Goal: Task Accomplishment & Management: Contribute content

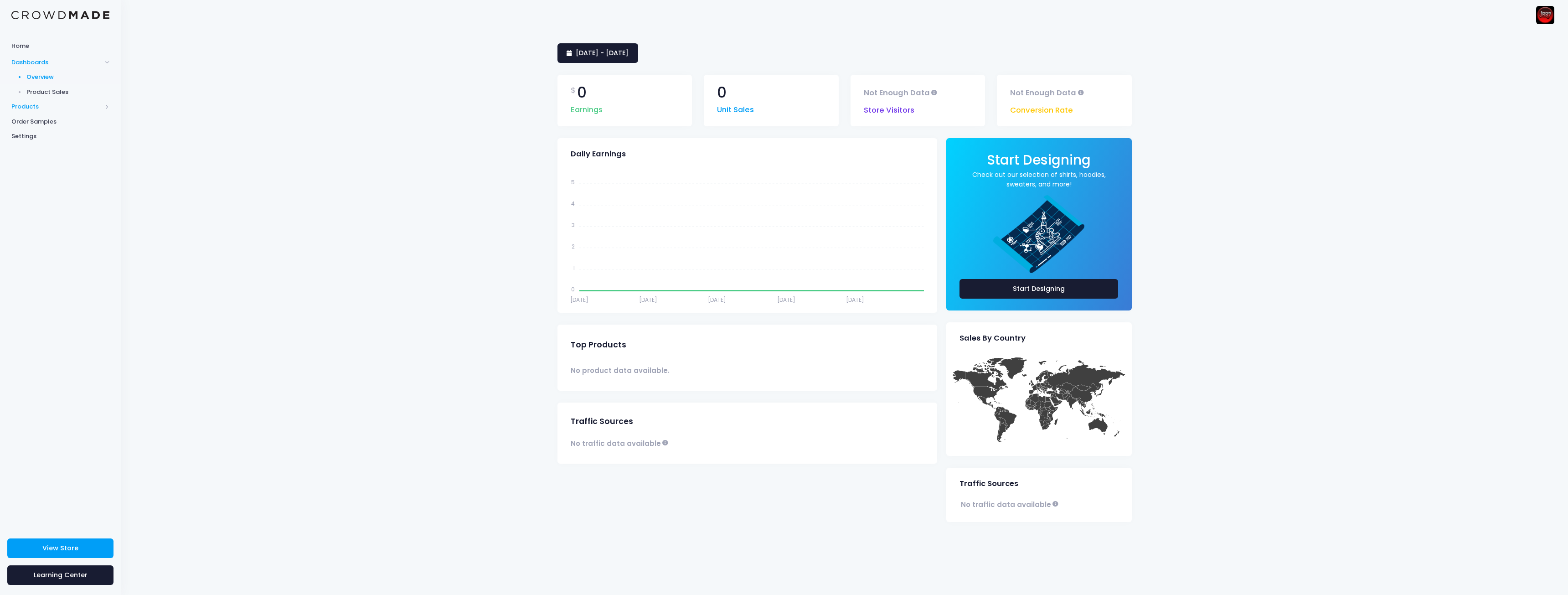
click at [51, 104] on span "Products" at bounding box center [57, 107] width 90 height 9
click at [58, 106] on span "Product Editor" at bounding box center [68, 107] width 83 height 9
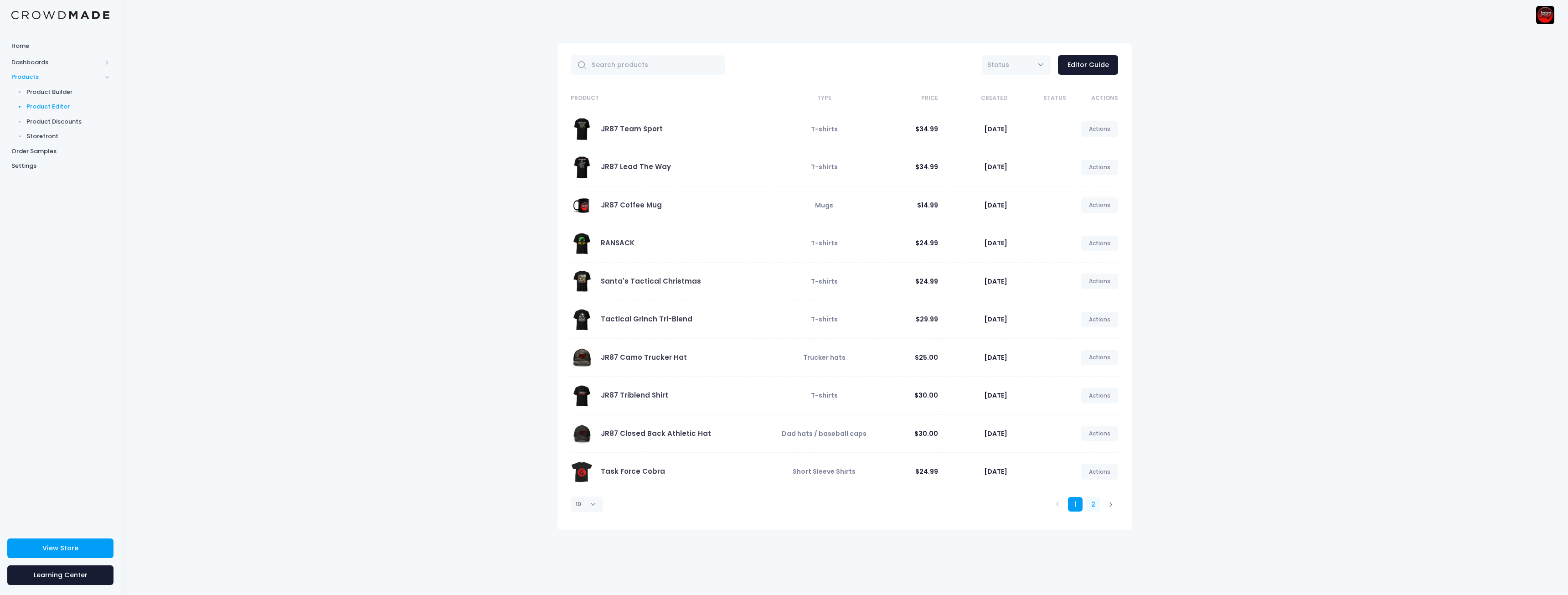
click at [1090, 505] on link "2" at bounding box center [1093, 504] width 15 height 15
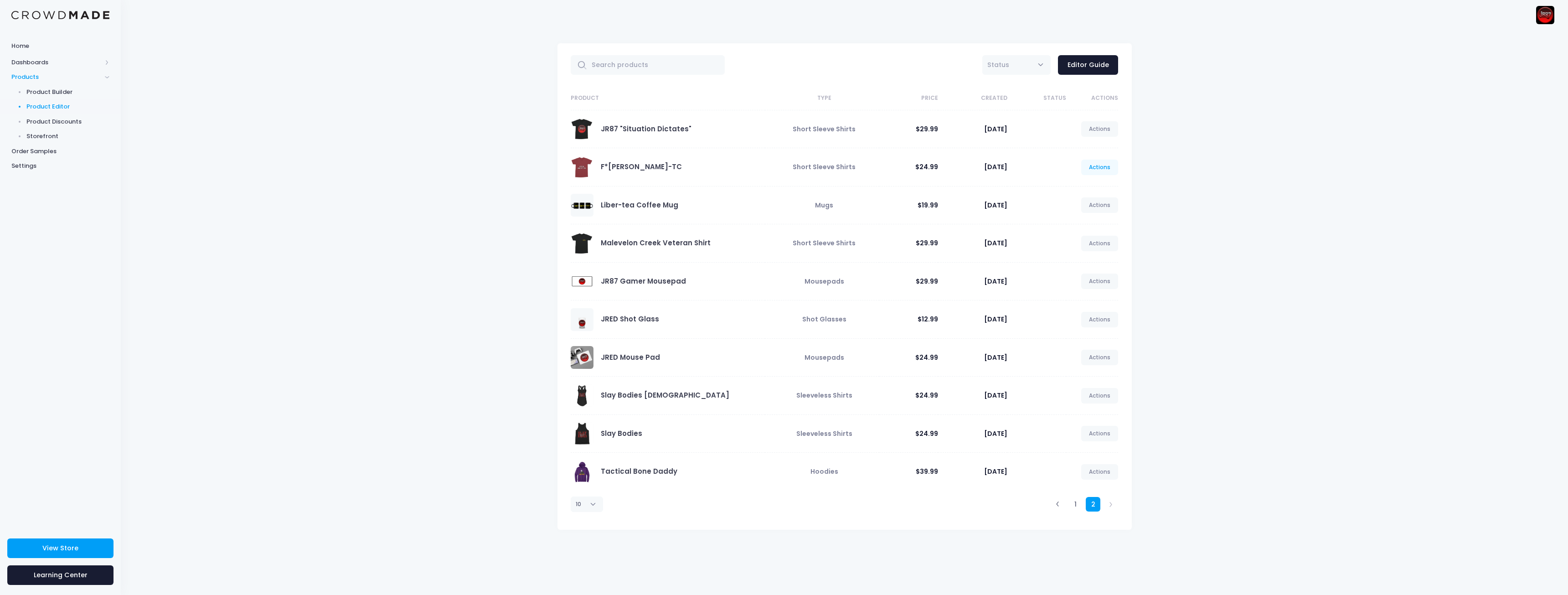
click at [1097, 170] on link "Actions" at bounding box center [1099, 167] width 37 height 15
click at [1240, 164] on div "All Active Draft Status Editor Guide Product Type Price Created Status Actions …" at bounding box center [844, 312] width 1447 height 566
click at [1103, 166] on link "Actions" at bounding box center [1099, 167] width 37 height 15
click at [1027, 66] on span "Status" at bounding box center [1017, 65] width 68 height 19
click at [1027, 66] on span "Status" at bounding box center [1017, 65] width 68 height 19
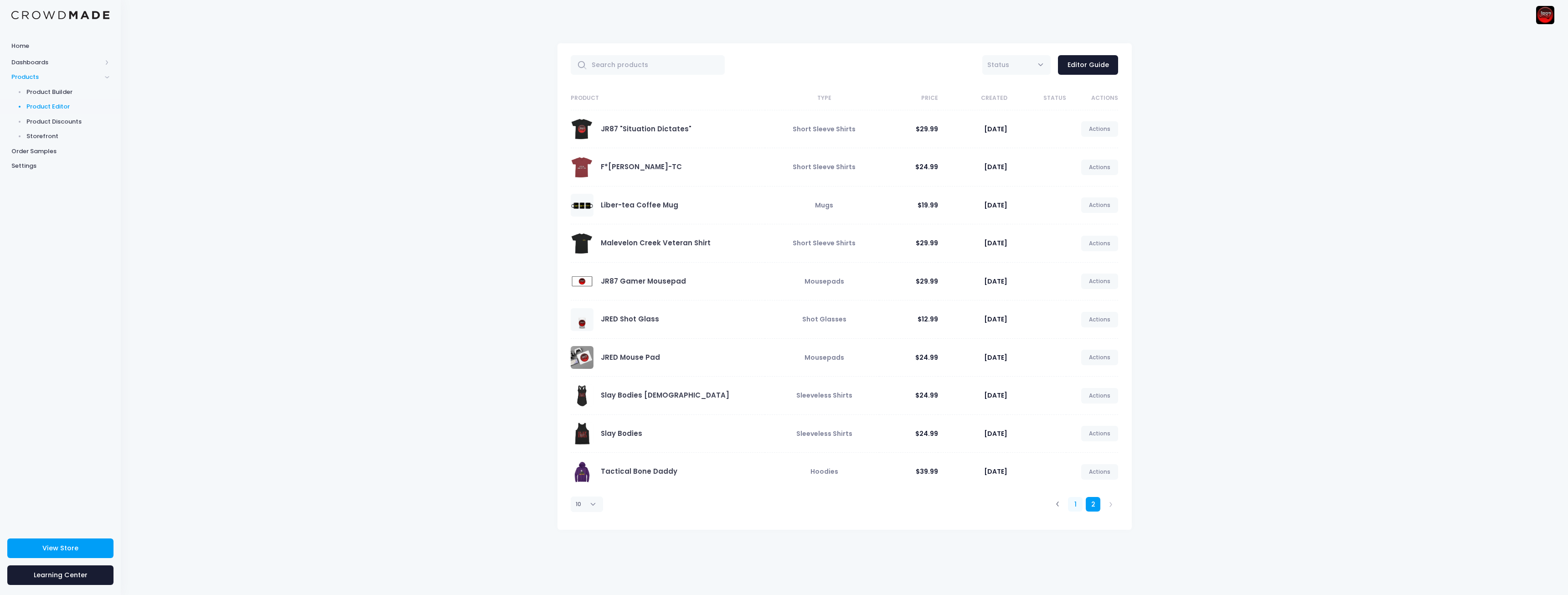
click at [1070, 510] on link "1" at bounding box center [1076, 504] width 15 height 15
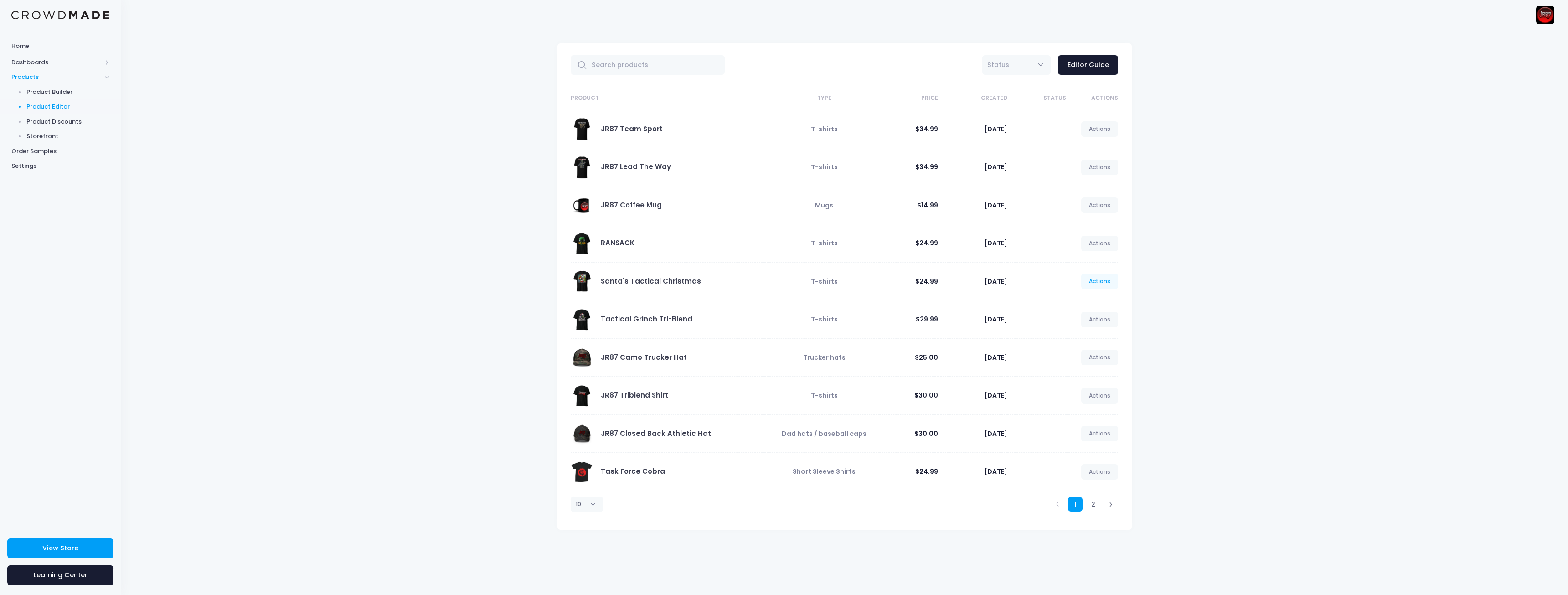
click at [1101, 278] on link "Actions" at bounding box center [1099, 281] width 37 height 15
click at [1090, 333] on link "Unpublish" at bounding box center [1090, 336] width 48 height 16
click at [1098, 321] on link "Actions" at bounding box center [1099, 319] width 37 height 15
click at [1090, 370] on link "Unpublish" at bounding box center [1090, 374] width 48 height 16
click at [1088, 449] on link "Unpublish" at bounding box center [1090, 450] width 48 height 16
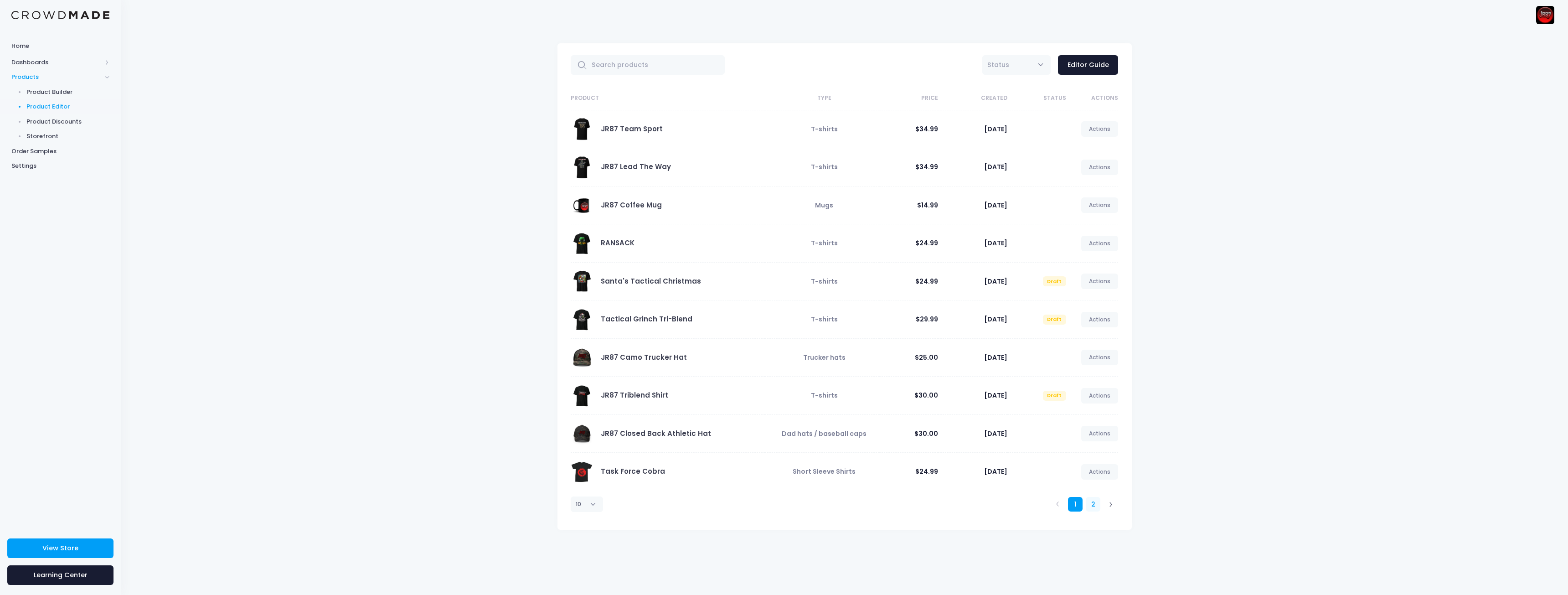
click at [1091, 504] on link "2" at bounding box center [1093, 504] width 15 height 15
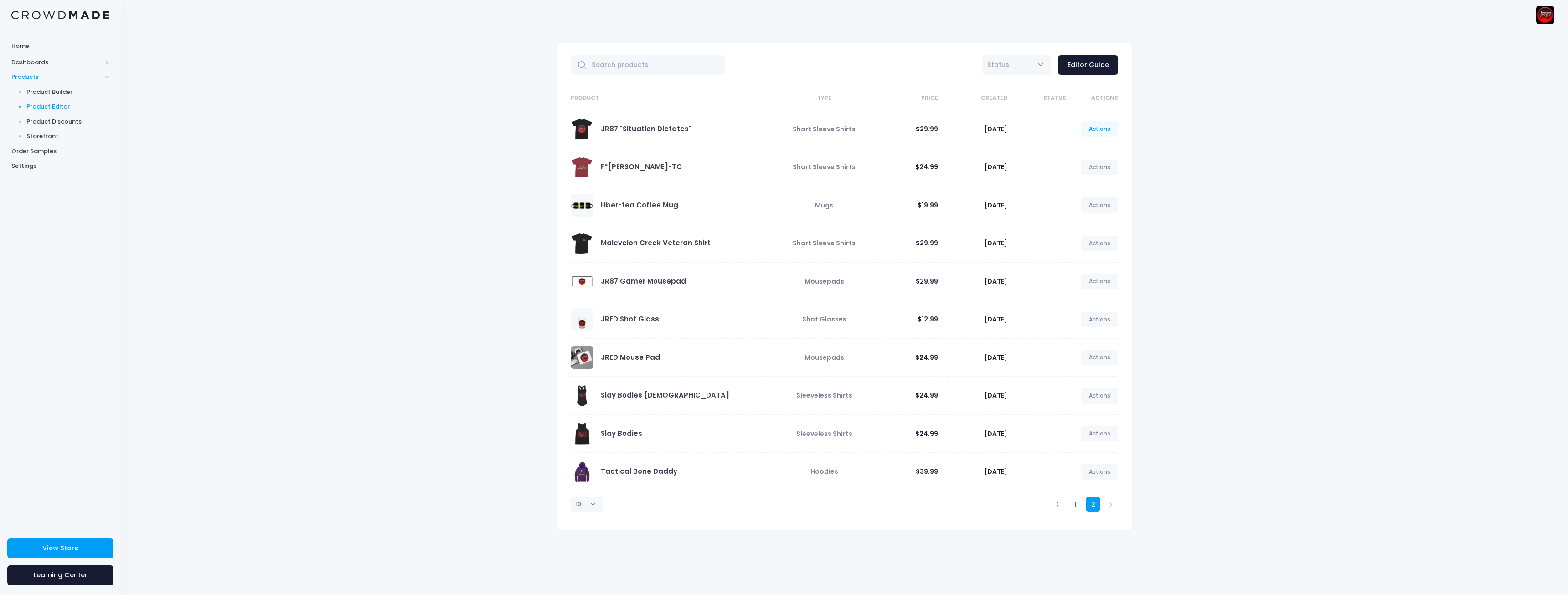
click at [1102, 126] on link "Actions" at bounding box center [1099, 129] width 37 height 15
click at [1088, 188] on link "Unpublish" at bounding box center [1090, 183] width 48 height 16
click at [1085, 185] on link "Unpublish" at bounding box center [1090, 183] width 48 height 16
click at [1083, 181] on link "Unpublish" at bounding box center [1090, 183] width 48 height 16
click at [1216, 183] on div "All Active Draft Status Editor Guide Product Type Price Created Status Actions …" at bounding box center [844, 312] width 1447 height 566
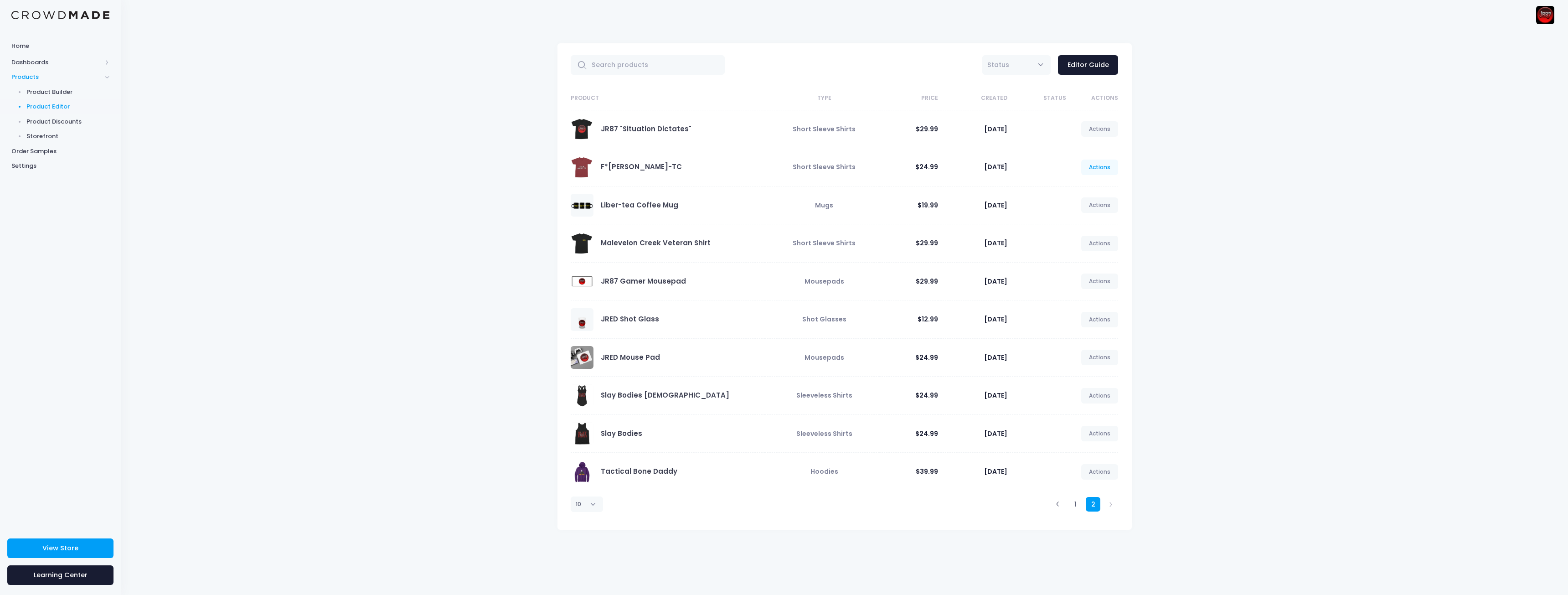
click at [1112, 171] on link "Actions" at bounding box center [1099, 167] width 37 height 15
click at [1087, 219] on link "Unpublish" at bounding box center [1090, 221] width 48 height 16
click at [1189, 217] on div "All Active Draft Status Editor Guide Product Type Price Created Status Actions …" at bounding box center [844, 312] width 1447 height 566
click at [1080, 507] on link "1" at bounding box center [1076, 504] width 15 height 15
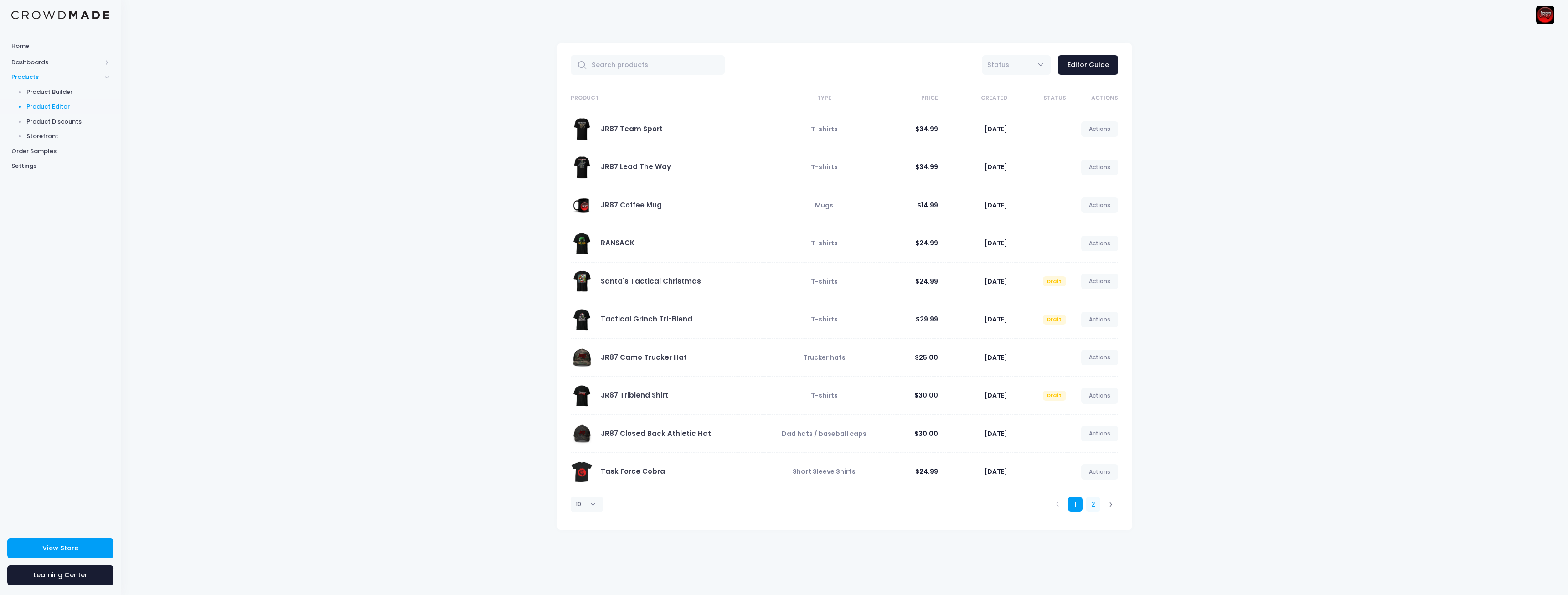
click at [1088, 506] on link "2" at bounding box center [1093, 504] width 15 height 15
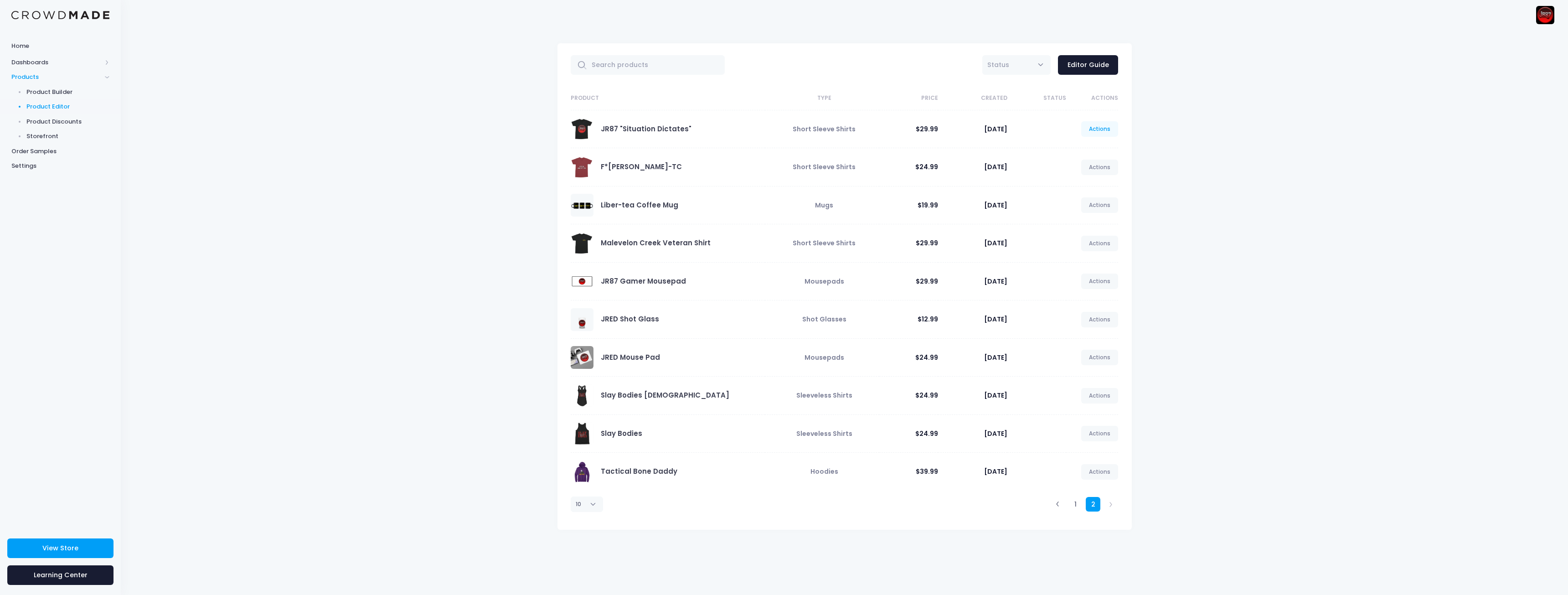
click at [1106, 128] on link "Actions" at bounding box center [1099, 129] width 37 height 15
click at [1076, 181] on link "Unpublish" at bounding box center [1090, 183] width 48 height 16
click at [1244, 213] on div "All Active Draft Status Editor Guide Product Type Price Created Status Actions …" at bounding box center [844, 312] width 1447 height 566
click at [1094, 159] on td "Actions Edit View Unpublish" at bounding box center [1092, 167] width 52 height 38
click at [1097, 165] on link "Actions" at bounding box center [1099, 167] width 37 height 15
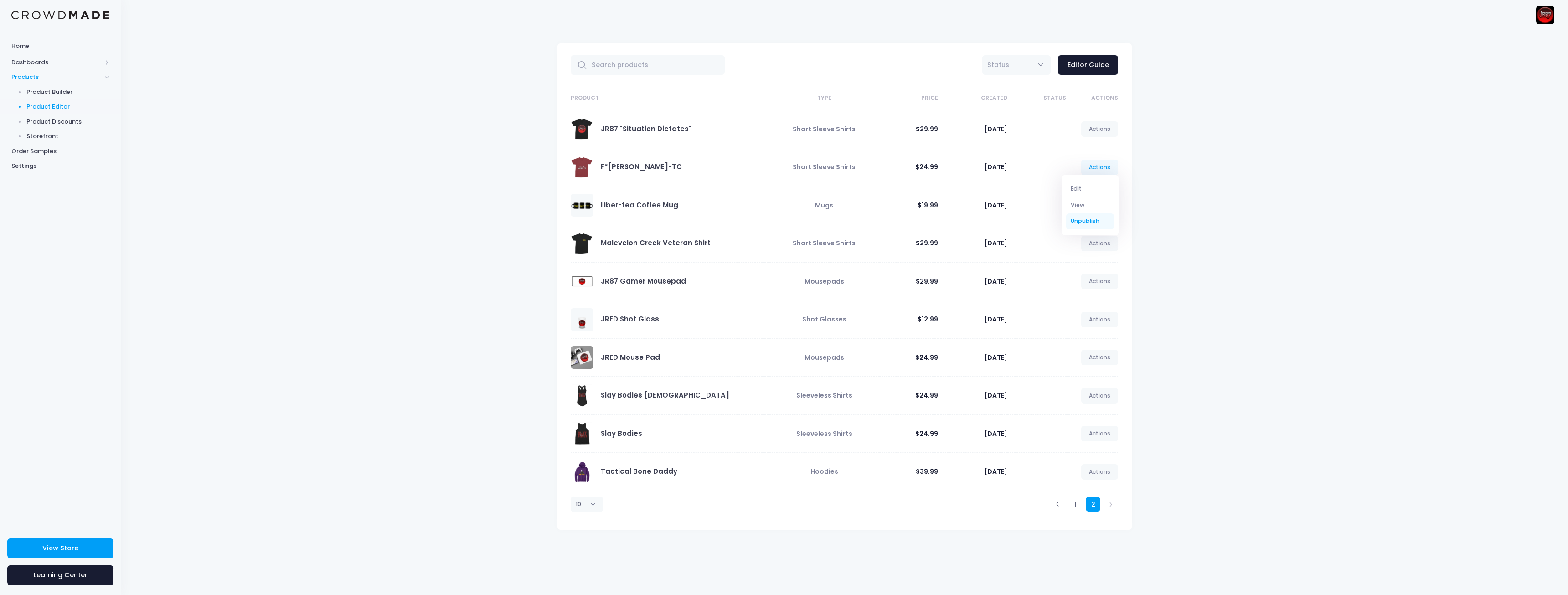
click at [1079, 220] on link "Unpublish" at bounding box center [1090, 221] width 48 height 16
click at [1237, 234] on div "All Active Draft Status Editor Guide Product Type Price Created Status Actions …" at bounding box center [844, 312] width 1447 height 566
click at [442, 321] on div "All Active Draft Status Editor Guide Product Type Price Created Status Actions …" at bounding box center [844, 312] width 1447 height 566
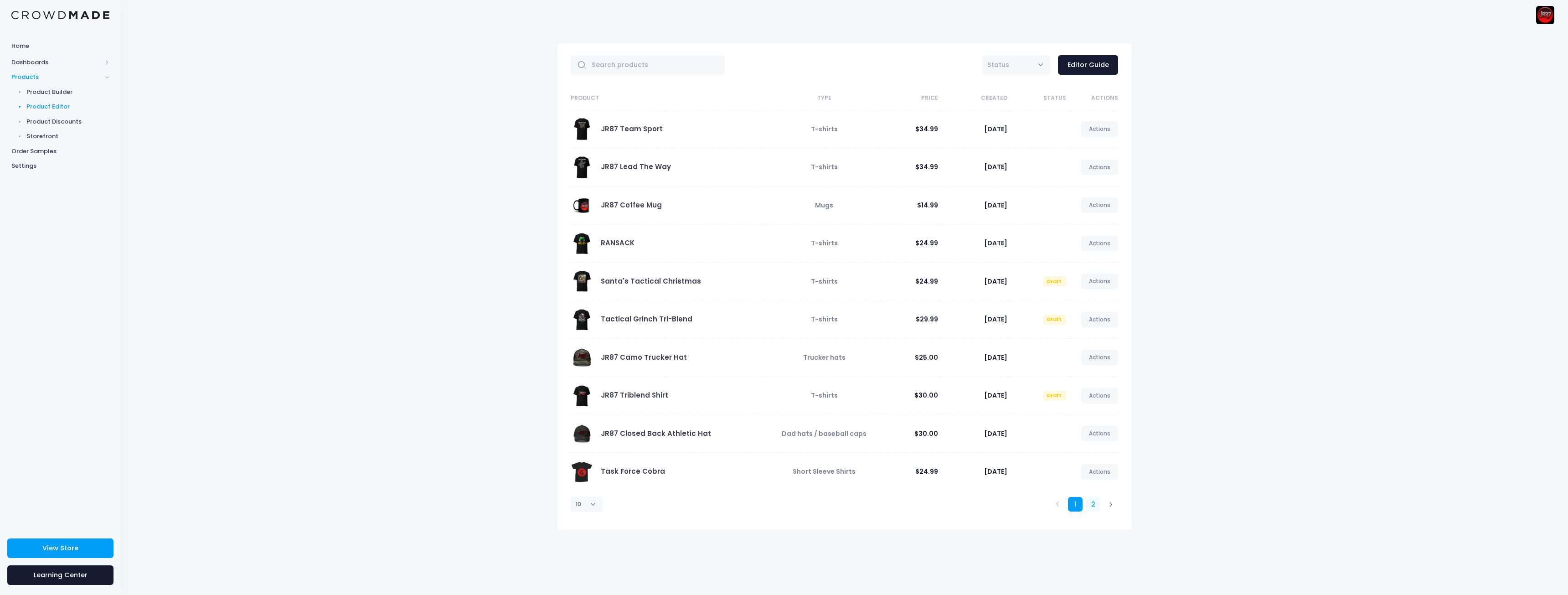
click at [1095, 509] on link "2" at bounding box center [1093, 504] width 15 height 15
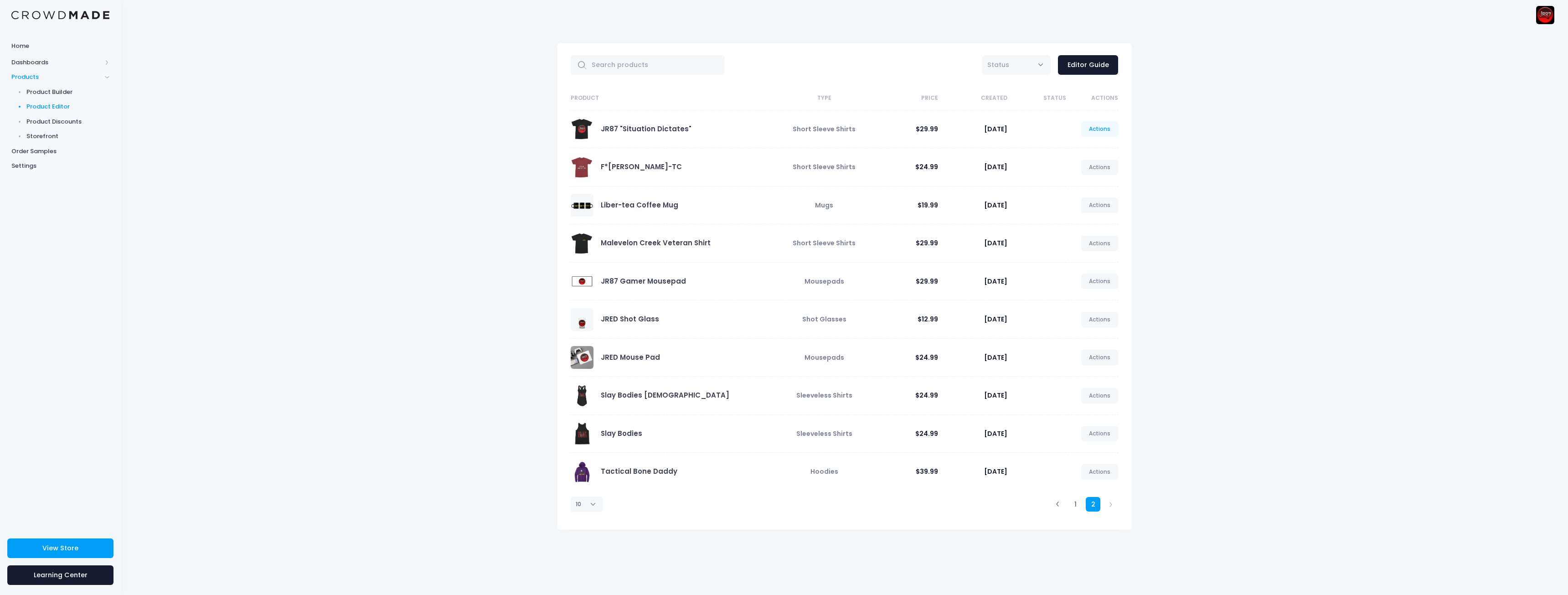
click at [1111, 124] on link "Actions" at bounding box center [1099, 129] width 37 height 15
click at [1080, 181] on link "Unpublish" at bounding box center [1090, 183] width 48 height 16
click at [1086, 184] on link "Unpublish" at bounding box center [1090, 183] width 48 height 16
click at [1086, 183] on link "Unpublish" at bounding box center [1090, 183] width 48 height 16
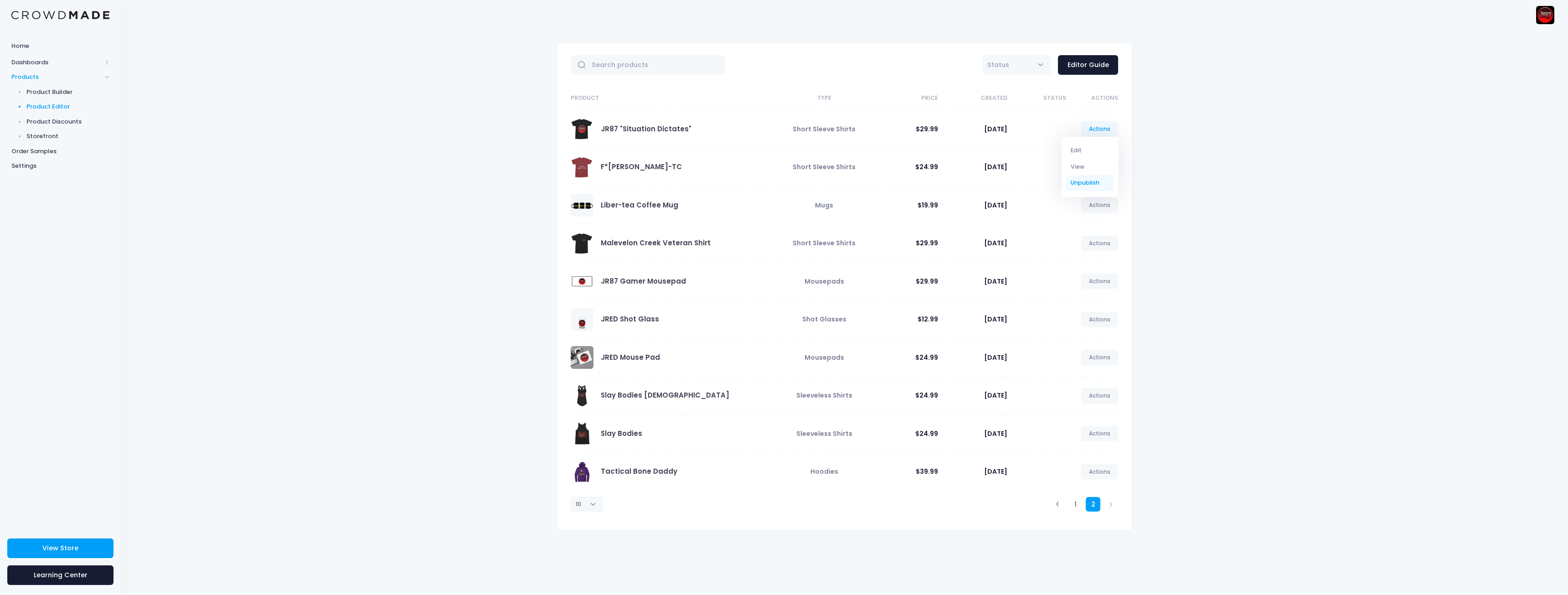
click at [1106, 183] on link "Unpublish" at bounding box center [1090, 183] width 48 height 16
click at [1086, 153] on link "Edit" at bounding box center [1090, 150] width 48 height 16
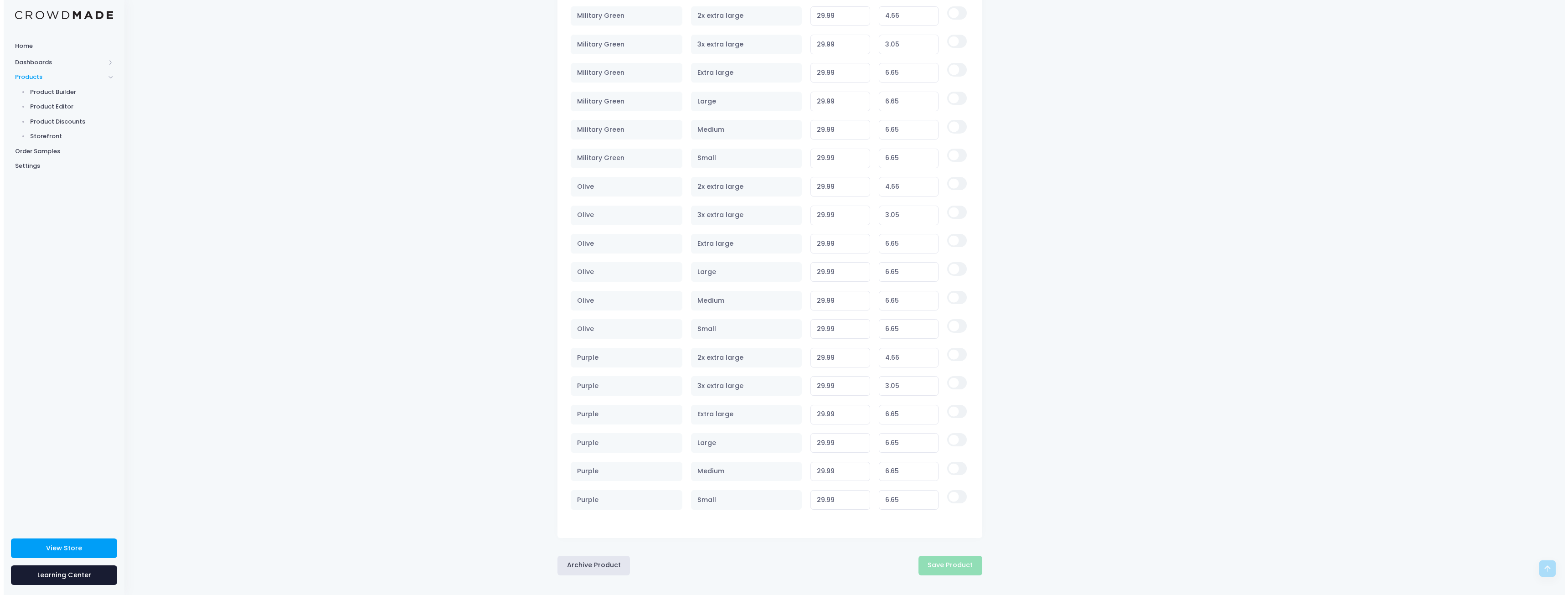
scroll to position [1241, 0]
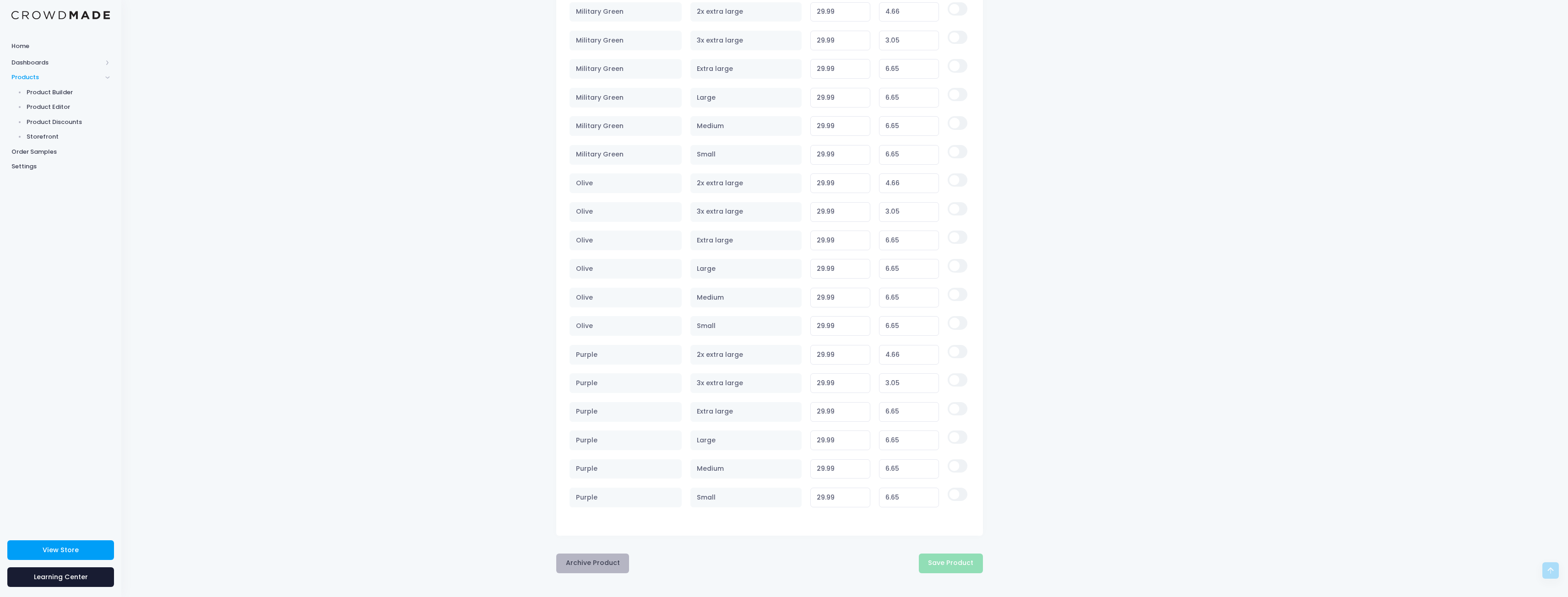
click at [587, 571] on button "Archive Product" at bounding box center [592, 563] width 73 height 20
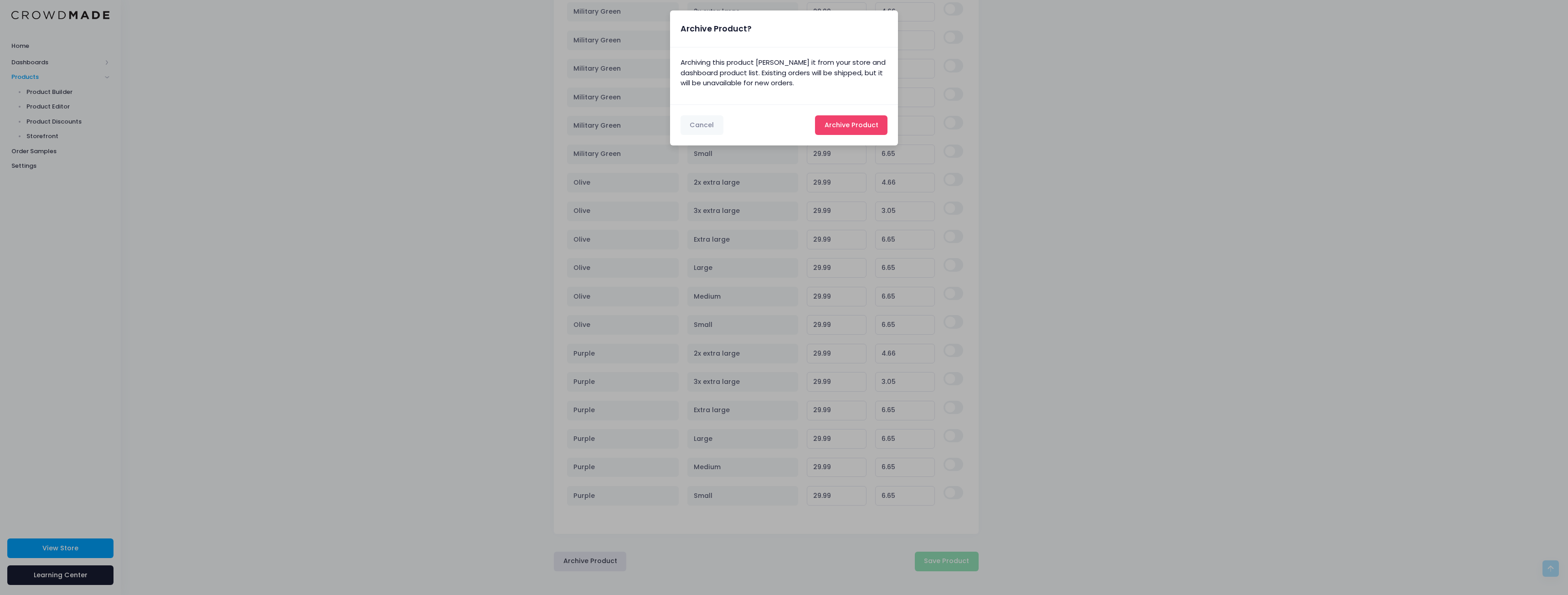
click at [846, 126] on span "Archive Product" at bounding box center [852, 125] width 54 height 9
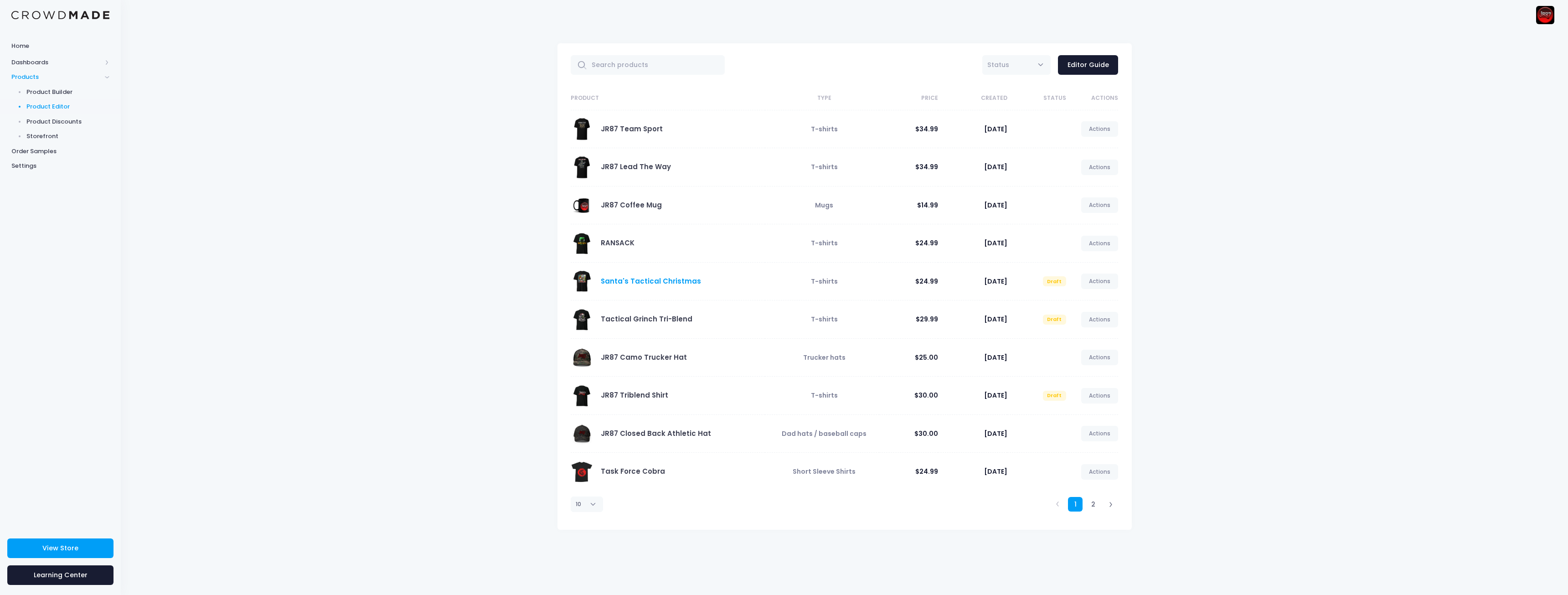
click at [629, 279] on link "Santa's Tactical Christmas" at bounding box center [651, 281] width 100 height 10
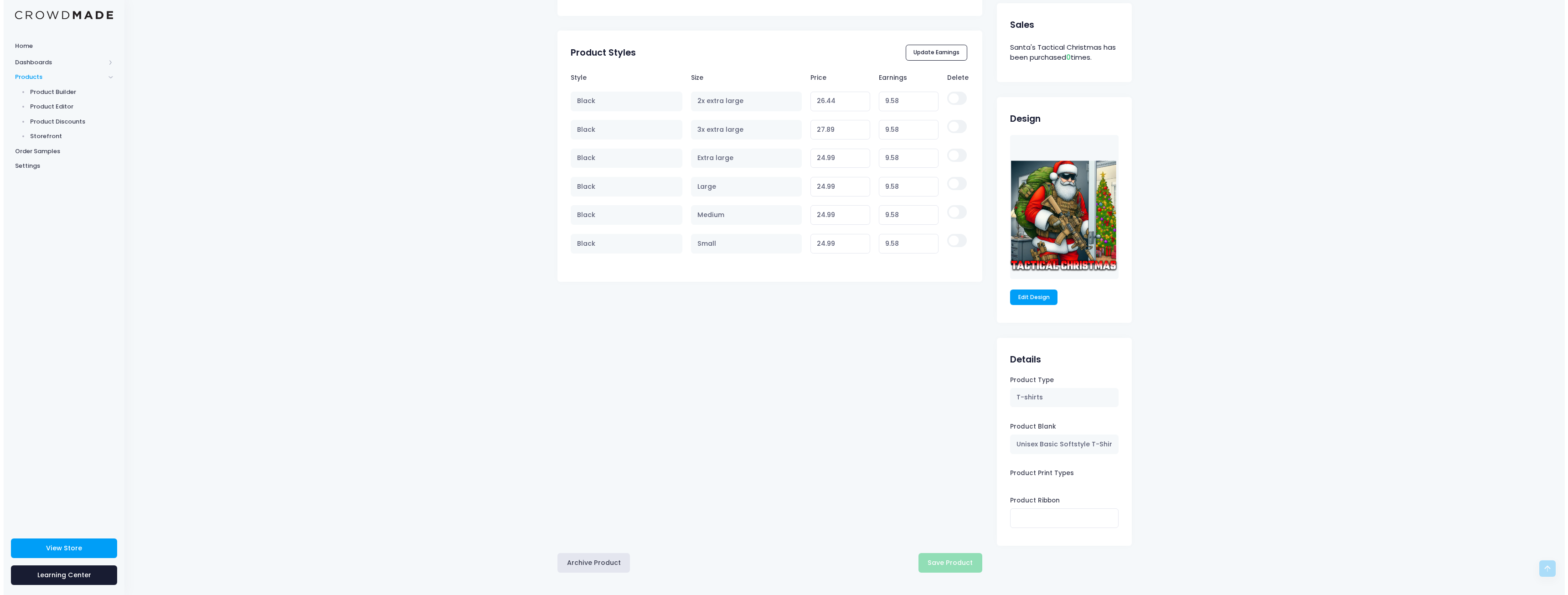
scroll to position [470, 0]
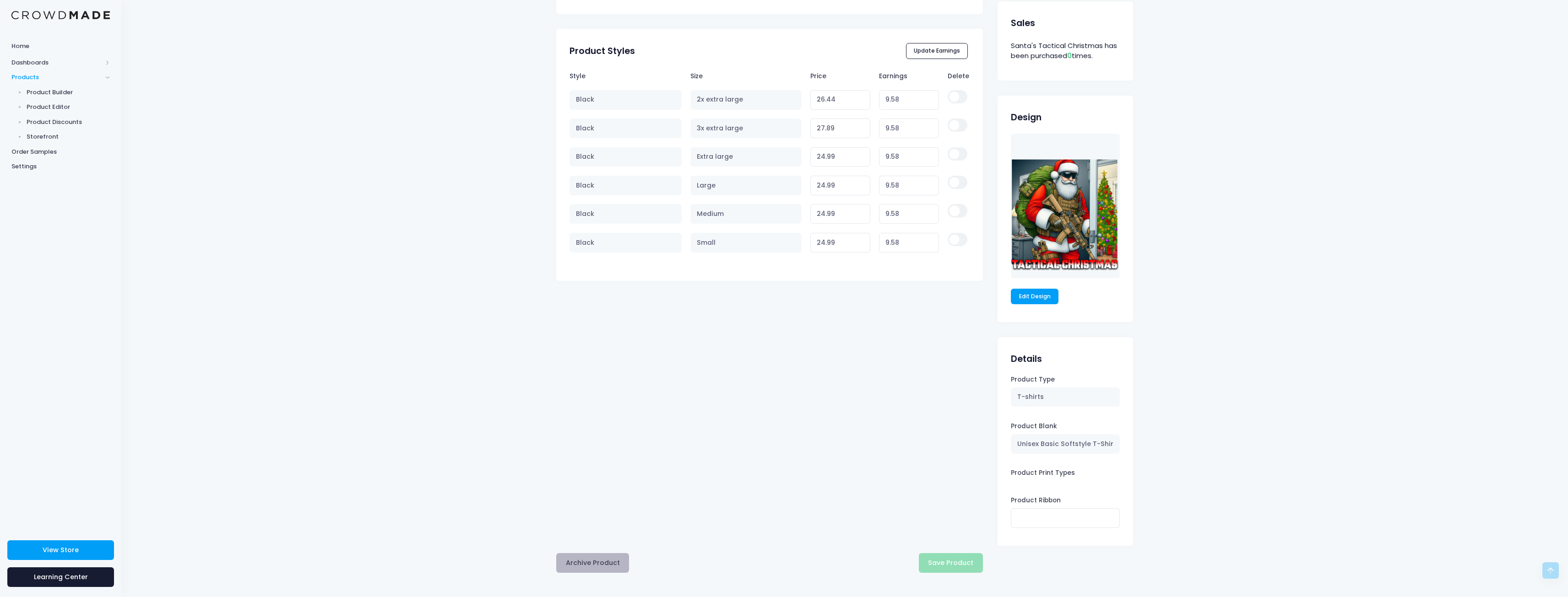
click at [583, 560] on button "Archive Product" at bounding box center [592, 563] width 73 height 20
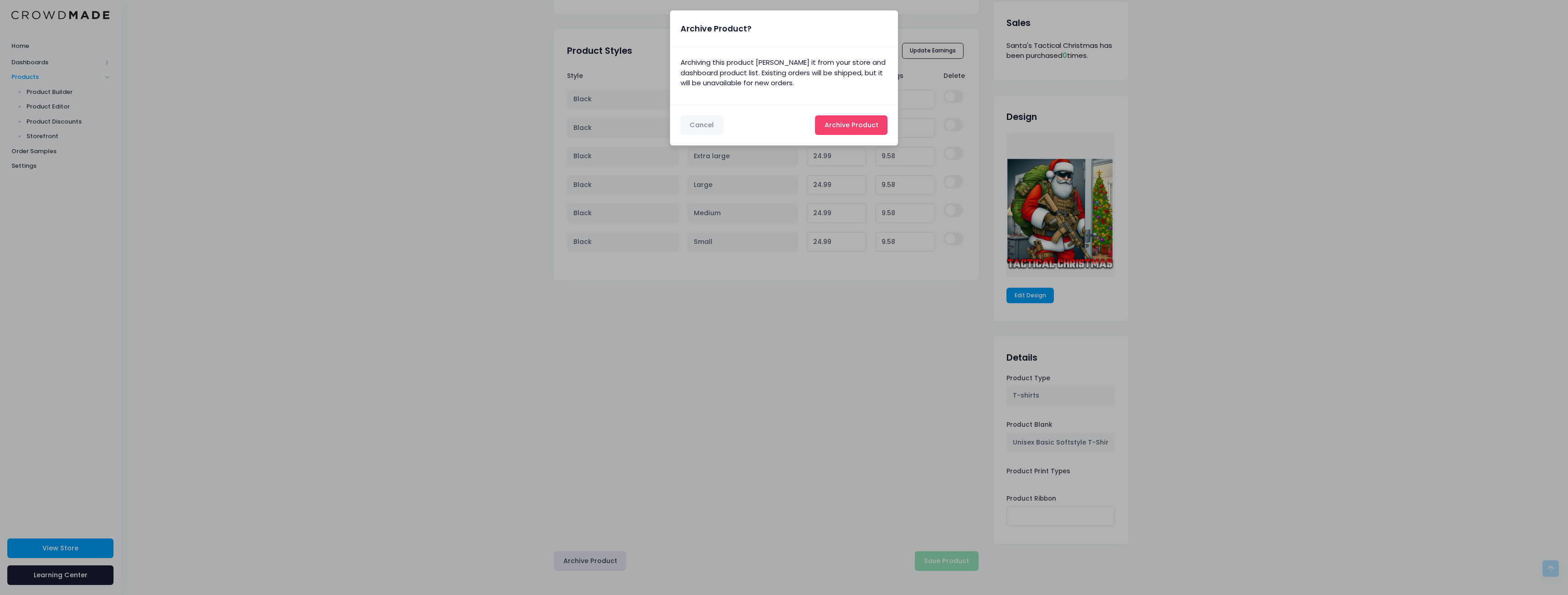
click at [843, 121] on span "Archive Product" at bounding box center [852, 125] width 54 height 9
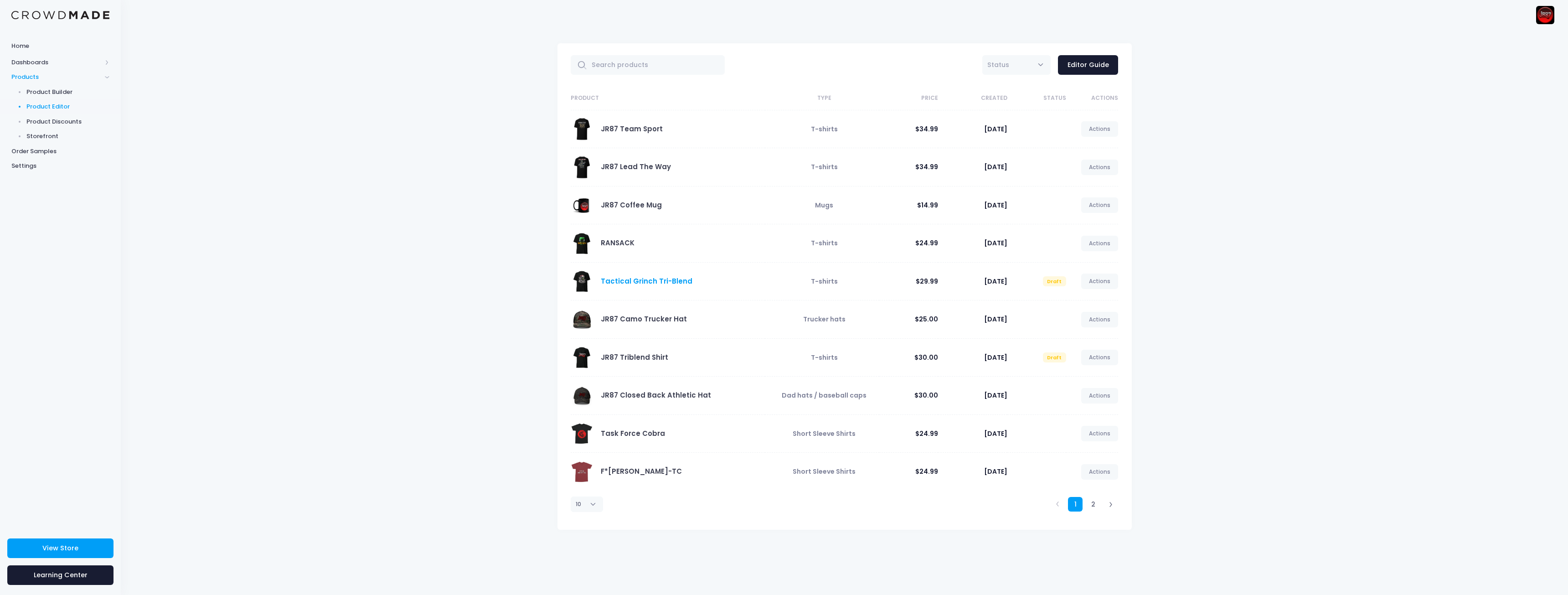
click at [651, 281] on link "Tactical Grinch Tri-Blend" at bounding box center [646, 281] width 92 height 10
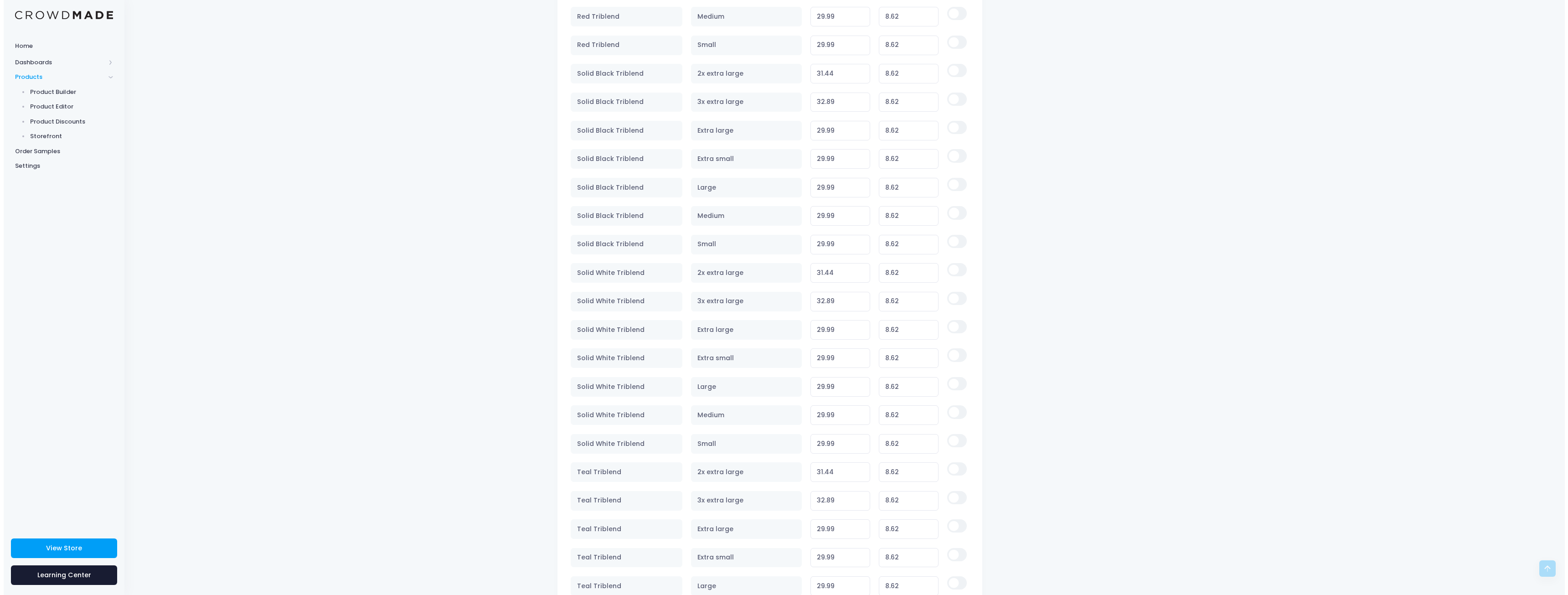
scroll to position [2124, 0]
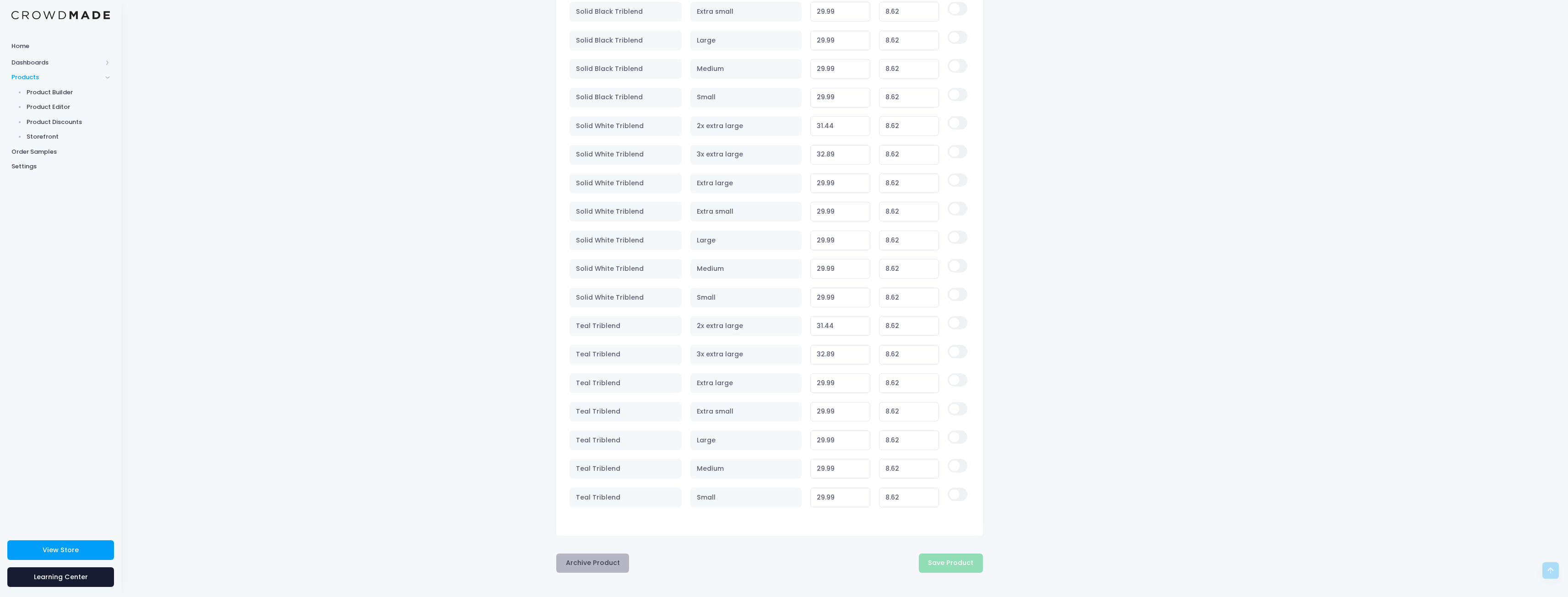
click at [604, 563] on button "Archive Product" at bounding box center [592, 563] width 73 height 20
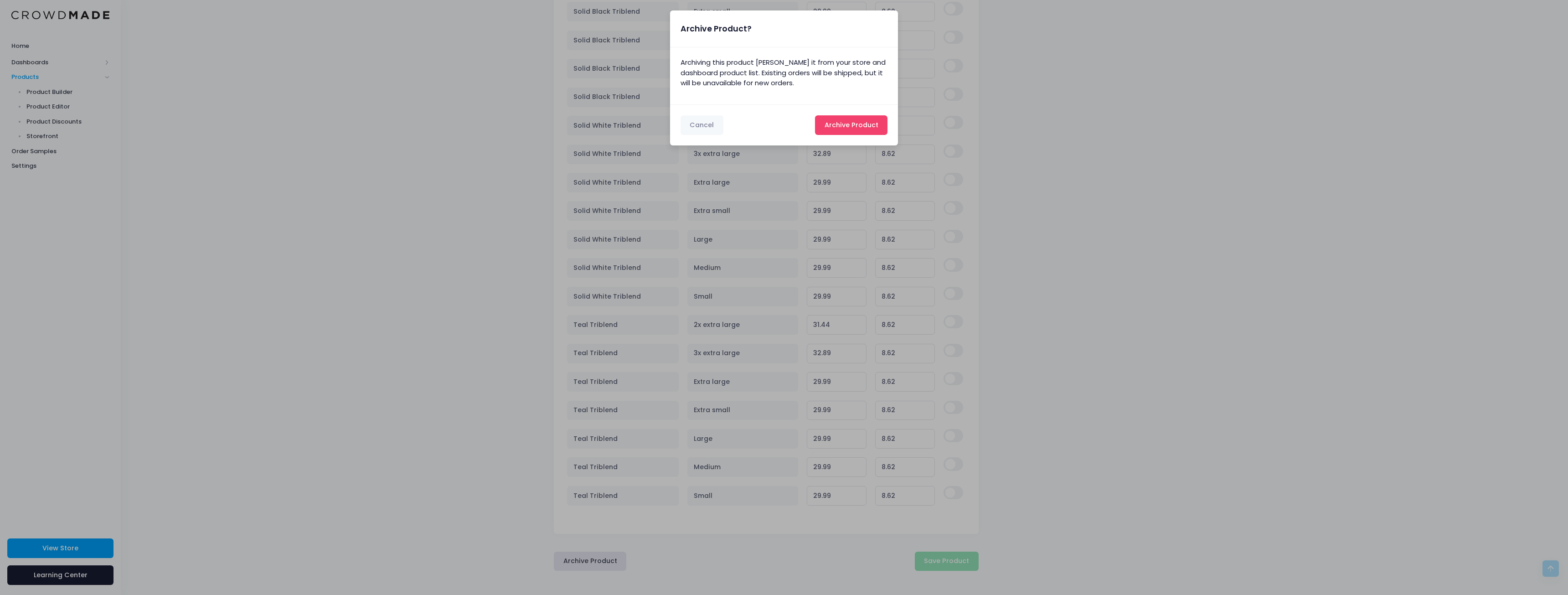
click at [845, 125] on span "Archive Product" at bounding box center [852, 125] width 54 height 9
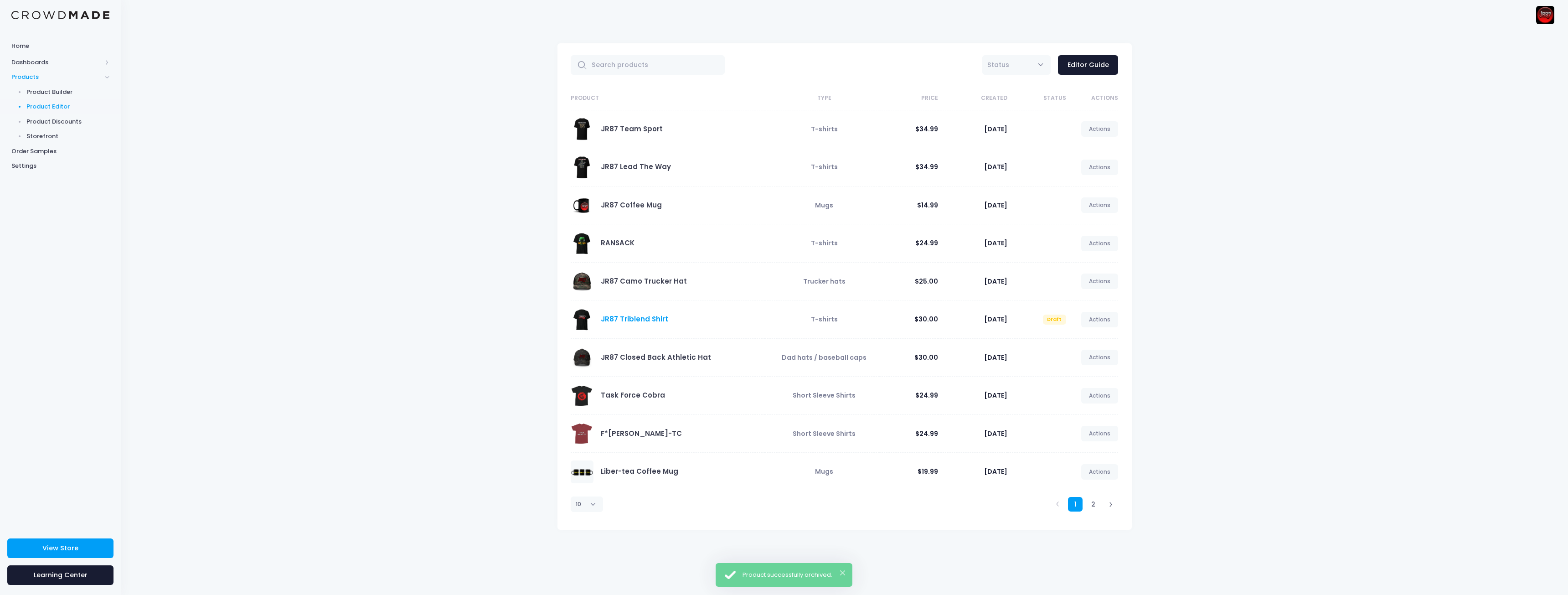
click at [626, 319] on link "JR87 Triblend Shirt" at bounding box center [634, 319] width 68 height 10
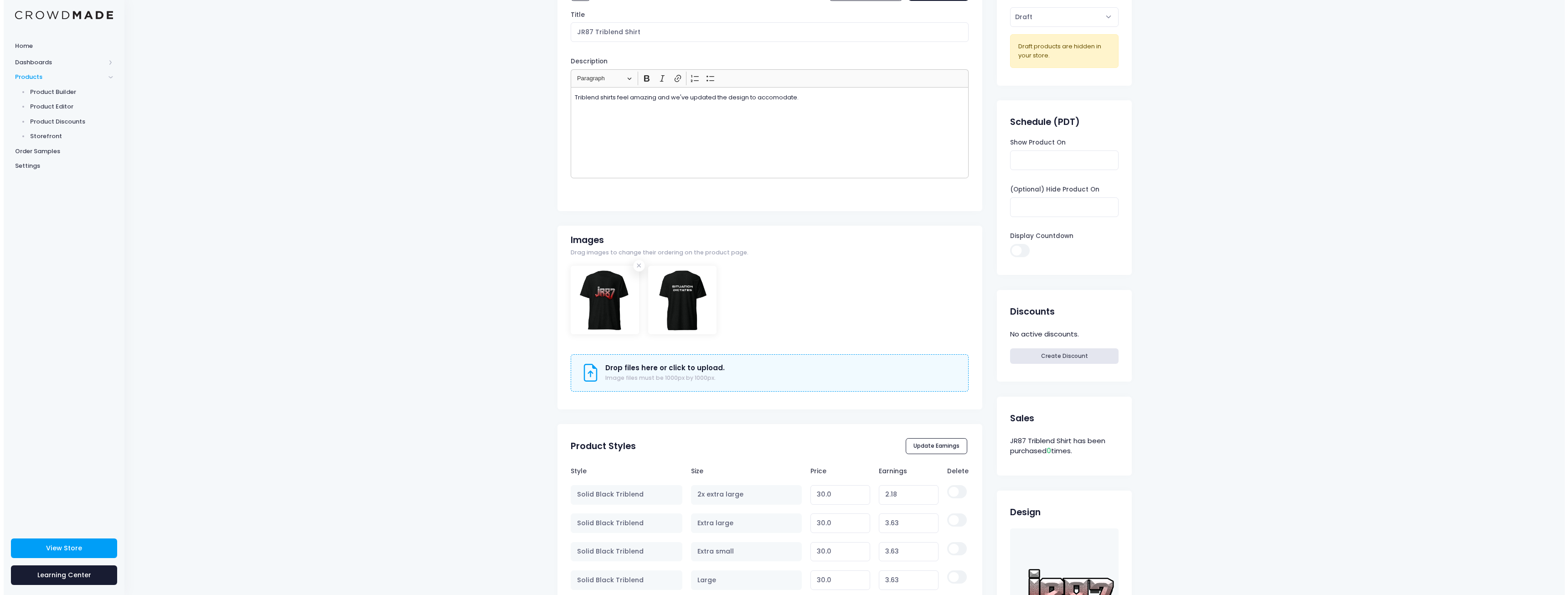
scroll to position [470, 0]
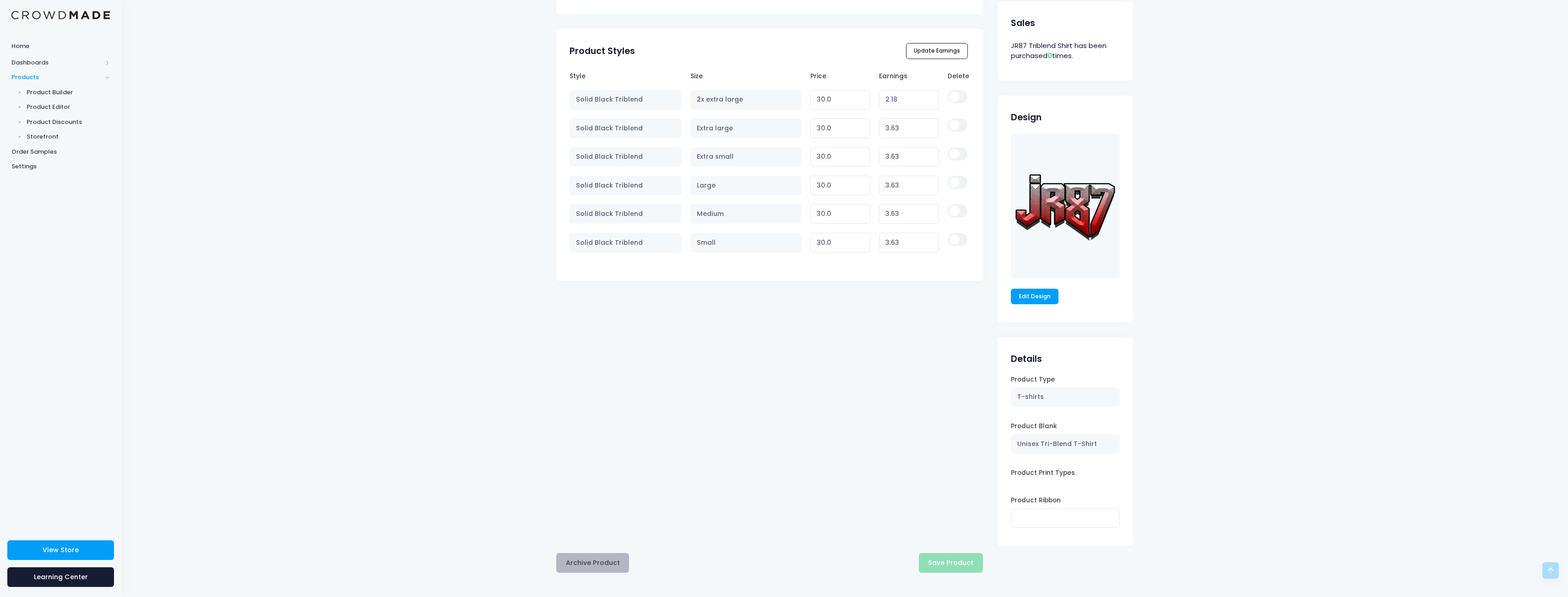
click at [603, 562] on button "Archive Product" at bounding box center [592, 563] width 73 height 20
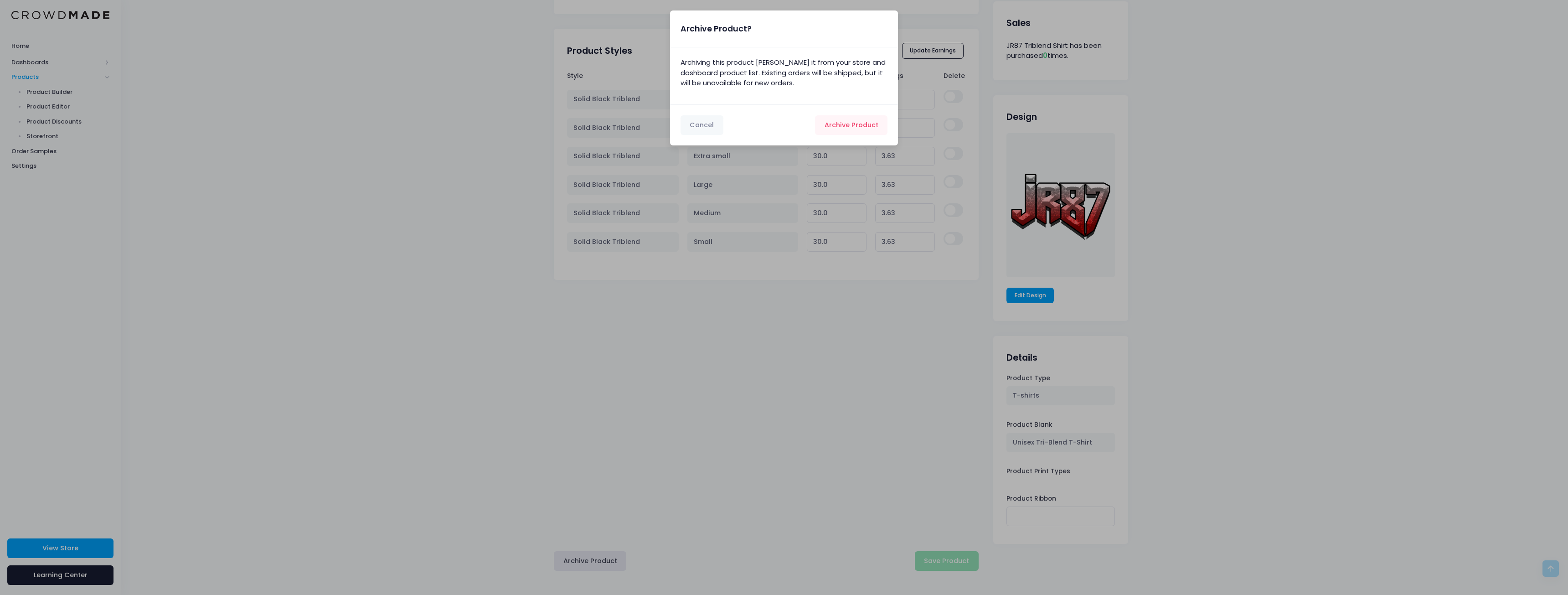
click at [854, 113] on div "Cancel Archive Product Archiving..." at bounding box center [784, 124] width 228 height 41
click at [849, 124] on span "Archive Product" at bounding box center [852, 125] width 54 height 9
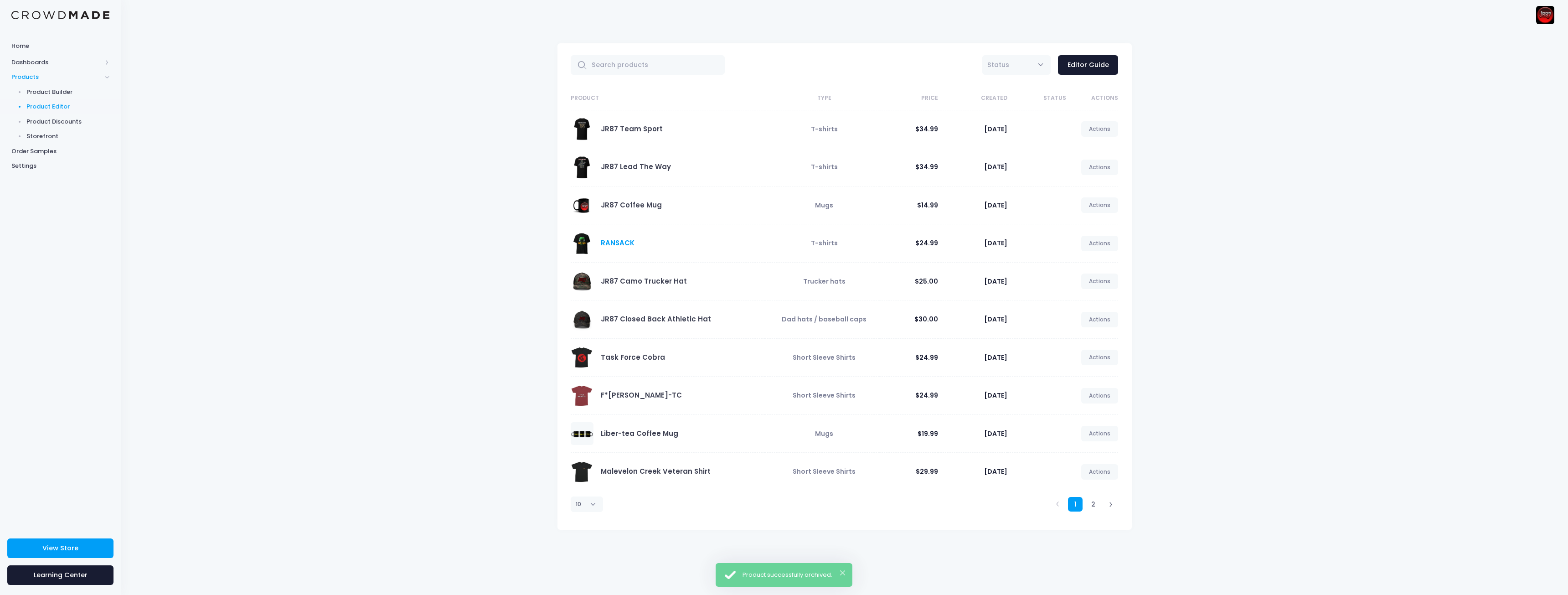
click at [621, 242] on link "RANSACK" at bounding box center [617, 243] width 33 height 10
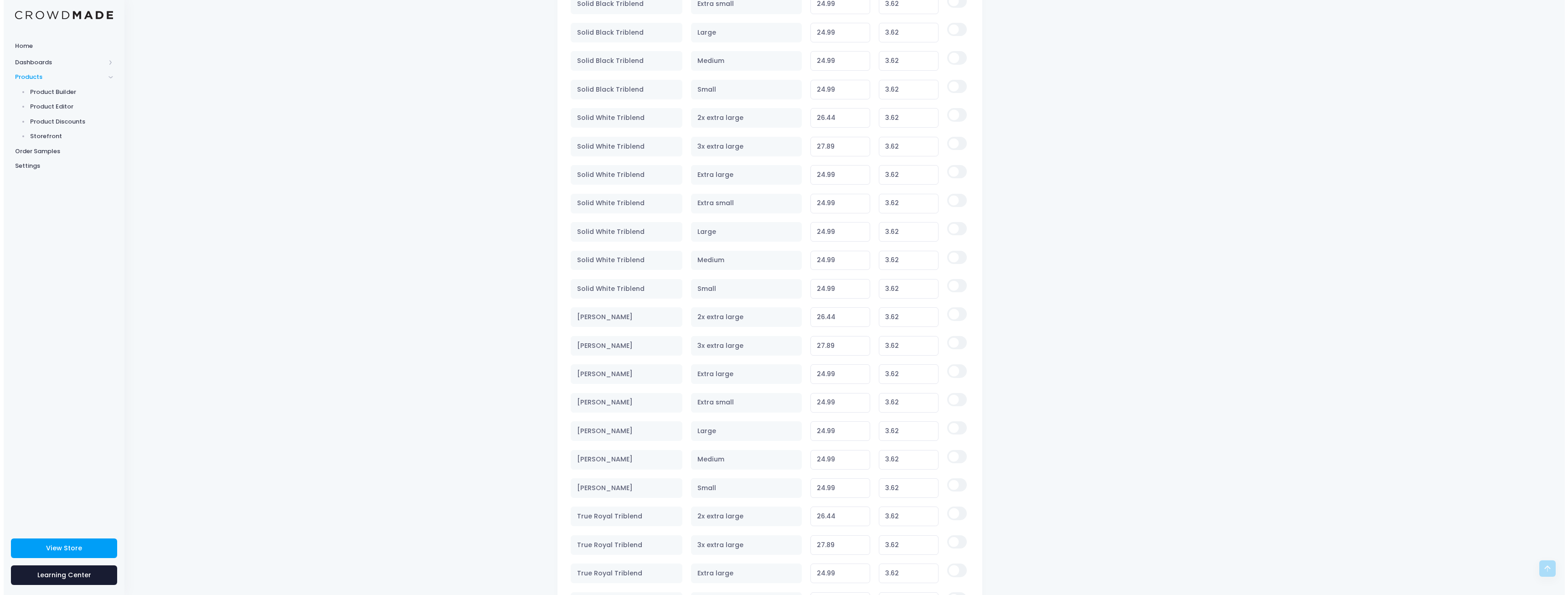
scroll to position [3006, 0]
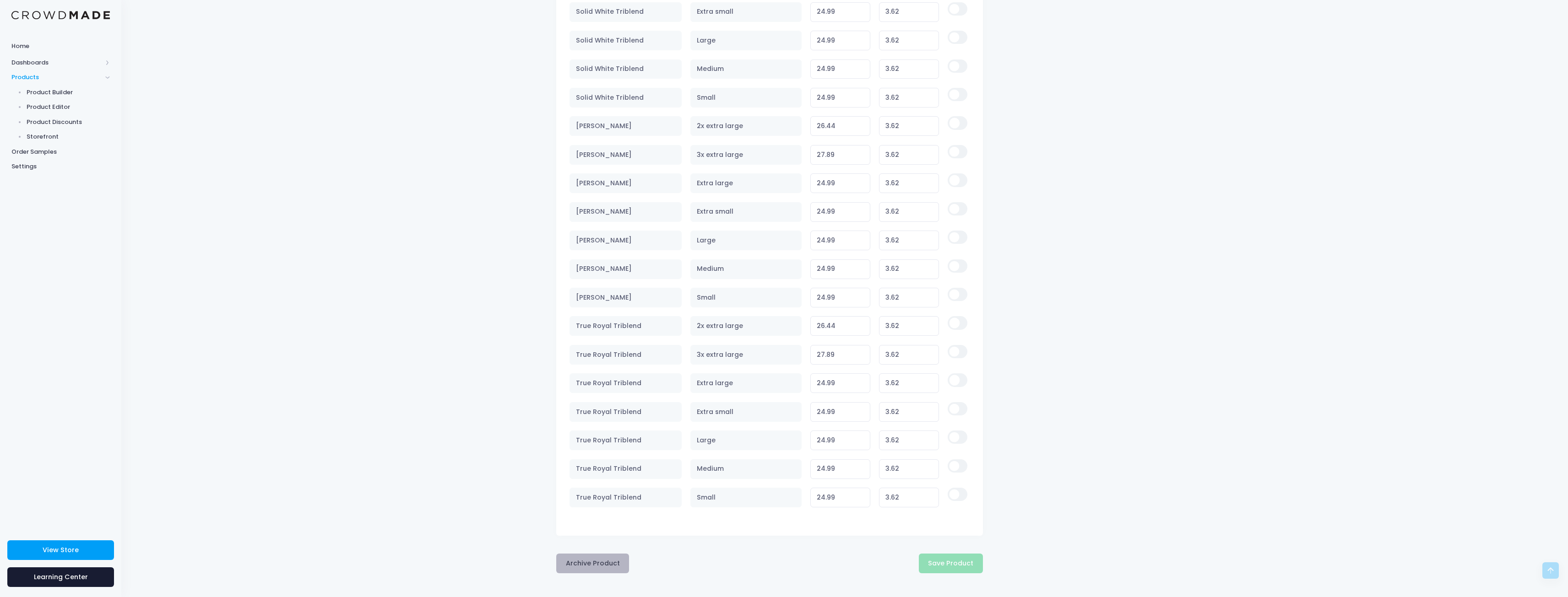
click at [595, 563] on button "Archive Product" at bounding box center [592, 563] width 73 height 20
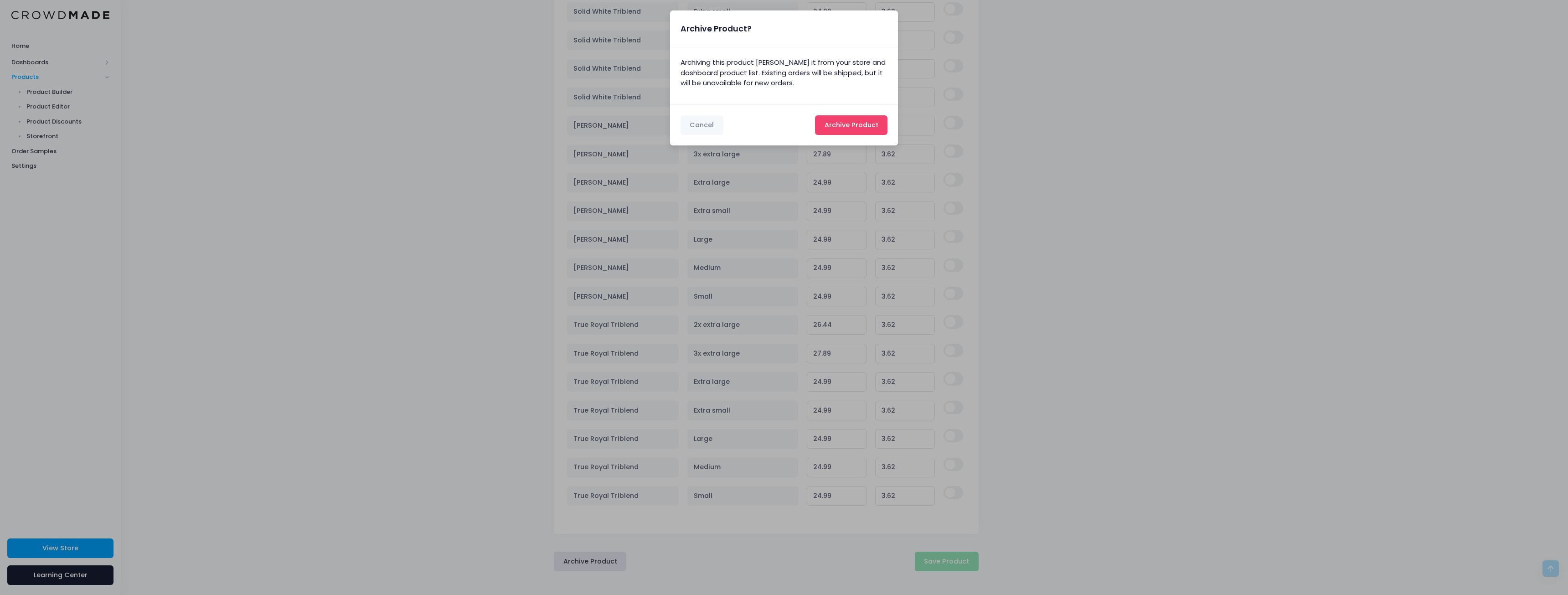
click at [845, 124] on span "Archive Product" at bounding box center [852, 125] width 54 height 9
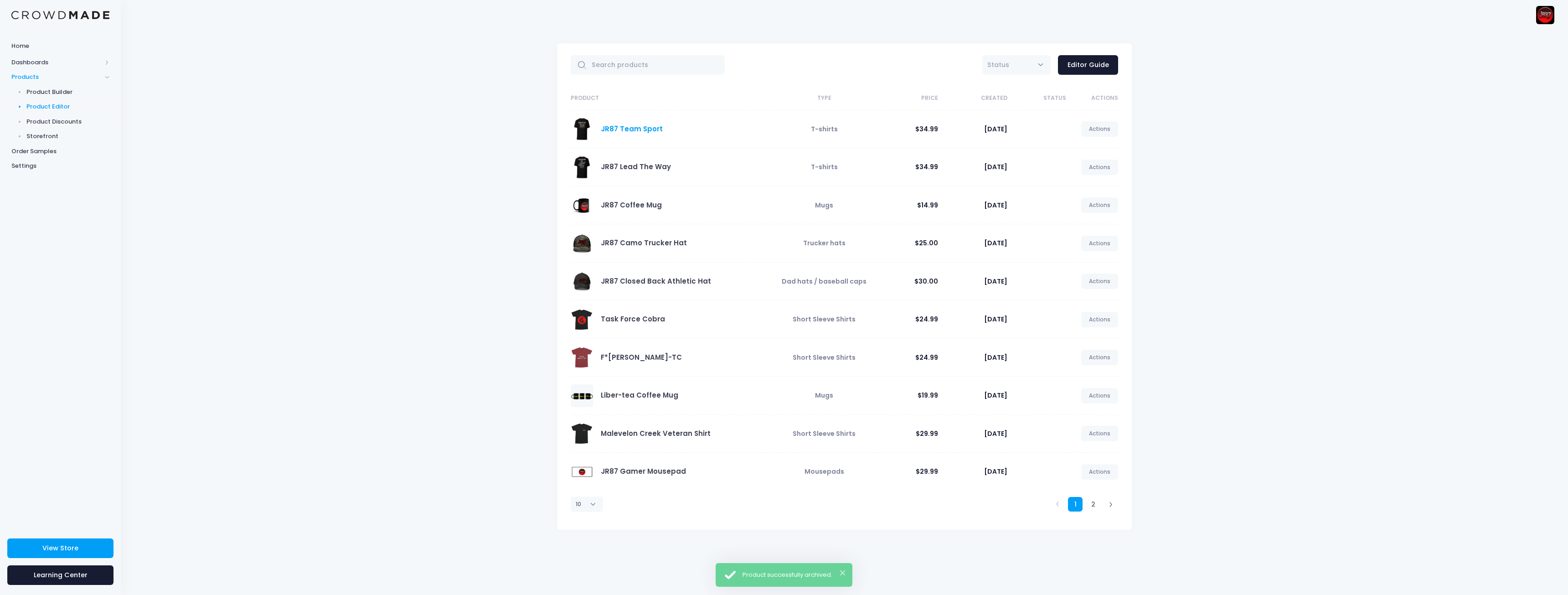
click at [625, 129] on link "JR87 Team Sport" at bounding box center [632, 129] width 62 height 10
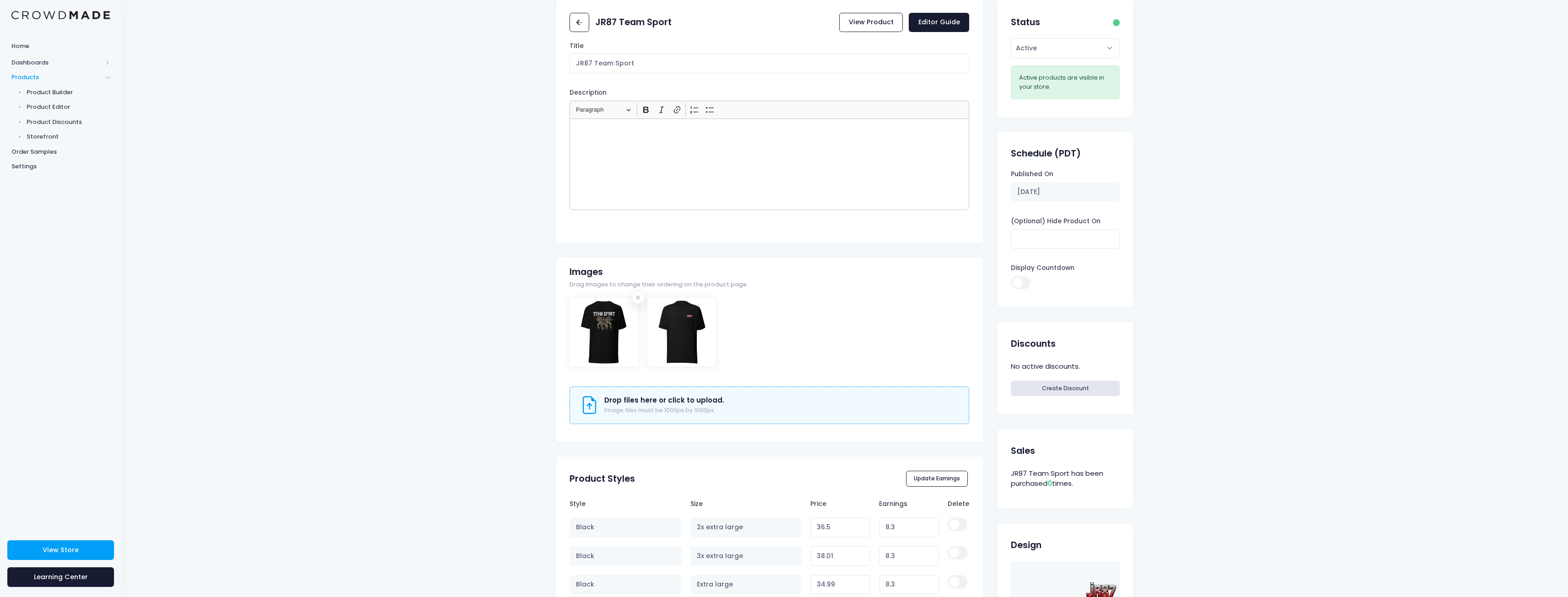
scroll to position [183, 0]
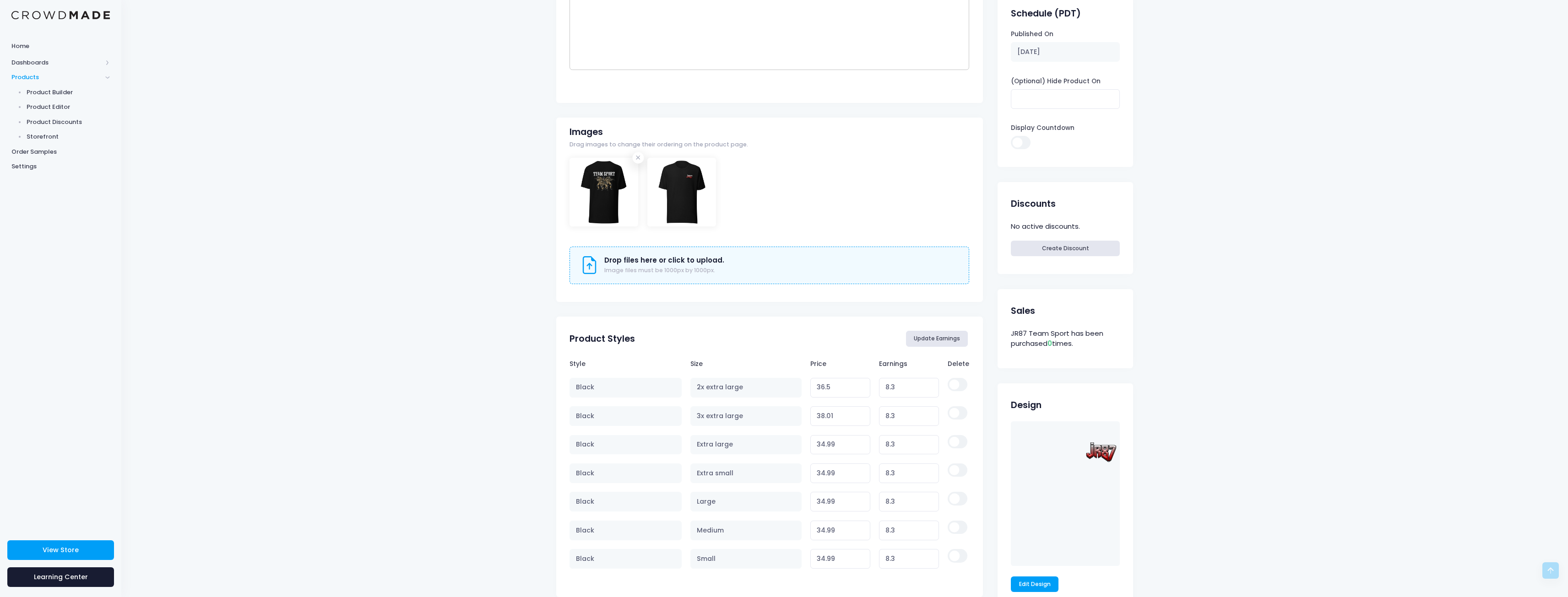
click at [938, 340] on button "Update Earnings" at bounding box center [937, 338] width 62 height 15
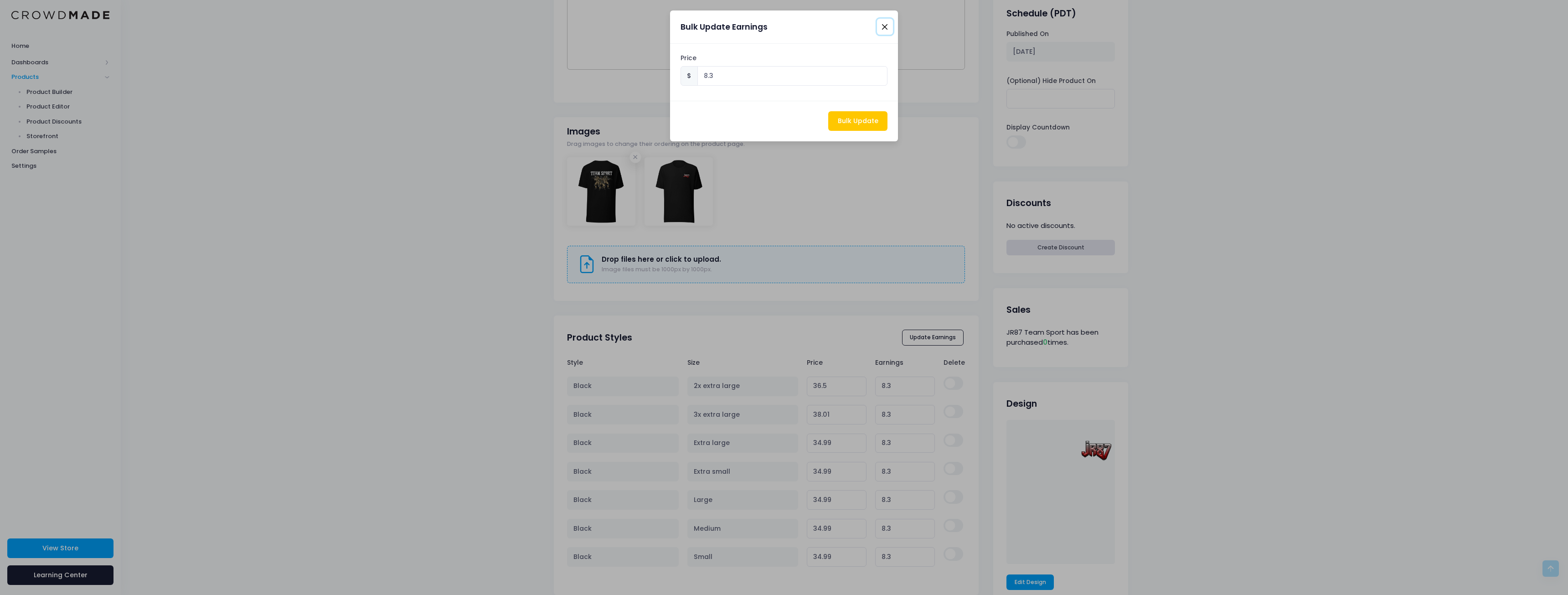
click at [878, 19] on button "Close" at bounding box center [885, 27] width 16 height 16
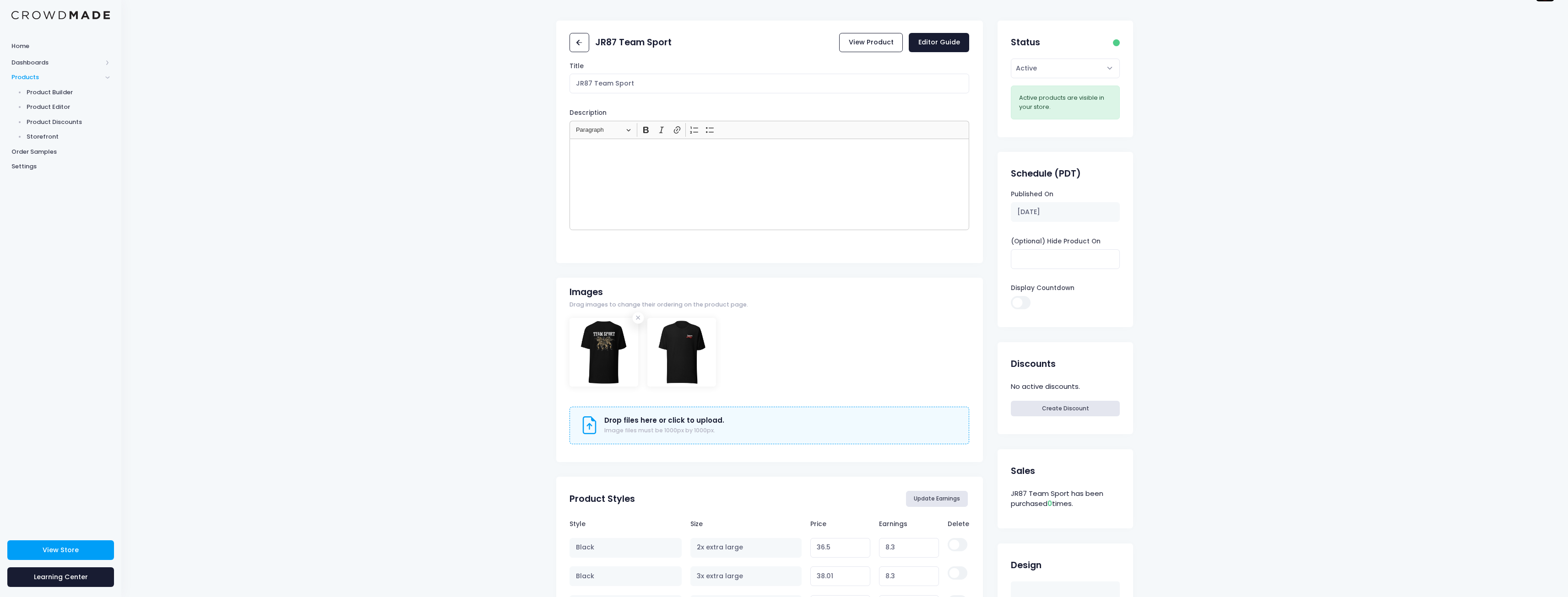
scroll to position [0, 0]
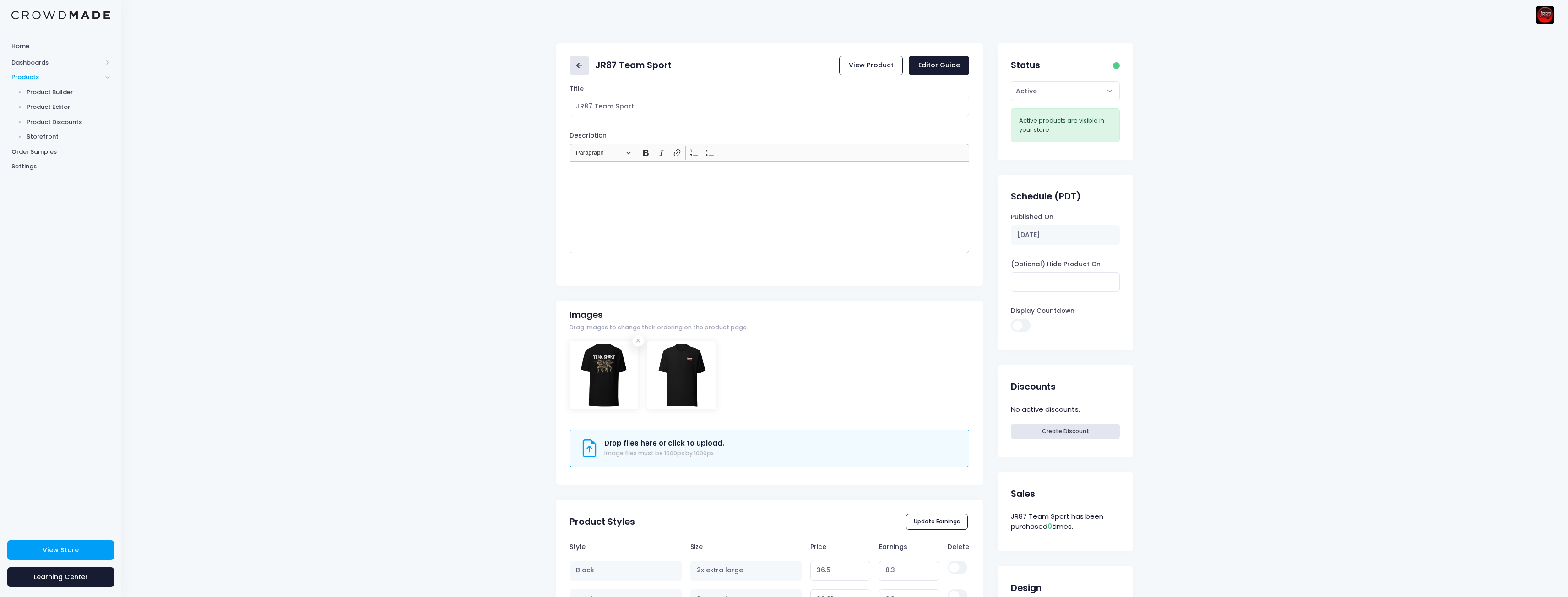
click at [577, 70] on icon at bounding box center [579, 65] width 10 height 10
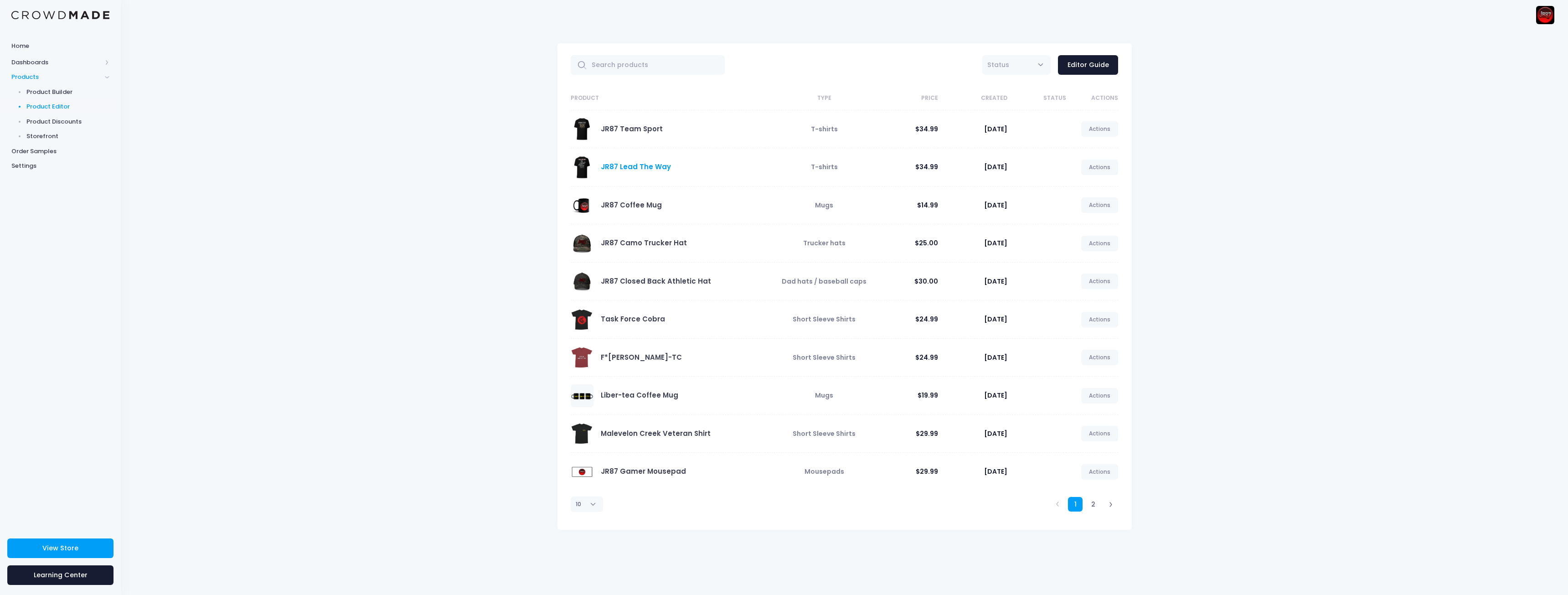
click at [634, 166] on link "JR87 Lead The Way" at bounding box center [635, 167] width 70 height 10
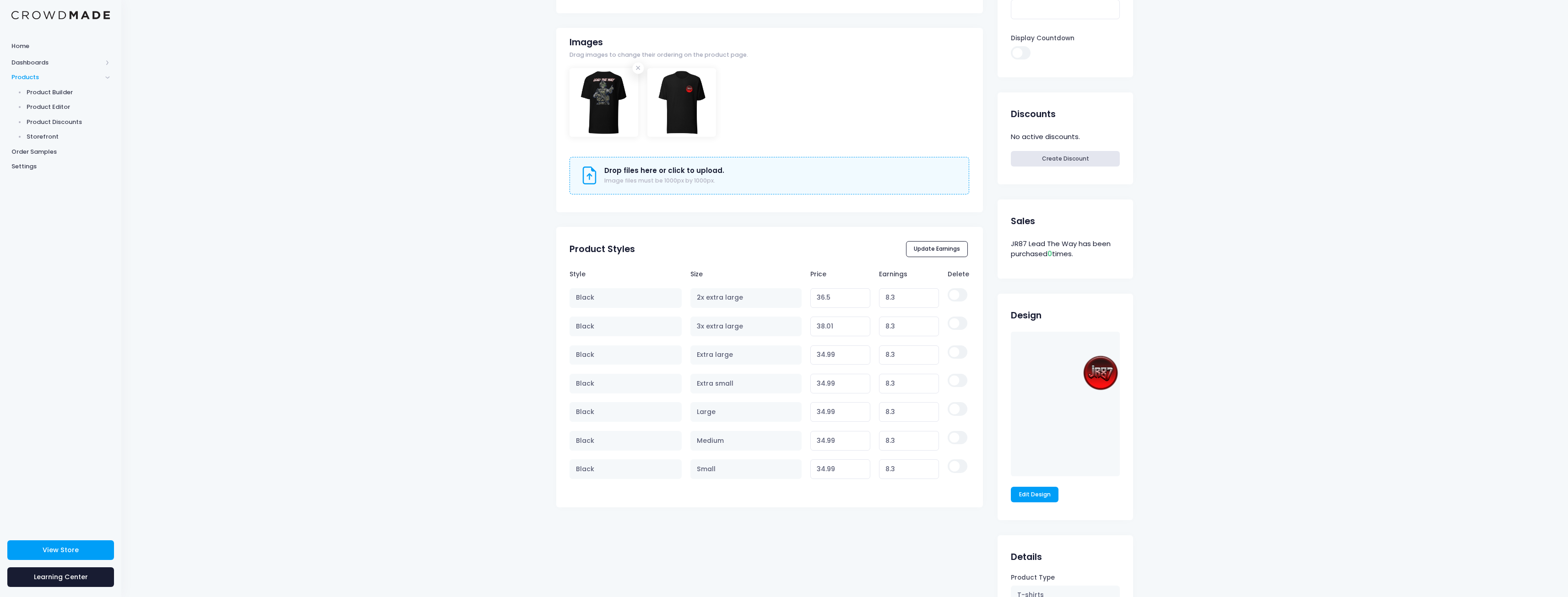
scroll to position [274, 0]
click at [938, 246] on button "Update Earnings" at bounding box center [937, 247] width 62 height 15
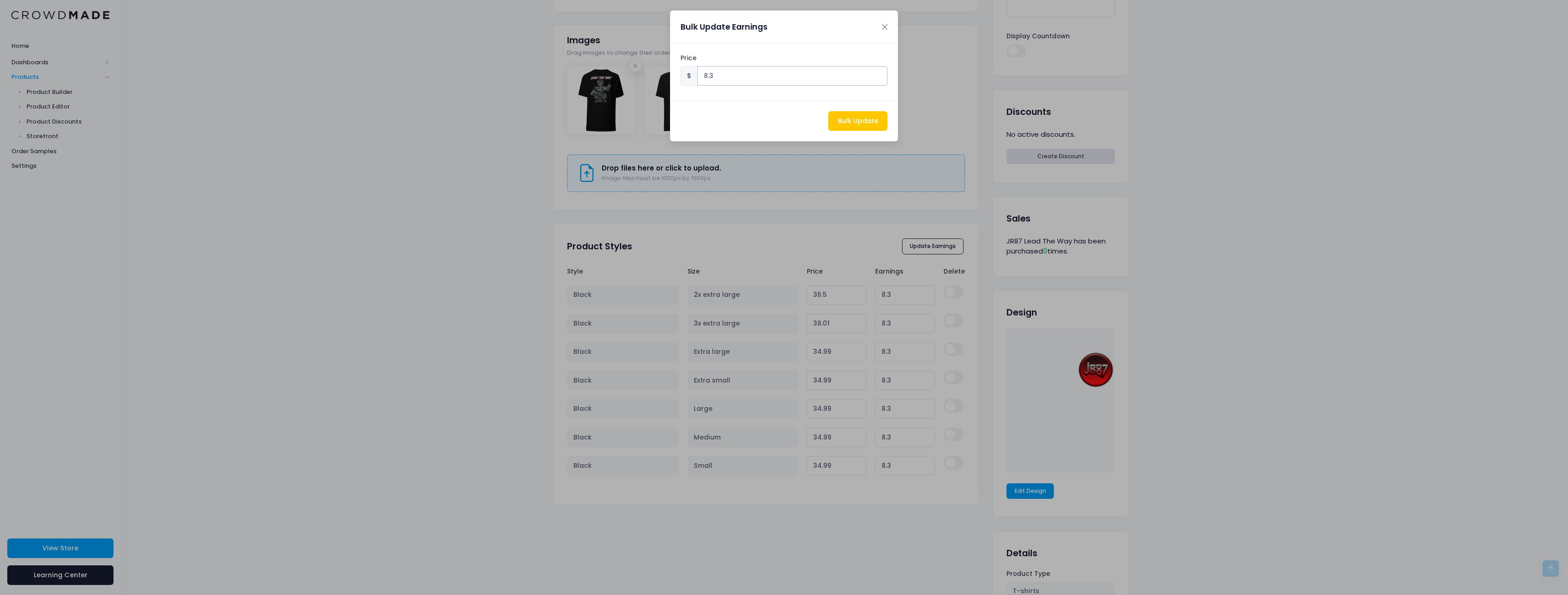
click at [707, 77] on input "8.3" at bounding box center [793, 76] width 191 height 19
type input "4.3"
click at [852, 119] on button "Bulk Update" at bounding box center [858, 121] width 59 height 19
type input "32.5"
type input "4.30"
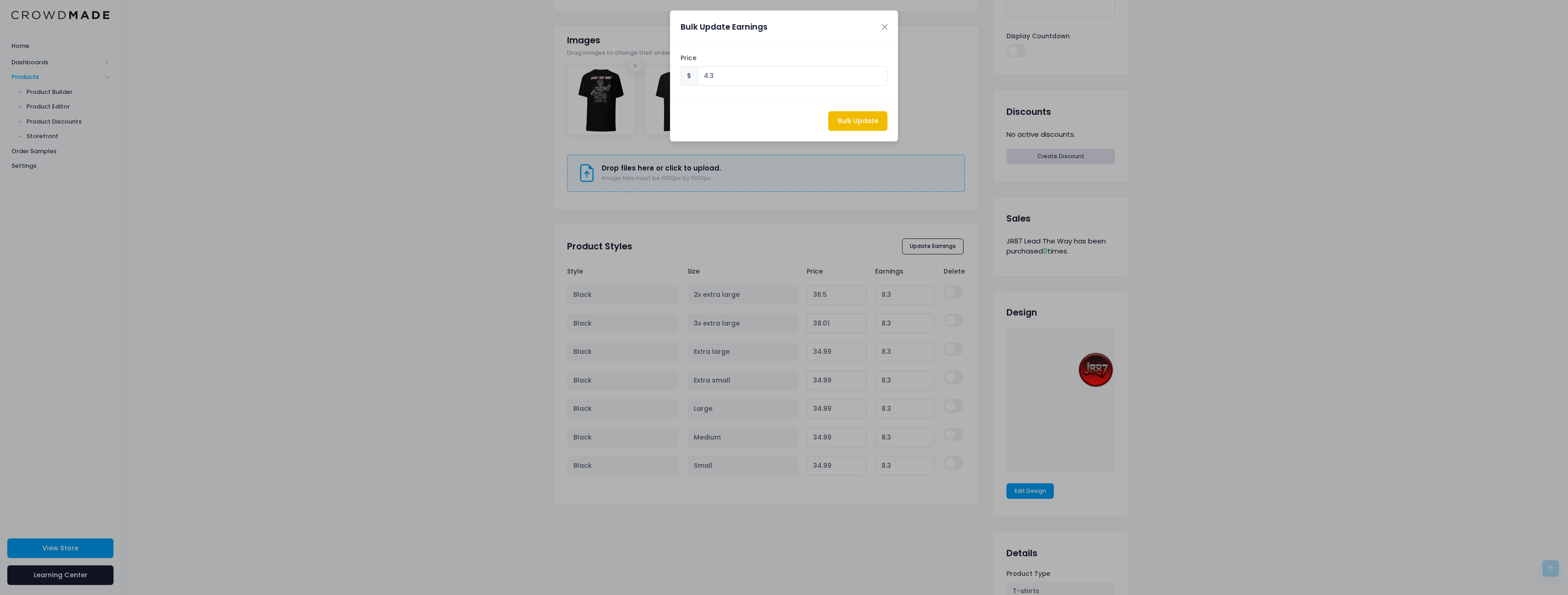
type input "34.01"
type input "4.30"
type input "30.990000000000002"
type input "4.30"
type input "30.990000000000002"
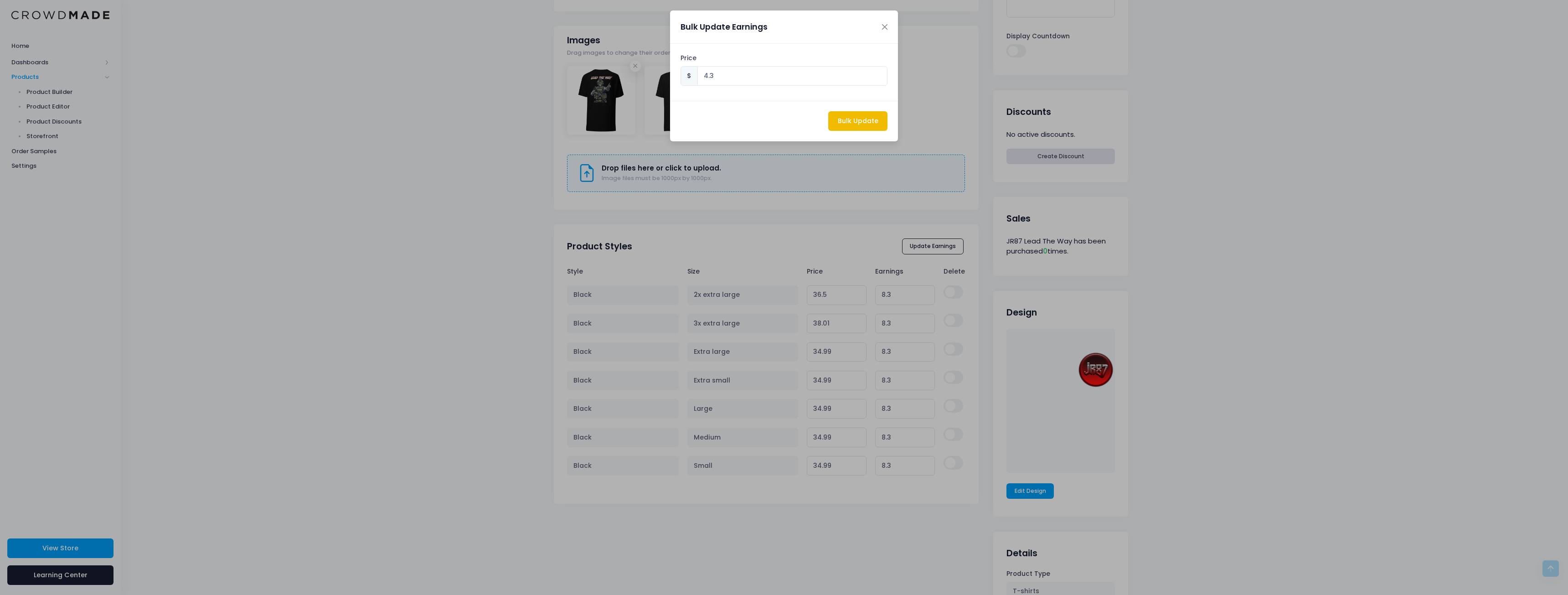
type input "4.30"
type input "30.990000000000002"
type input "4.30"
type input "30.990000000000002"
type input "4.30"
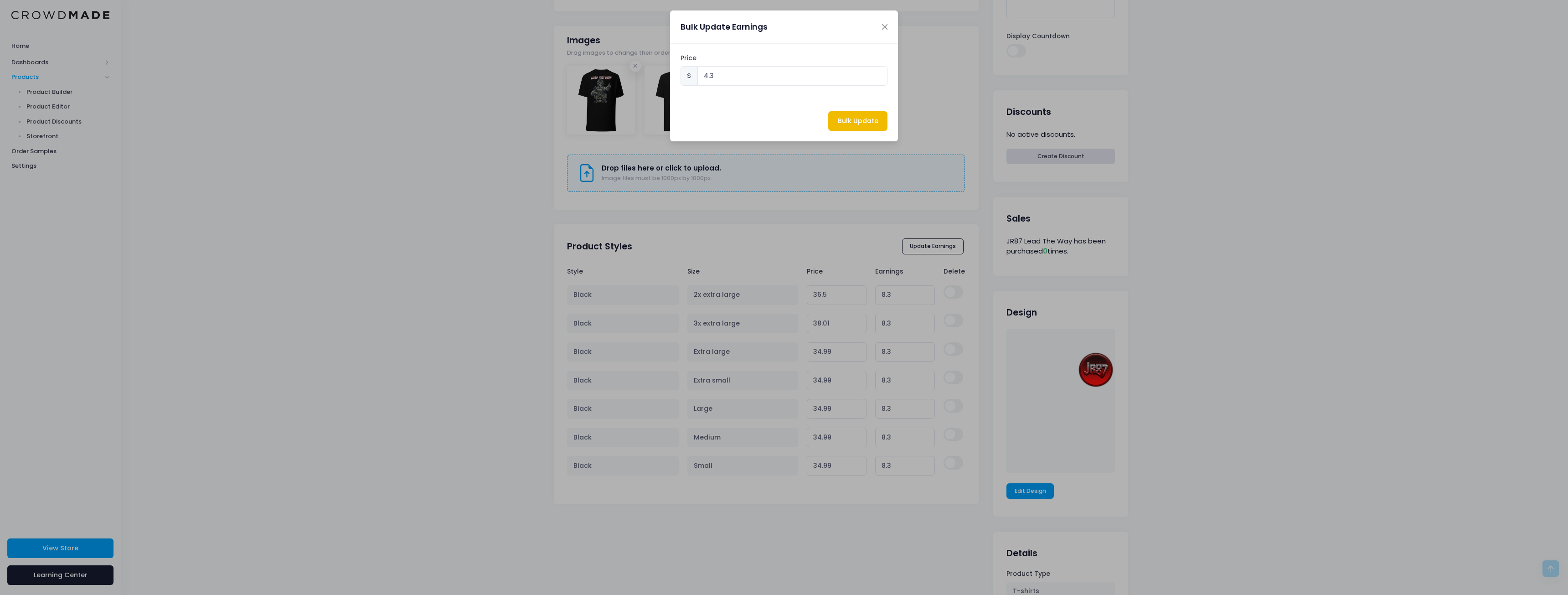
type input "30.990000000000002"
type input "4.30"
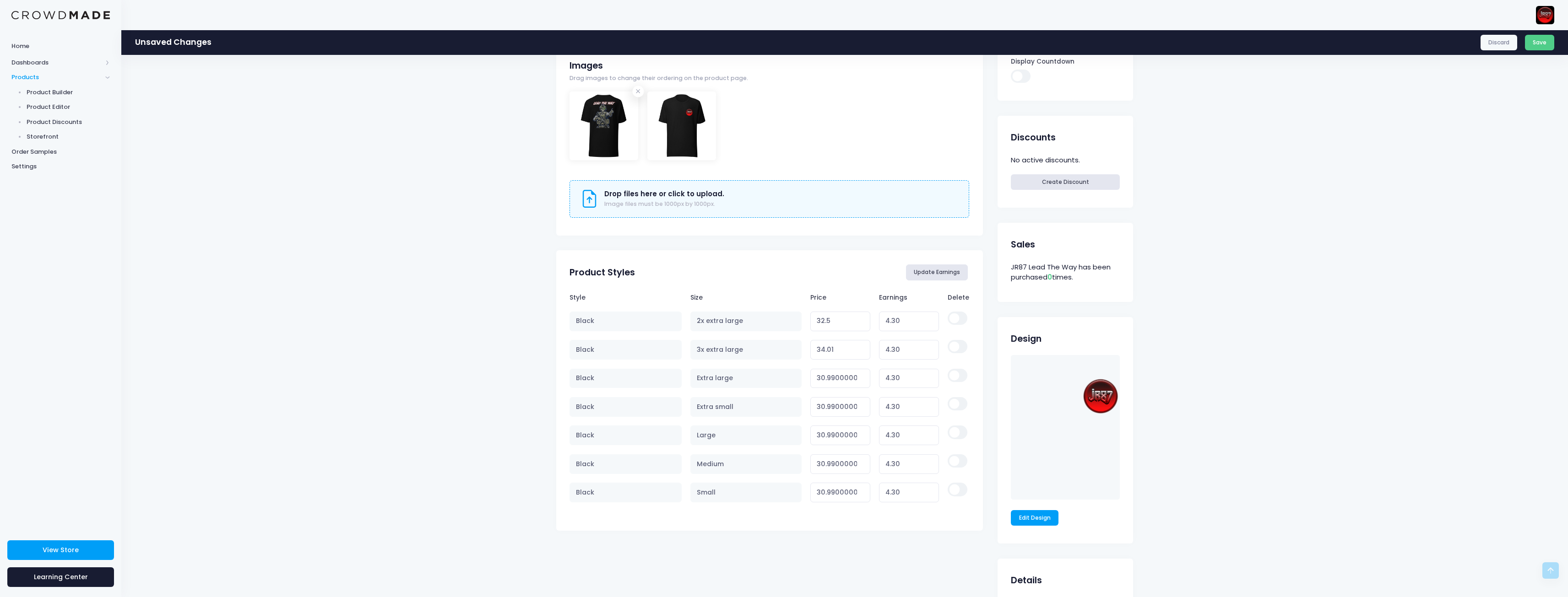
click at [935, 269] on button "Update Earnings" at bounding box center [937, 272] width 62 height 15
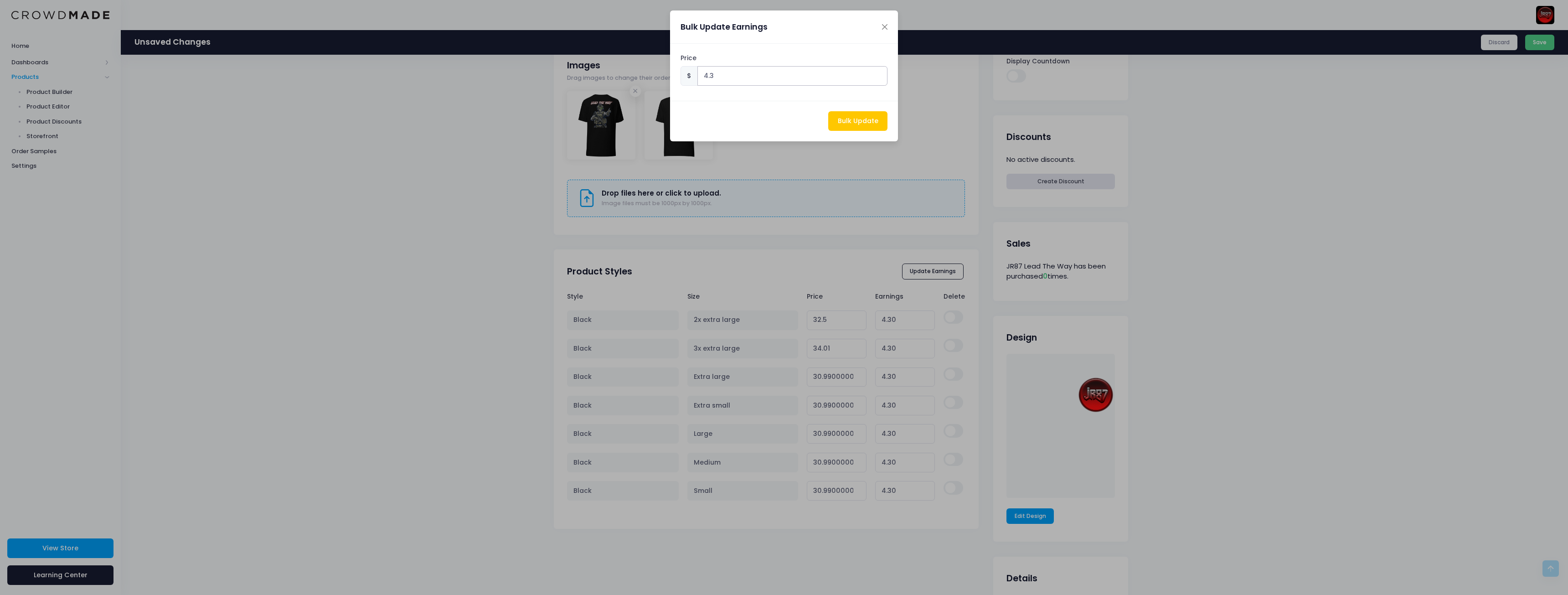
click at [749, 82] on input "4.3" at bounding box center [793, 76] width 191 height 19
type input "4"
click at [858, 125] on button "Bulk Update" at bounding box center [858, 121] width 59 height 19
type input "32.2"
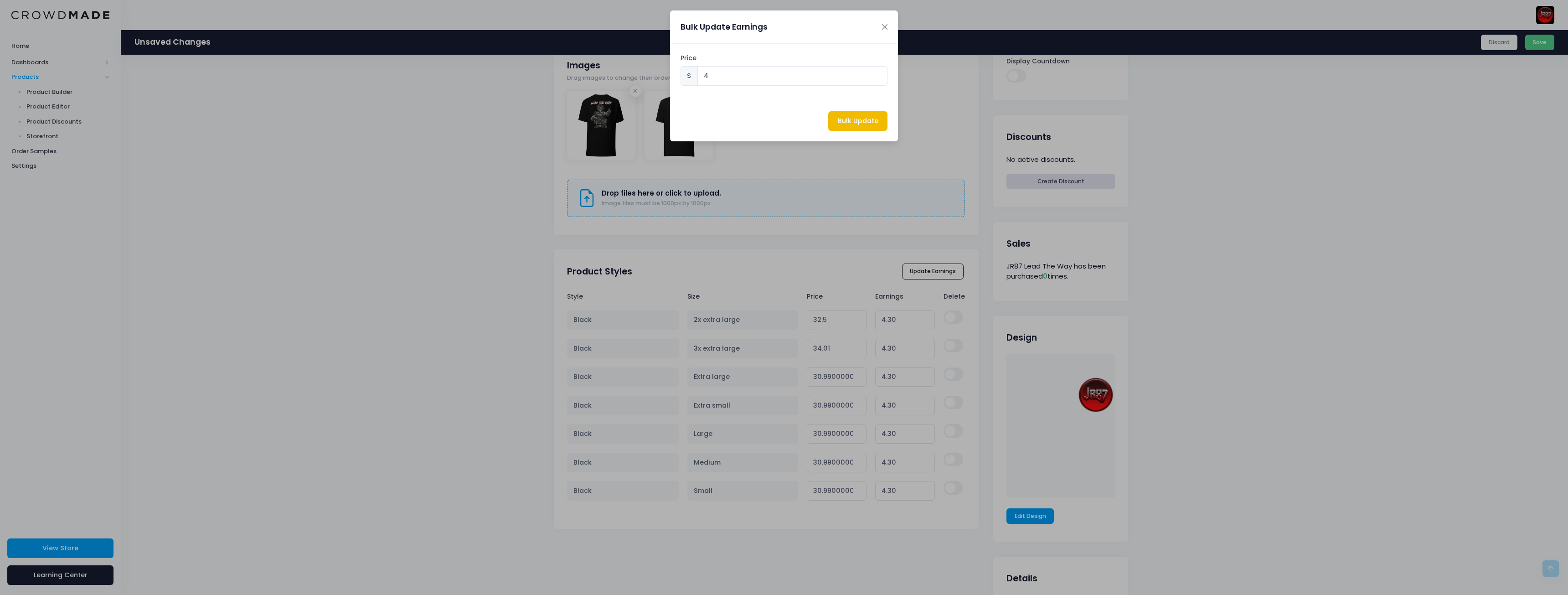
type input "4.00"
type input "33.71"
type input "4.00"
type input "30.69"
type input "4.00"
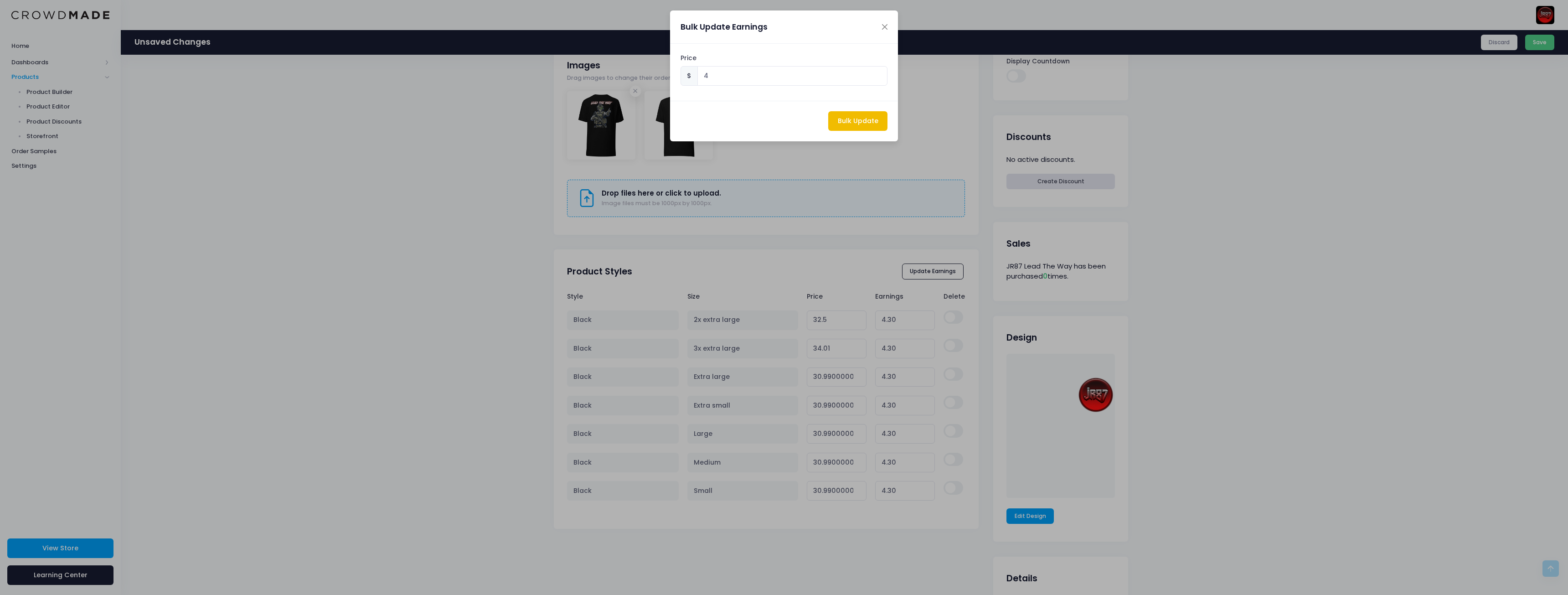
type input "30.69"
type input "4.00"
type input "30.69"
type input "4.00"
type input "30.69"
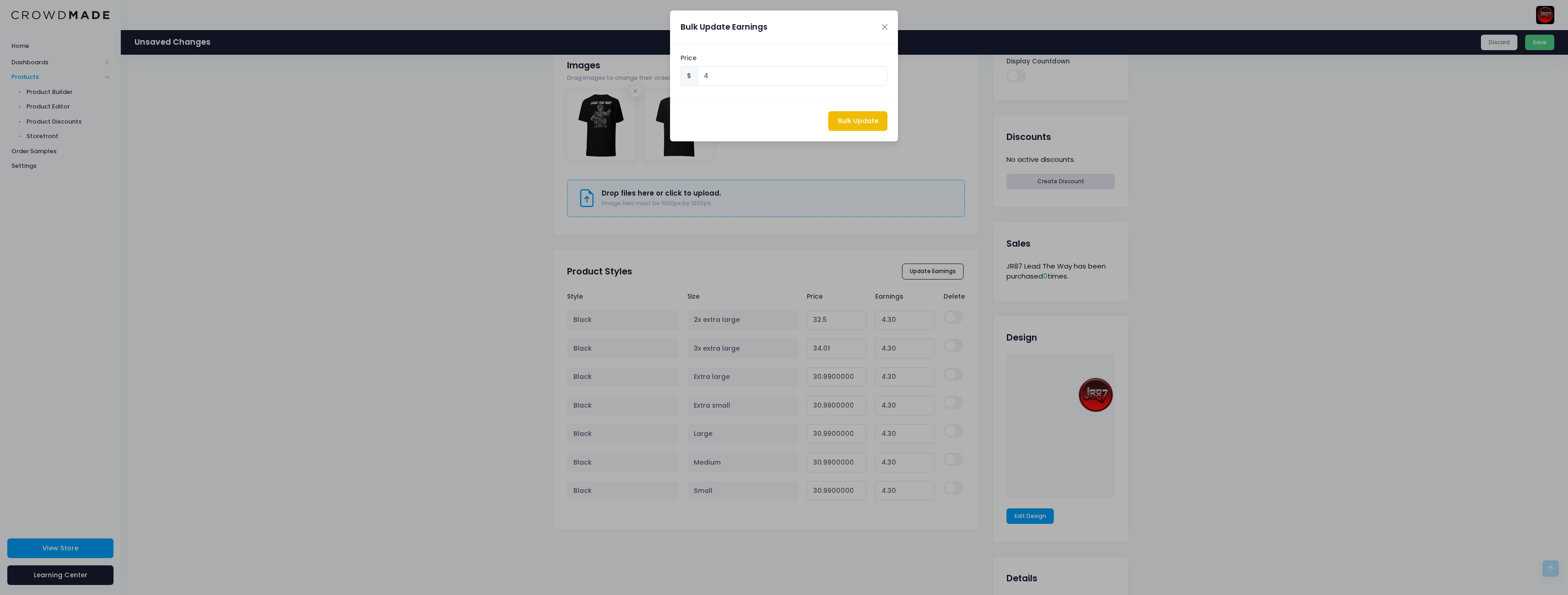
type input "4.00"
type input "30.69"
type input "4.00"
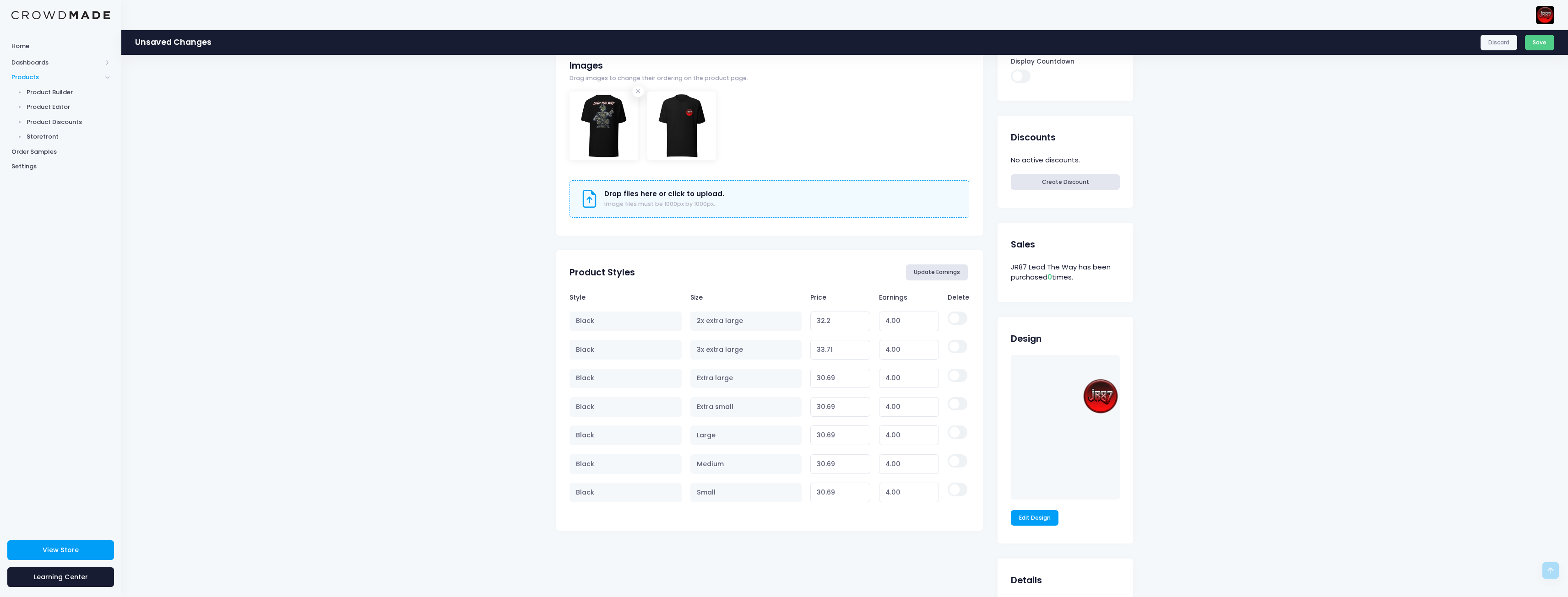
click at [937, 273] on button "Update Earnings" at bounding box center [937, 272] width 62 height 15
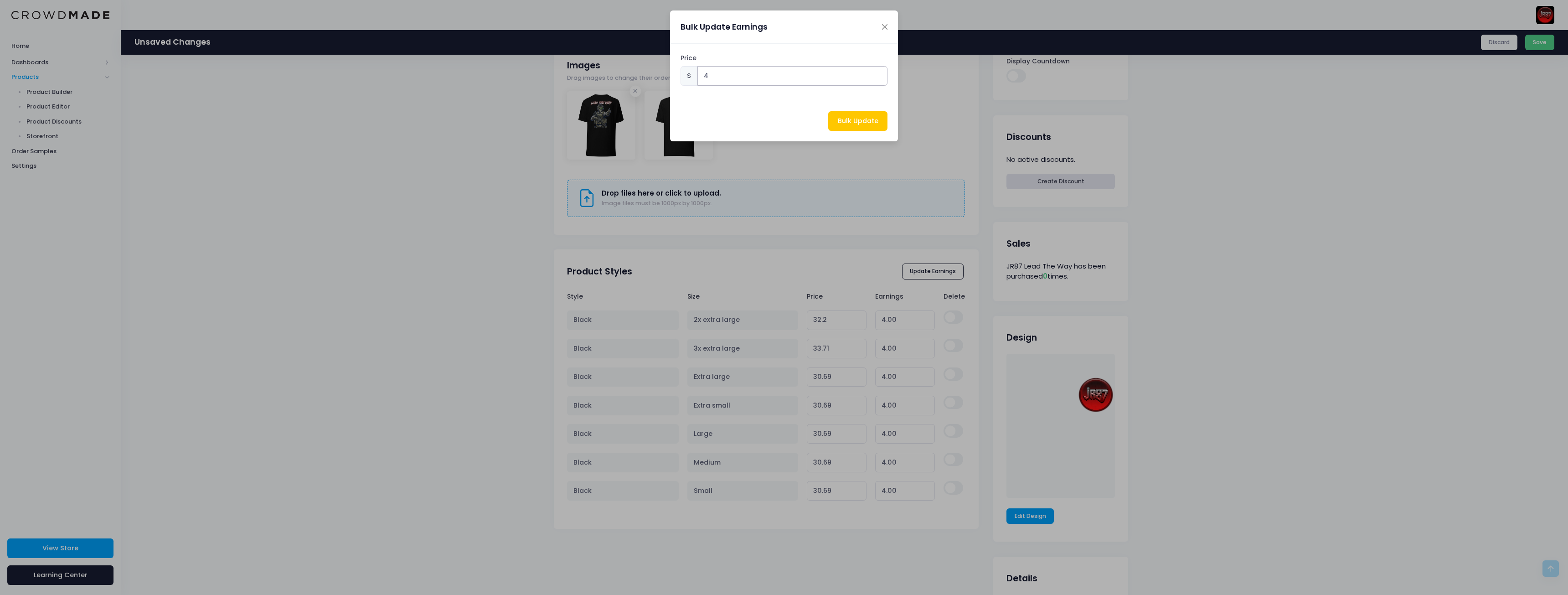
drag, startPoint x: 676, startPoint y: 79, endPoint x: 646, endPoint y: 78, distance: 30.0
click at [646, 78] on div "Bulk Update Earnings Price $ 4 Bulk Update" at bounding box center [784, 297] width 1568 height 595
type input "3"
click at [850, 125] on button "Bulk Update" at bounding box center [858, 121] width 59 height 19
type input "31.2"
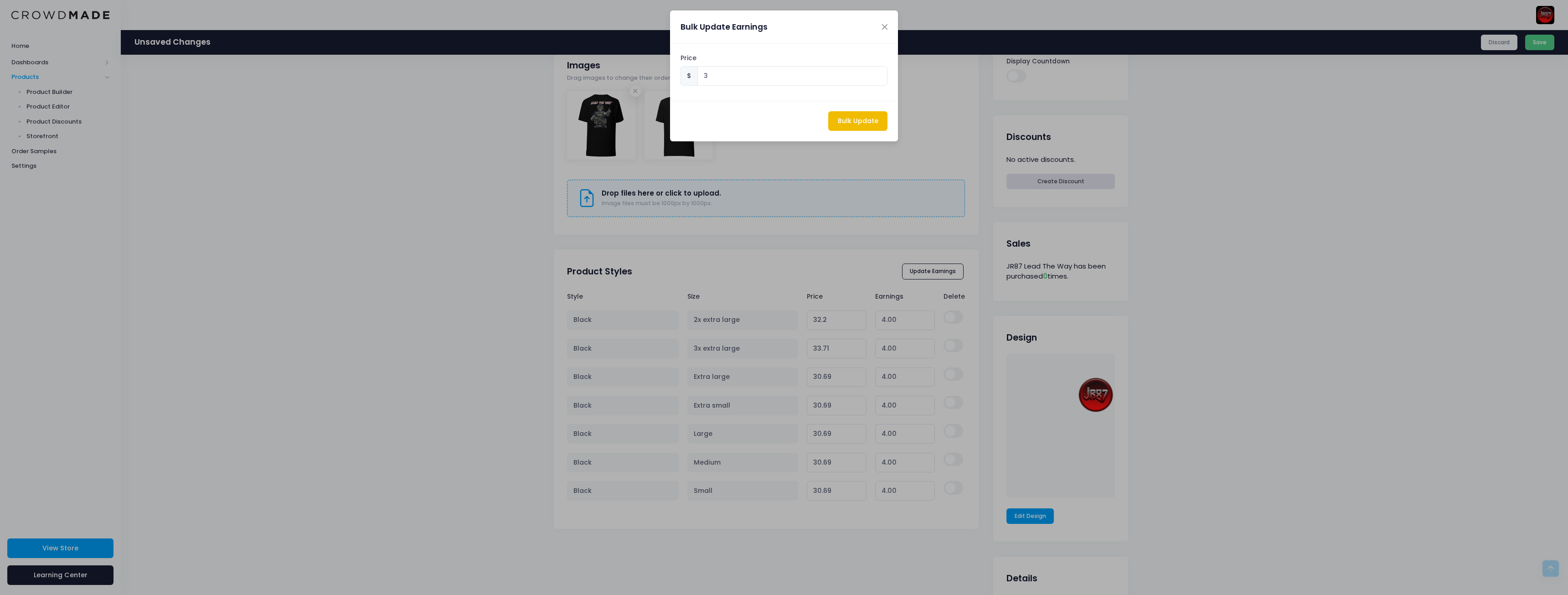
type input "3.00"
type input "32.71"
type input "3.00"
type input "29.69"
type input "3.00"
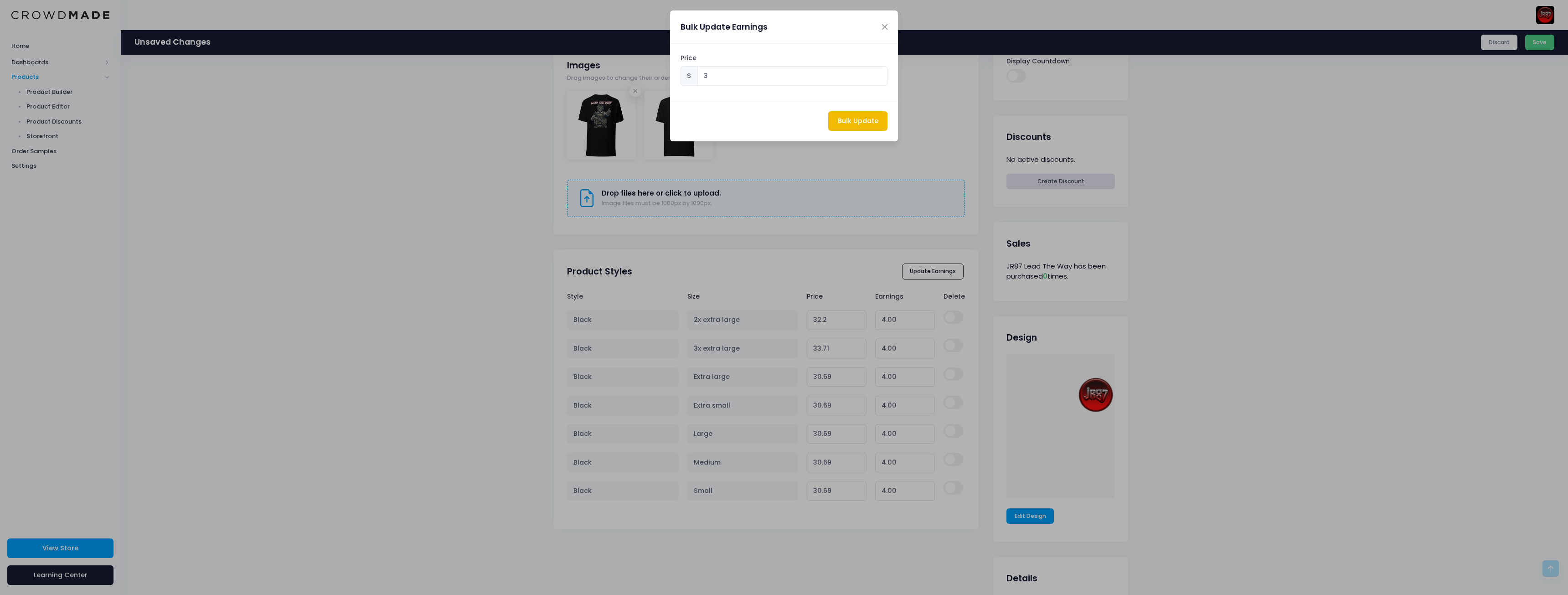
type input "29.69"
type input "3.00"
type input "29.69"
type input "3.00"
type input "29.69"
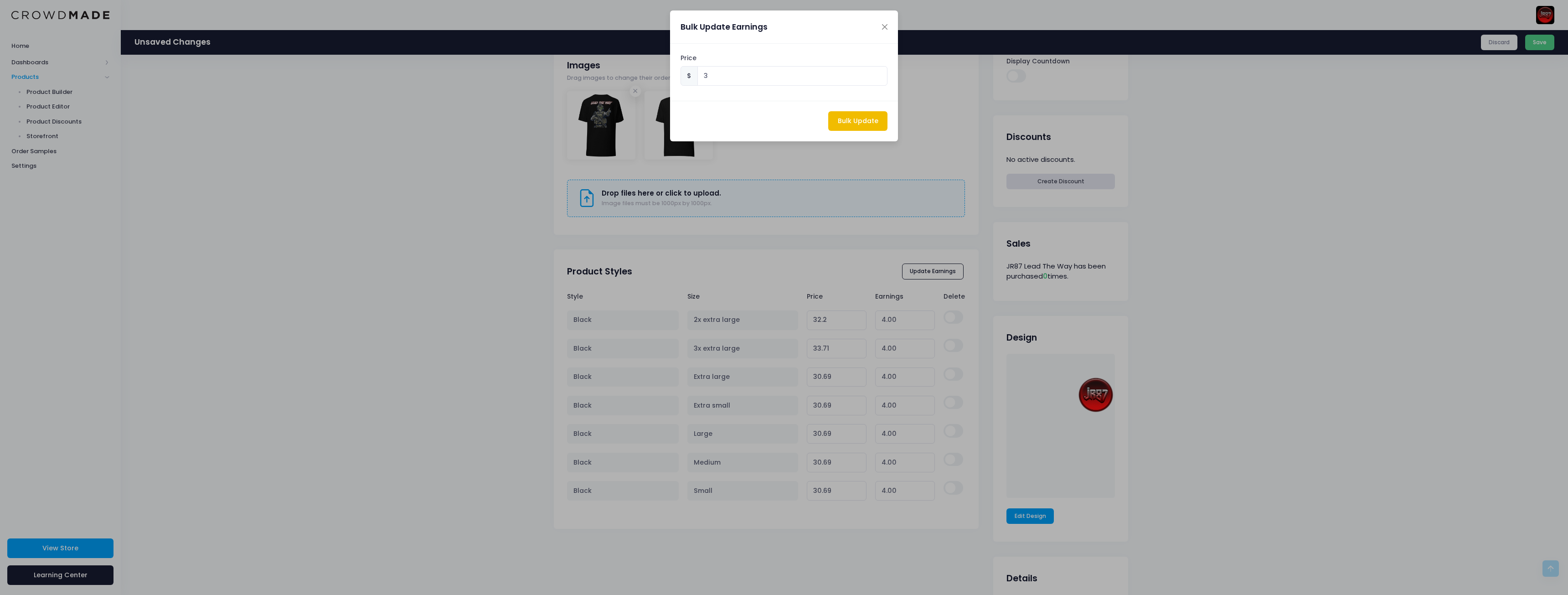
type input "3.00"
type input "29.69"
type input "3.00"
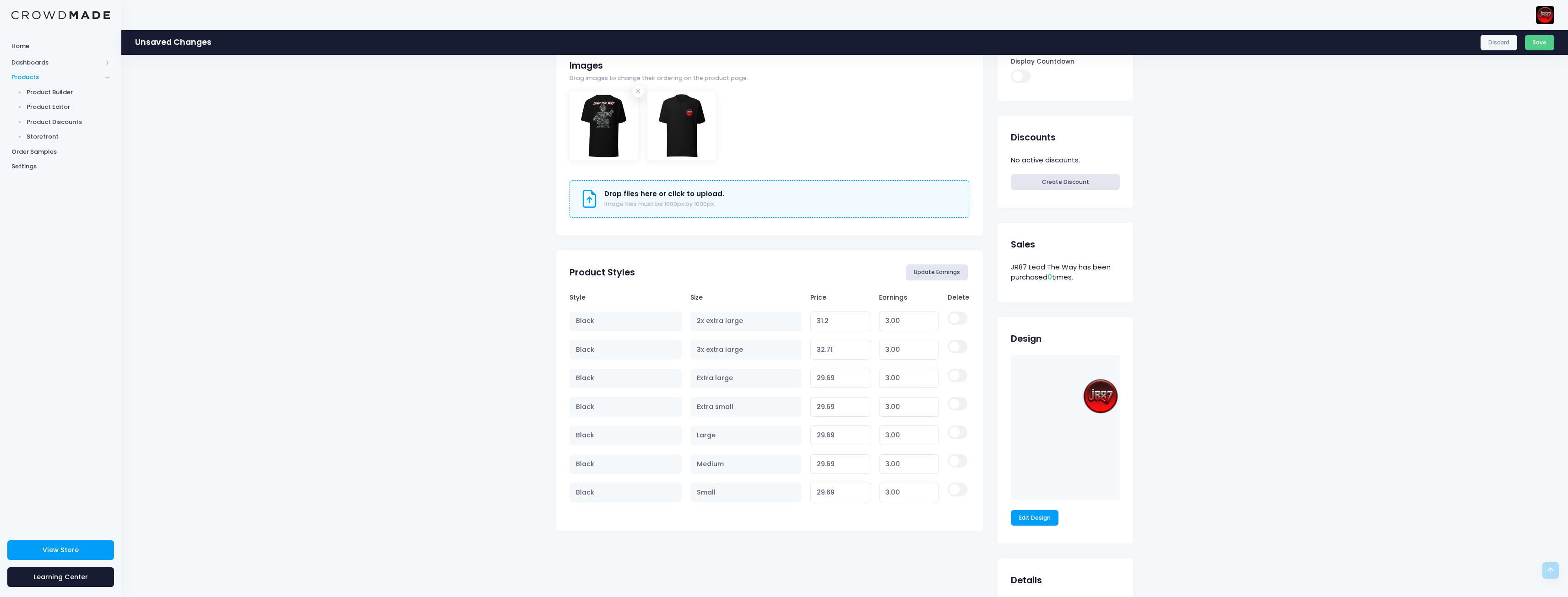
click at [944, 277] on button "Update Earnings" at bounding box center [937, 272] width 62 height 15
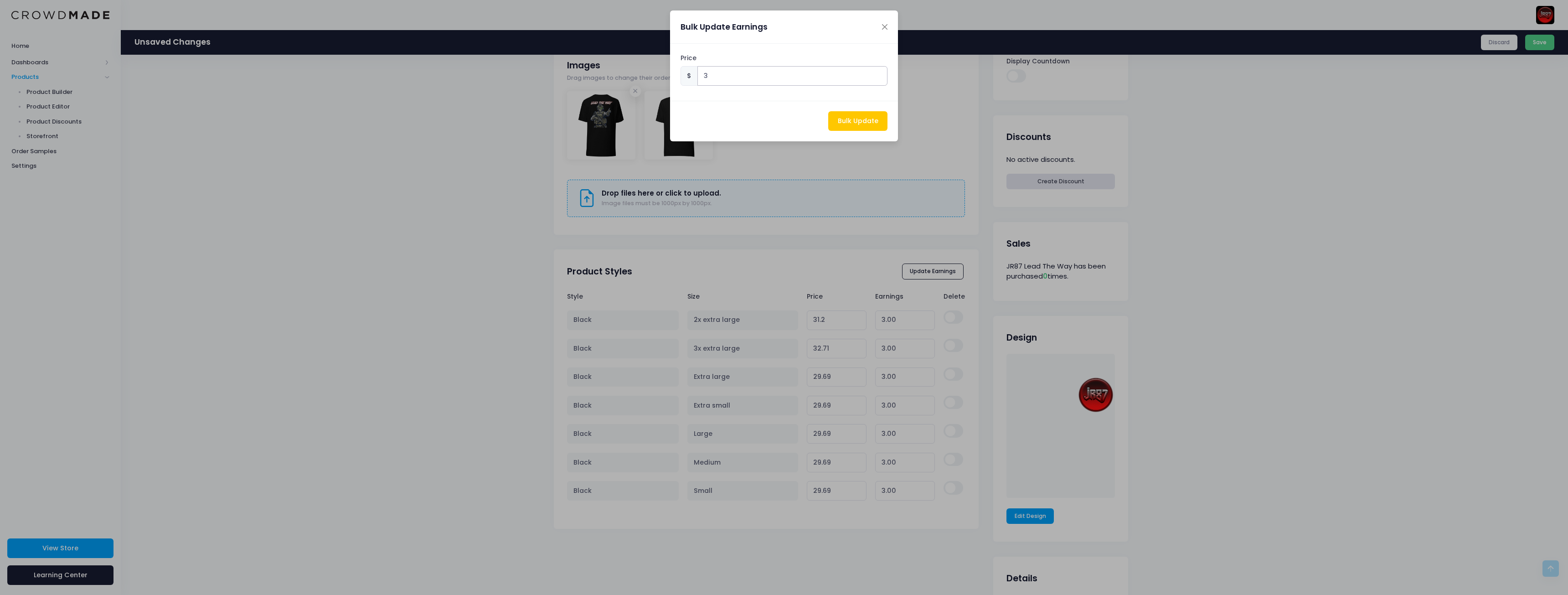
click at [724, 77] on input "3" at bounding box center [793, 76] width 191 height 19
type input "3.3"
click at [858, 119] on button "Bulk Update" at bounding box center [858, 121] width 59 height 19
type input "31.5"
type input "3.30"
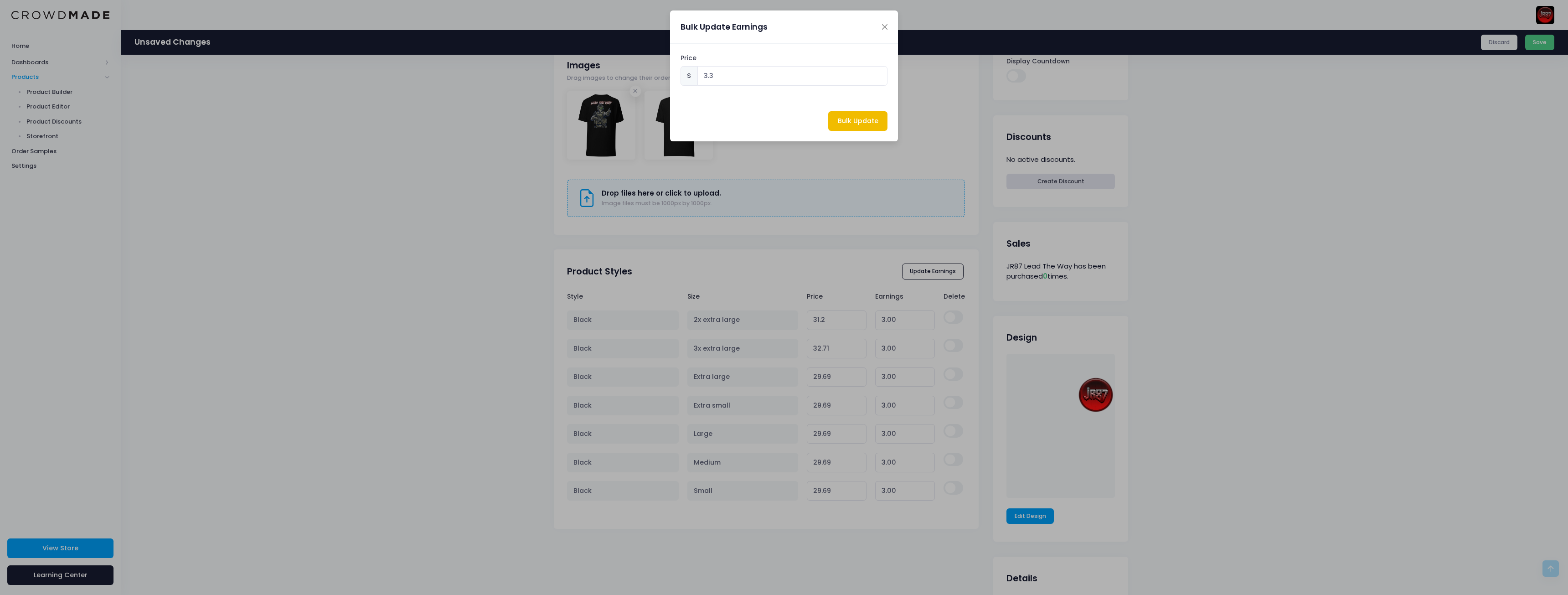
type input "33.01"
type input "3.30"
type input "29.990000000000002"
type input "3.30"
type input "29.990000000000002"
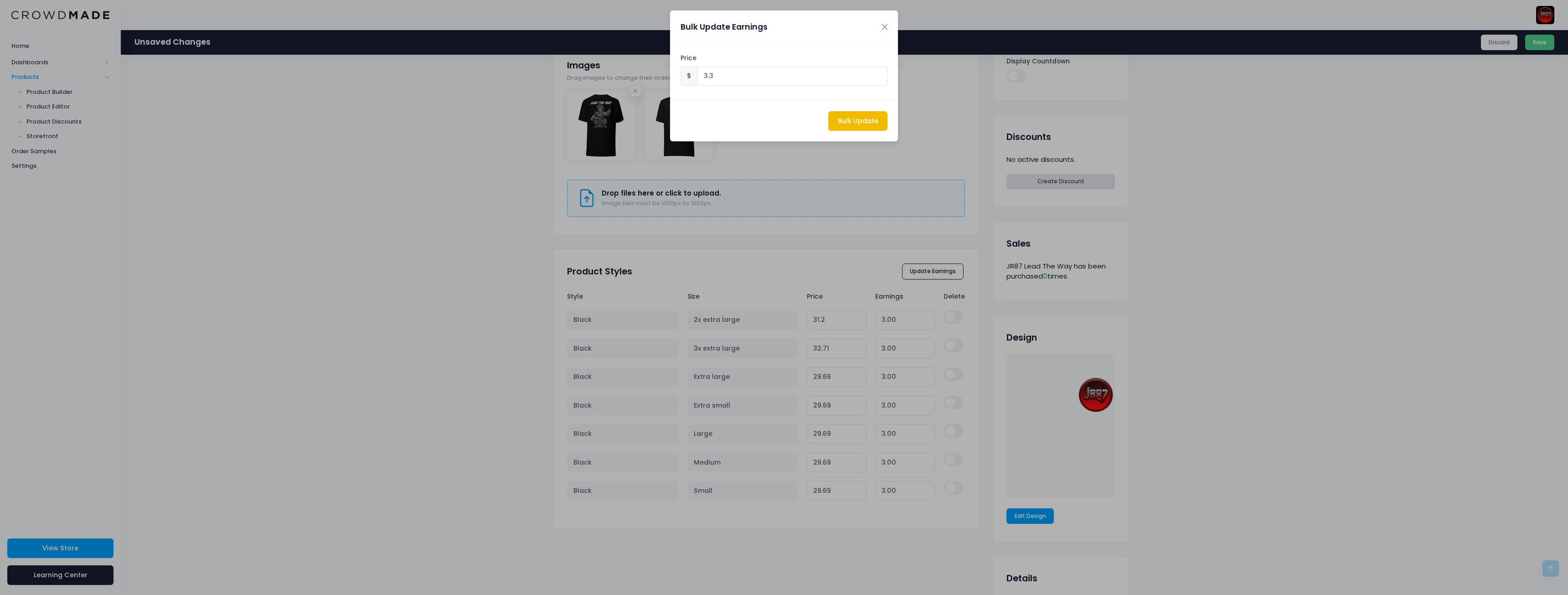
type input "3.30"
type input "29.990000000000002"
type input "3.30"
type input "29.990000000000002"
type input "3.30"
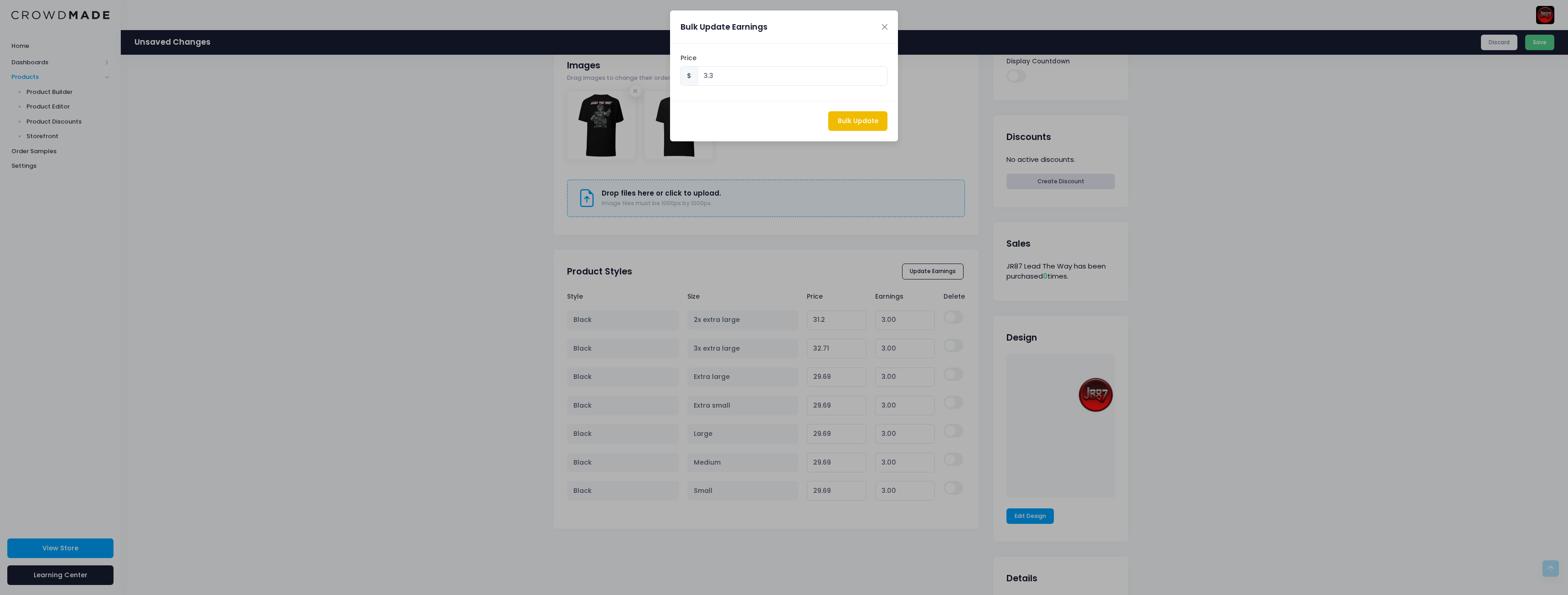
type input "29.990000000000002"
type input "3.30"
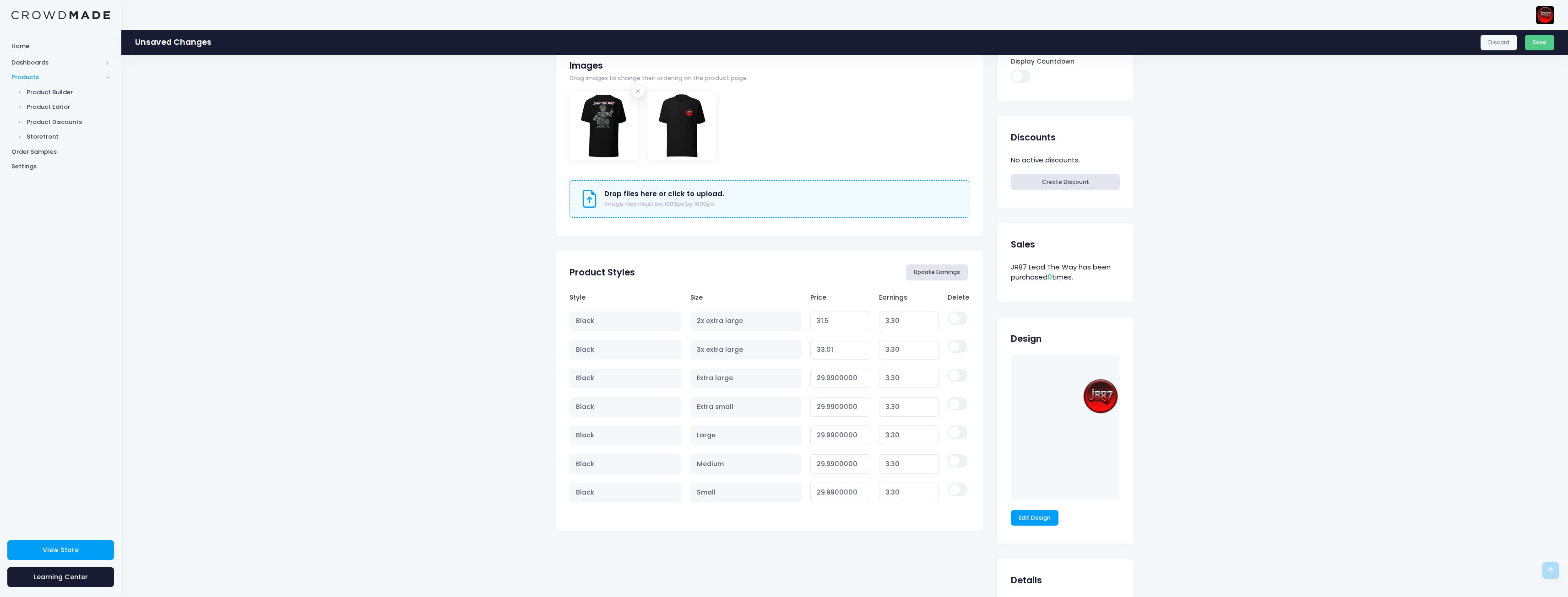
click at [949, 267] on button "Update Earnings" at bounding box center [937, 272] width 62 height 15
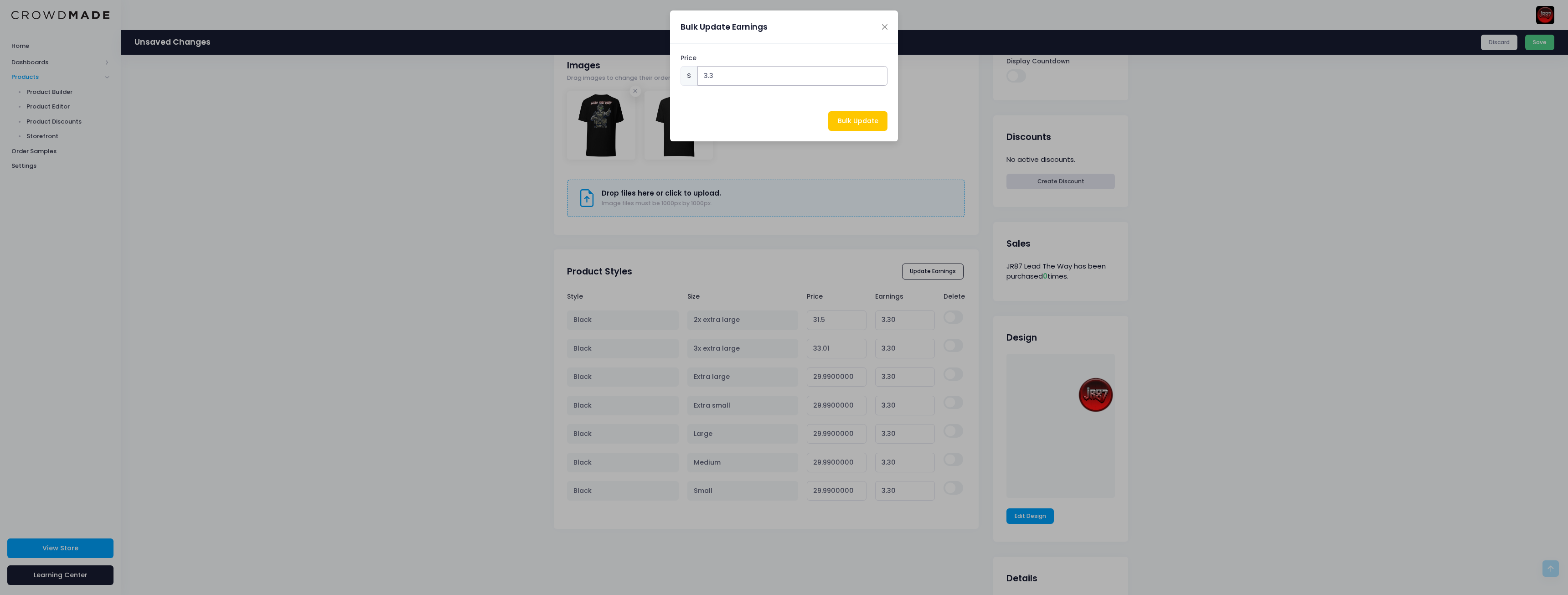
drag, startPoint x: 738, startPoint y: 79, endPoint x: 541, endPoint y: 70, distance: 197.2
click at [541, 70] on div "Bulk Update Earnings Price $ 3.3 Bulk Update" at bounding box center [784, 297] width 1568 height 595
type input "5"
click at [861, 119] on button "Bulk Update" at bounding box center [858, 121] width 59 height 19
type input "33.2"
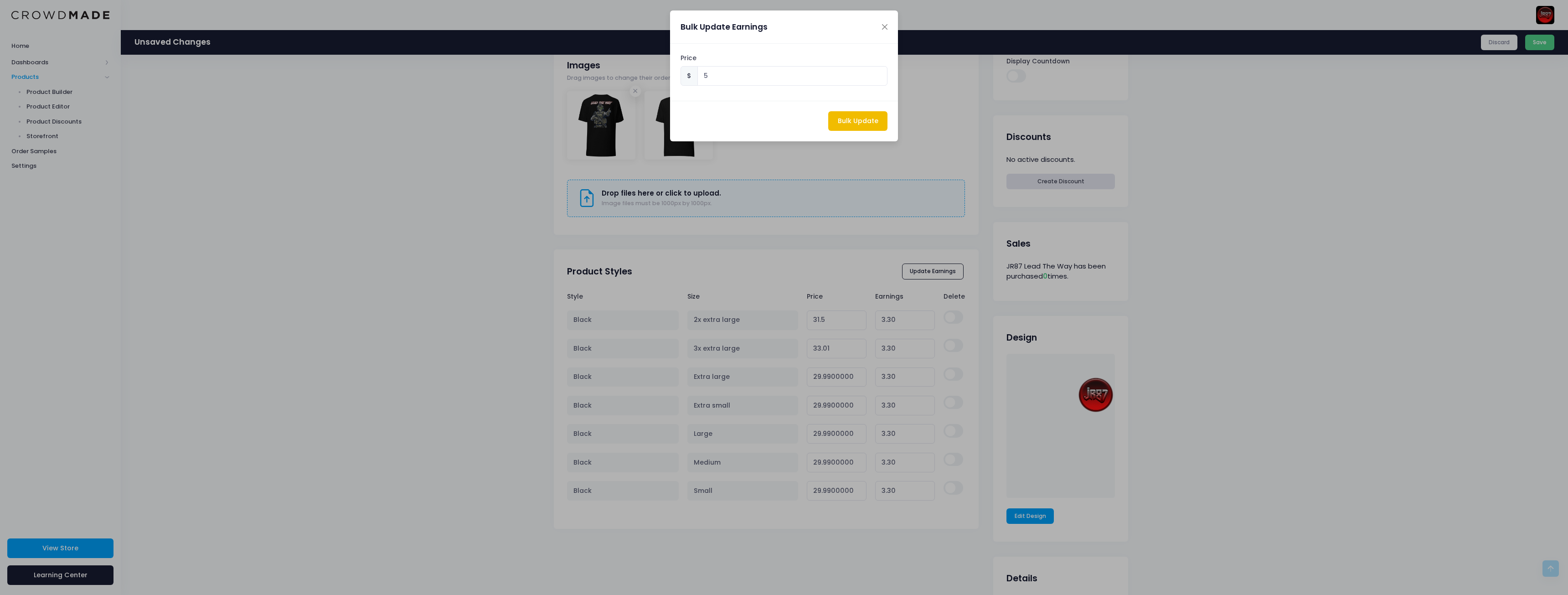
type input "5.00"
type input "34.71"
type input "5.00"
type input "31.69"
type input "5.00"
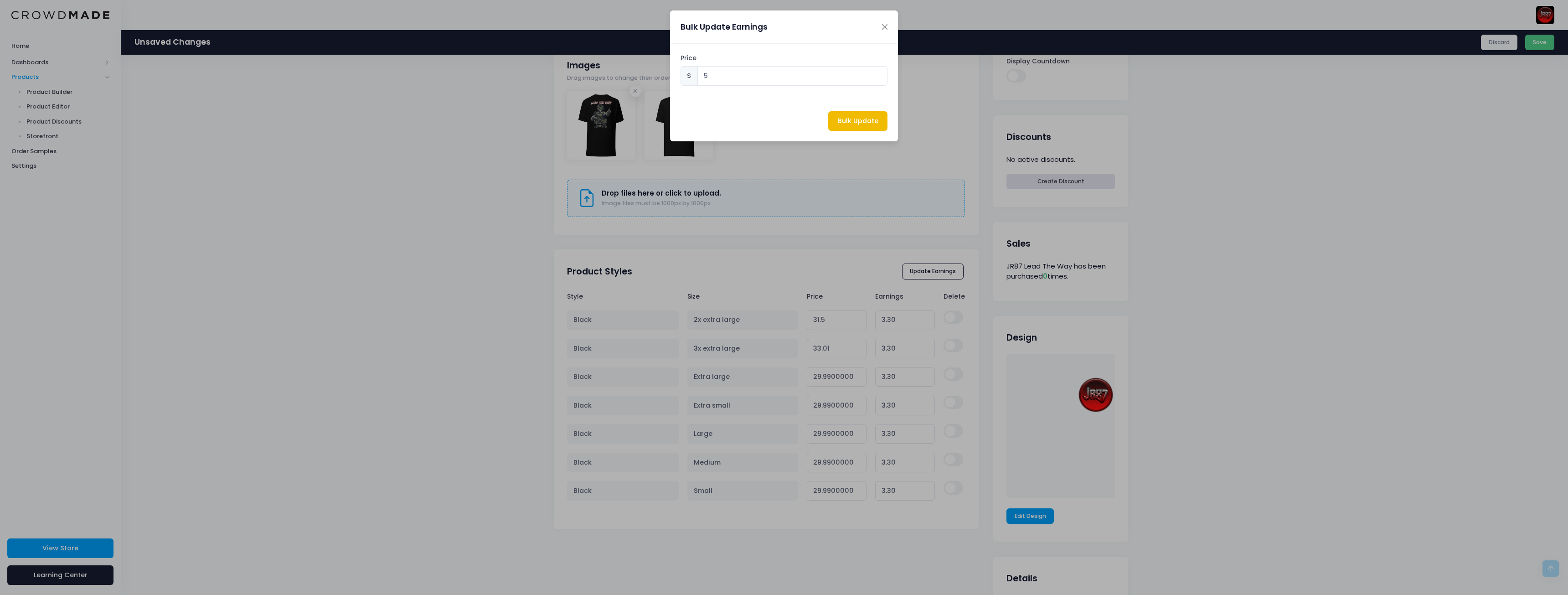
type input "31.69"
type input "5.00"
type input "31.69"
type input "5.00"
type input "31.69"
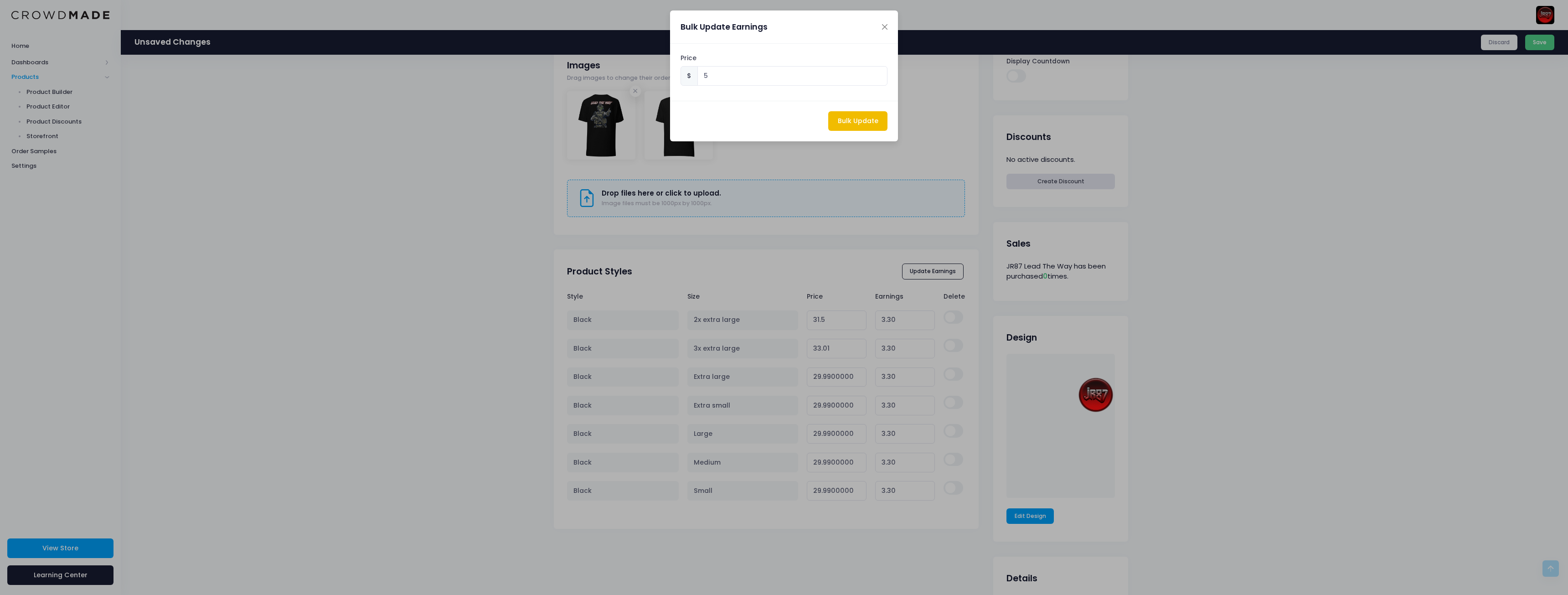
type input "5.00"
type input "31.69"
type input "5.00"
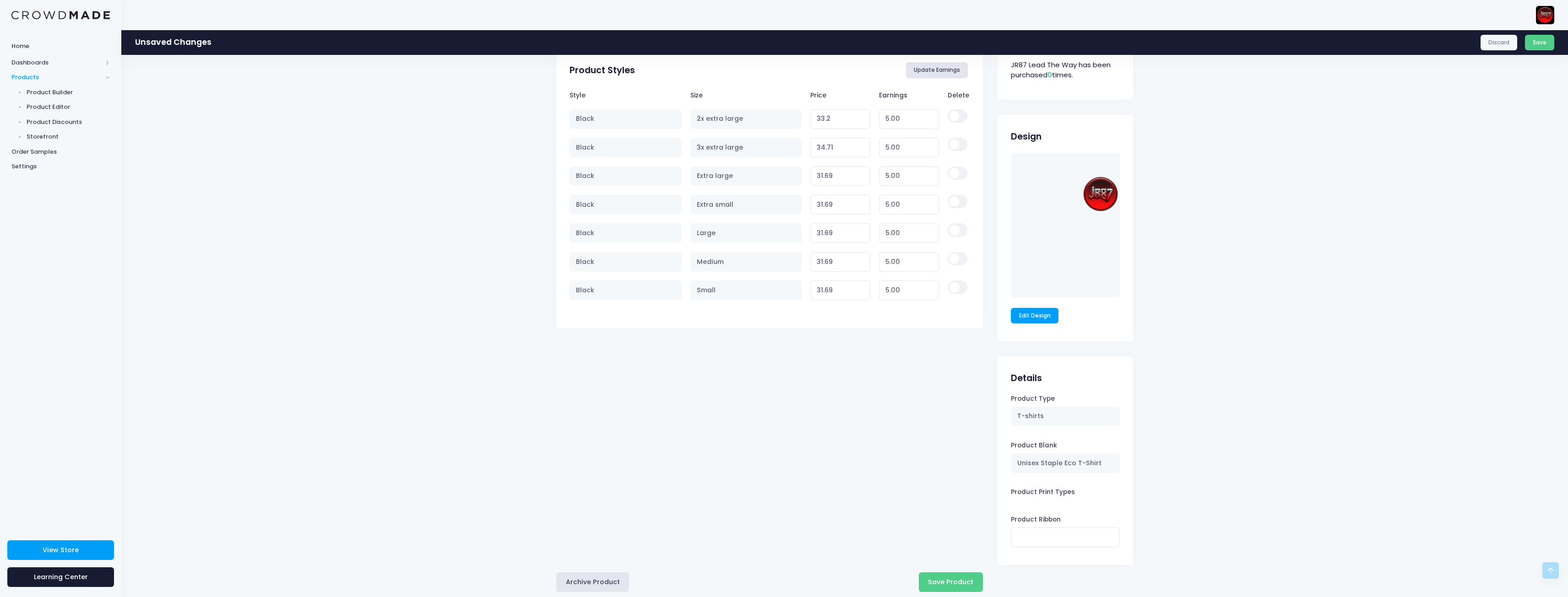
scroll to position [496, 0]
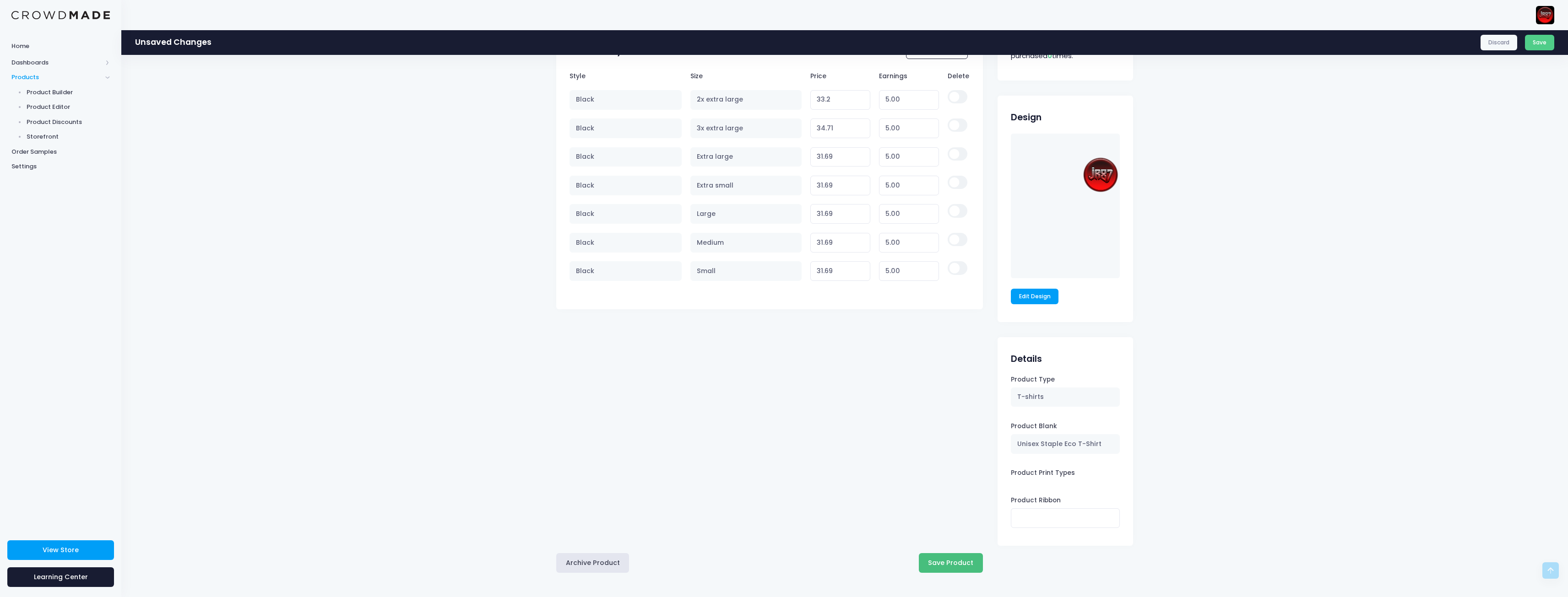
click at [952, 565] on button "Save Product" at bounding box center [951, 563] width 64 height 20
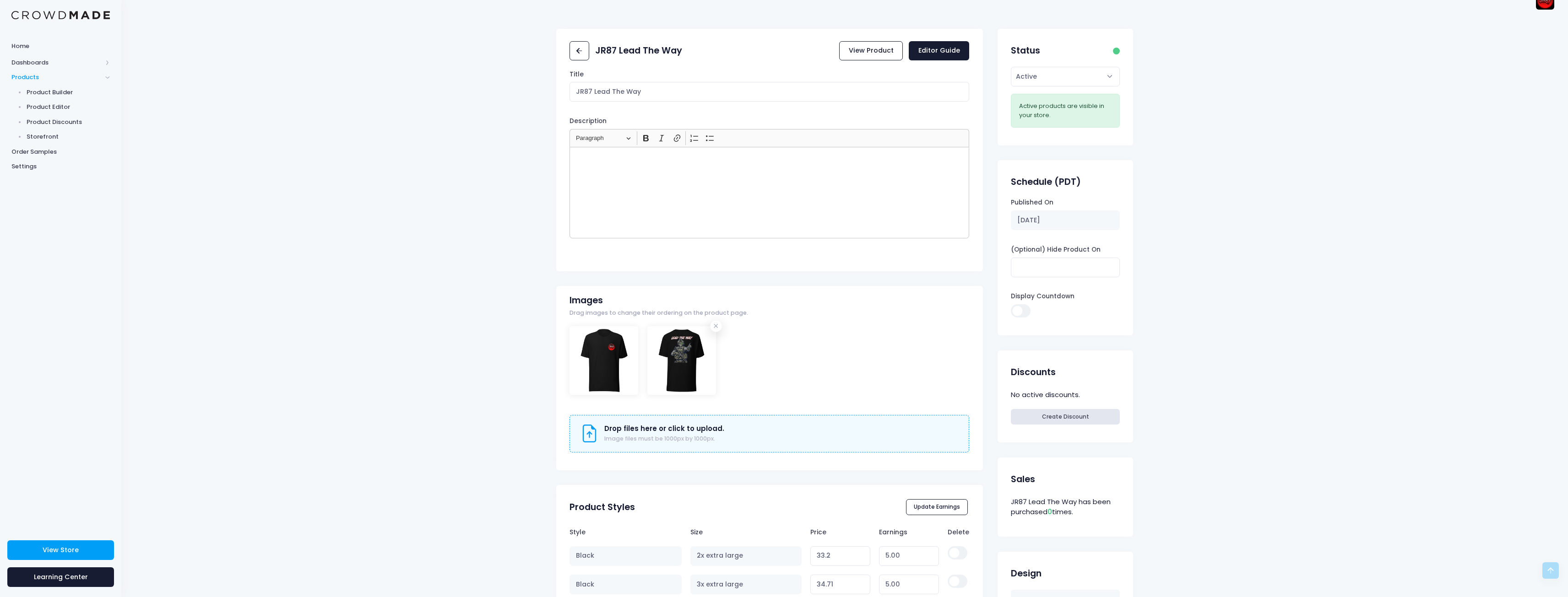
scroll to position [13, 0]
click at [54, 110] on span "Product Editor" at bounding box center [68, 107] width 84 height 9
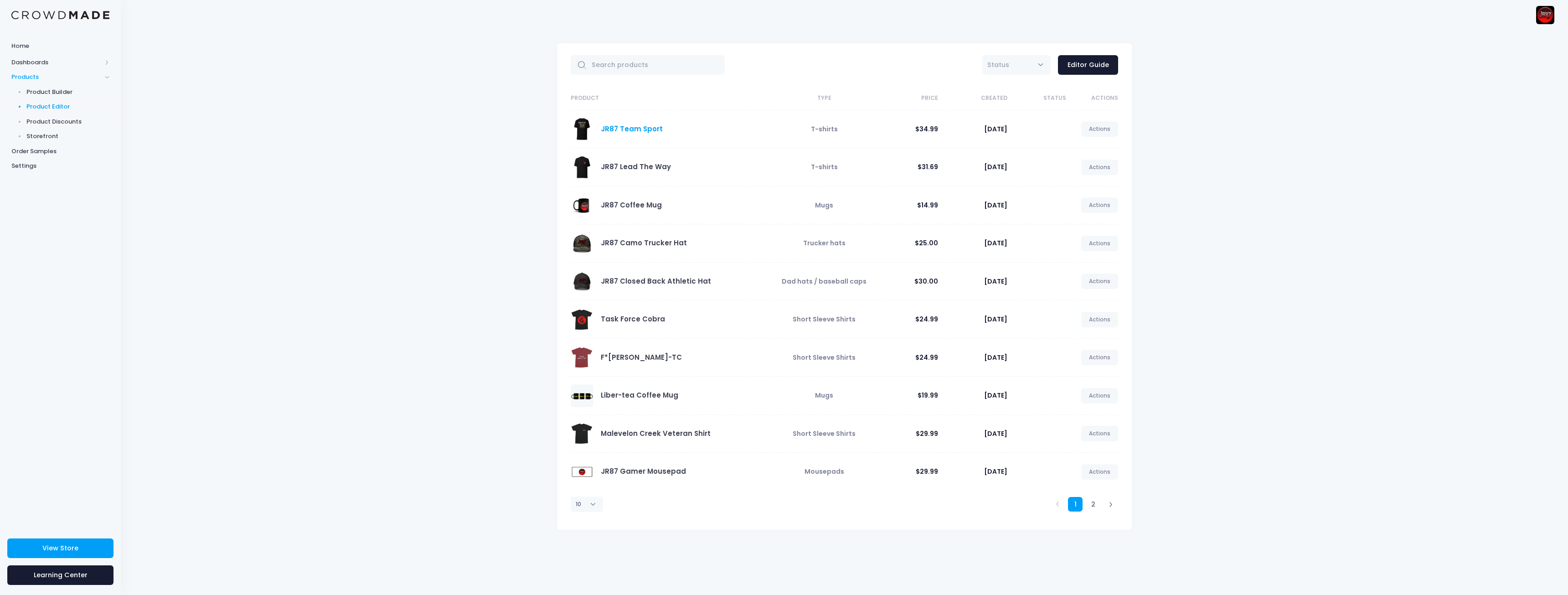
click at [632, 129] on link "JR87 Team Sport" at bounding box center [632, 129] width 62 height 10
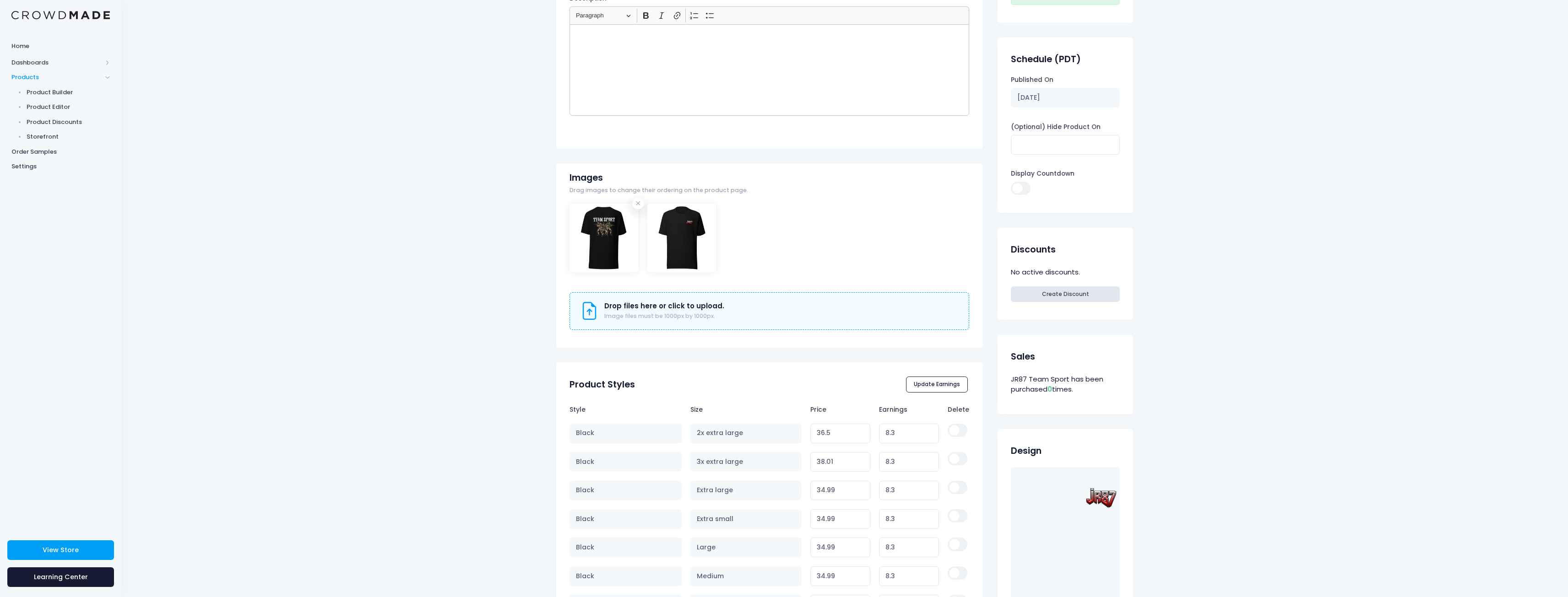
scroll to position [274, 0]
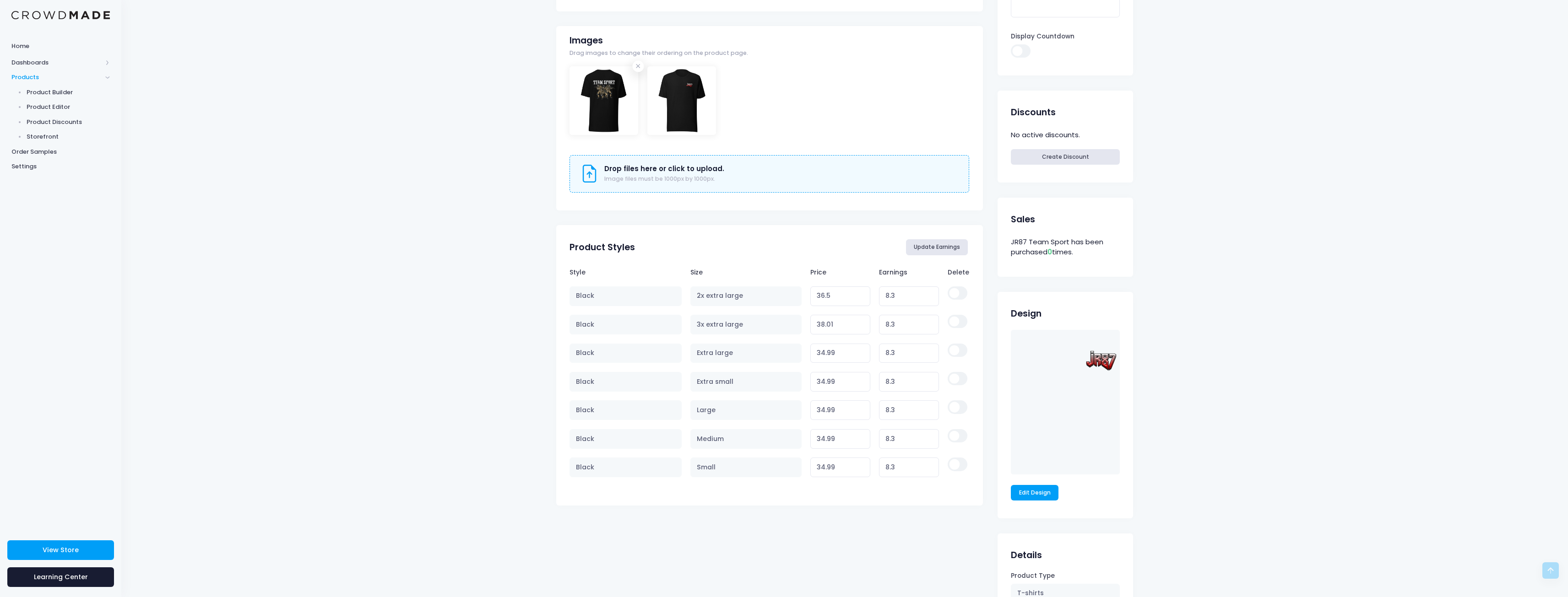
click at [945, 247] on button "Update Earnings" at bounding box center [937, 247] width 62 height 15
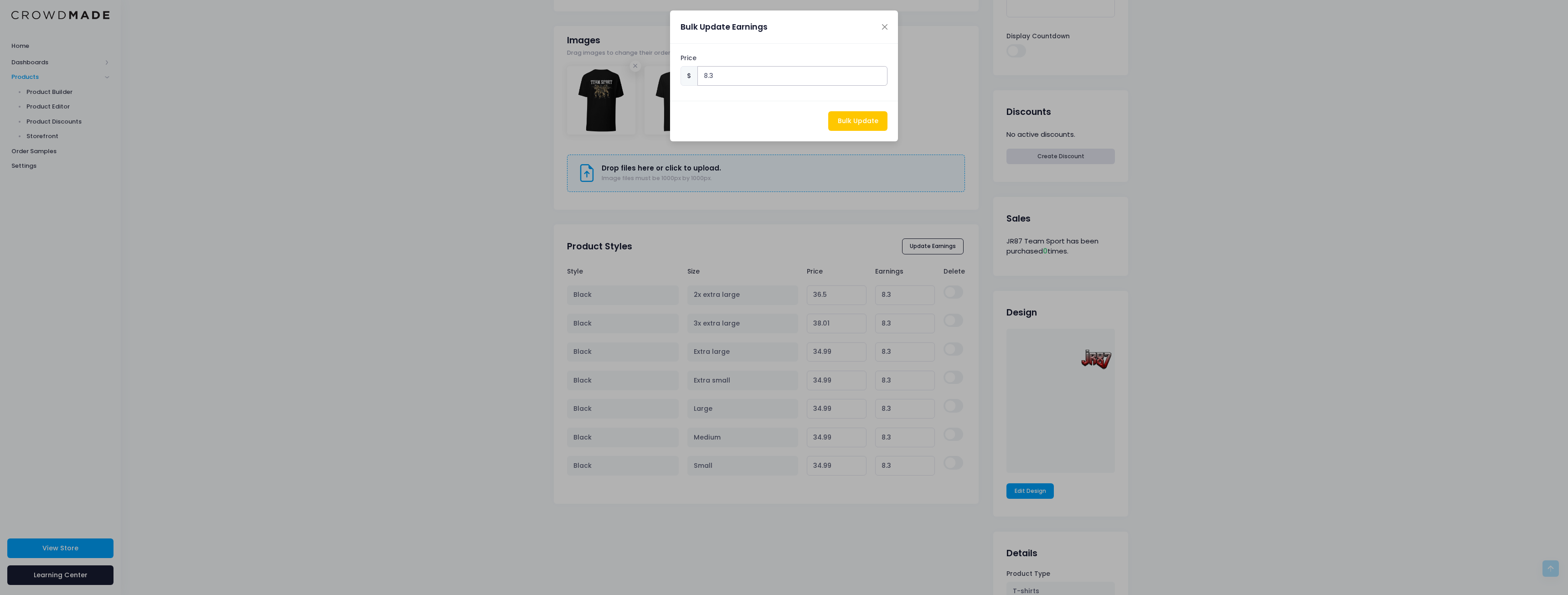
drag, startPoint x: 729, startPoint y: 78, endPoint x: 621, endPoint y: 71, distance: 108.2
click at [627, 71] on div "Bulk Update Earnings Price $ 8.3 Bulk Update" at bounding box center [784, 297] width 1568 height 595
type input "5"
click at [865, 117] on button "Bulk Update" at bounding box center [858, 121] width 59 height 19
type input "33.2"
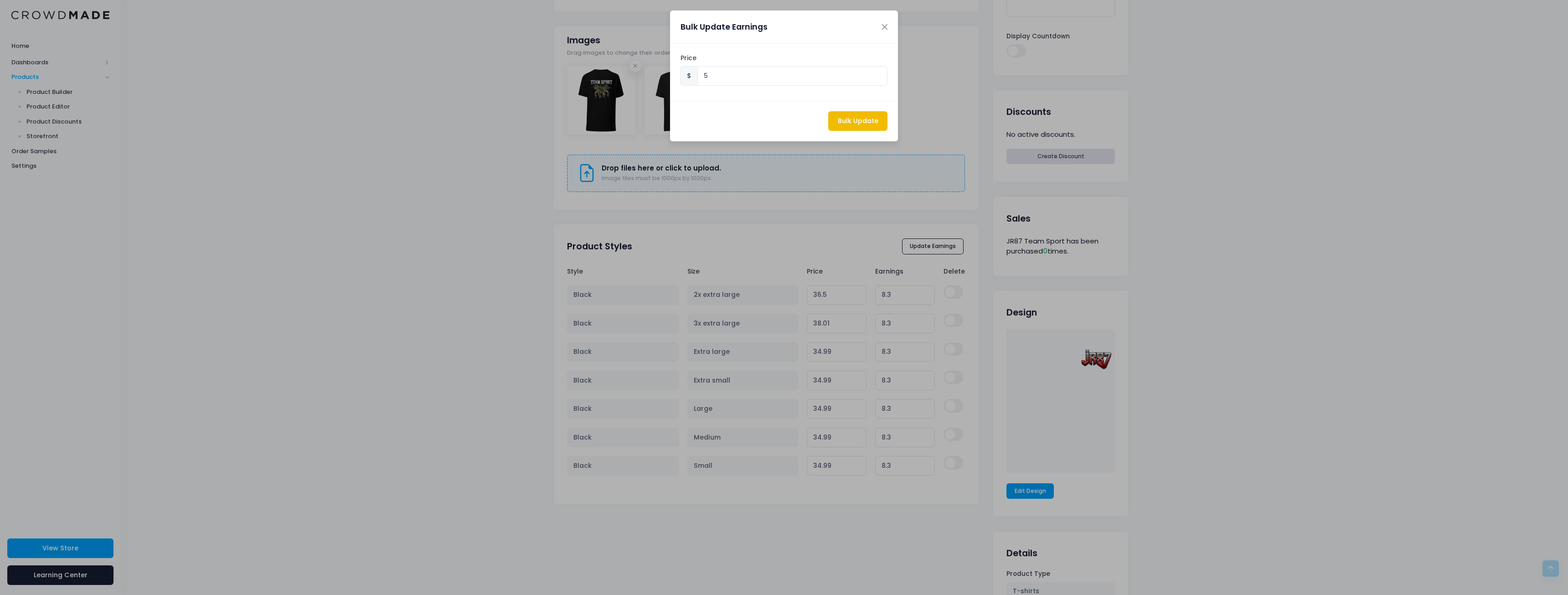
type input "5.00"
type input "34.71"
type input "5.00"
type input "31.69"
type input "5.00"
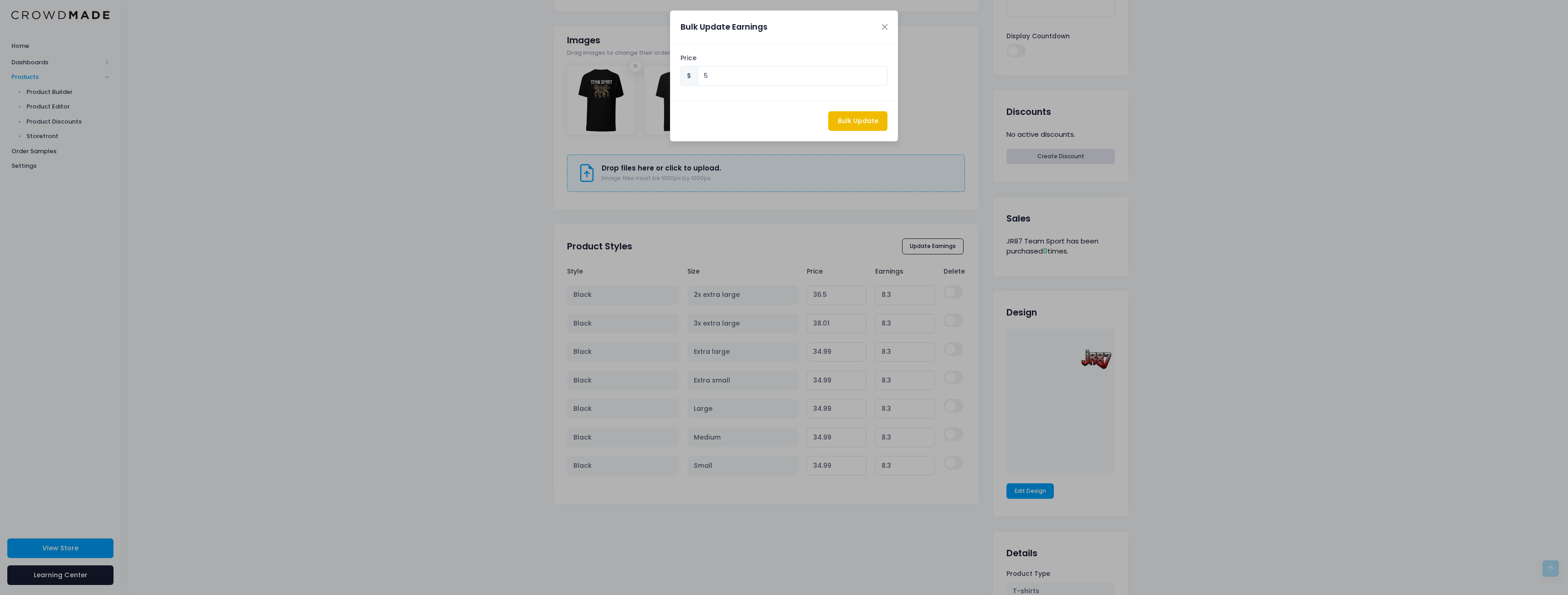
type input "31.69"
type input "5.00"
type input "31.69"
type input "5.00"
type input "31.69"
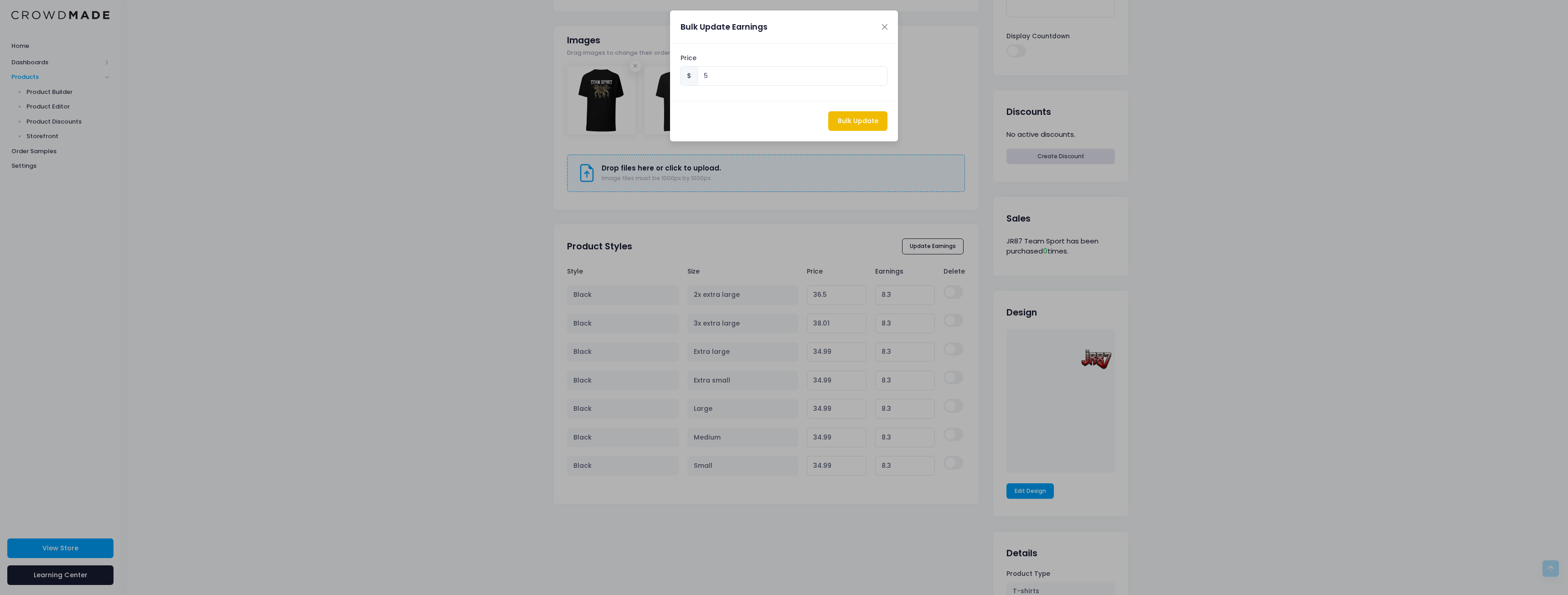
type input "5.00"
type input "31.69"
type input "5.00"
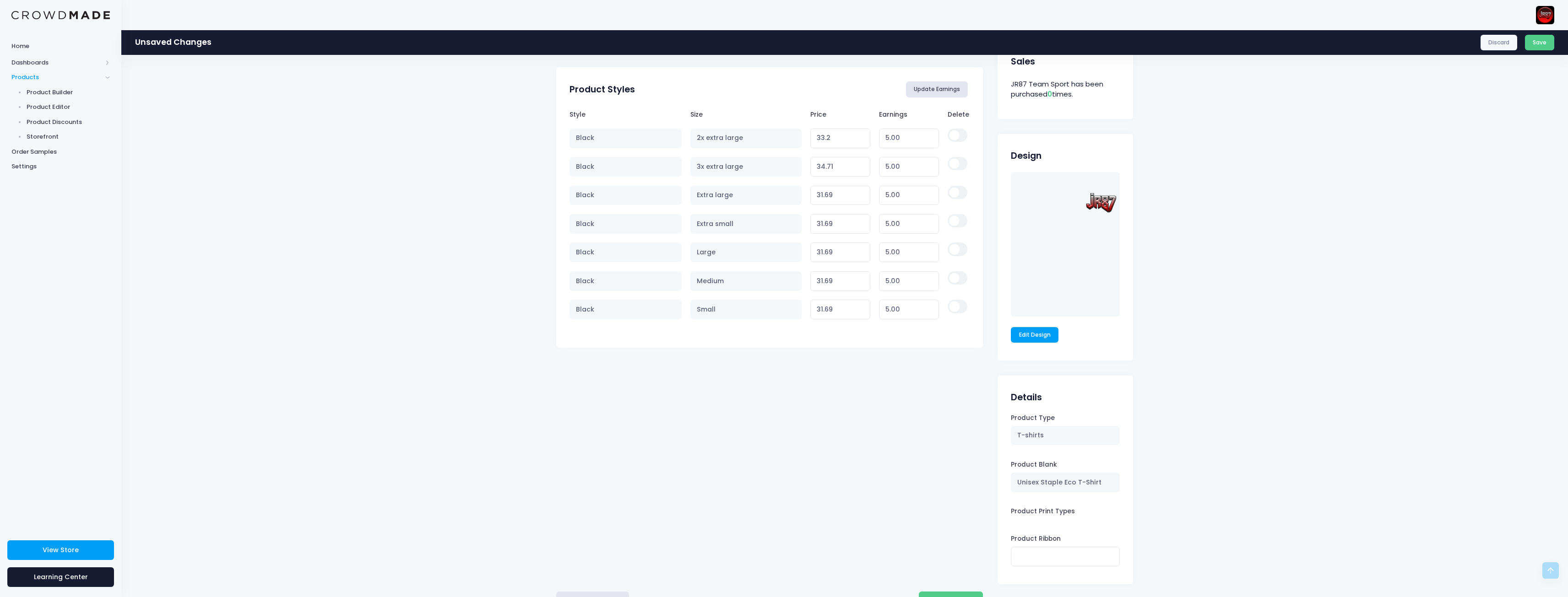
scroll to position [496, 0]
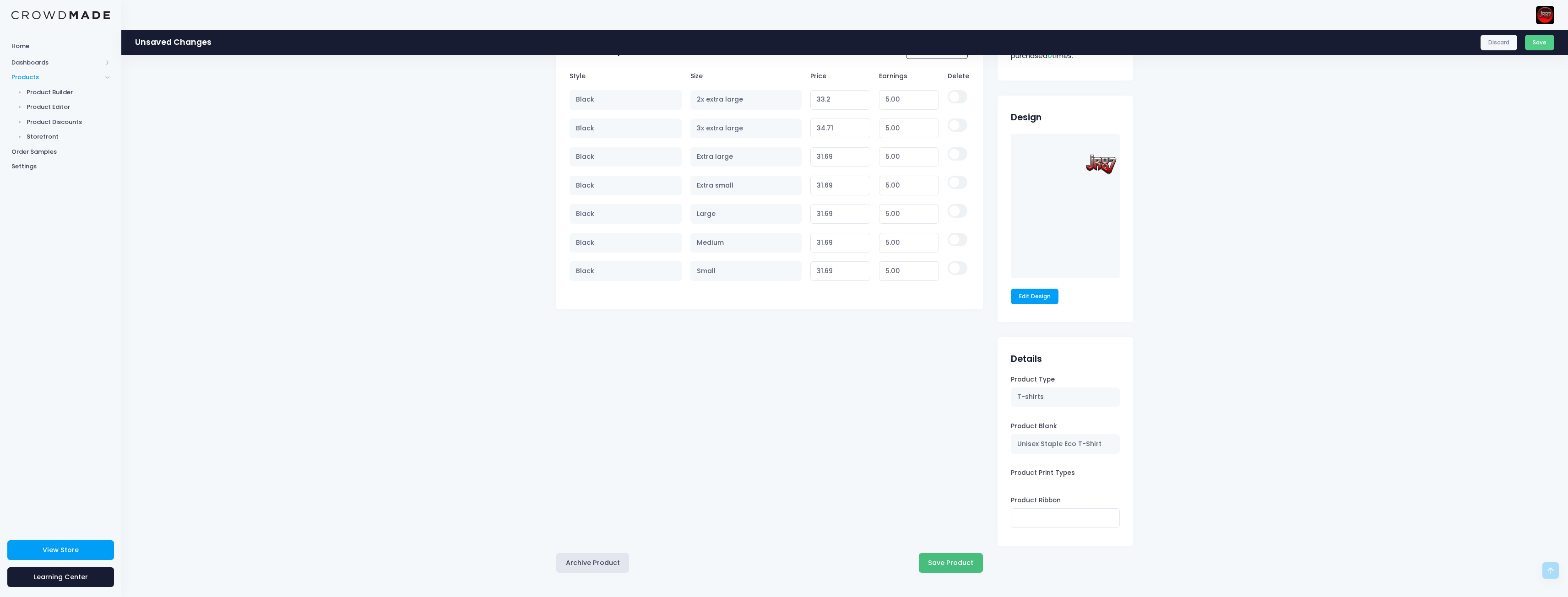
click at [947, 562] on button "Save Product" at bounding box center [951, 563] width 64 height 20
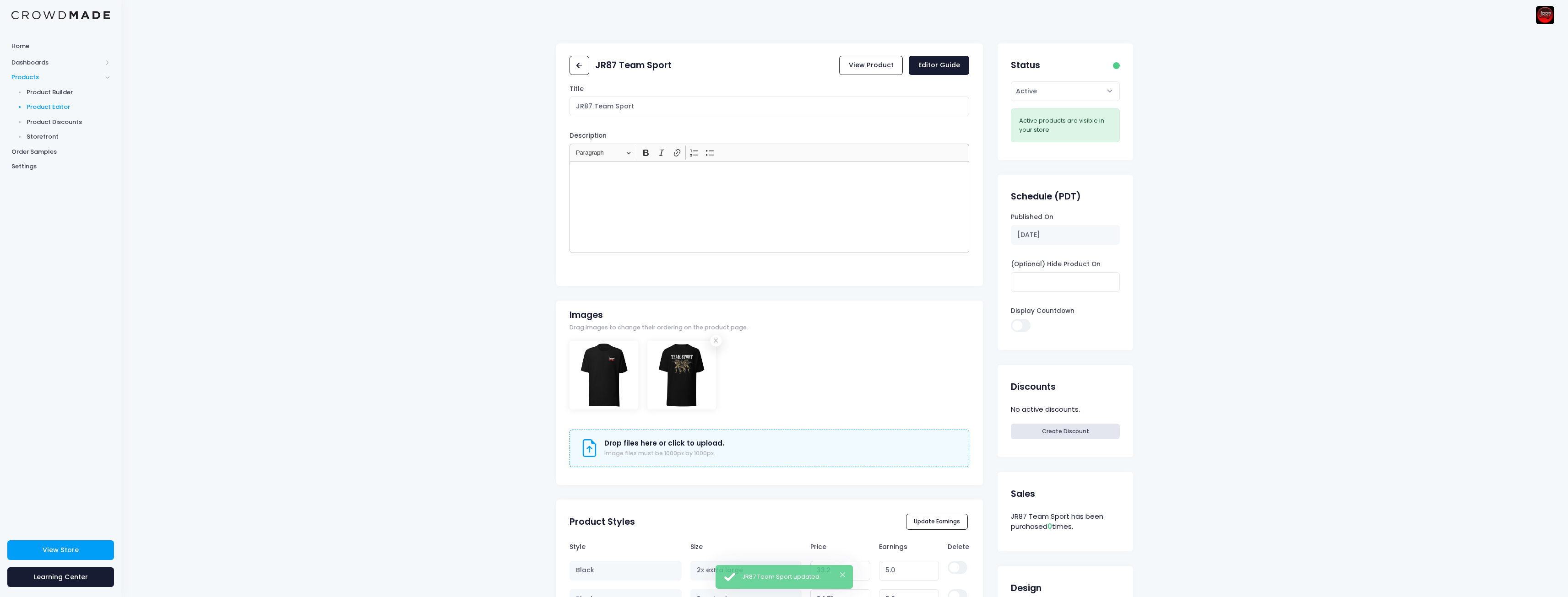
click at [48, 102] on link "Product Editor" at bounding box center [61, 107] width 121 height 15
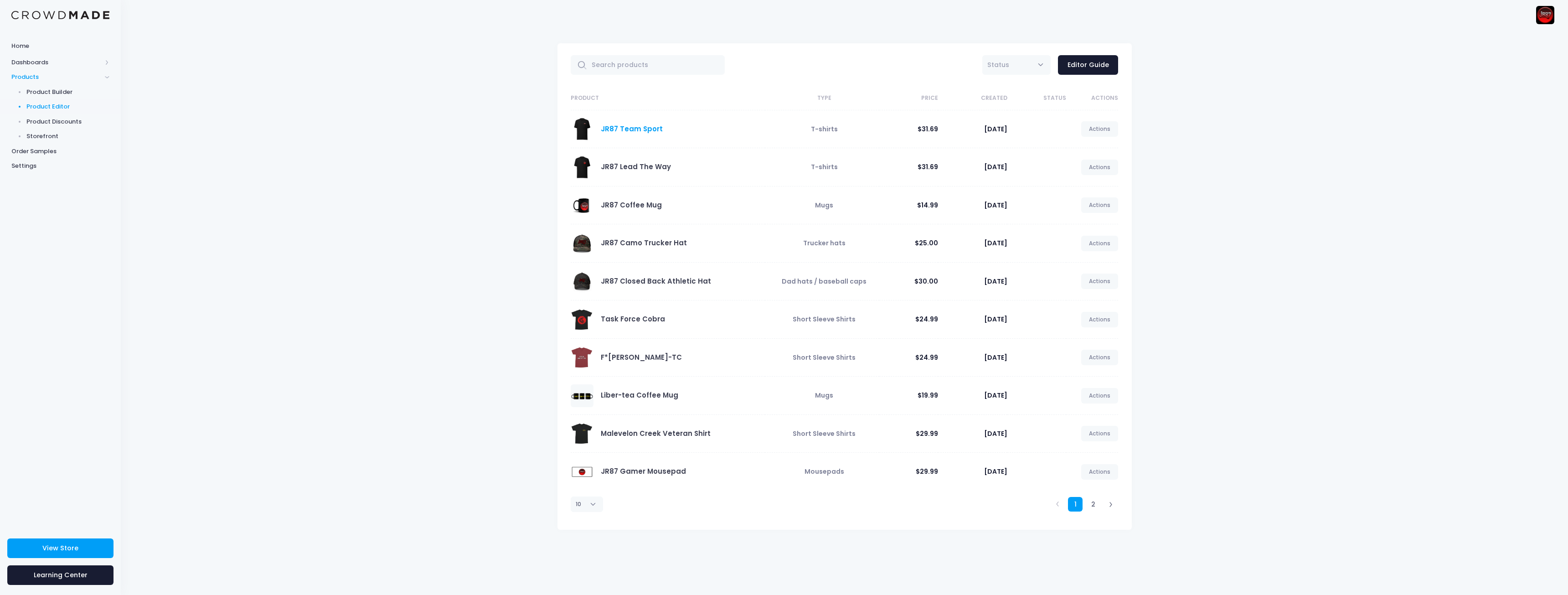
click at [631, 130] on link "JR87 Team Sport" at bounding box center [632, 129] width 62 height 10
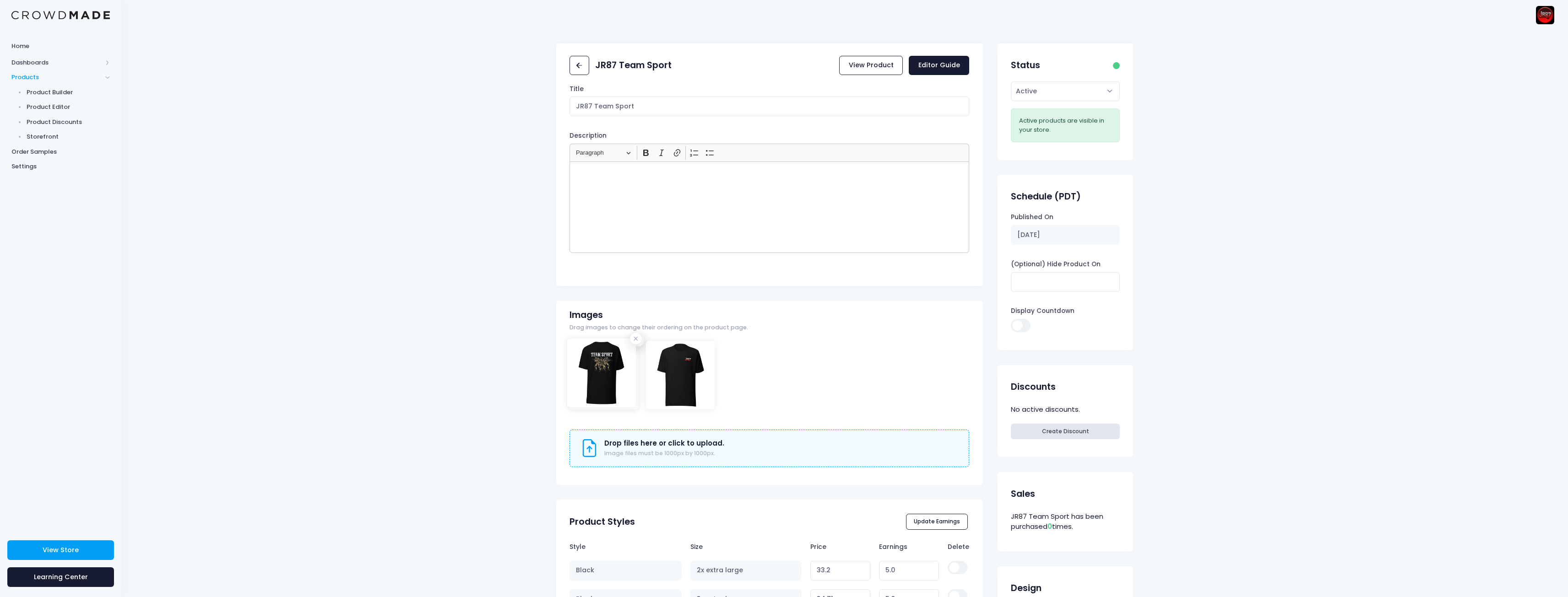
drag, startPoint x: 685, startPoint y: 373, endPoint x: 604, endPoint y: 371, distance: 81.0
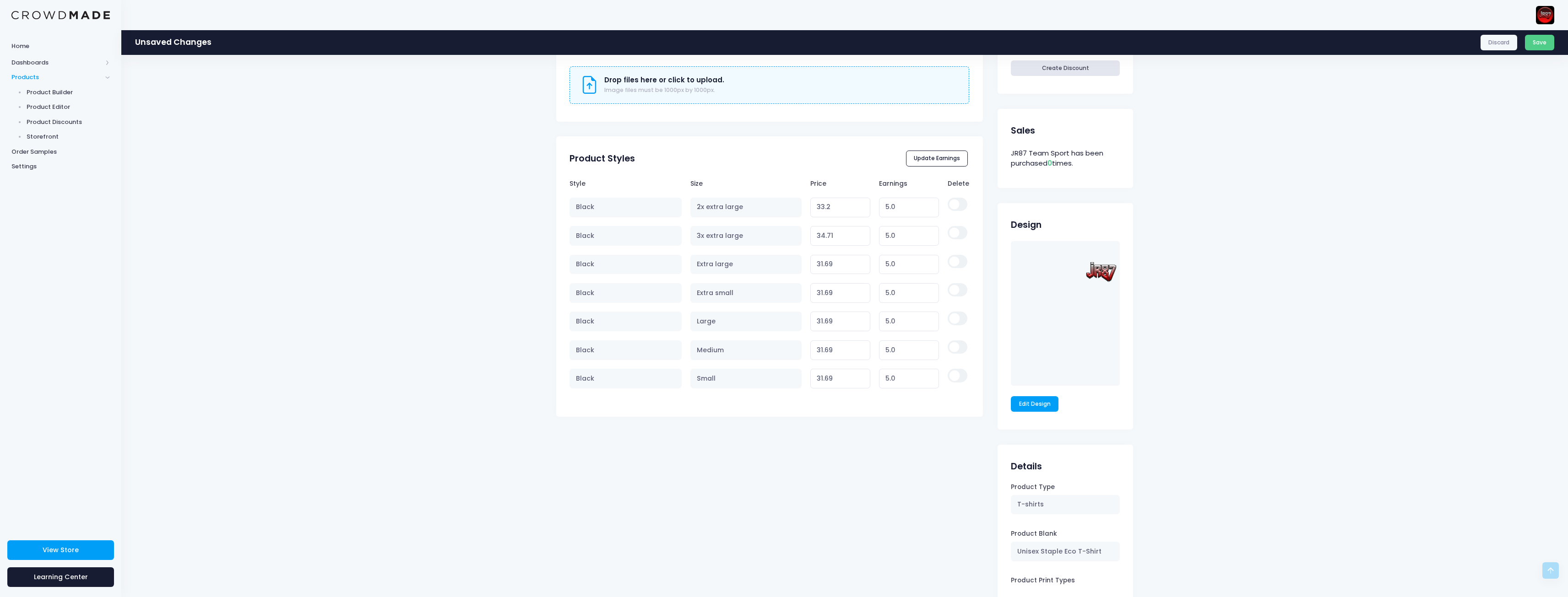
scroll to position [496, 0]
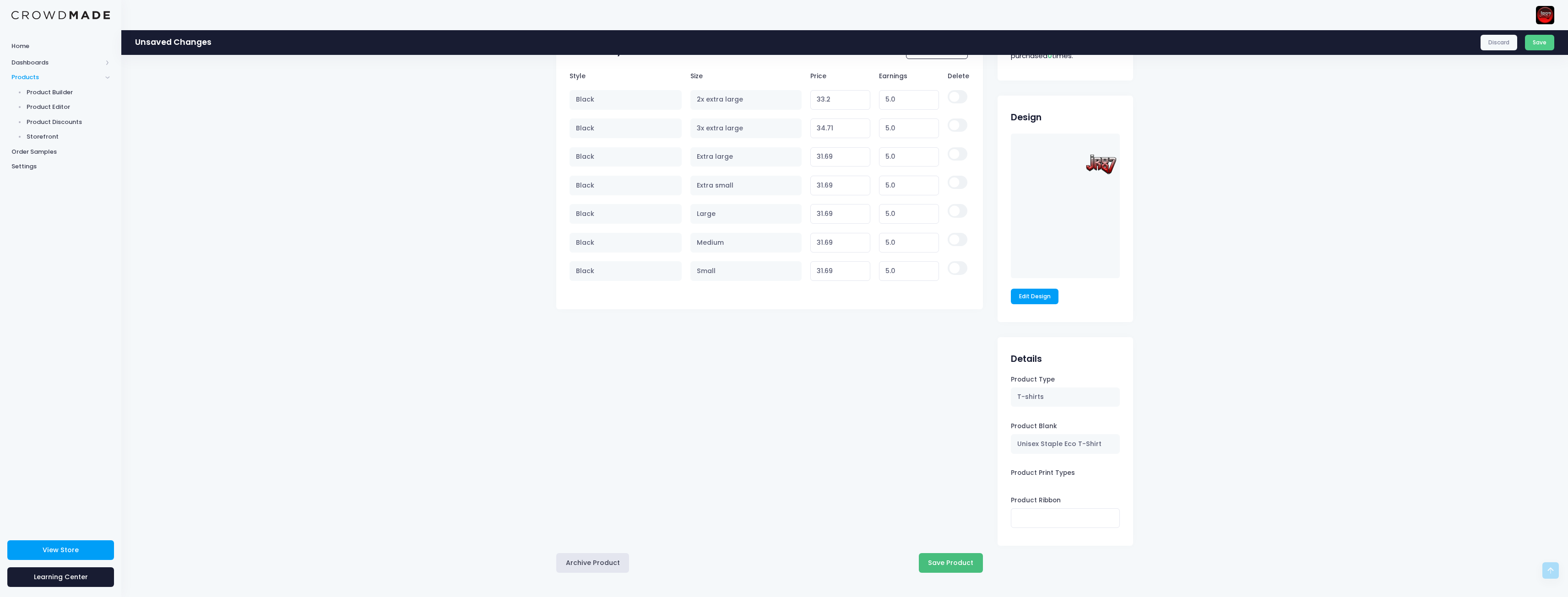
click at [967, 561] on button "Save Product" at bounding box center [951, 563] width 64 height 20
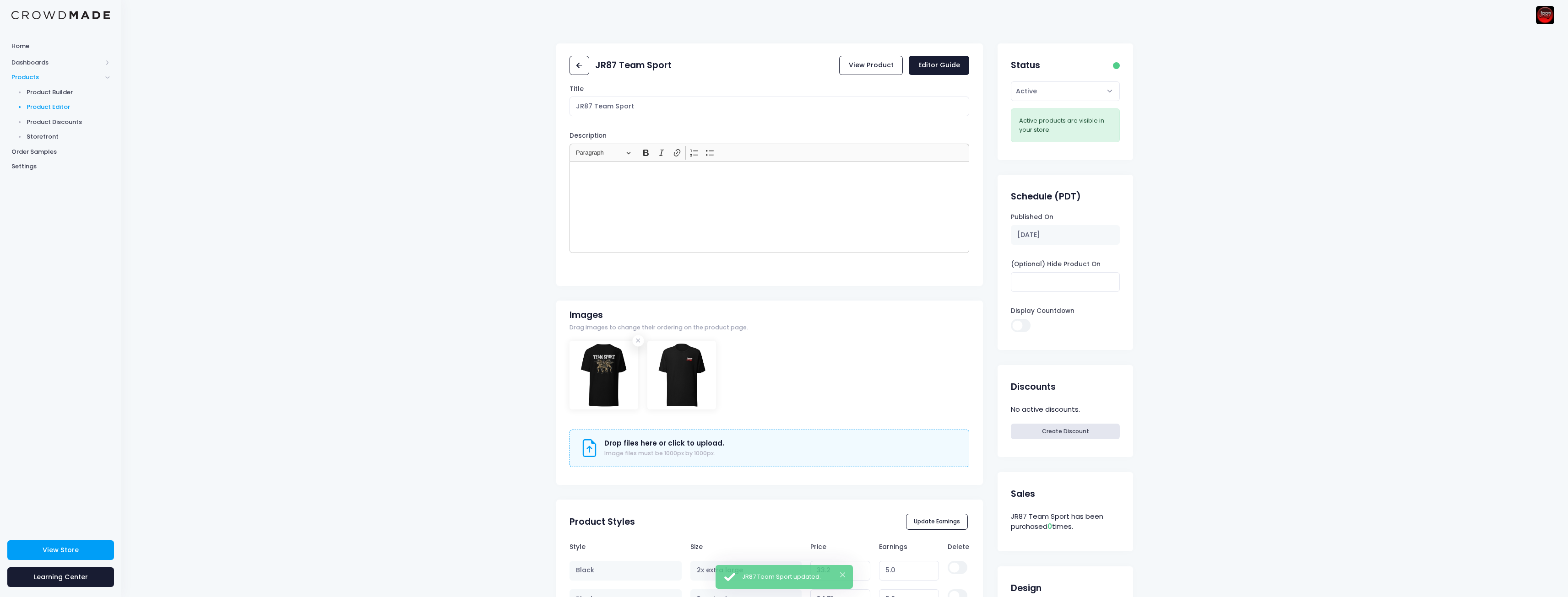
click at [54, 106] on span "Product Editor" at bounding box center [68, 107] width 84 height 9
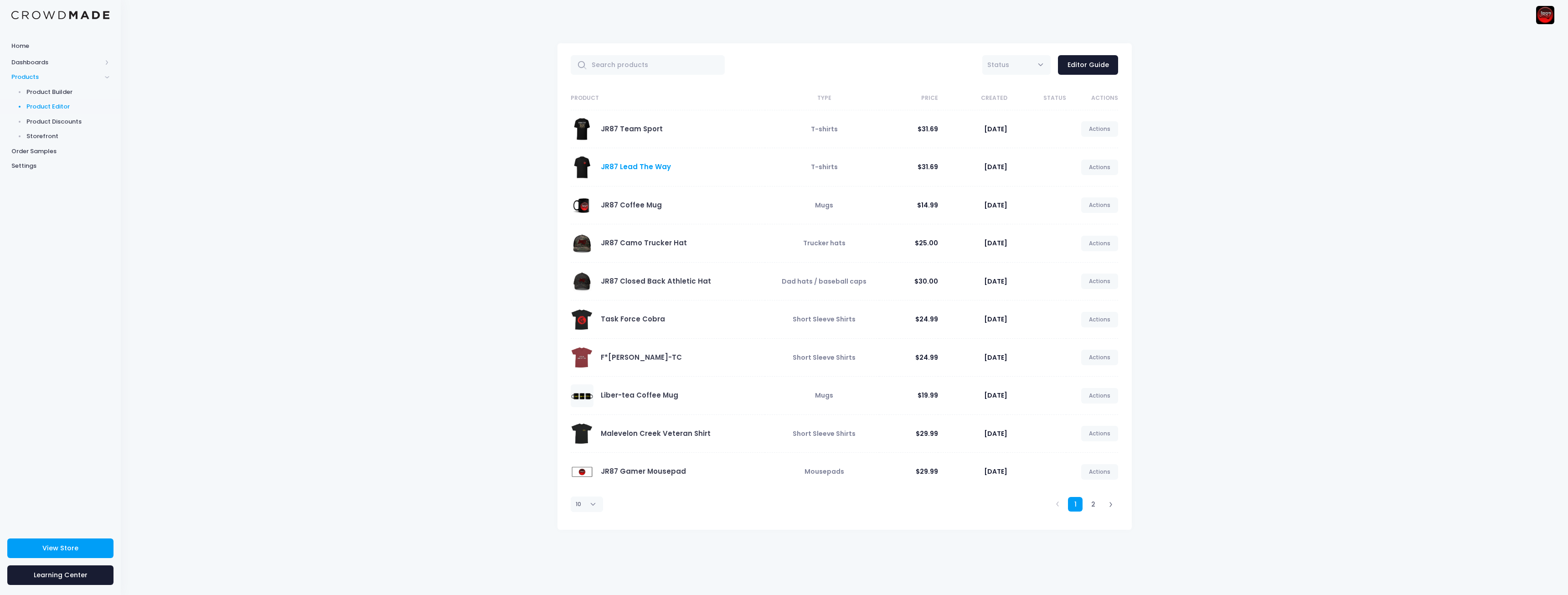
click at [642, 167] on link "JR87 Lead The Way" at bounding box center [635, 167] width 70 height 10
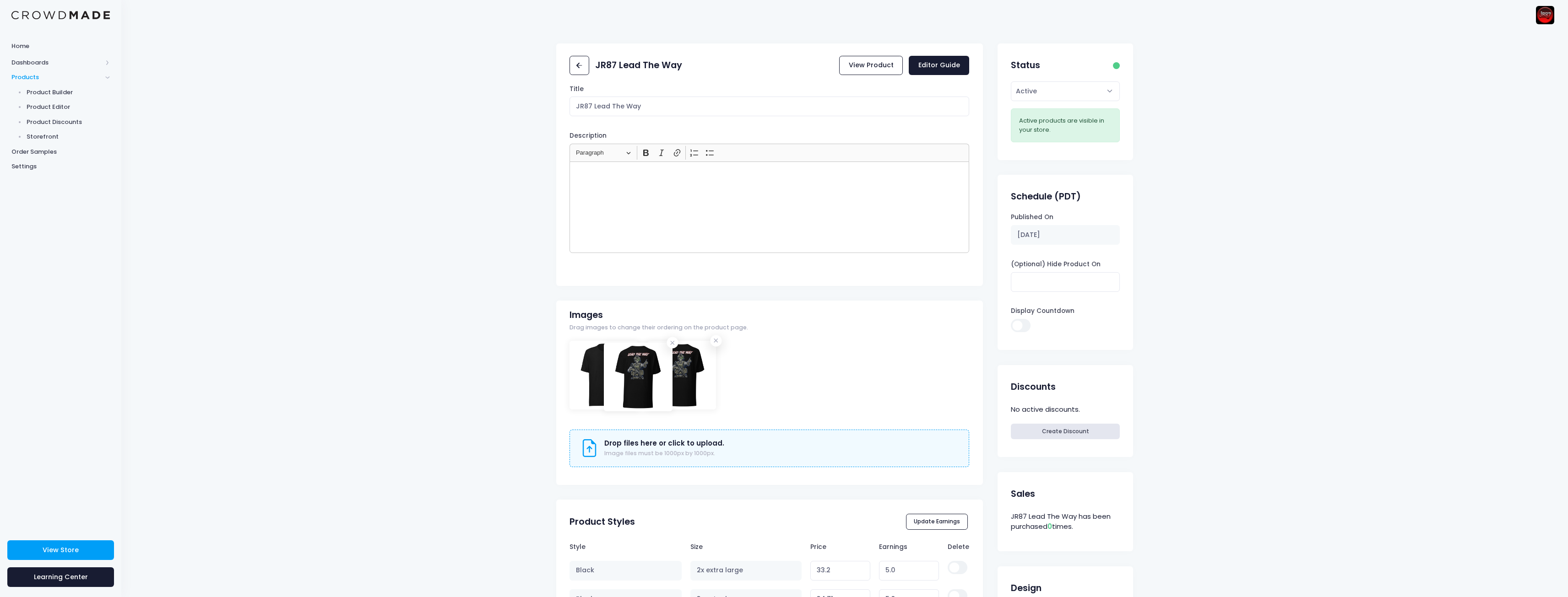
drag, startPoint x: 684, startPoint y: 367, endPoint x: 597, endPoint y: 367, distance: 87.0
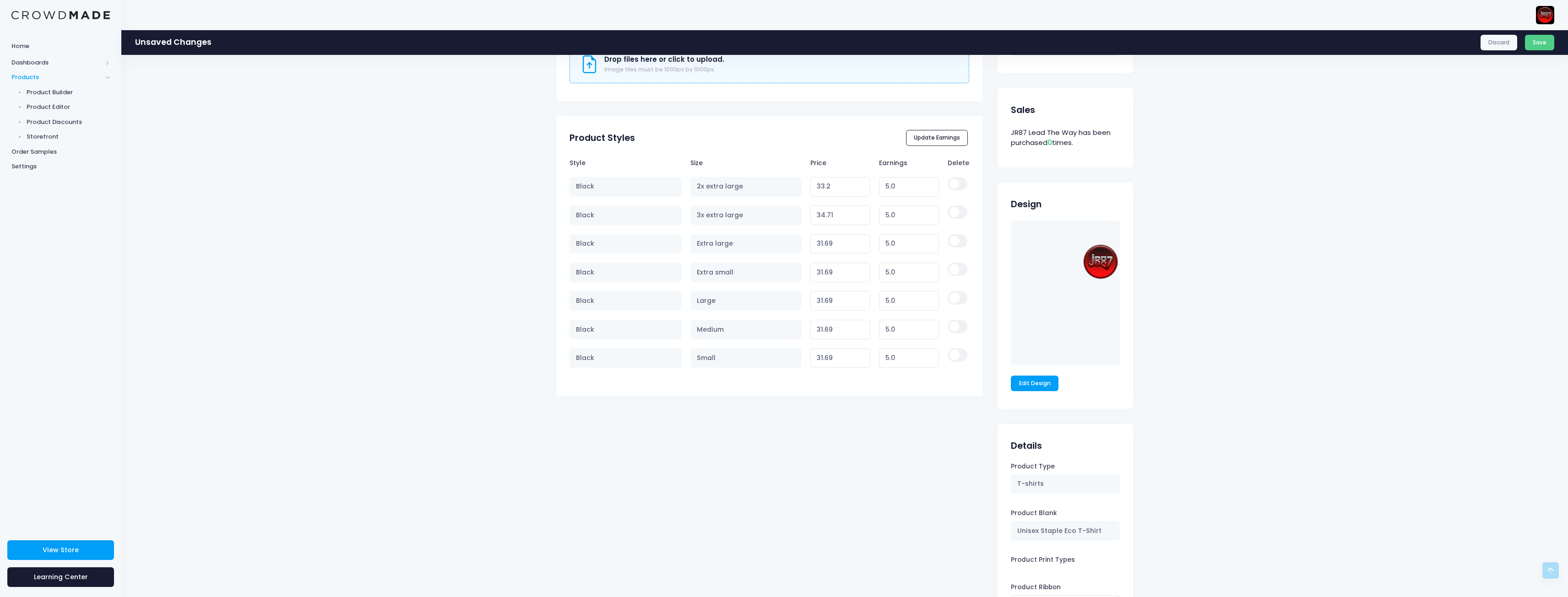
scroll to position [496, 0]
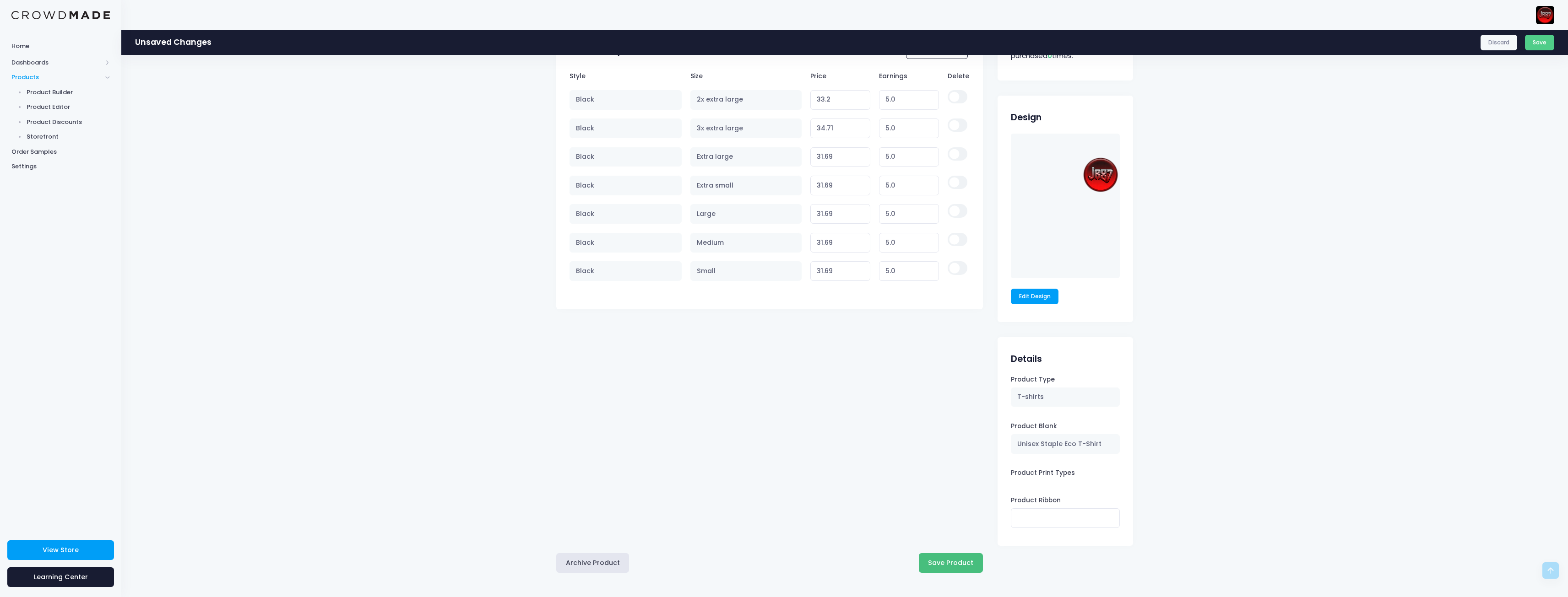
click at [961, 567] on button "Save Product" at bounding box center [951, 563] width 64 height 20
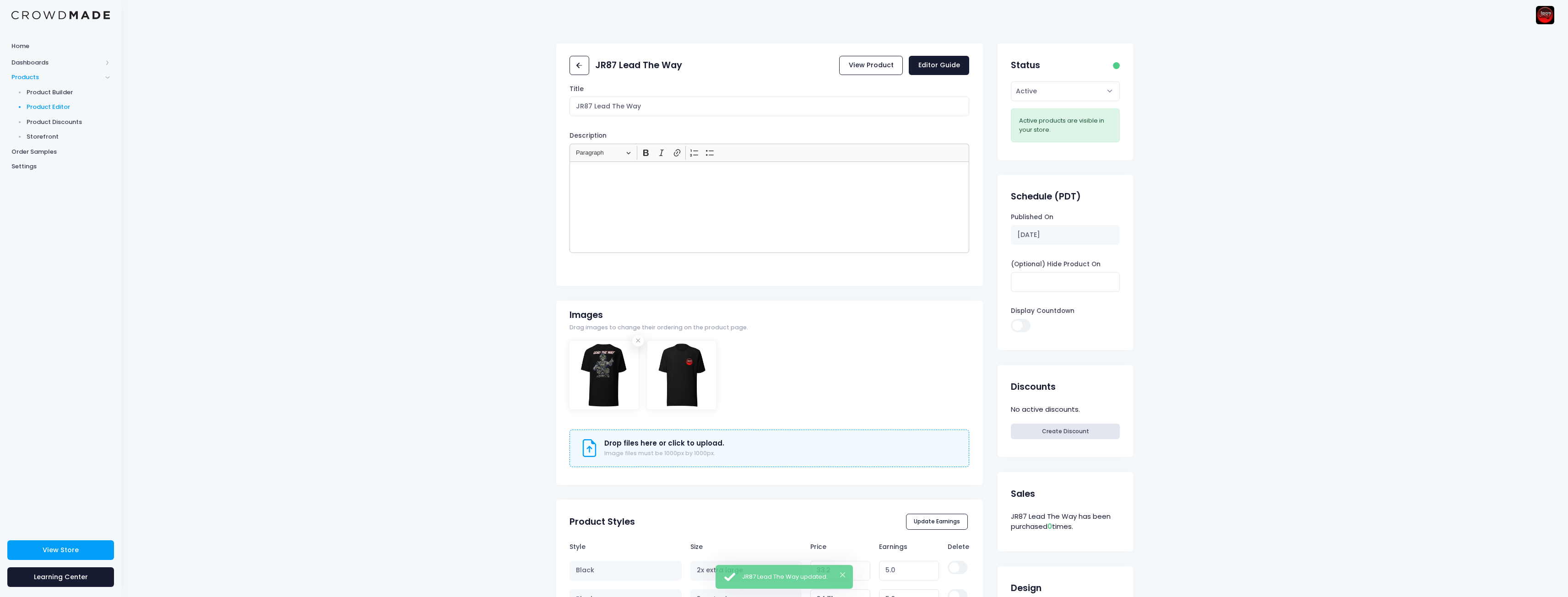
click at [48, 105] on span "Product Editor" at bounding box center [68, 107] width 84 height 9
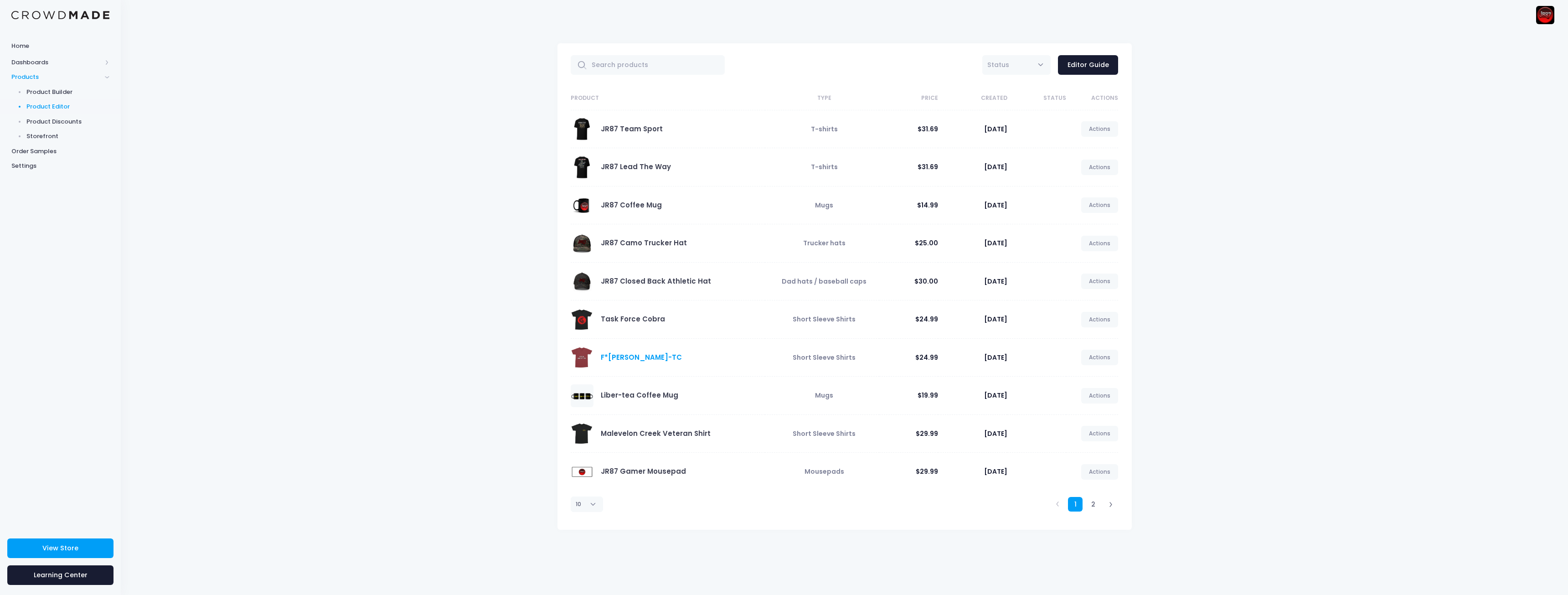
click at [637, 359] on link "F*CK METT-TC" at bounding box center [641, 357] width 81 height 10
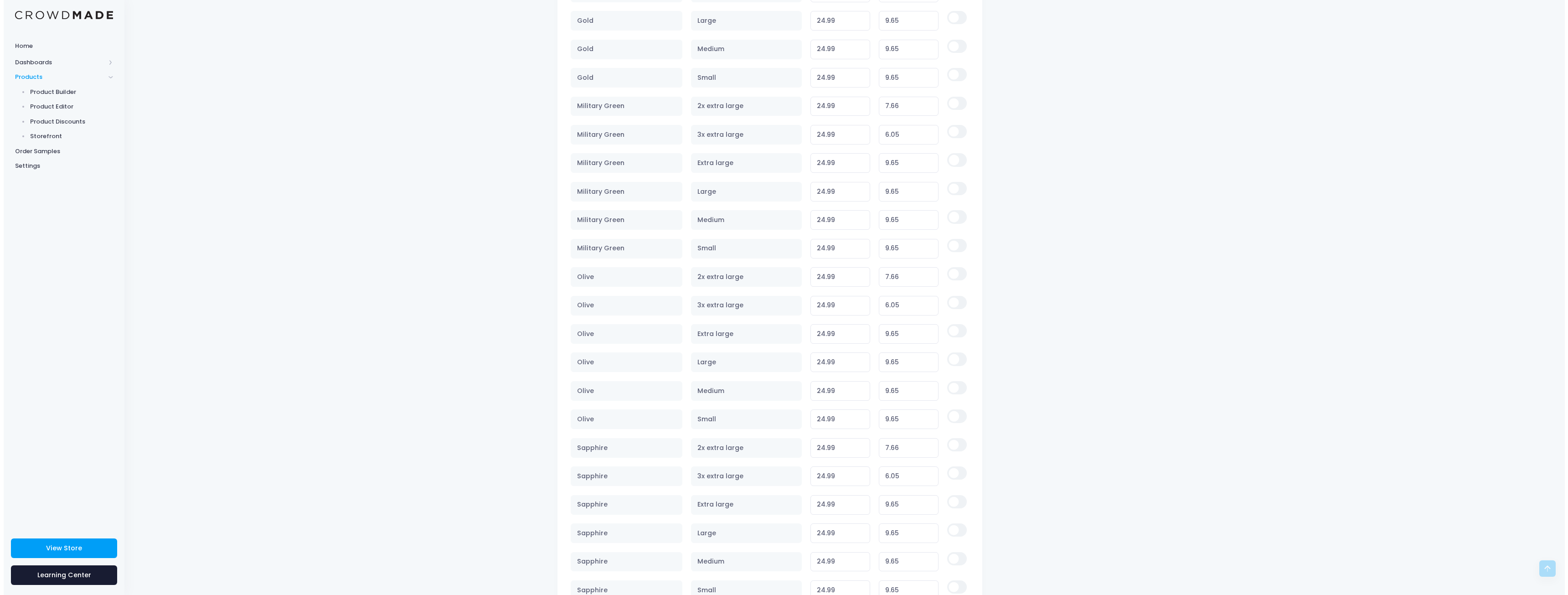
scroll to position [1155, 0]
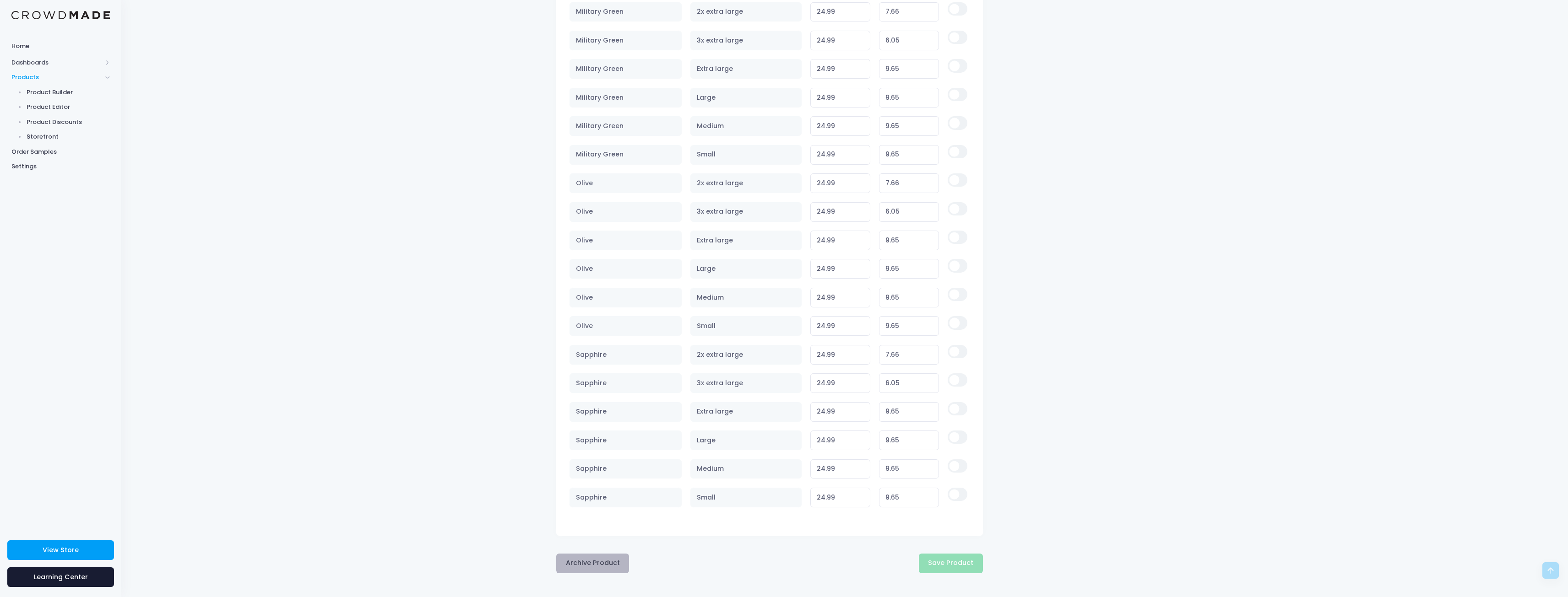
click at [583, 558] on button "Archive Product" at bounding box center [592, 563] width 73 height 20
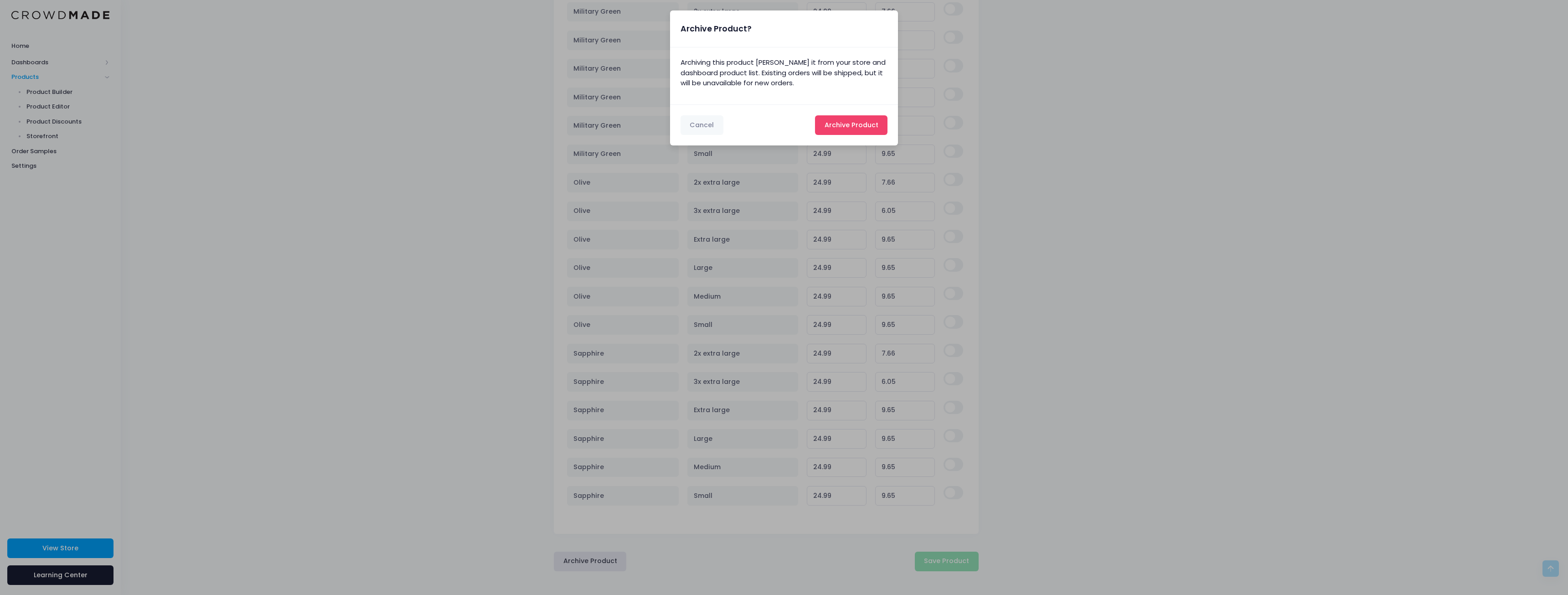
click at [859, 127] on span "Archive Product" at bounding box center [852, 125] width 54 height 9
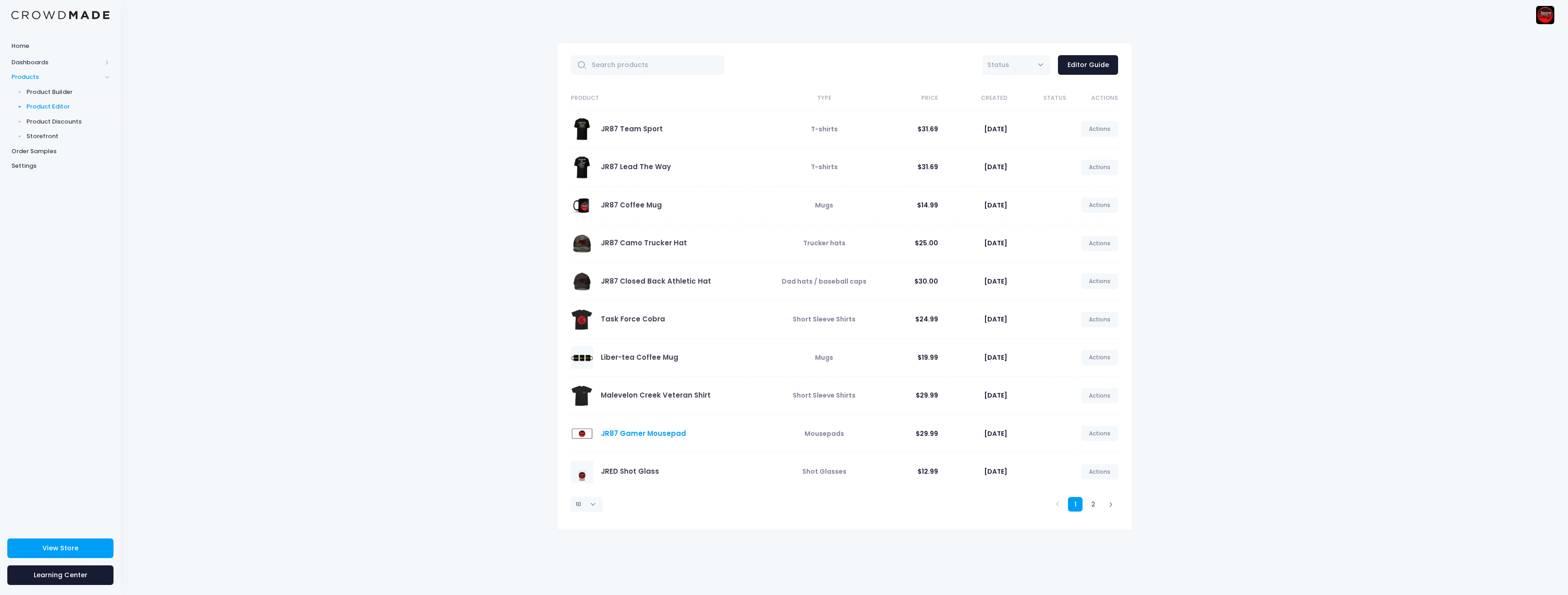
click at [654, 435] on link "JR87 Gamer Mousepad" at bounding box center [643, 434] width 85 height 10
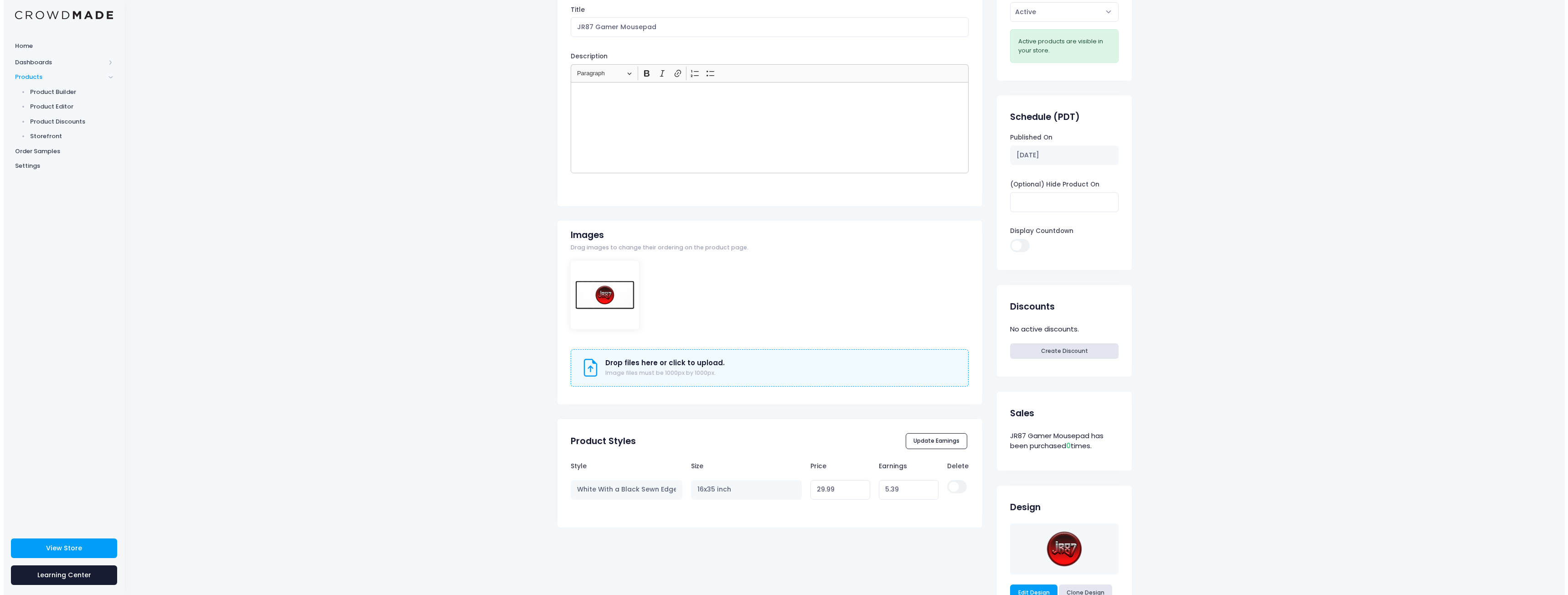
scroll to position [395, 0]
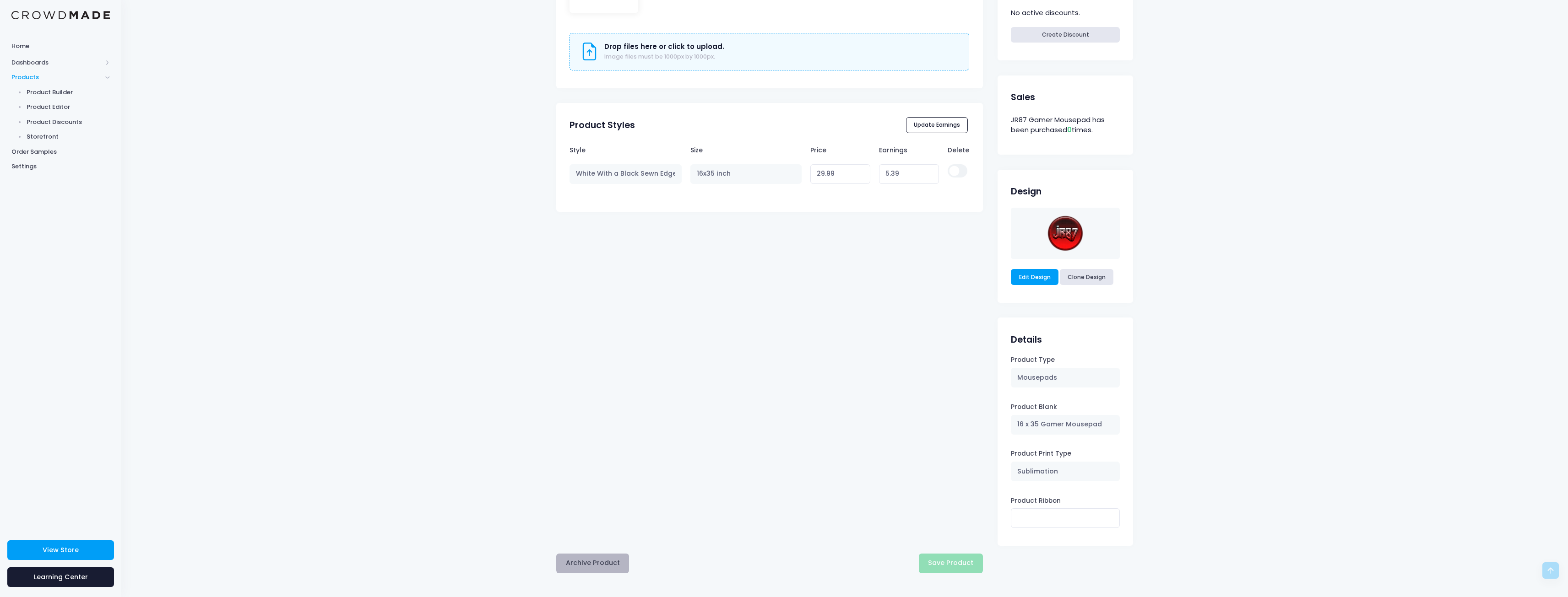
click at [597, 562] on button "Archive Product" at bounding box center [592, 563] width 73 height 20
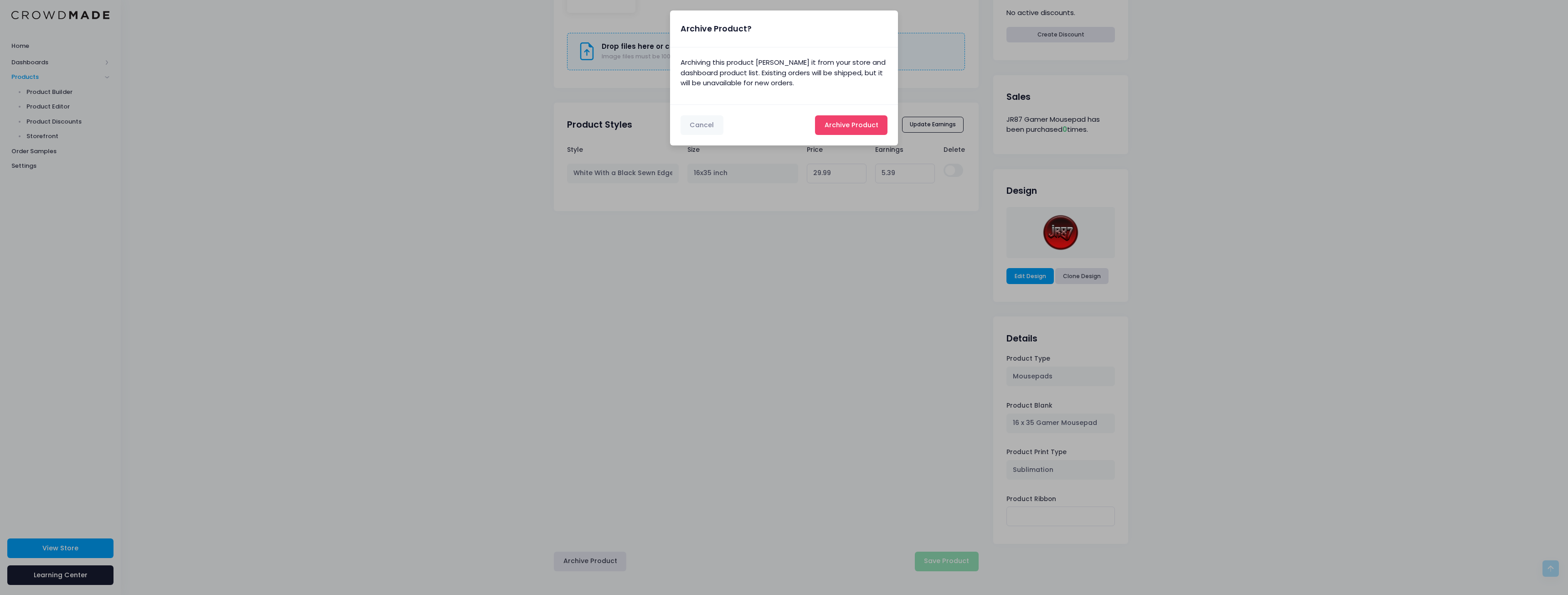
click at [867, 126] on span "Archive Product" at bounding box center [852, 125] width 54 height 9
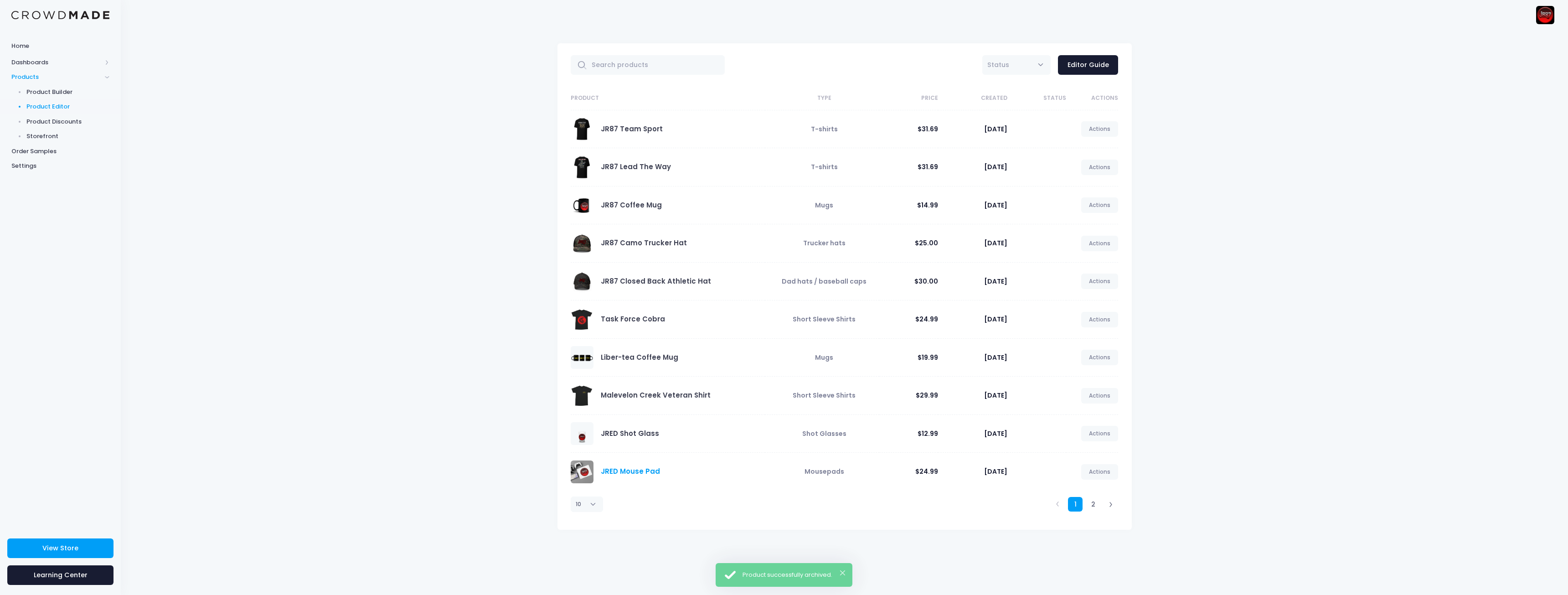
click at [639, 474] on link "JRED Mouse Pad" at bounding box center [630, 471] width 59 height 10
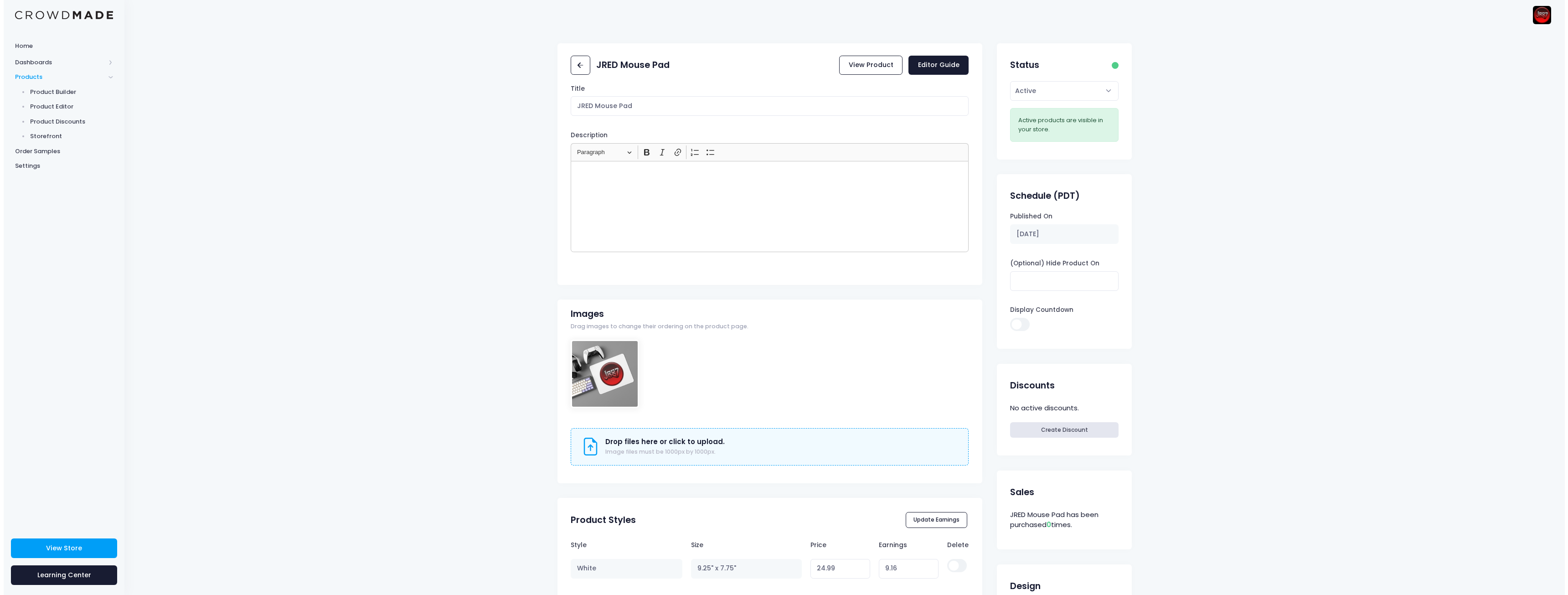
scroll to position [435, 0]
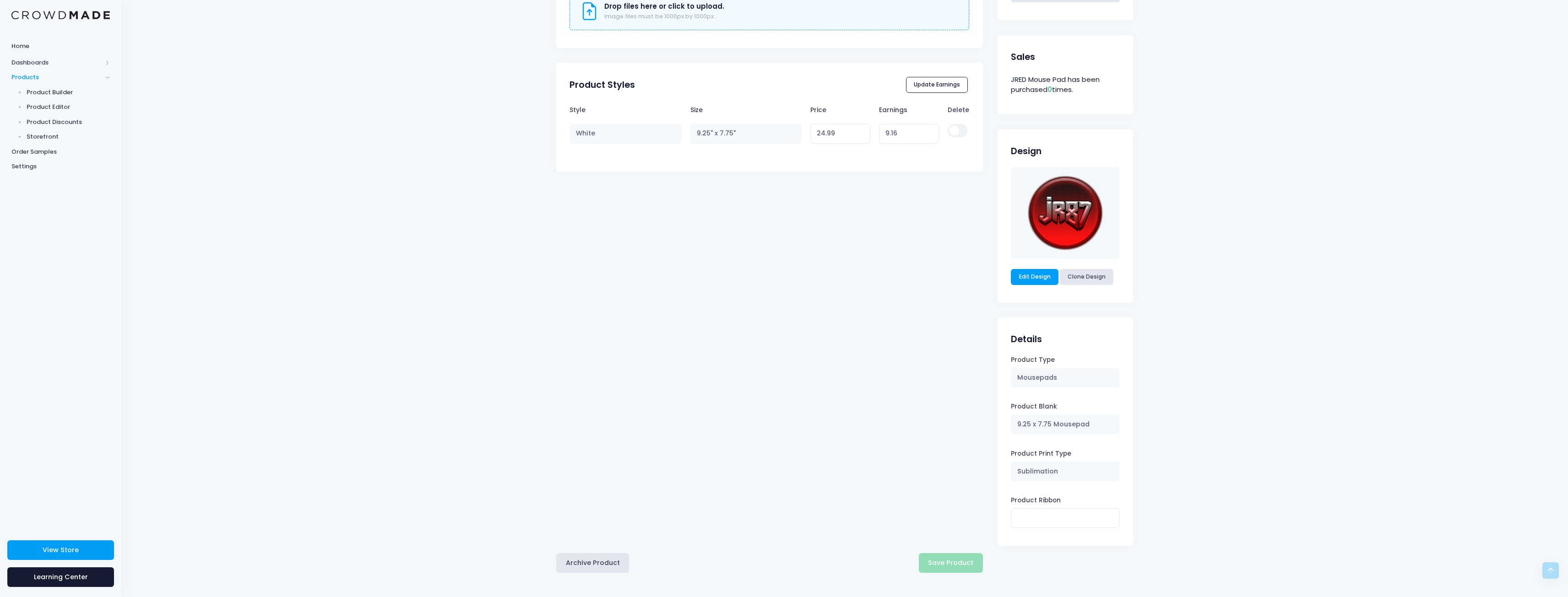
click at [586, 551] on div "Archive Product Save Product" at bounding box center [770, 559] width 427 height 27
click at [588, 559] on button "Archive Product" at bounding box center [592, 563] width 73 height 20
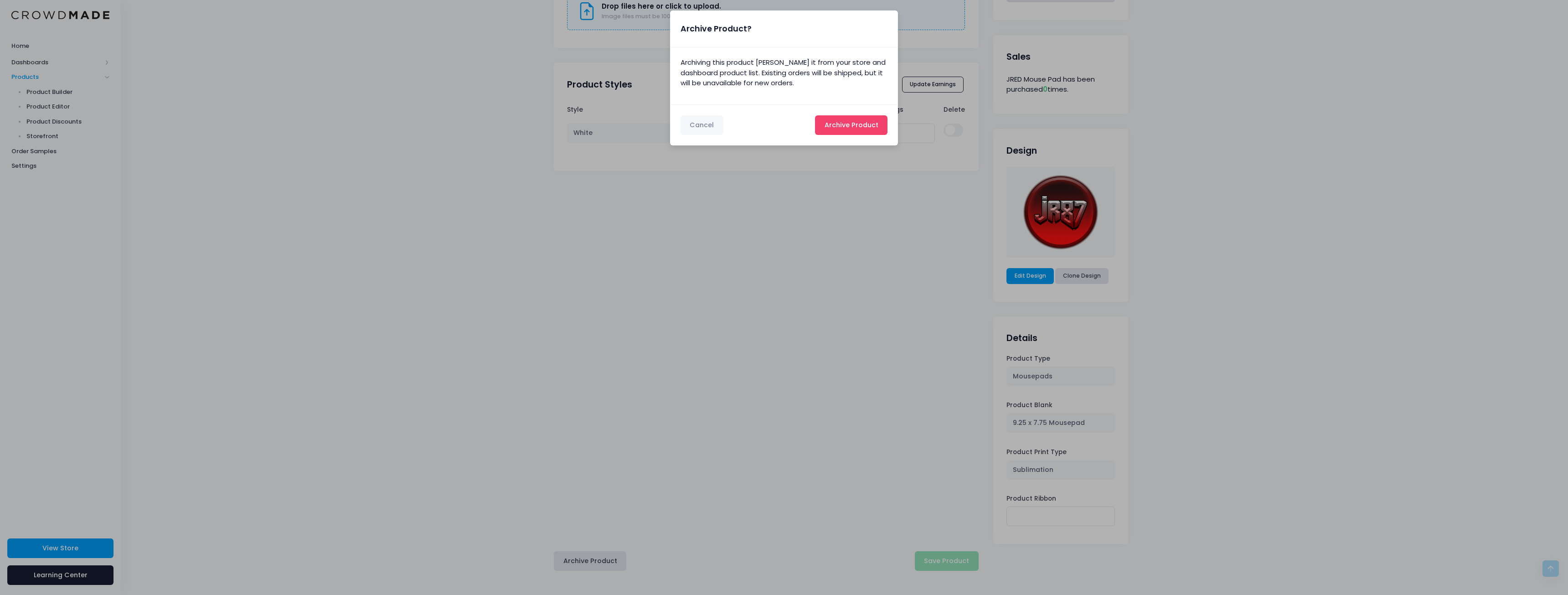
click at [853, 126] on span "Archive Product" at bounding box center [852, 125] width 54 height 9
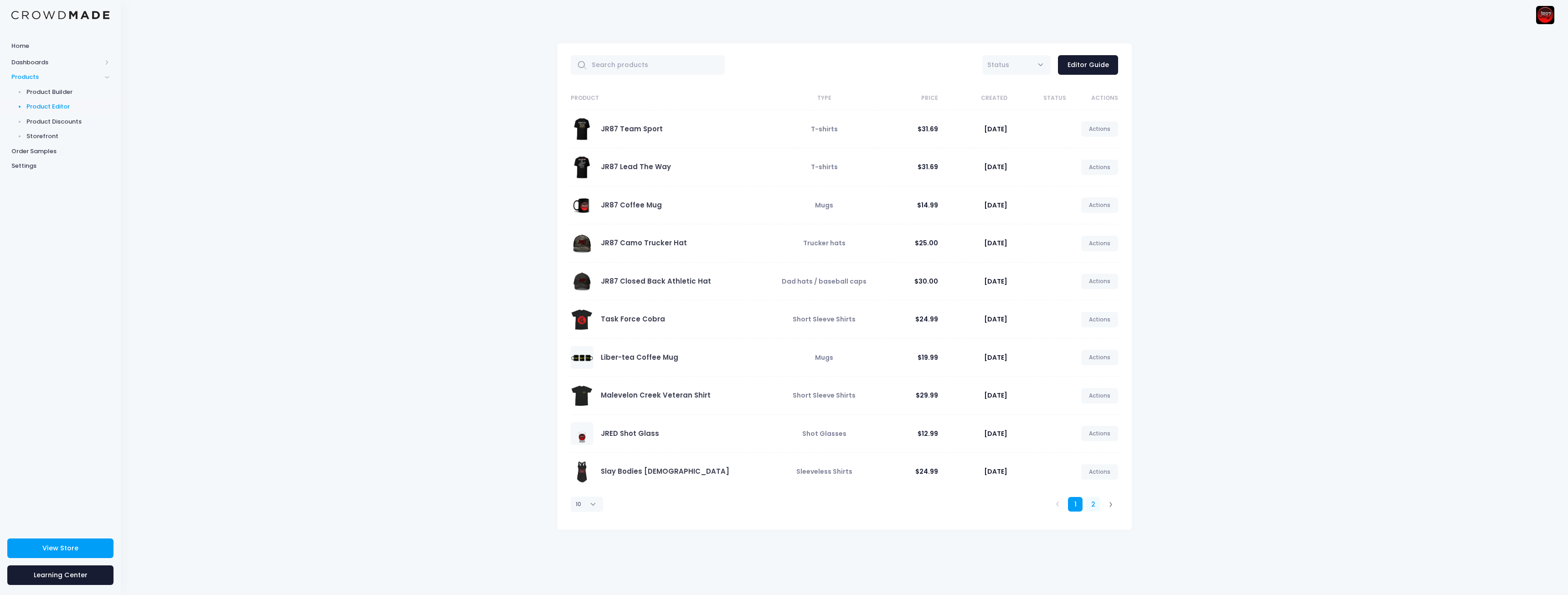
click at [1093, 505] on link "2" at bounding box center [1093, 504] width 15 height 15
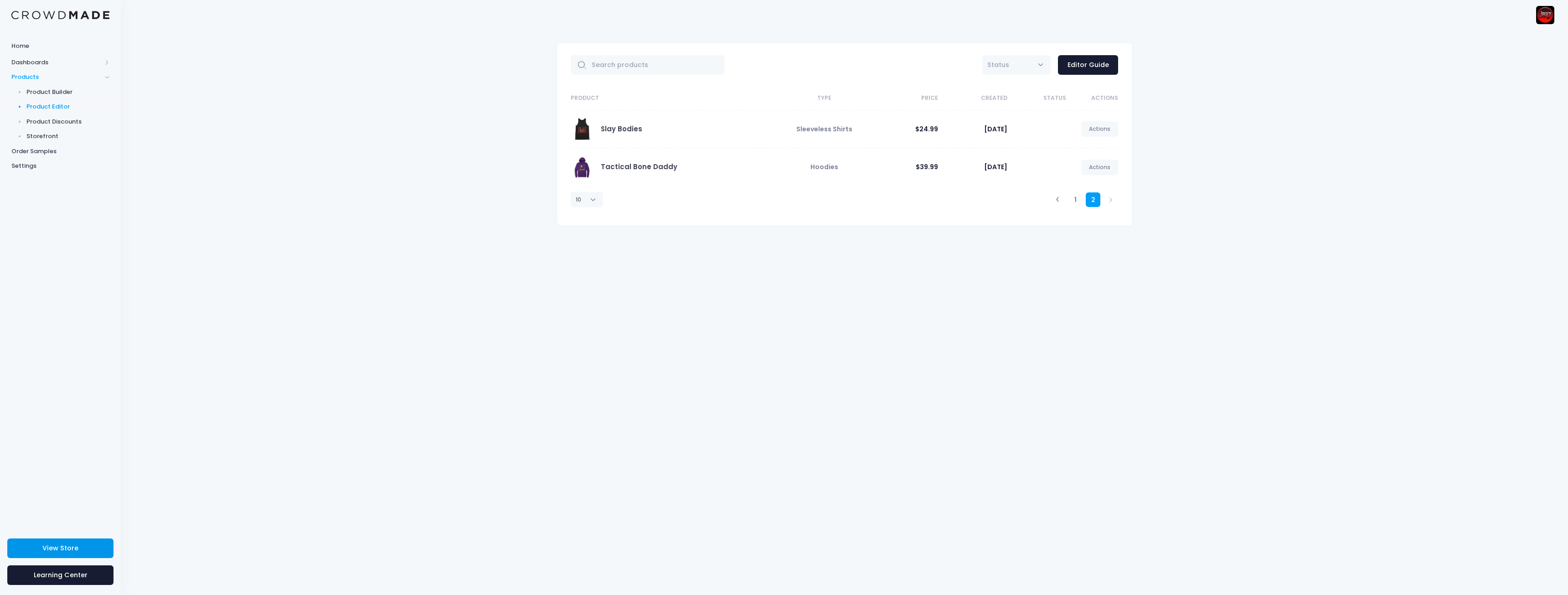
click at [72, 546] on span "View Store" at bounding box center [60, 548] width 36 height 9
click at [1071, 199] on link "1" at bounding box center [1076, 200] width 15 height 15
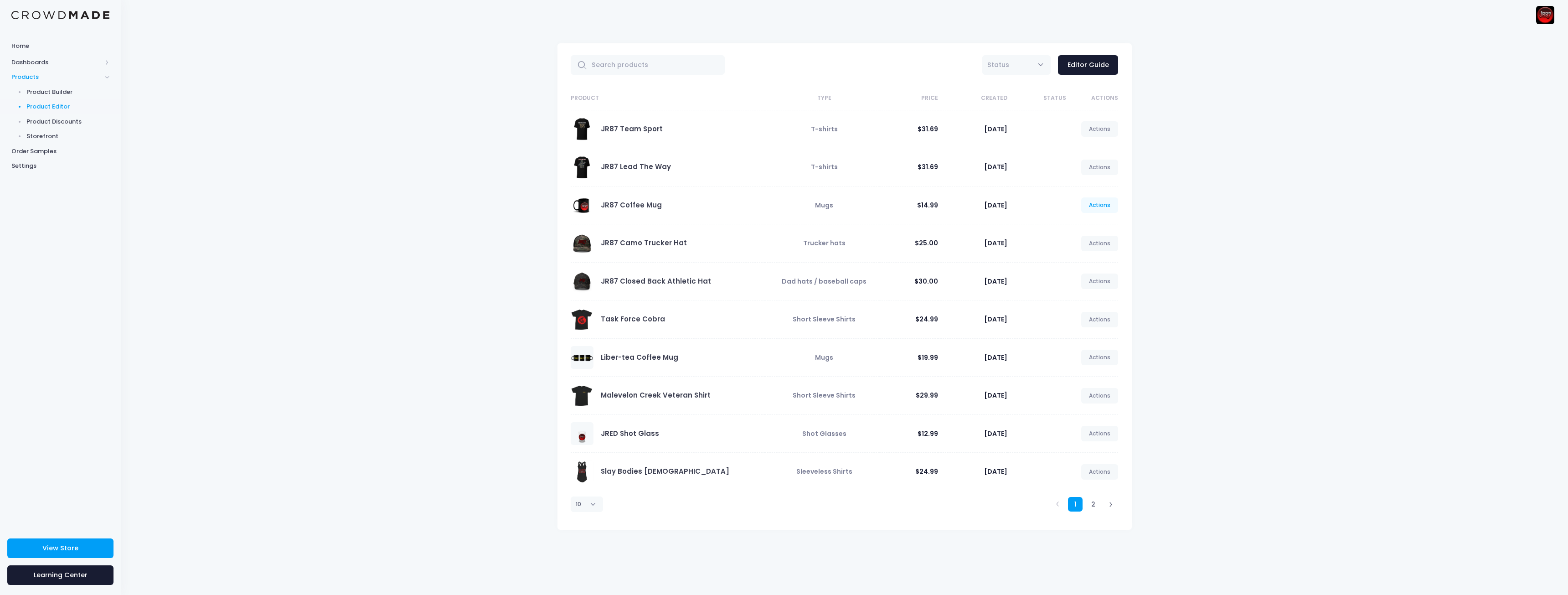
click at [1102, 205] on link "Actions" at bounding box center [1099, 205] width 37 height 15
click at [1080, 228] on link "Edit" at bounding box center [1090, 227] width 48 height 16
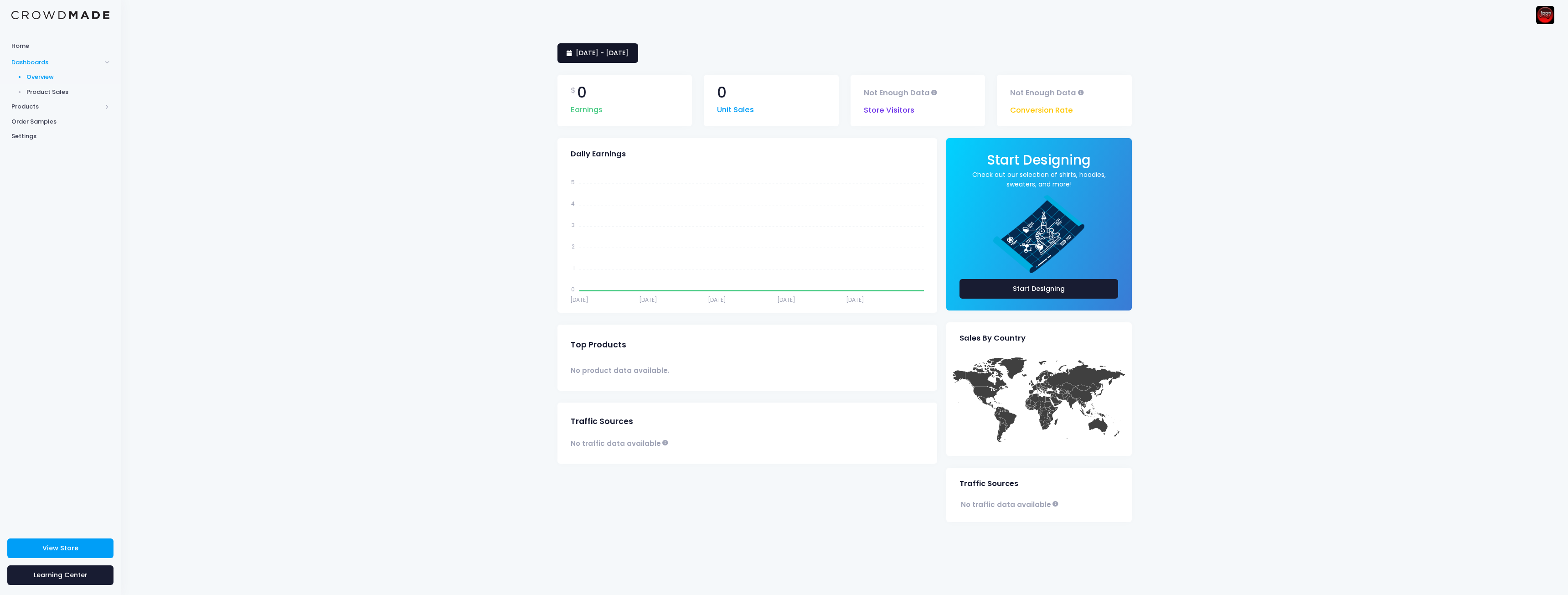
click at [612, 57] on link "24 July 2025 - 22 August 2025" at bounding box center [598, 53] width 81 height 19
click at [590, 137] on li "This Month" at bounding box center [597, 137] width 80 height 15
click at [620, 61] on link "[DATE] - [DATE]" at bounding box center [598, 53] width 81 height 19
click at [600, 164] on li "This Quarter" at bounding box center [597, 167] width 80 height 15
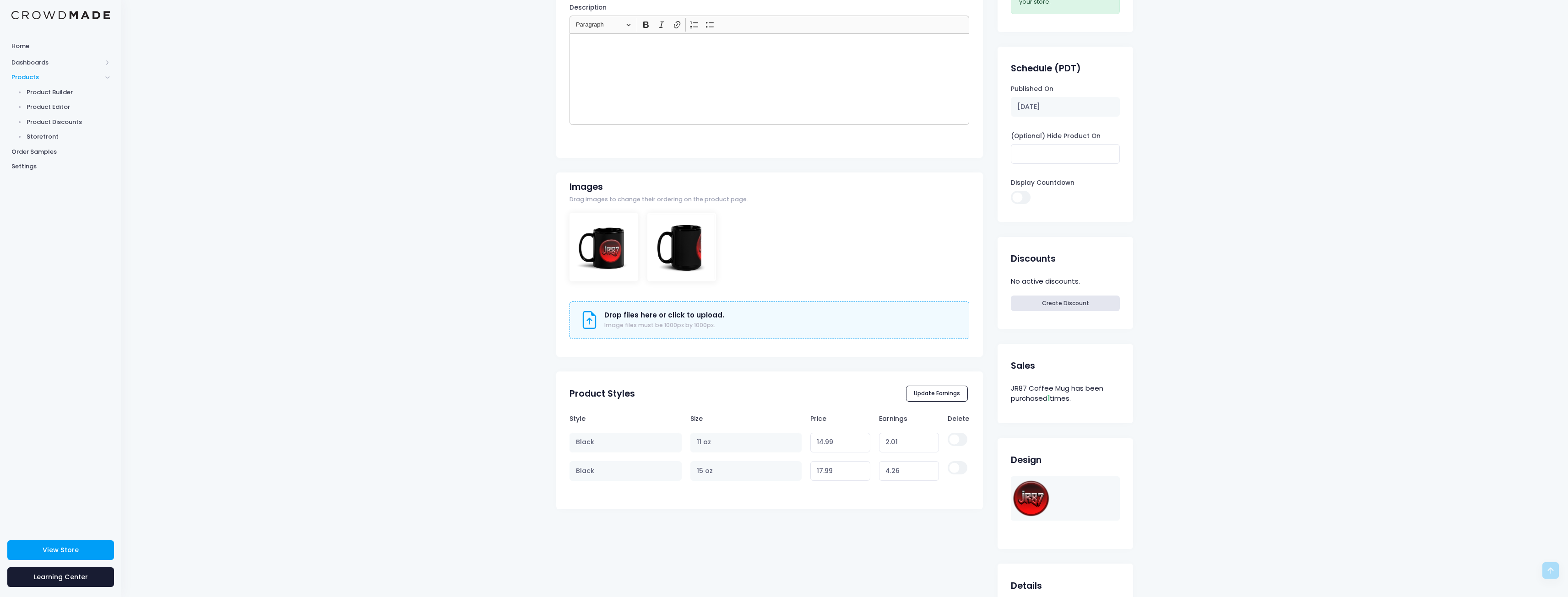
scroll to position [183, 0]
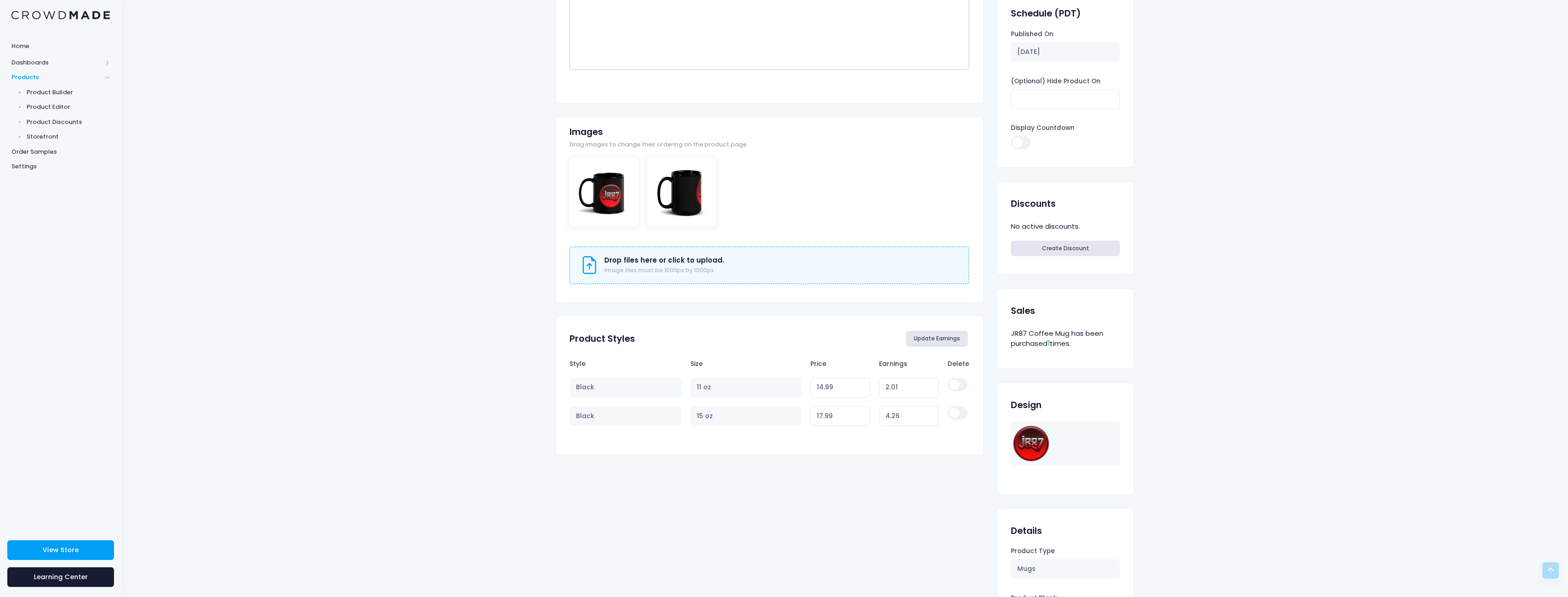
click at [939, 338] on button "Update Earnings" at bounding box center [937, 338] width 62 height 15
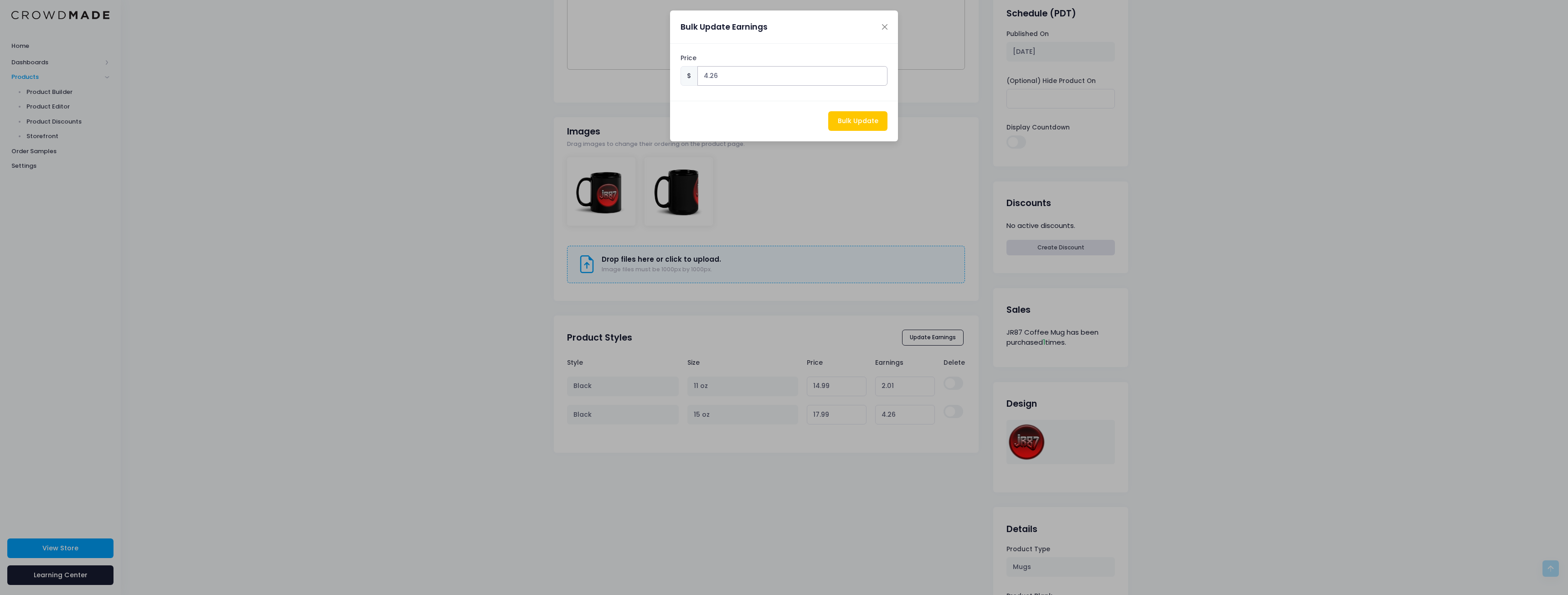
drag, startPoint x: 754, startPoint y: 74, endPoint x: 618, endPoint y: 81, distance: 136.2
click at [618, 81] on div "Bulk Update Earnings Price $ 4.26 Bulk Update" at bounding box center [784, 297] width 1568 height 595
type input "5"
click at [853, 120] on button "Bulk Update" at bounding box center [858, 121] width 59 height 19
type input "17.98"
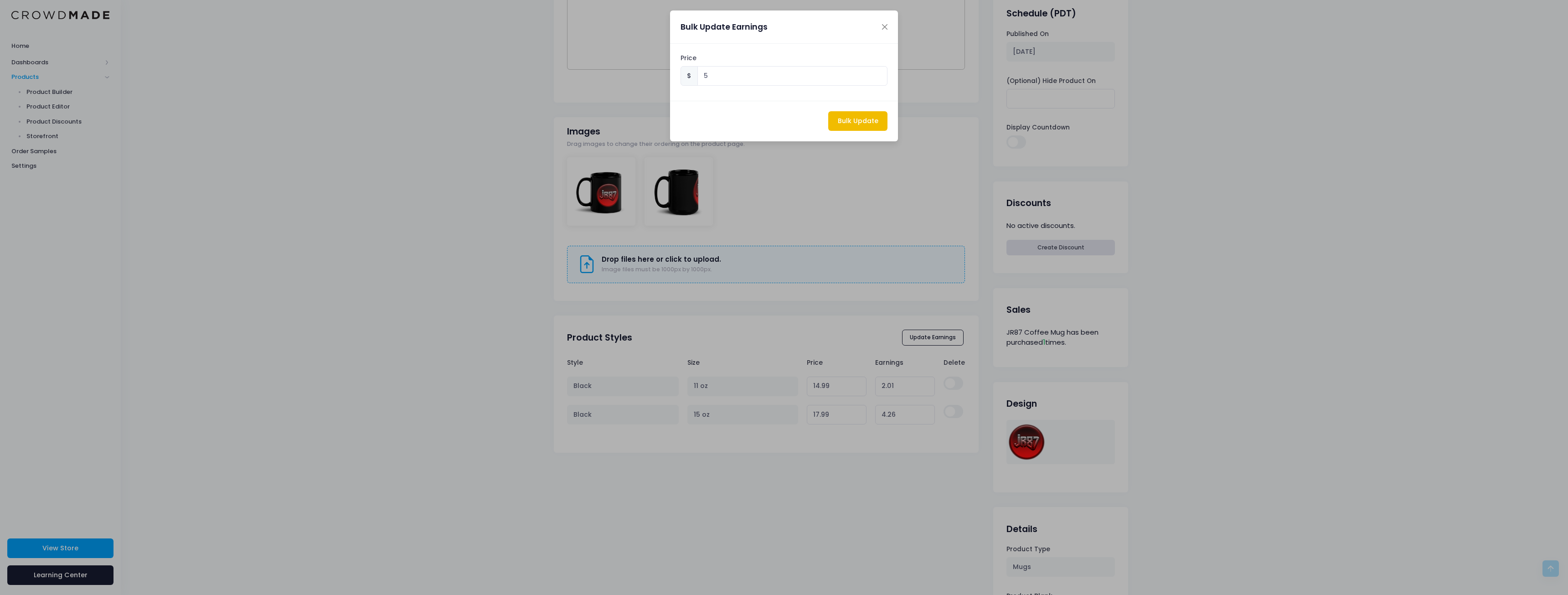
type input "5.00"
type input "18.73"
type input "5.00"
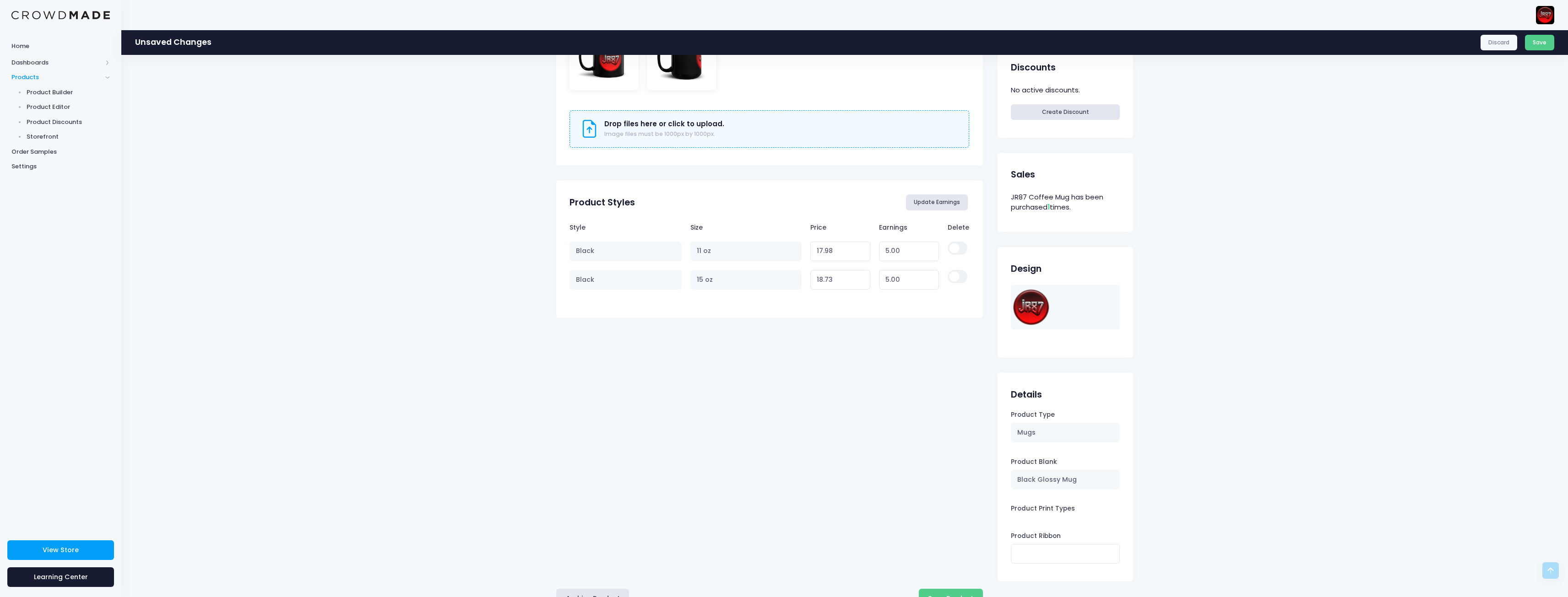
scroll to position [380, 0]
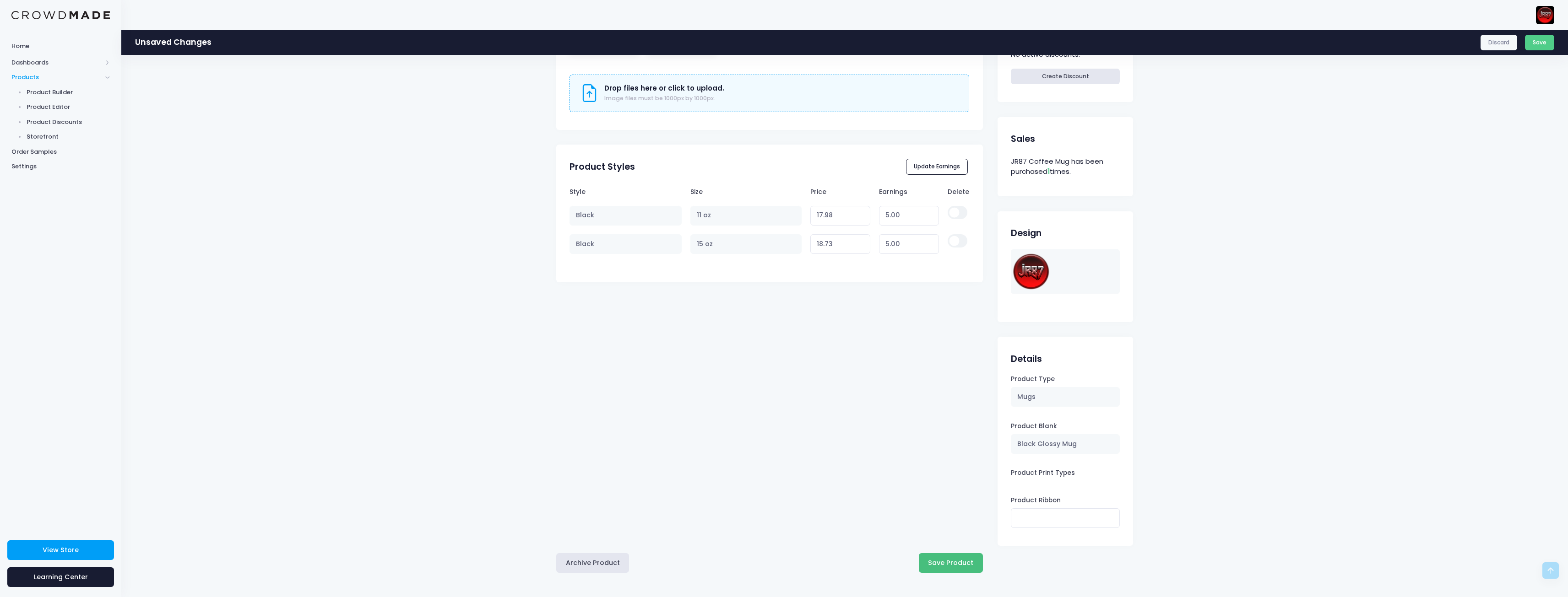
click at [949, 559] on button "Save Product" at bounding box center [951, 563] width 64 height 20
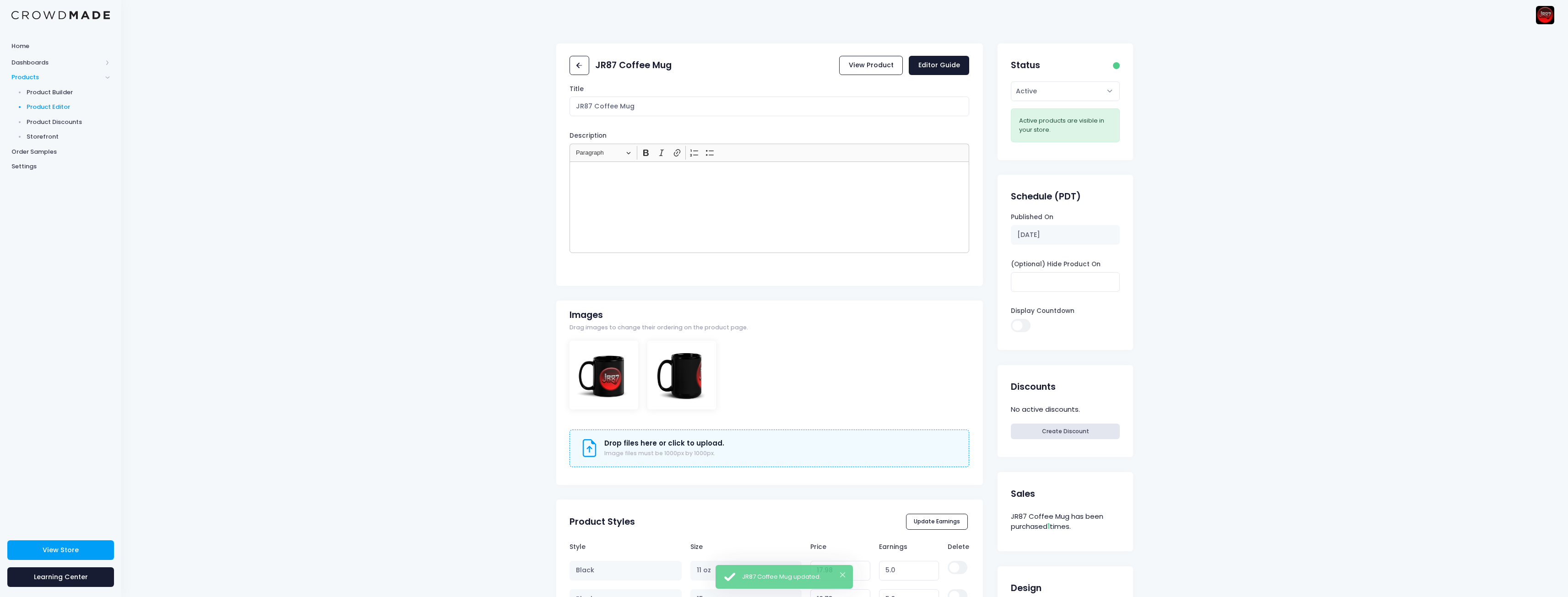
click at [54, 104] on span "Product Editor" at bounding box center [68, 107] width 84 height 9
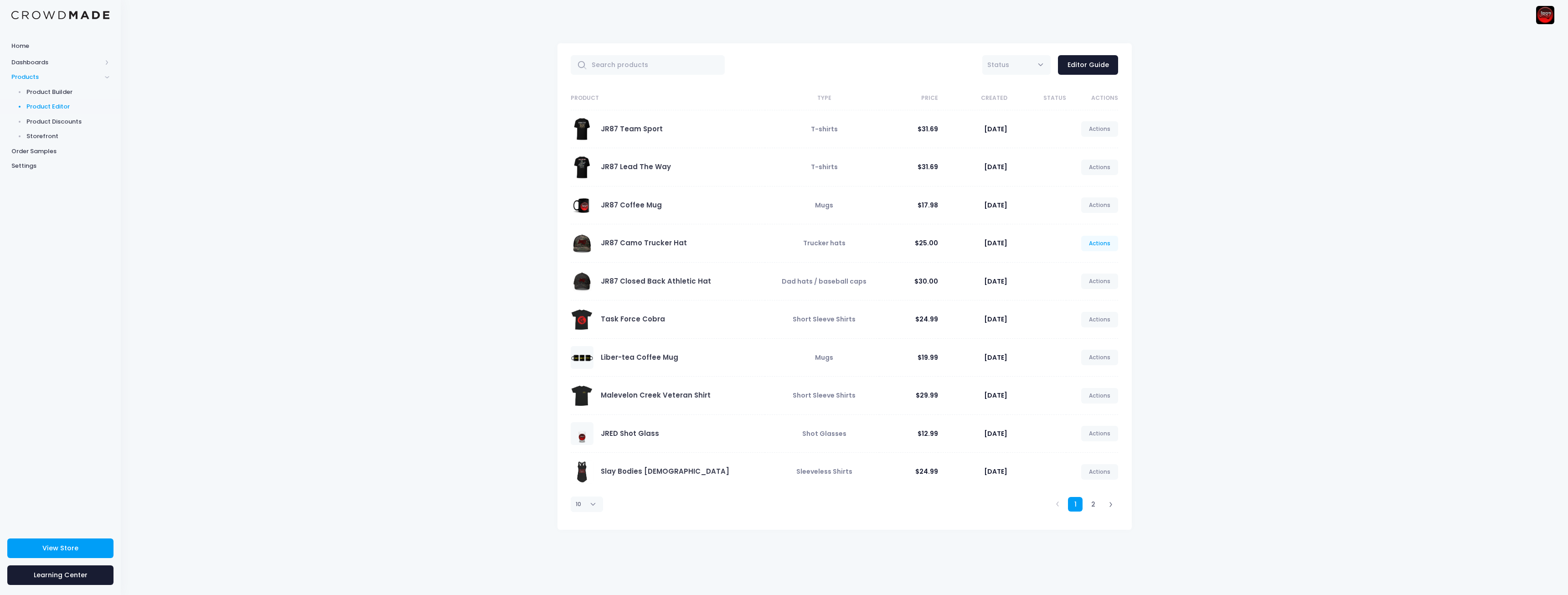
click at [1104, 248] on link "Actions" at bounding box center [1099, 243] width 37 height 15
click at [1086, 266] on link "Edit" at bounding box center [1090, 265] width 48 height 16
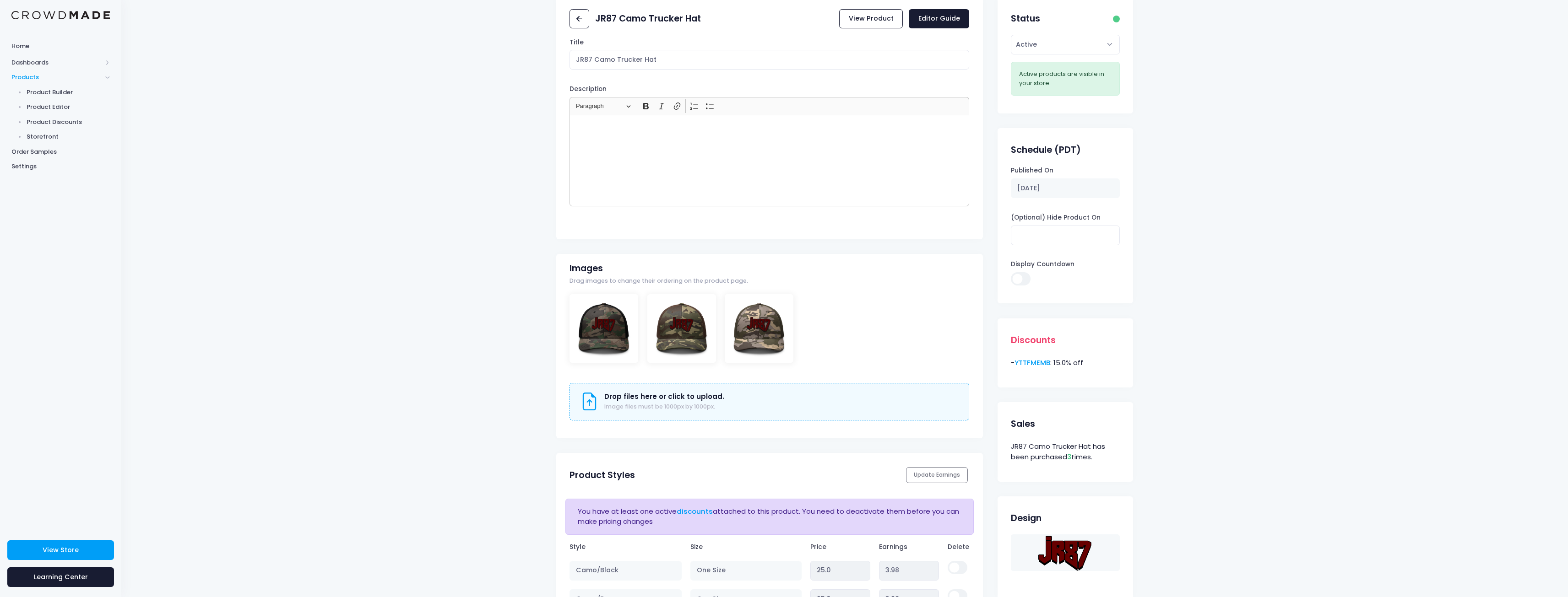
scroll to position [183, 0]
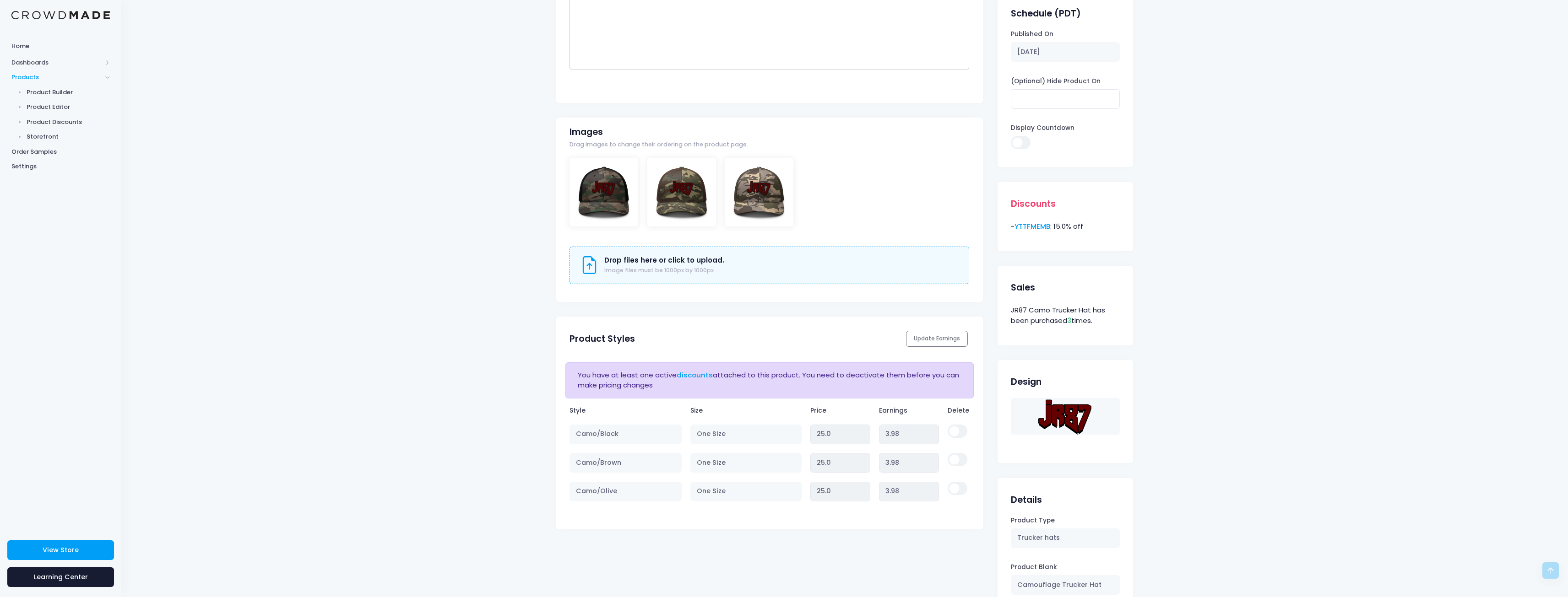
click at [949, 335] on div "Update Earnings" at bounding box center [937, 339] width 65 height 26
drag, startPoint x: 781, startPoint y: 346, endPoint x: 801, endPoint y: 375, distance: 35.2
click at [782, 346] on div "Product Styles Update Earnings" at bounding box center [770, 339] width 427 height 32
click at [690, 375] on link "discounts" at bounding box center [694, 375] width 36 height 10
click at [943, 341] on div "Update Earnings" at bounding box center [937, 339] width 65 height 26
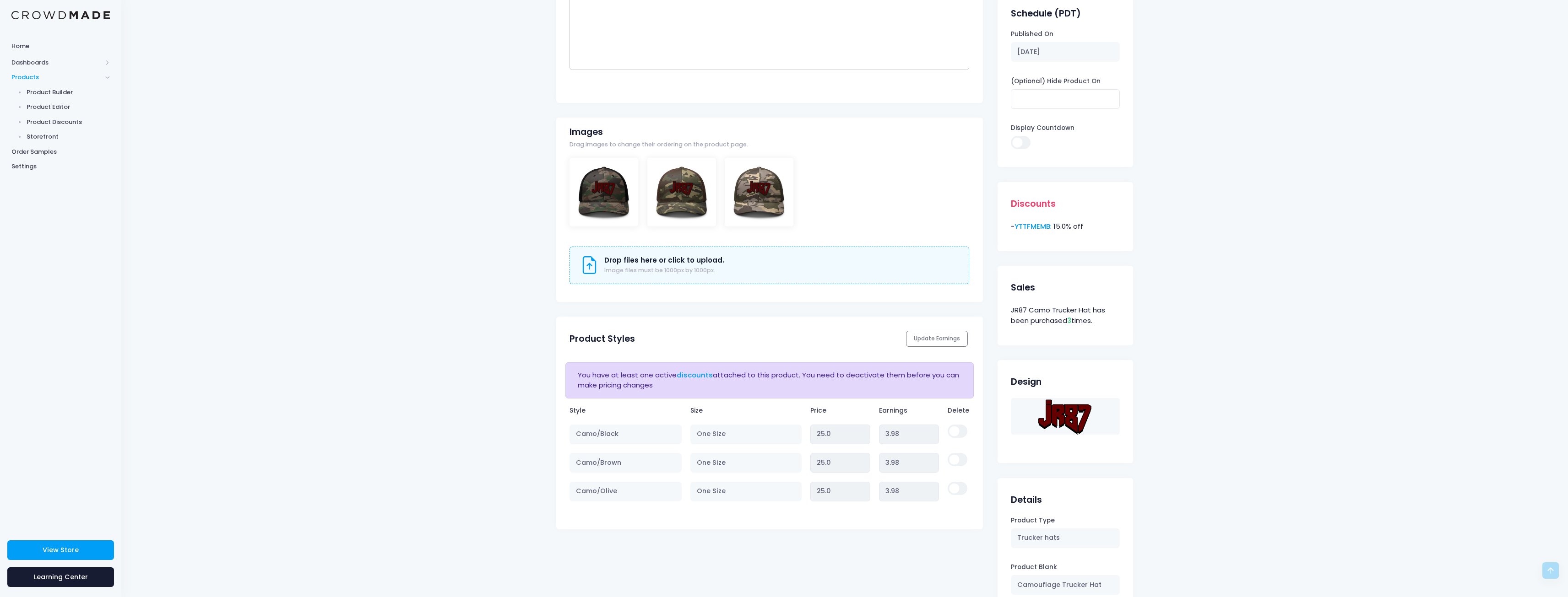
click at [931, 336] on div "Update Earnings" at bounding box center [937, 339] width 65 height 26
click at [713, 359] on div "You have at least one active discounts attached to this product. You need to de…" at bounding box center [770, 439] width 427 height 169
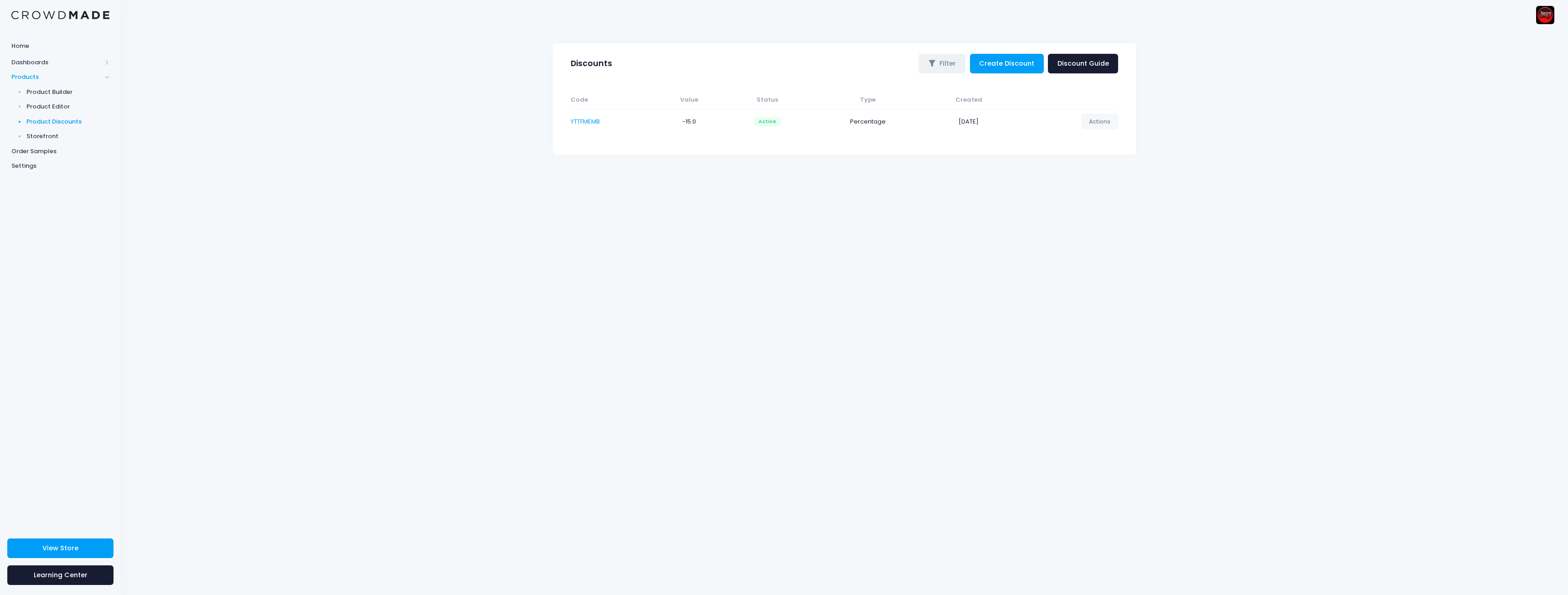
click at [1126, 119] on div "Code Value Status Type Created YTTFMEMB -15.0 Active Percentage [DATE] Actions …" at bounding box center [845, 115] width 575 height 79
click at [1106, 128] on link "Actions" at bounding box center [1099, 121] width 37 height 15
drag, startPoint x: 1093, startPoint y: 163, endPoint x: 1088, endPoint y: 167, distance: 6.4
click at [1093, 163] on link "Deactivate" at bounding box center [1090, 159] width 48 height 16
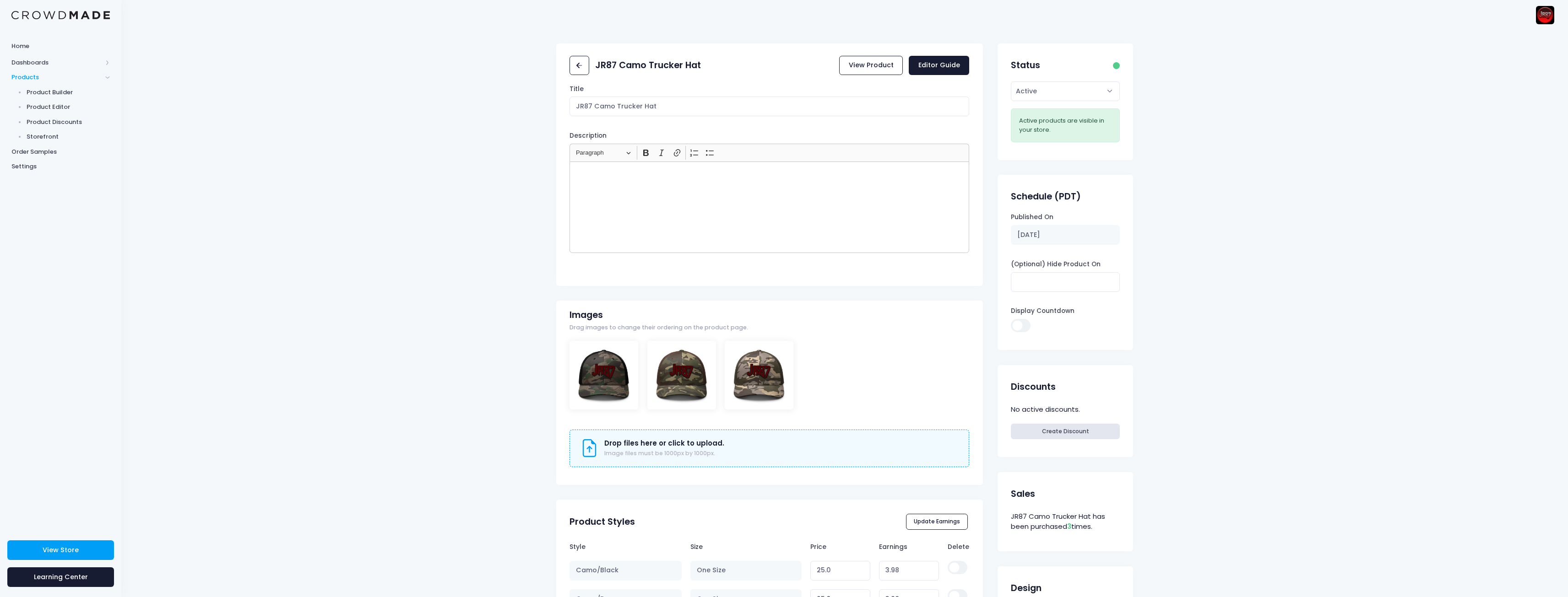
scroll to position [183, 0]
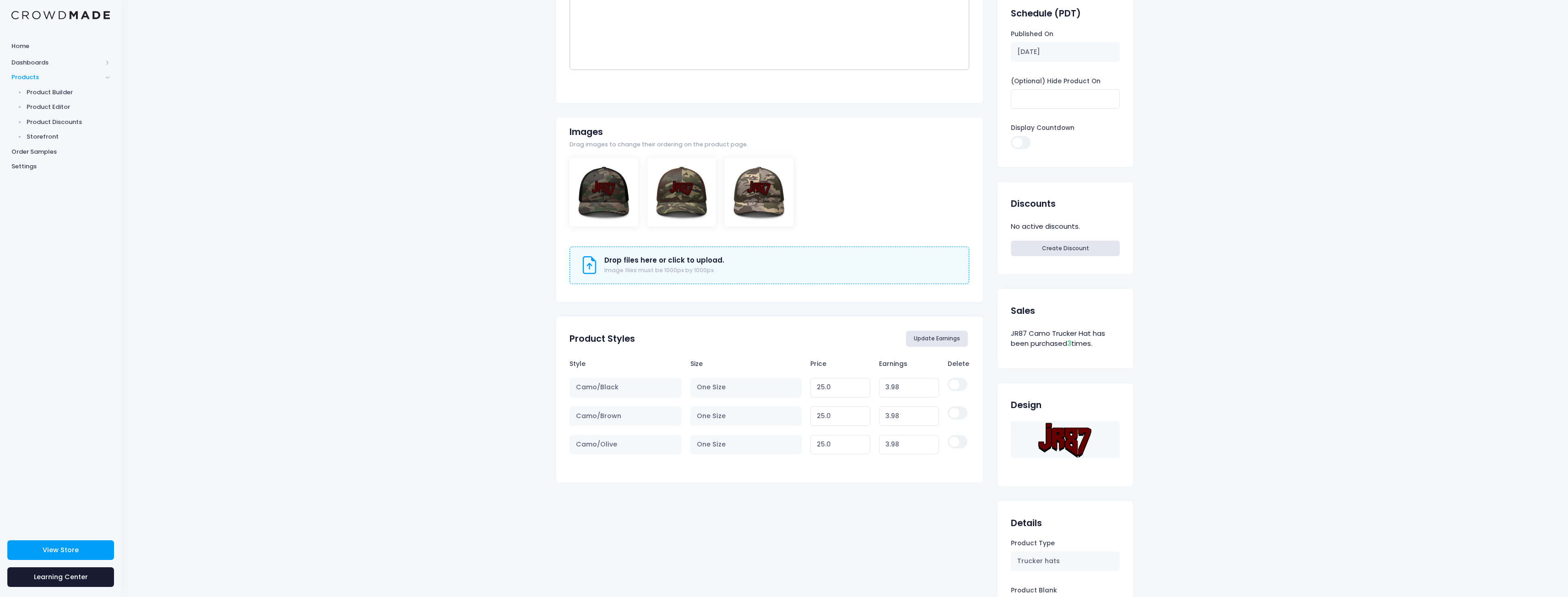
click at [939, 331] on button "Update Earnings" at bounding box center [937, 338] width 62 height 15
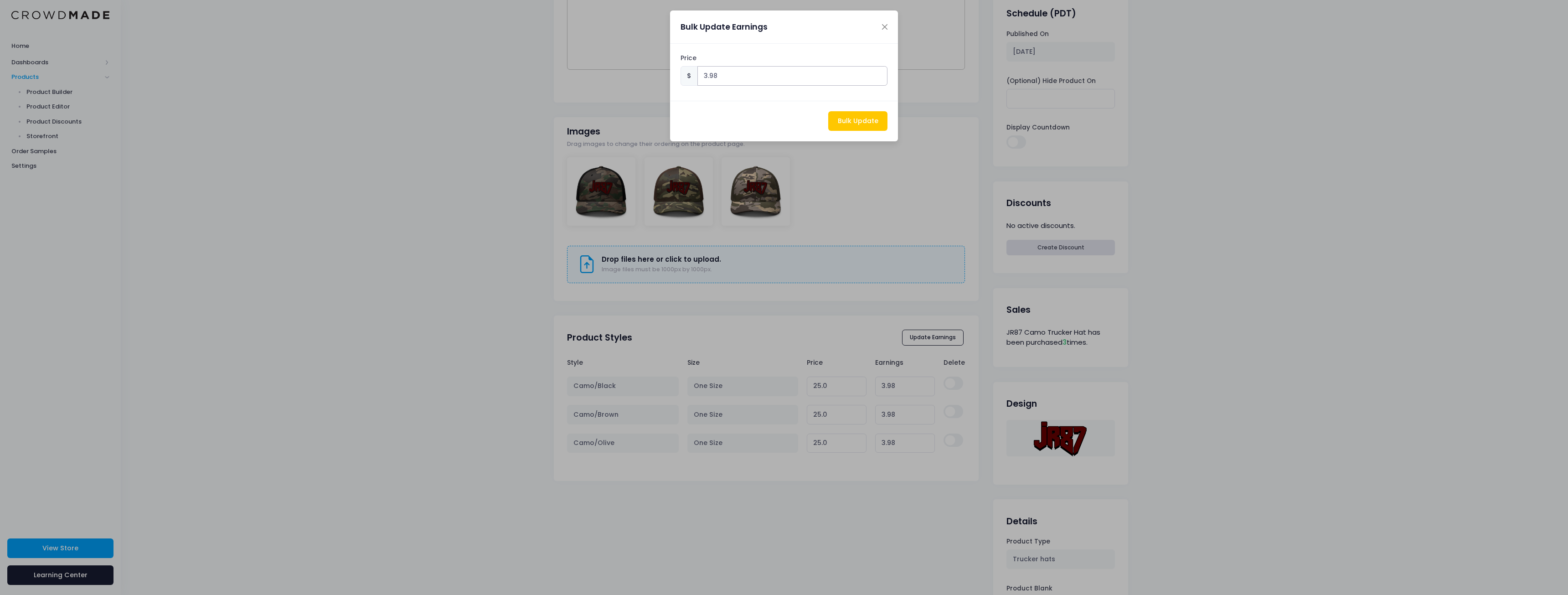
drag, startPoint x: 755, startPoint y: 77, endPoint x: 598, endPoint y: 67, distance: 157.3
click at [598, 67] on div "Bulk Update Earnings Price $ 3.98 Bulk Update" at bounding box center [784, 297] width 1568 height 595
type input "5"
click at [857, 130] on button "Bulk Update" at bounding box center [858, 121] width 59 height 19
type input "26.02"
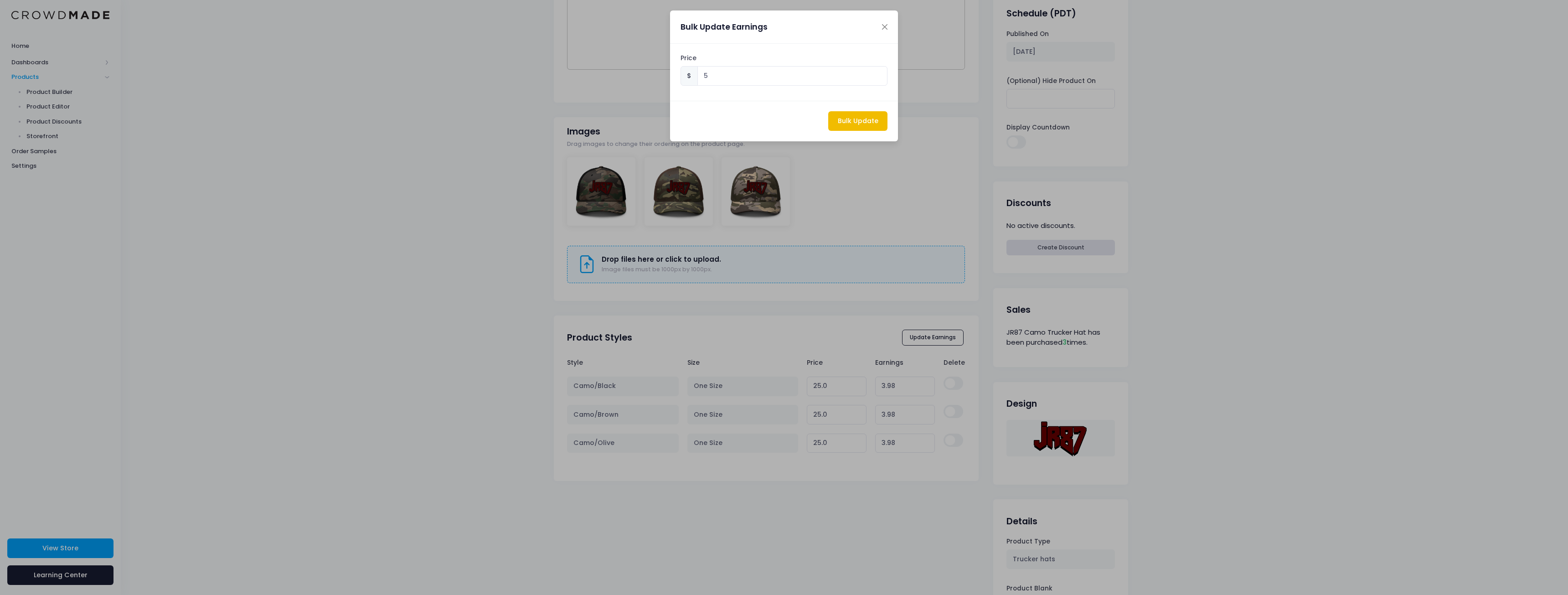
type input "5.00"
type input "26.02"
type input "5.00"
type input "26.02"
type input "5.00"
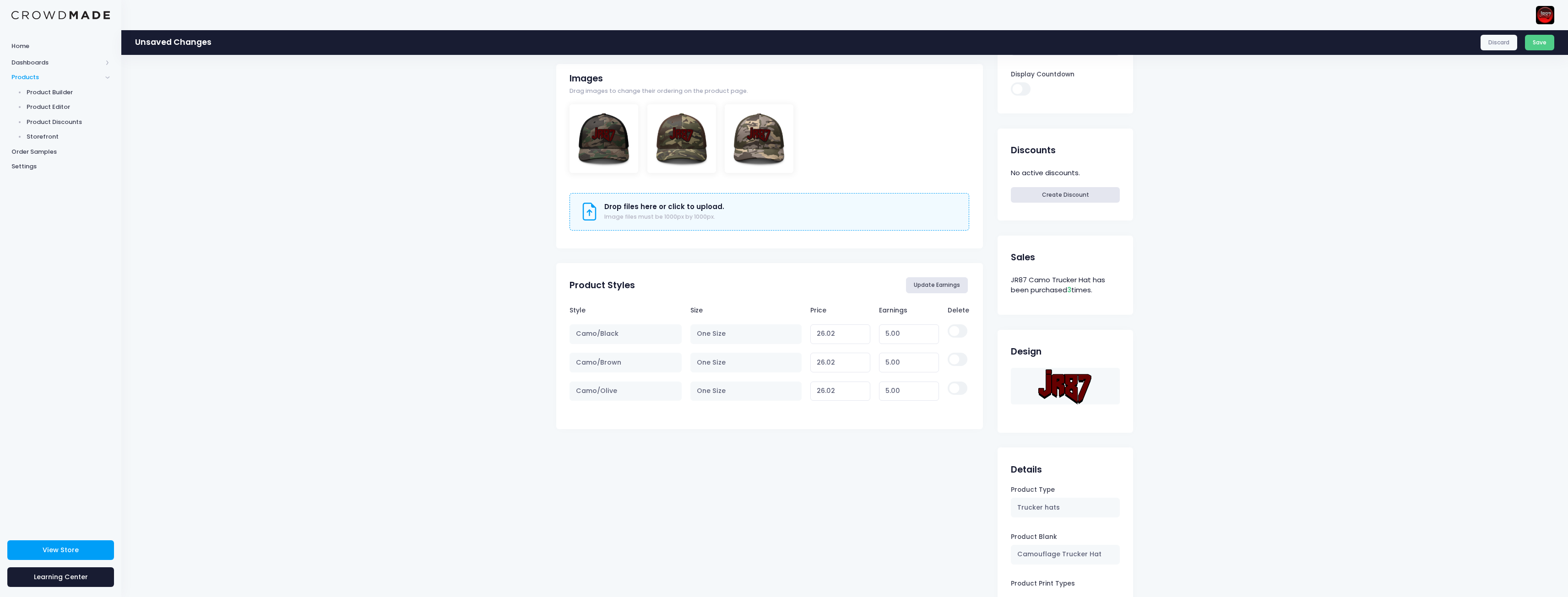
scroll to position [366, 0]
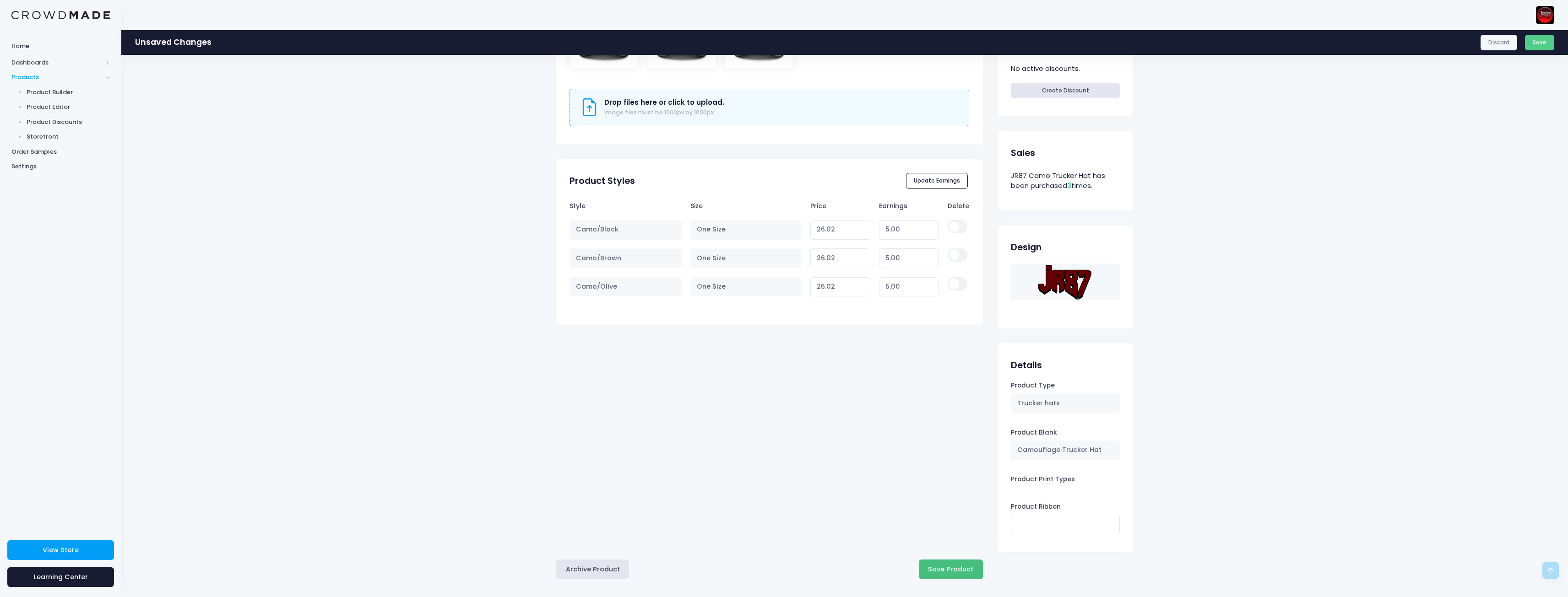
click at [959, 563] on button "Save Product" at bounding box center [951, 570] width 64 height 20
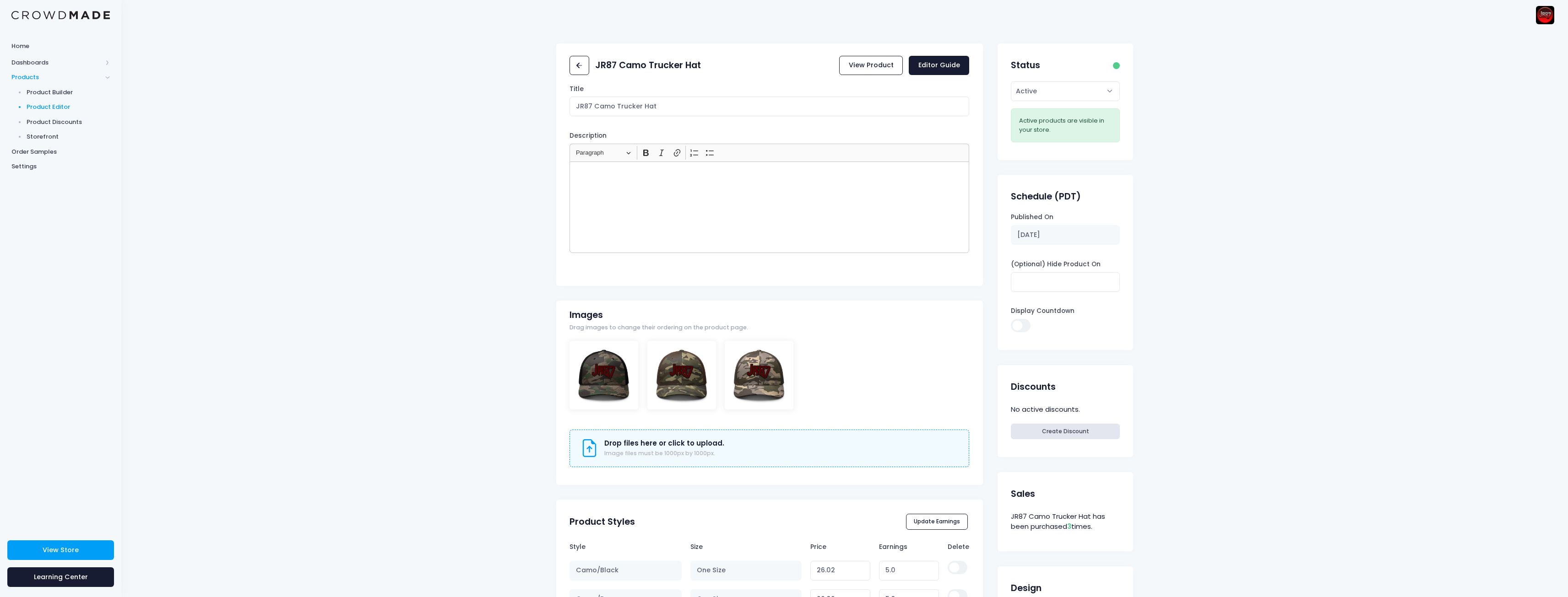
click at [56, 108] on span "Product Editor" at bounding box center [68, 107] width 84 height 9
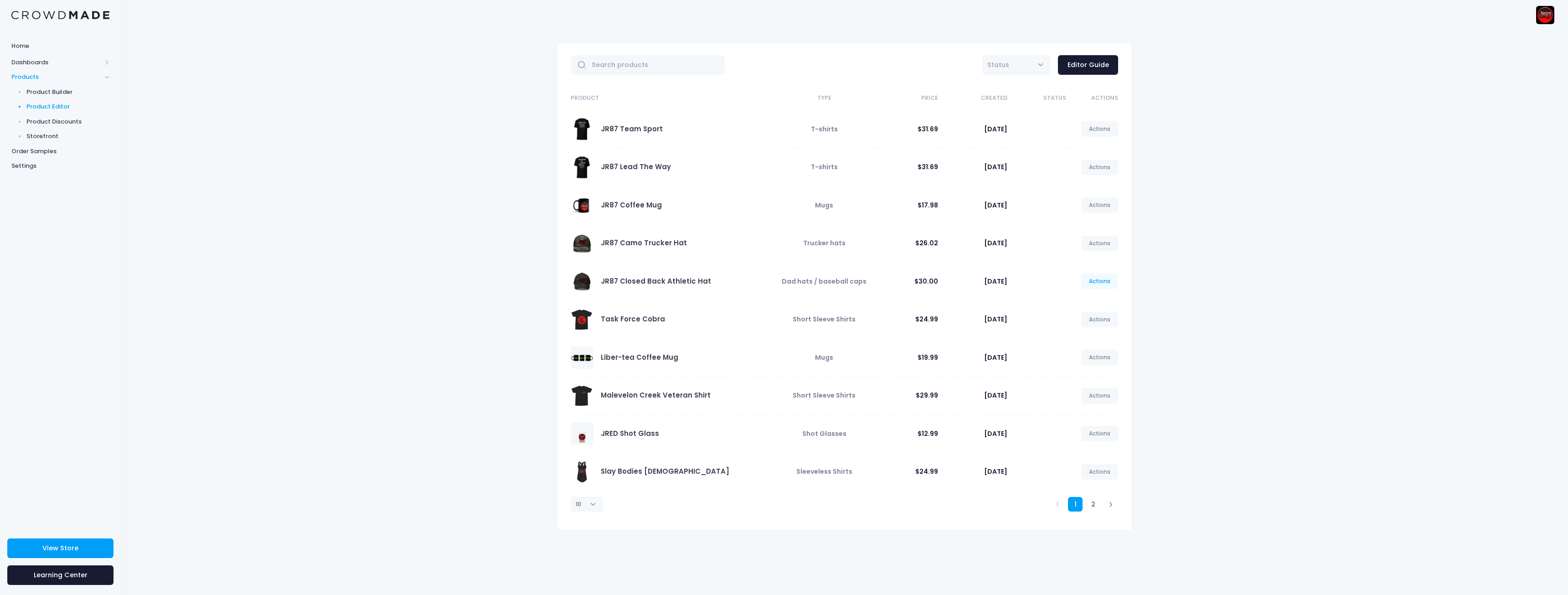
click at [1099, 283] on link "Actions" at bounding box center [1099, 281] width 37 height 15
click at [1087, 302] on link "Edit" at bounding box center [1090, 303] width 48 height 16
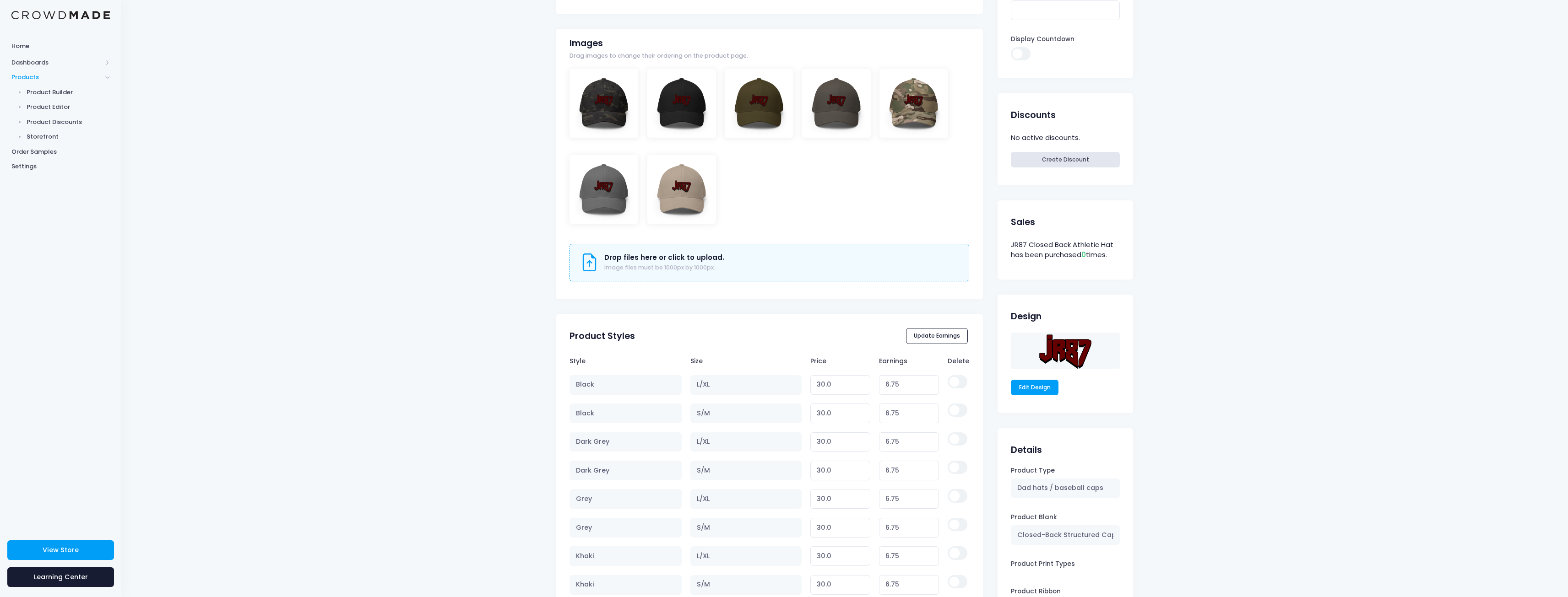
scroll to position [274, 0]
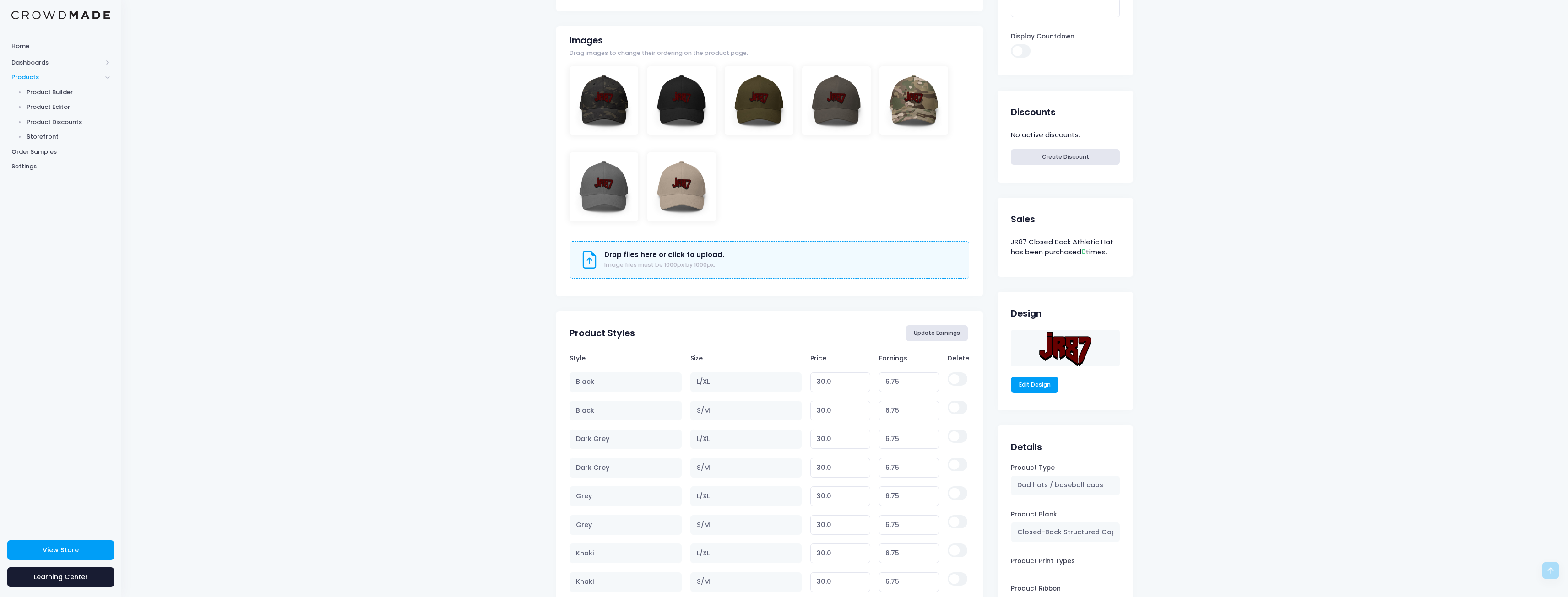
click at [936, 334] on button "Update Earnings" at bounding box center [937, 332] width 62 height 15
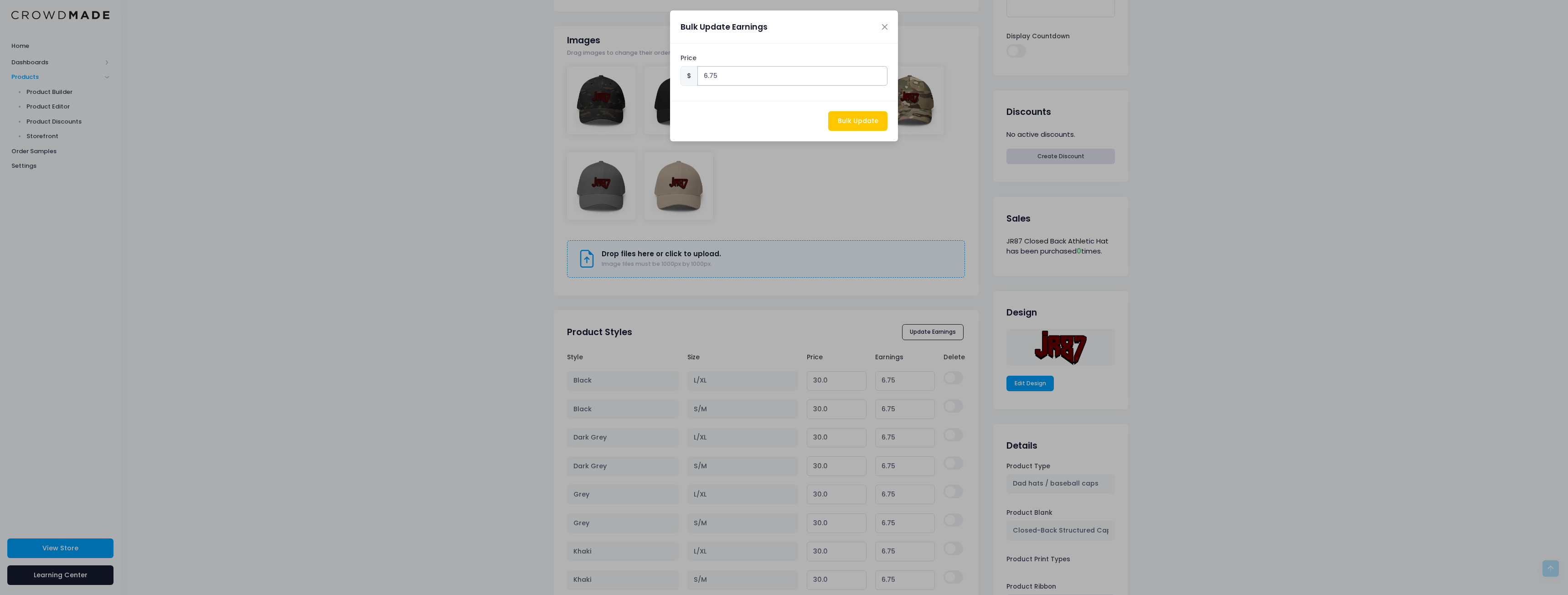
click at [642, 70] on div "Bulk Update Earnings Price $ 6.75 Bulk Update" at bounding box center [784, 297] width 1568 height 595
type input "5"
click at [867, 121] on button "Bulk Update" at bounding box center [858, 121] width 59 height 19
type input "28.25"
type input "5.00"
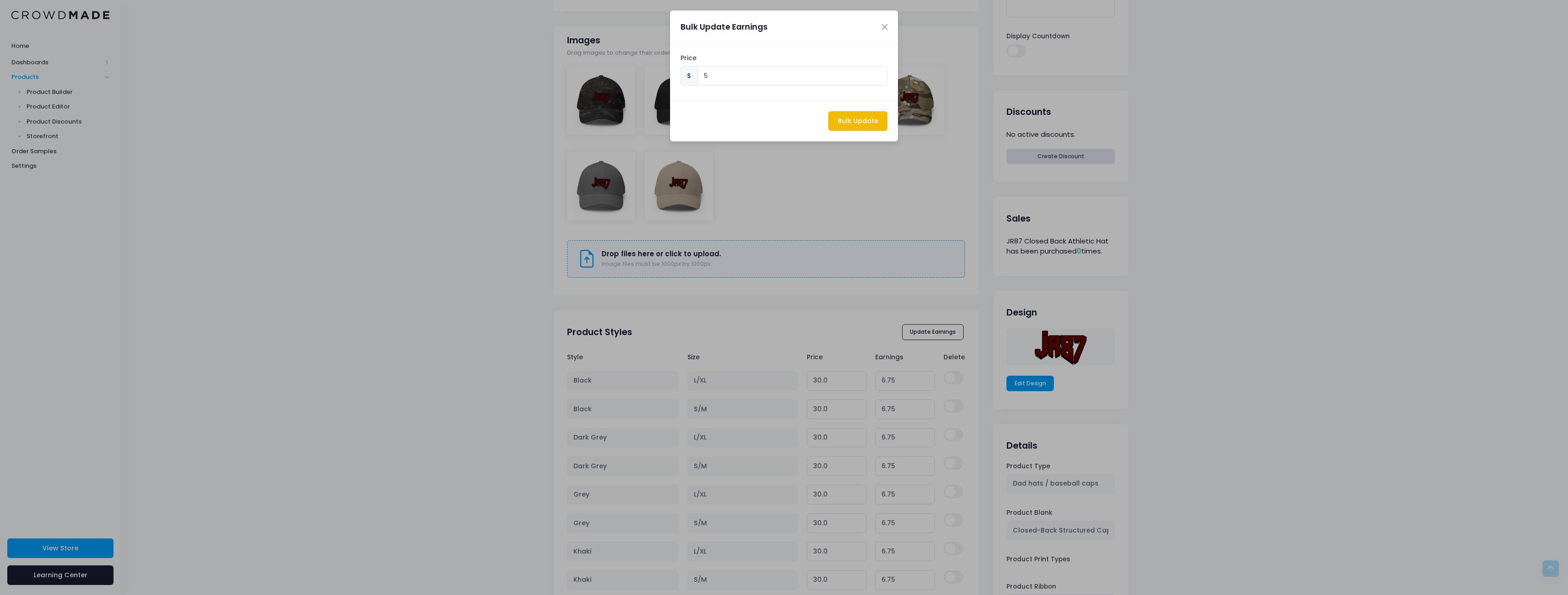
type input "28.25"
type input "5.00"
type input "28.25"
type input "5.00"
type input "28.25"
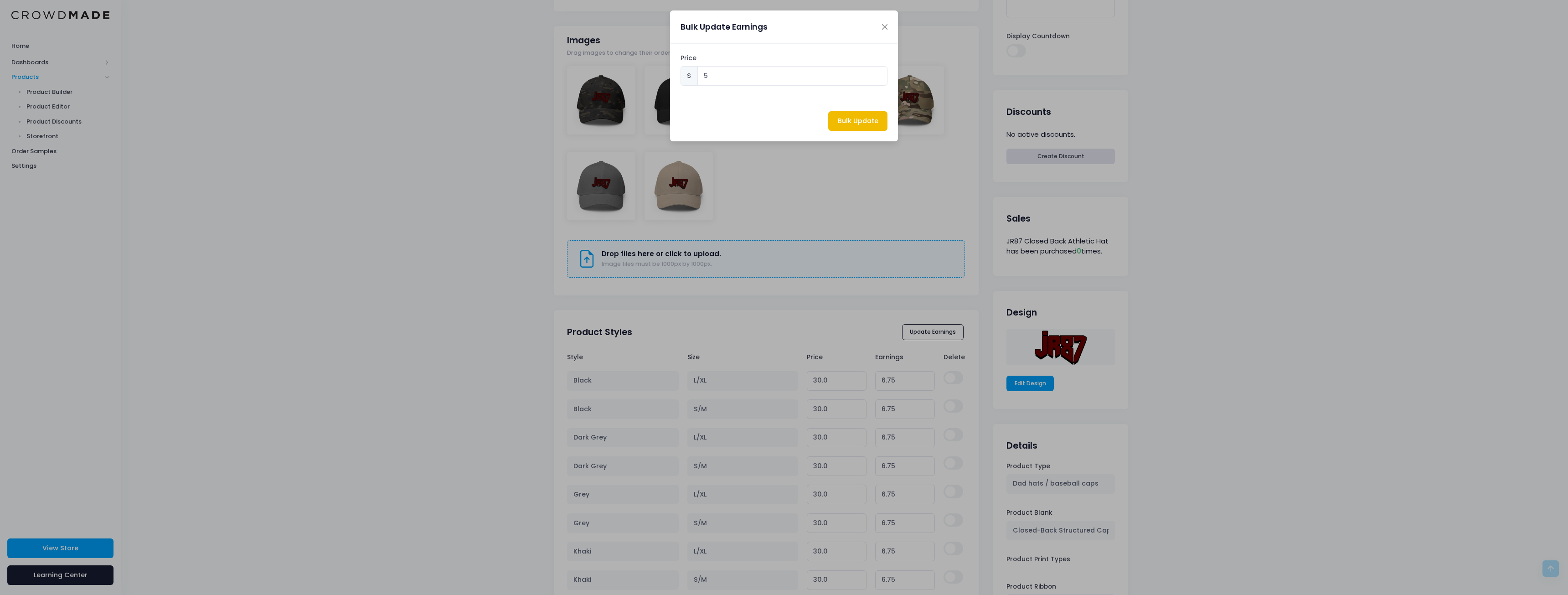
type input "5.00"
type input "28.25"
type input "5.00"
type input "28.25"
type input "5.00"
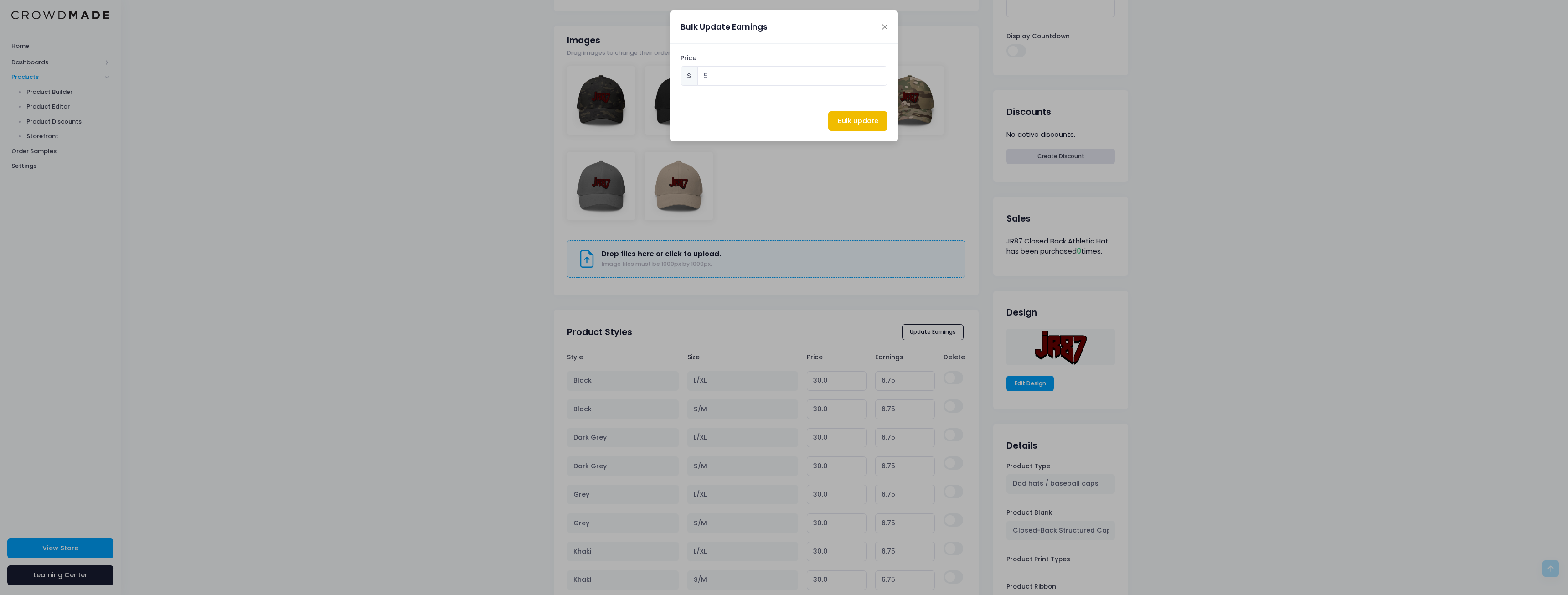
type input "28.25"
type input "5.00"
type input "28.25"
type input "5.00"
type input "30.11"
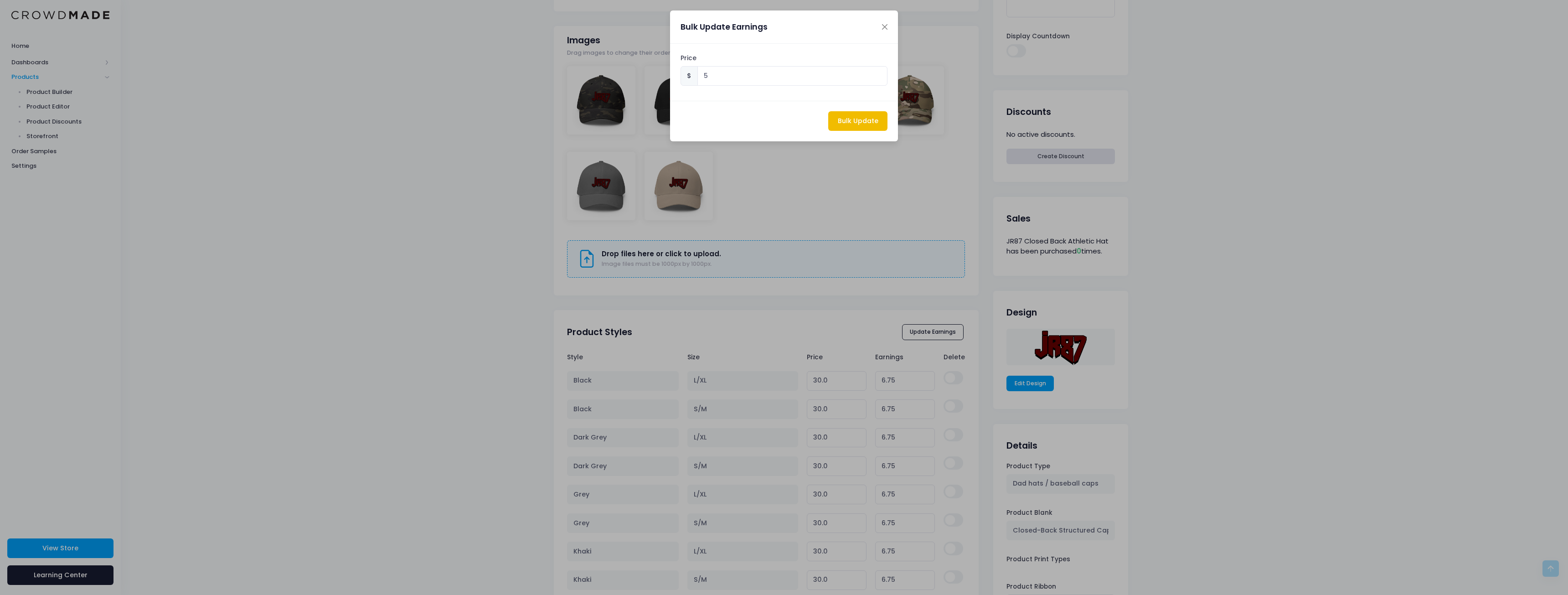
type input "5.00"
type input "30.11"
type input "5.00"
type input "30.11"
type input "5.00"
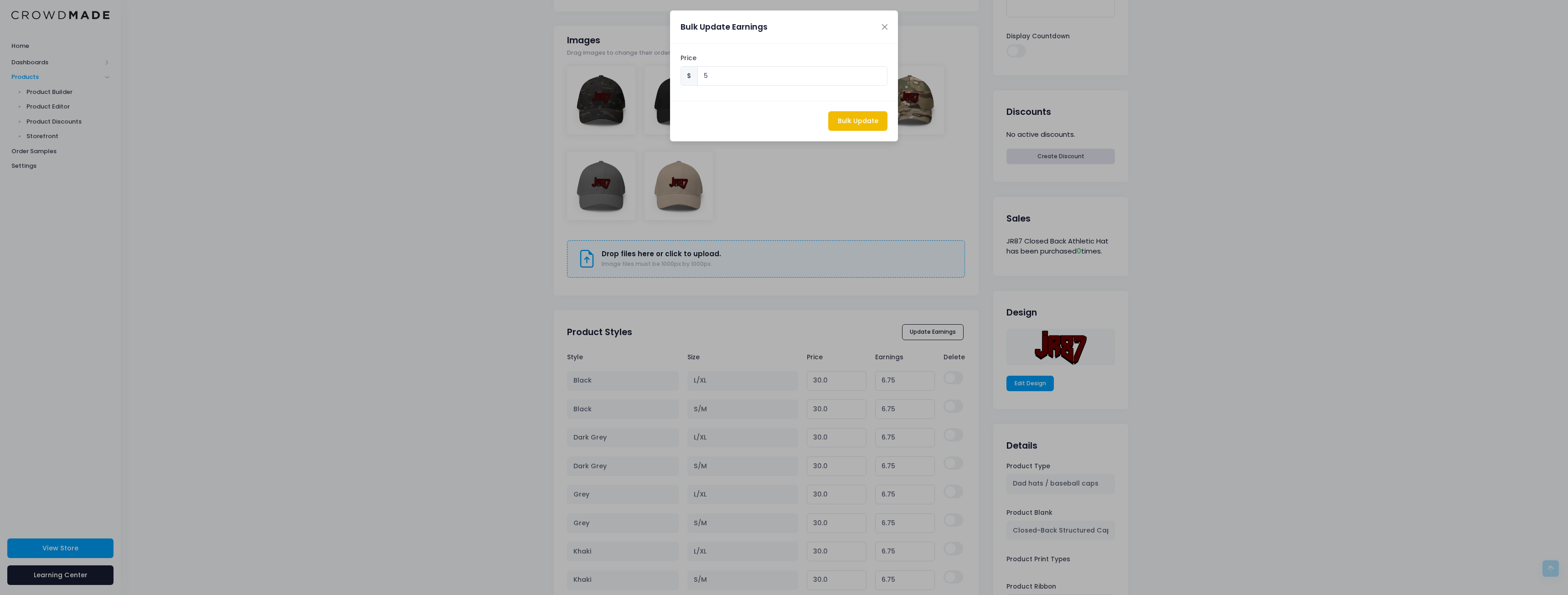
type input "30.11"
type input "5.00"
type input "28.25"
type input "5.00"
type input "28.25"
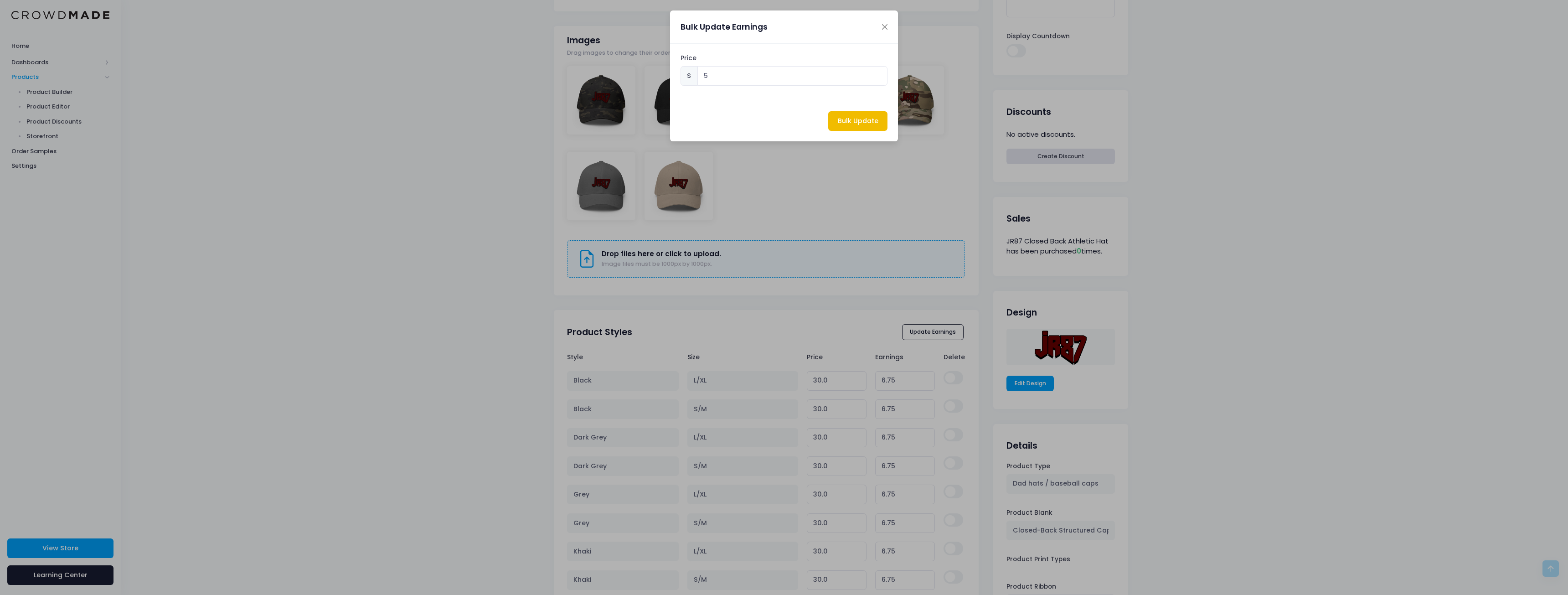
type input "5.00"
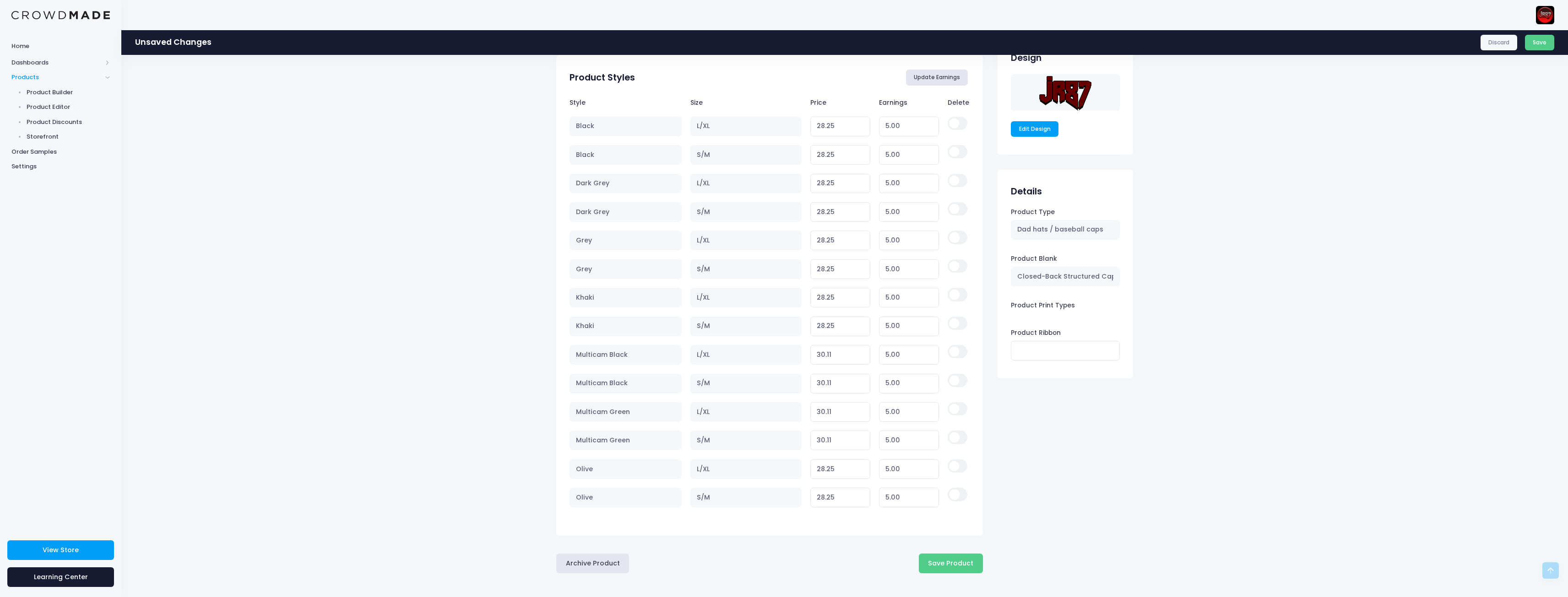
scroll to position [556, 0]
click at [965, 565] on button "Save Product" at bounding box center [951, 563] width 64 height 20
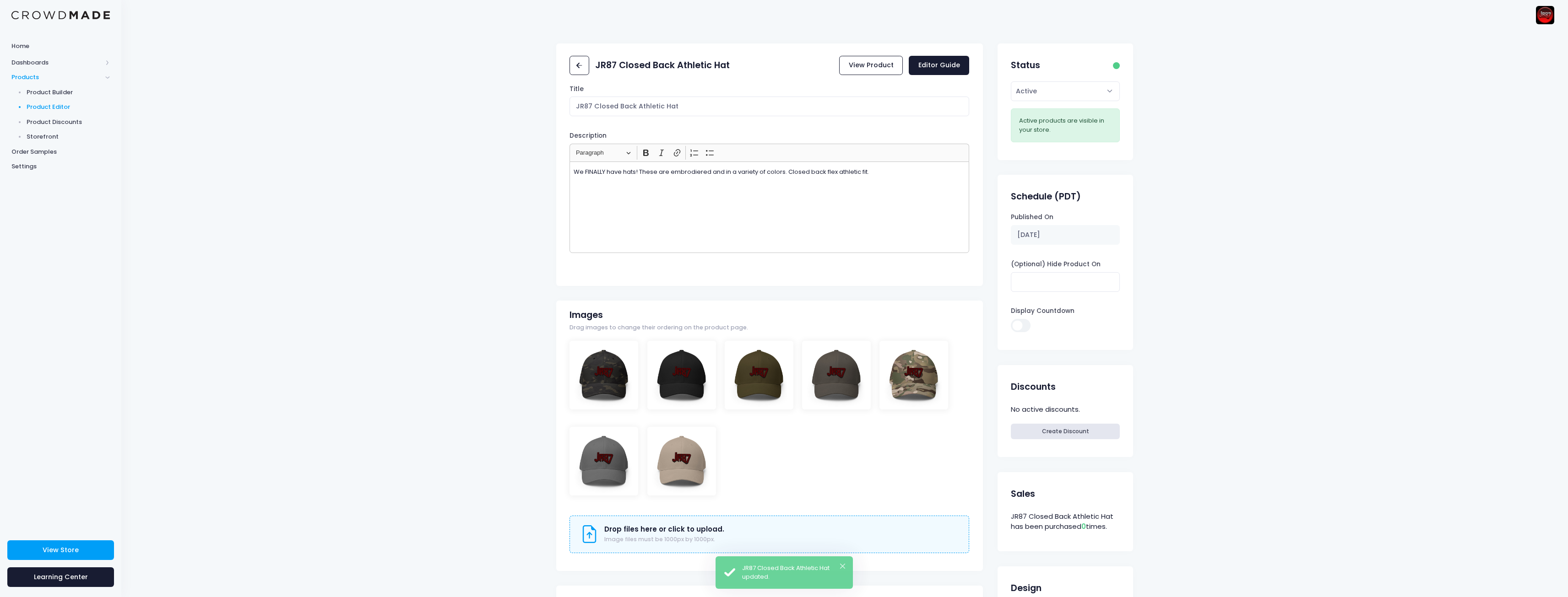
click at [62, 106] on span "Product Editor" at bounding box center [68, 107] width 84 height 9
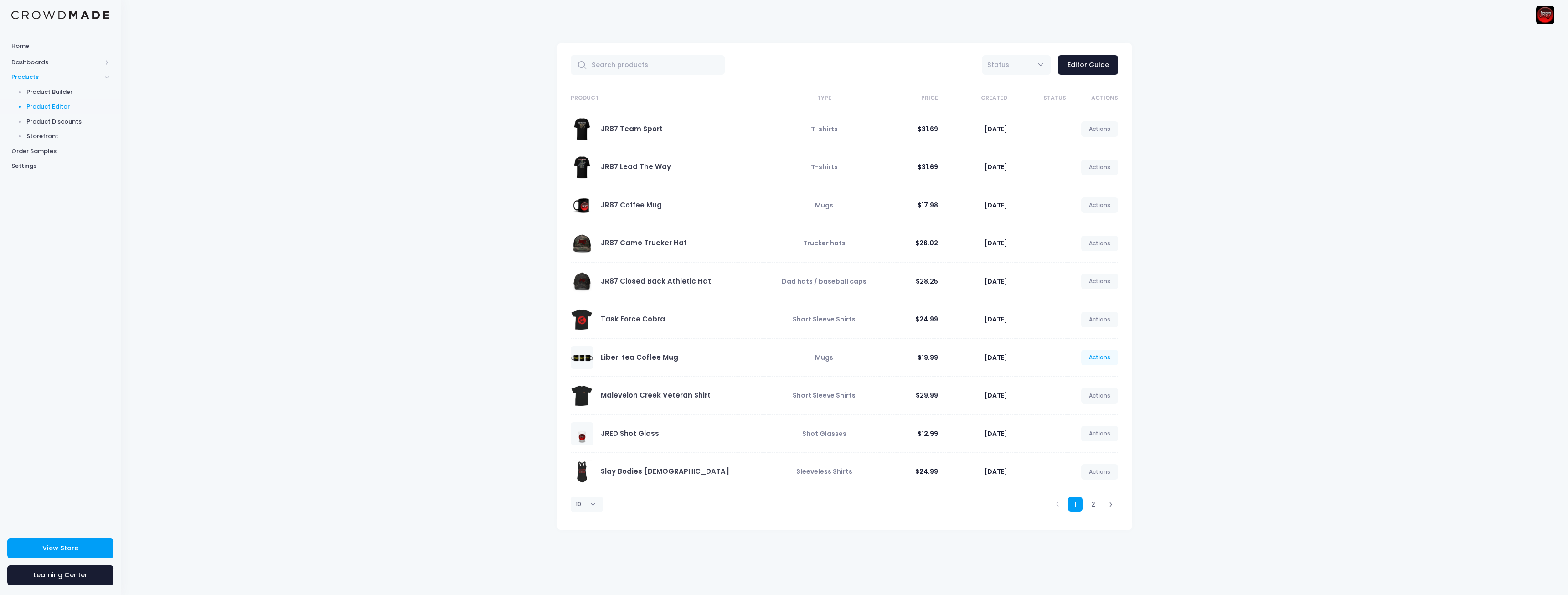
click at [1101, 359] on link "Actions" at bounding box center [1099, 357] width 37 height 15
click at [1083, 375] on link "Edit" at bounding box center [1090, 379] width 48 height 16
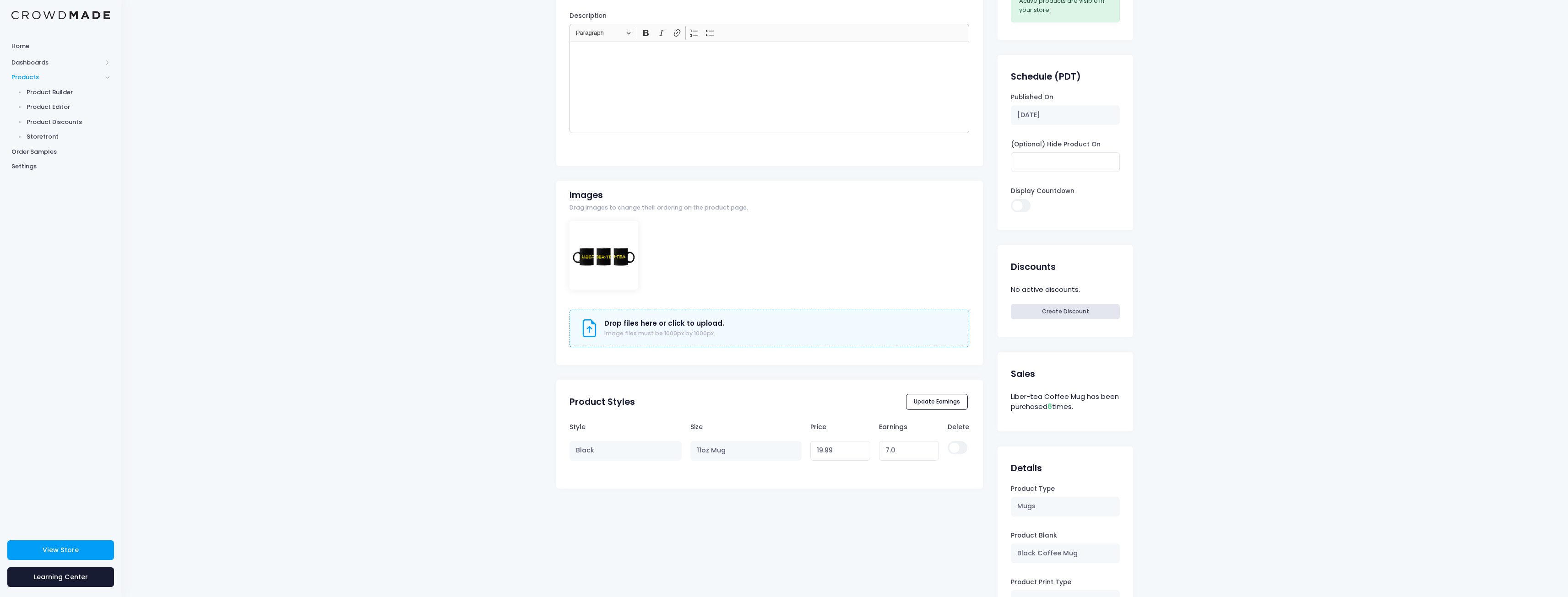
scroll to position [183, 0]
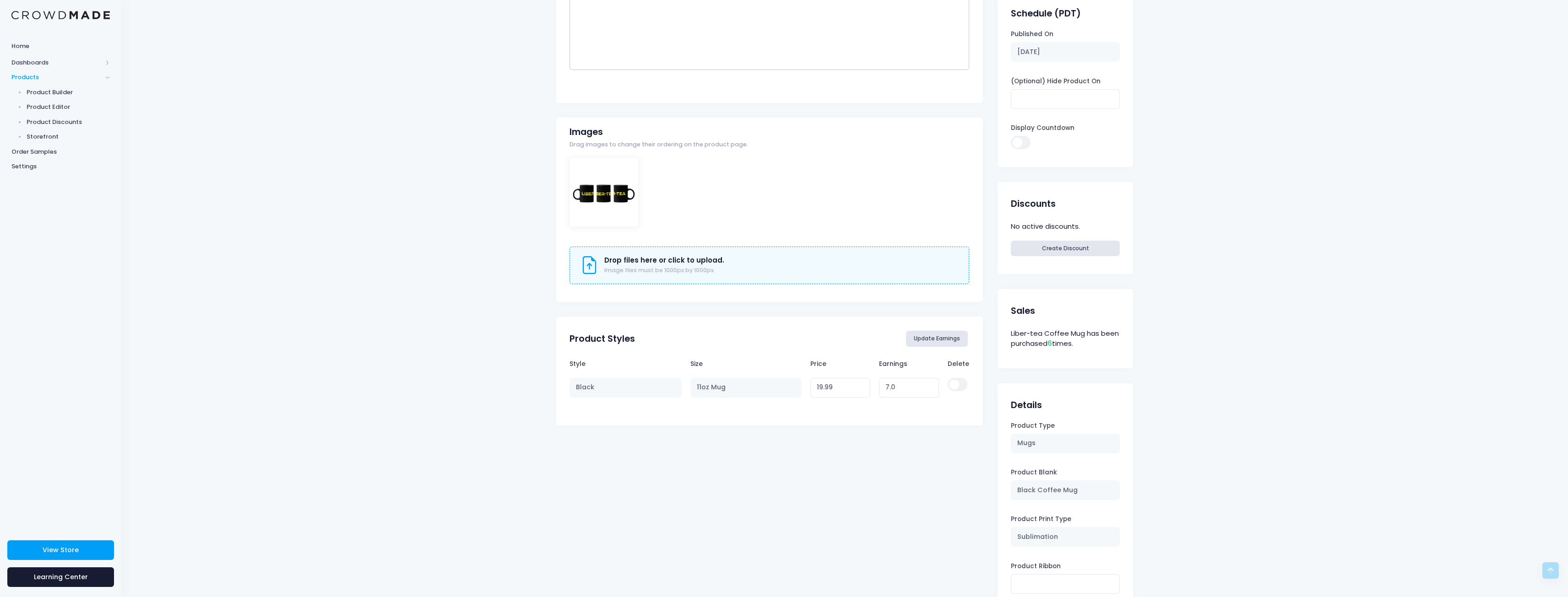
click at [944, 339] on button "Update Earnings" at bounding box center [937, 338] width 62 height 15
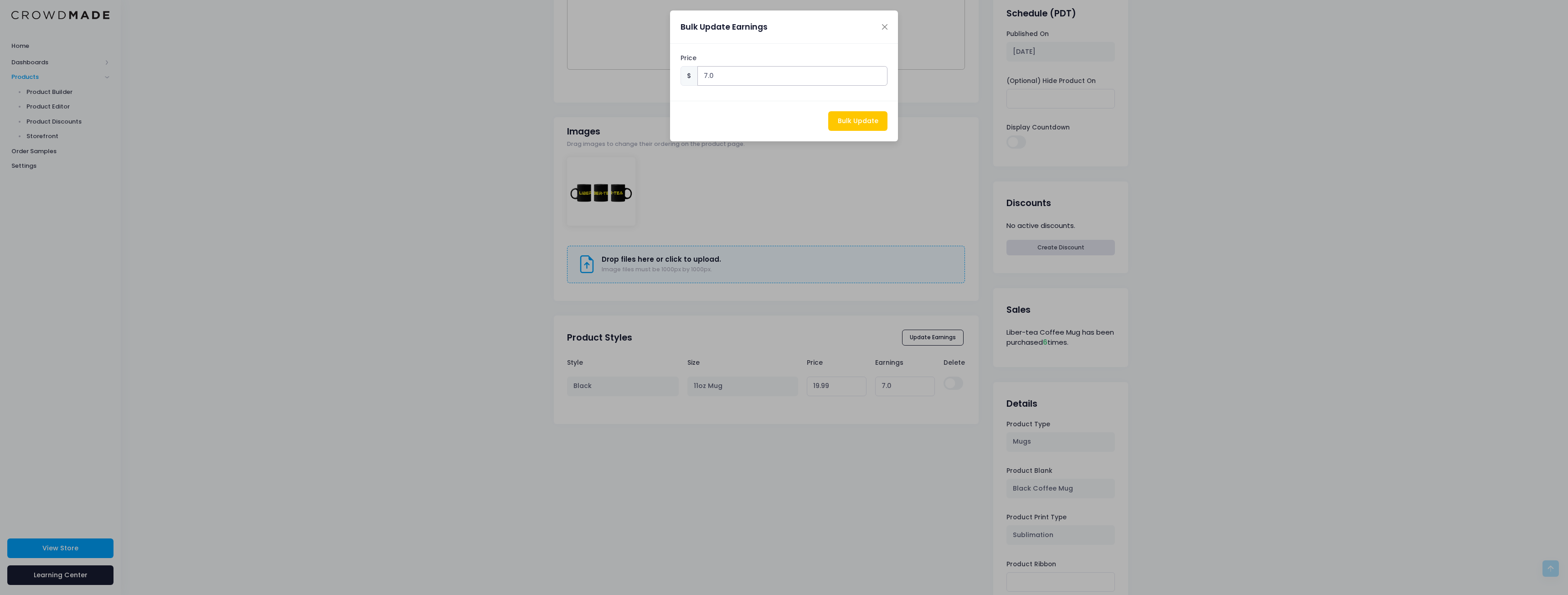
drag, startPoint x: 758, startPoint y: 75, endPoint x: 626, endPoint y: 77, distance: 132.0
click at [626, 77] on div "Bulk Update Earnings Price $ 7.0 Bulk Update" at bounding box center [784, 297] width 1568 height 595
type input "5"
click at [861, 124] on button "Bulk Update" at bounding box center [858, 121] width 59 height 19
type input "17.990000000000002"
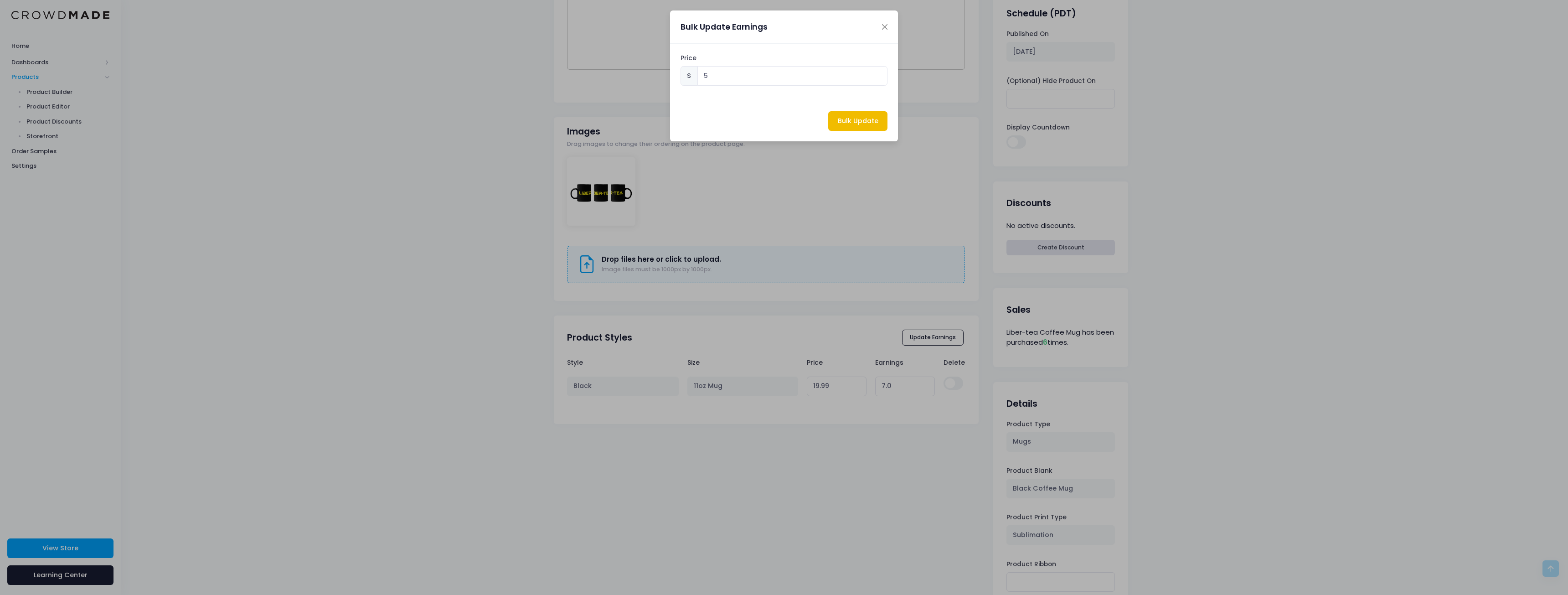
type input "5.00"
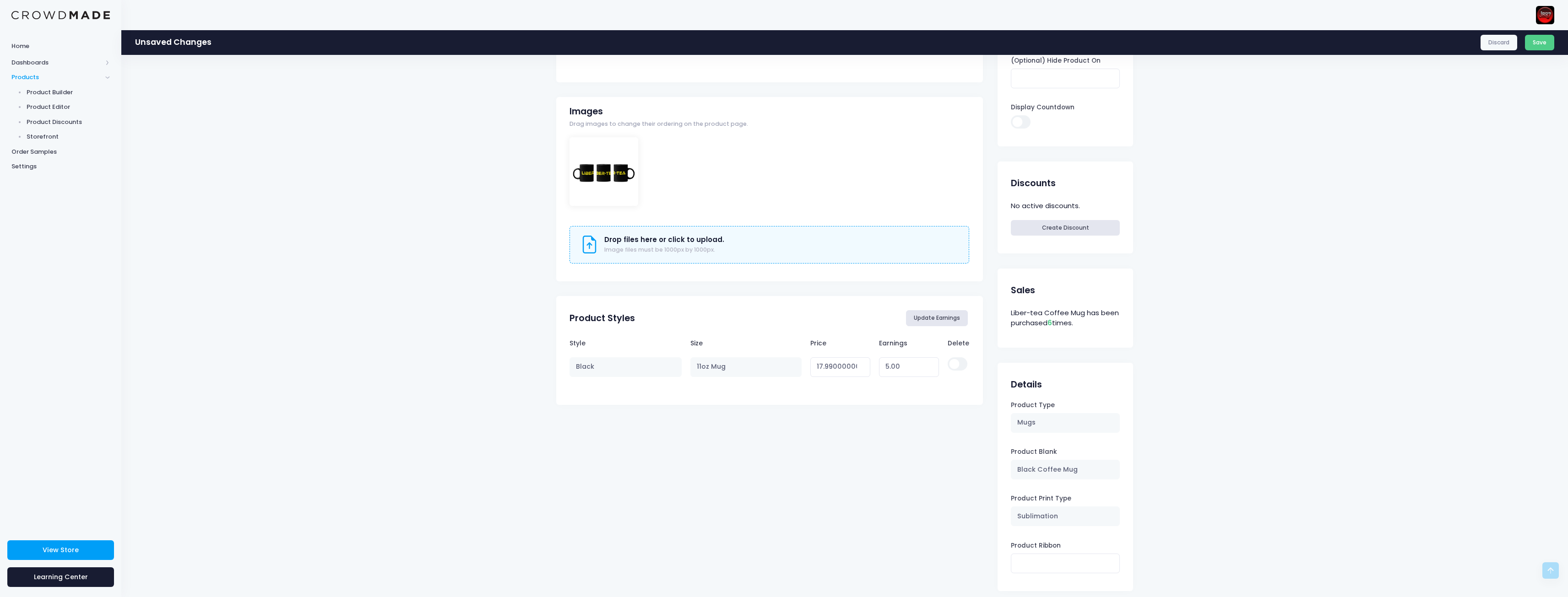
scroll to position [274, 0]
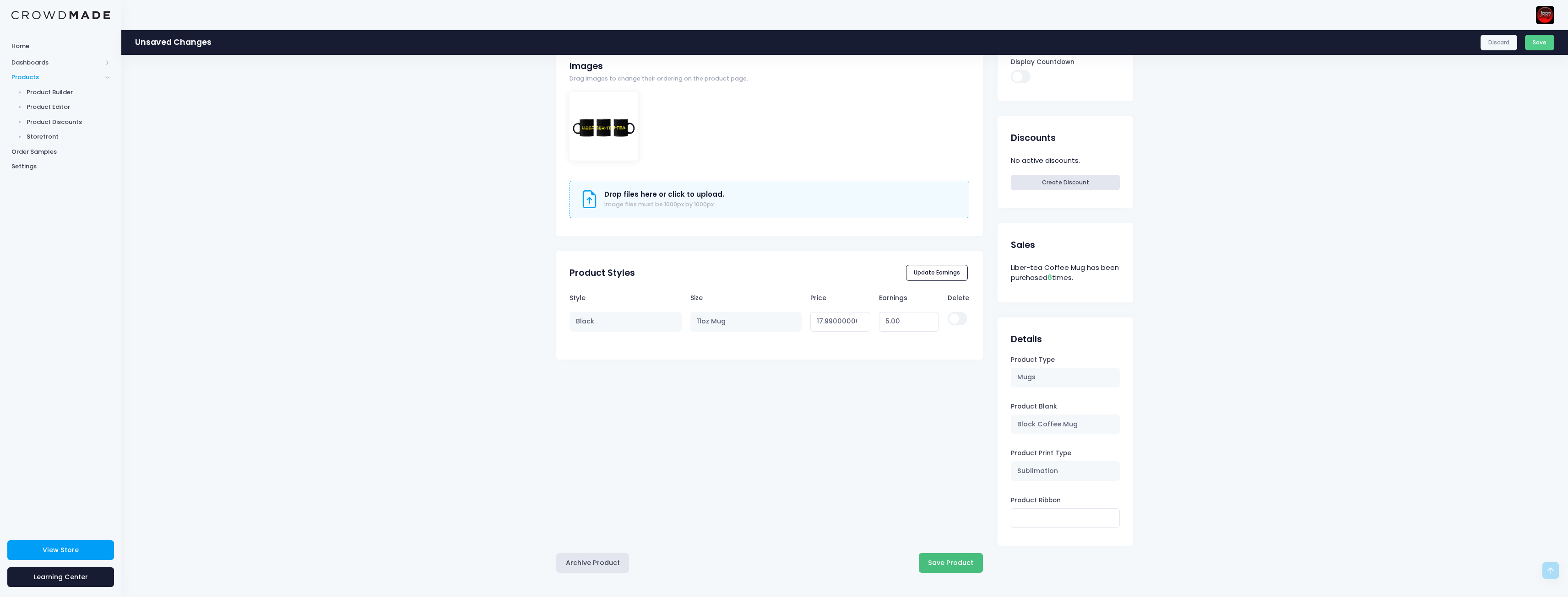
click at [948, 557] on button "Save Product" at bounding box center [951, 563] width 64 height 20
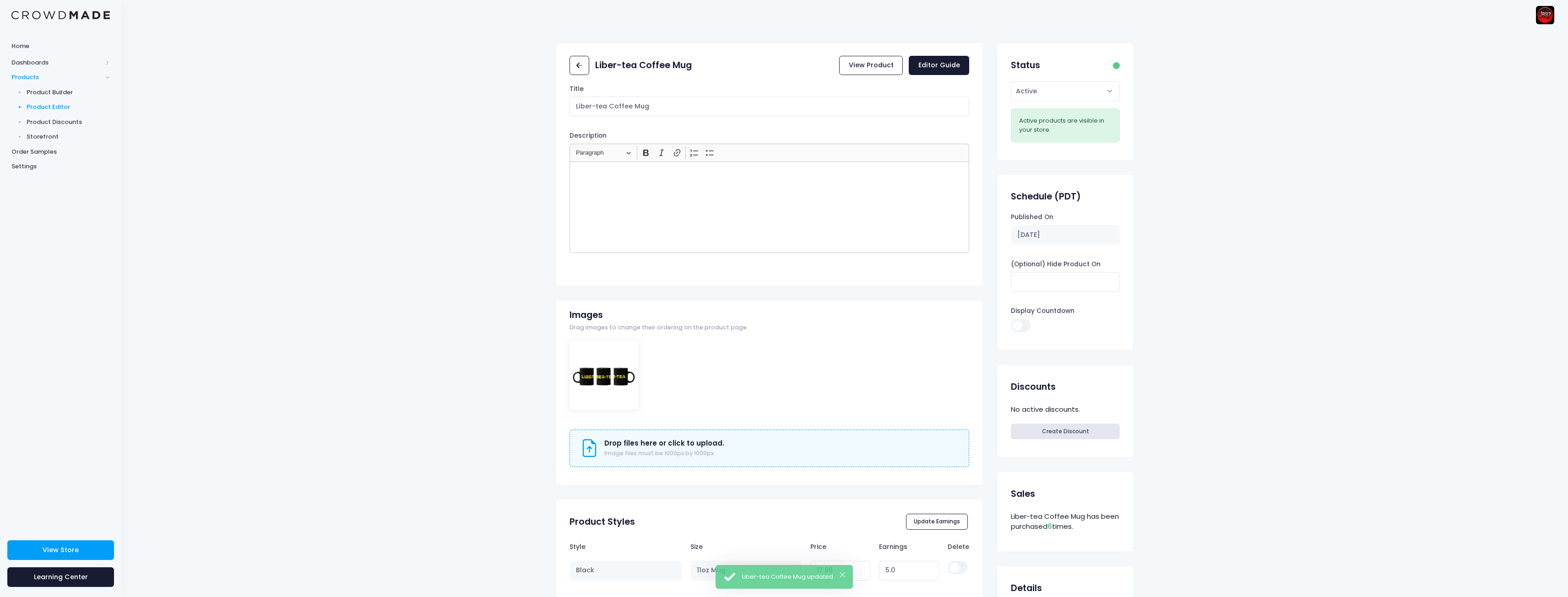
click at [58, 104] on span "Product Editor" at bounding box center [68, 107] width 84 height 9
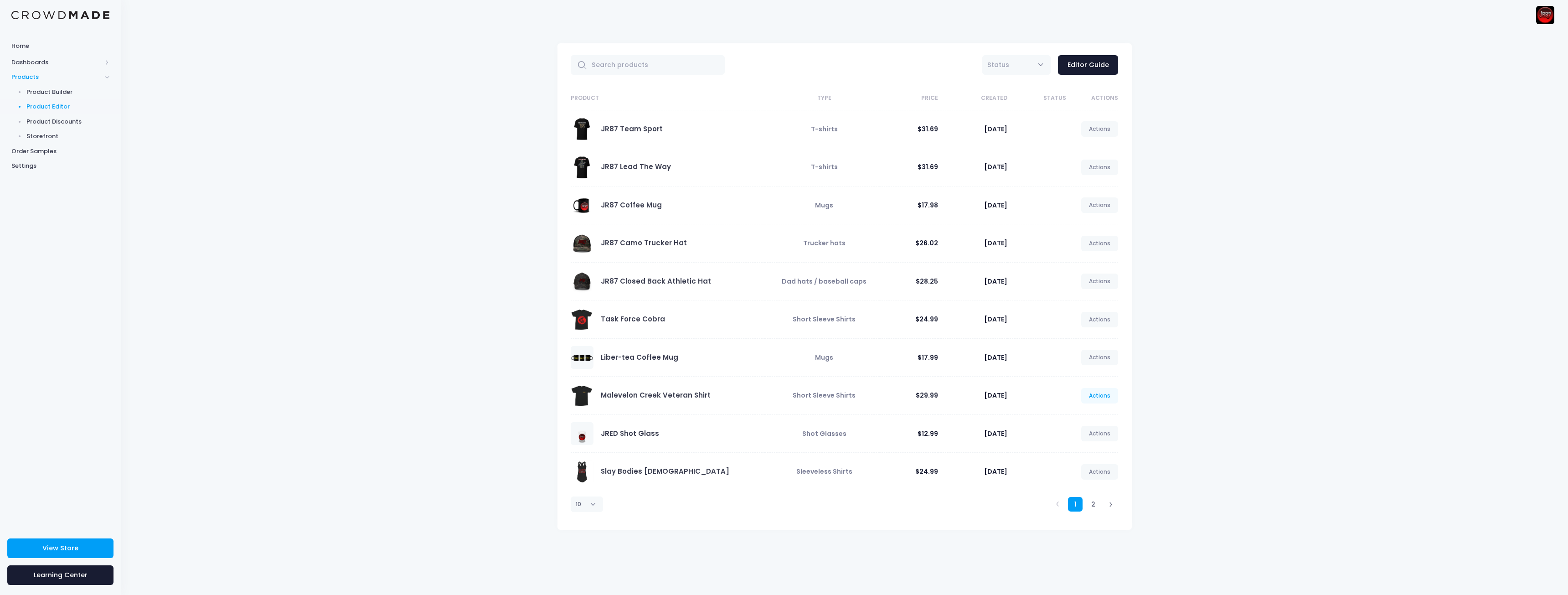
click at [1109, 401] on link "Actions" at bounding box center [1099, 395] width 37 height 15
click at [1083, 415] on link "Edit" at bounding box center [1090, 417] width 48 height 16
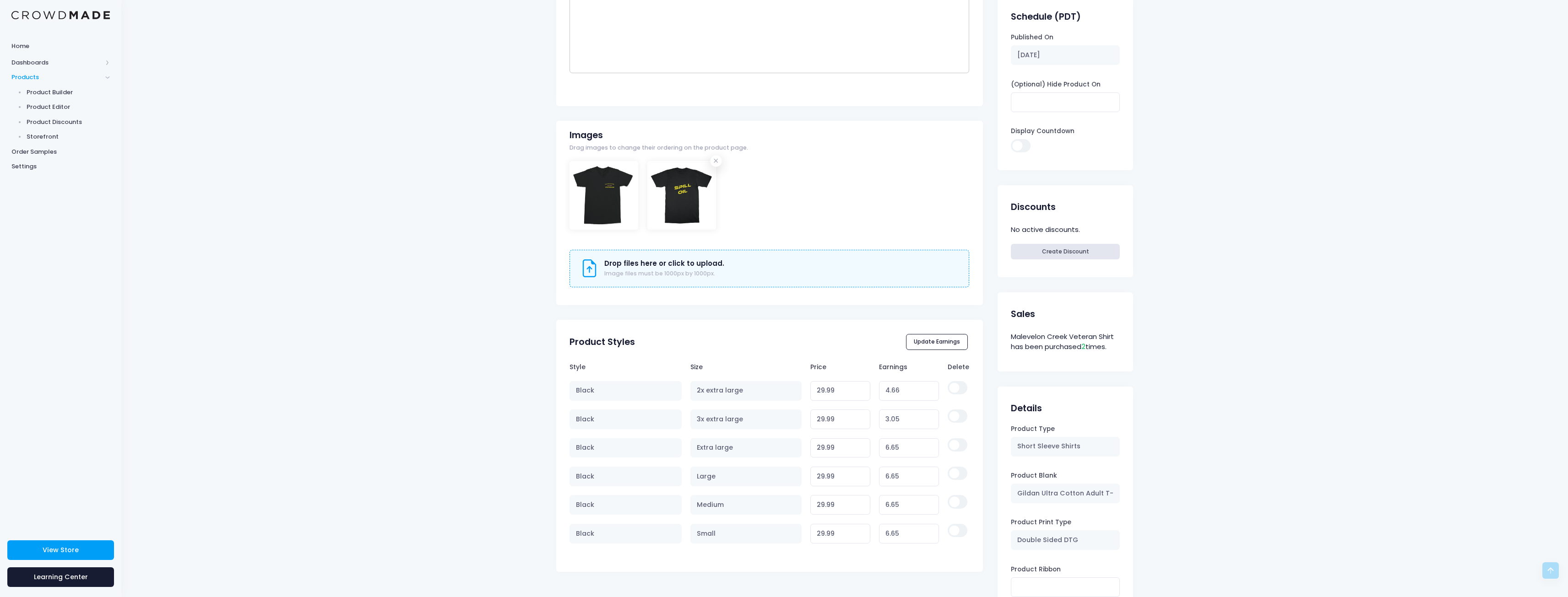
scroll to position [183, 0]
click at [935, 336] on button "Update Earnings" at bounding box center [937, 338] width 62 height 15
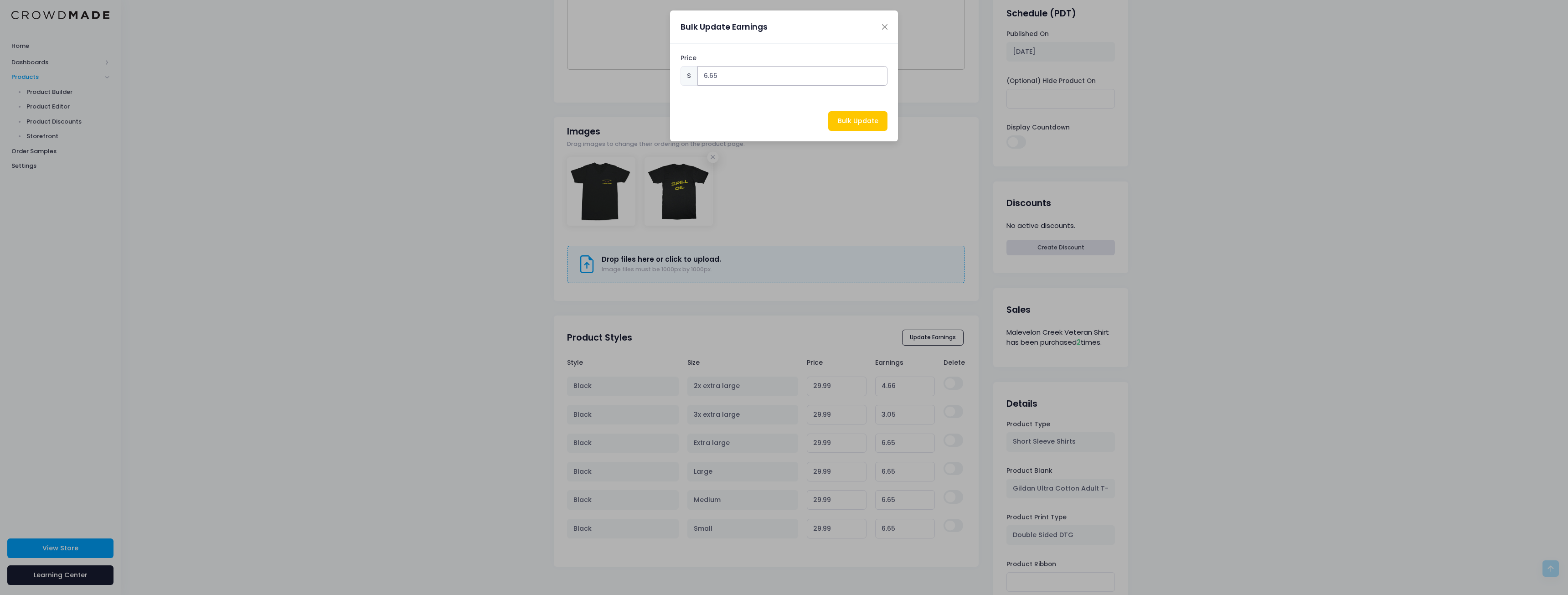
drag, startPoint x: 771, startPoint y: 77, endPoint x: 579, endPoint y: 70, distance: 192.1
click at [595, 70] on div "Bulk Update Earnings Price $ 6.65 Bulk Update" at bounding box center [784, 297] width 1568 height 595
type input "5"
click at [864, 125] on button "Bulk Update" at bounding box center [858, 121] width 59 height 19
type input "30.33"
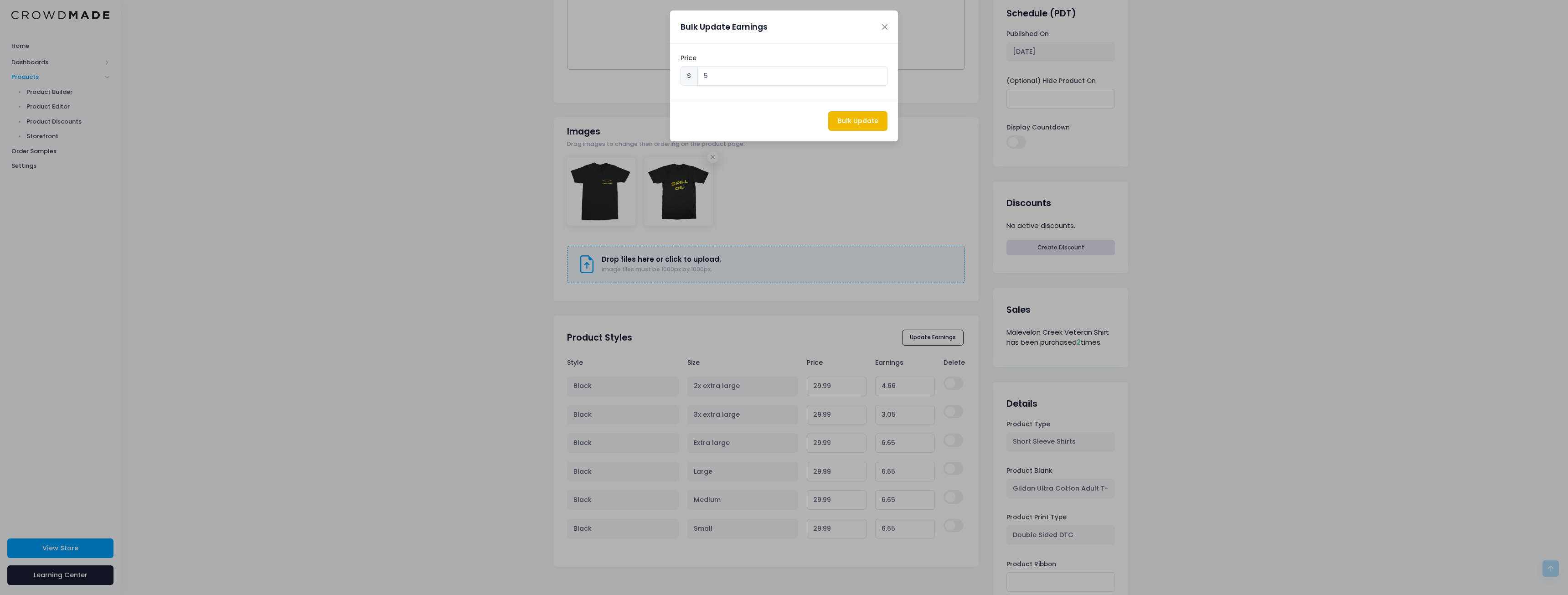
type input "5.00"
type input "31.94"
type input "5.00"
type input "28.34"
type input "5.00"
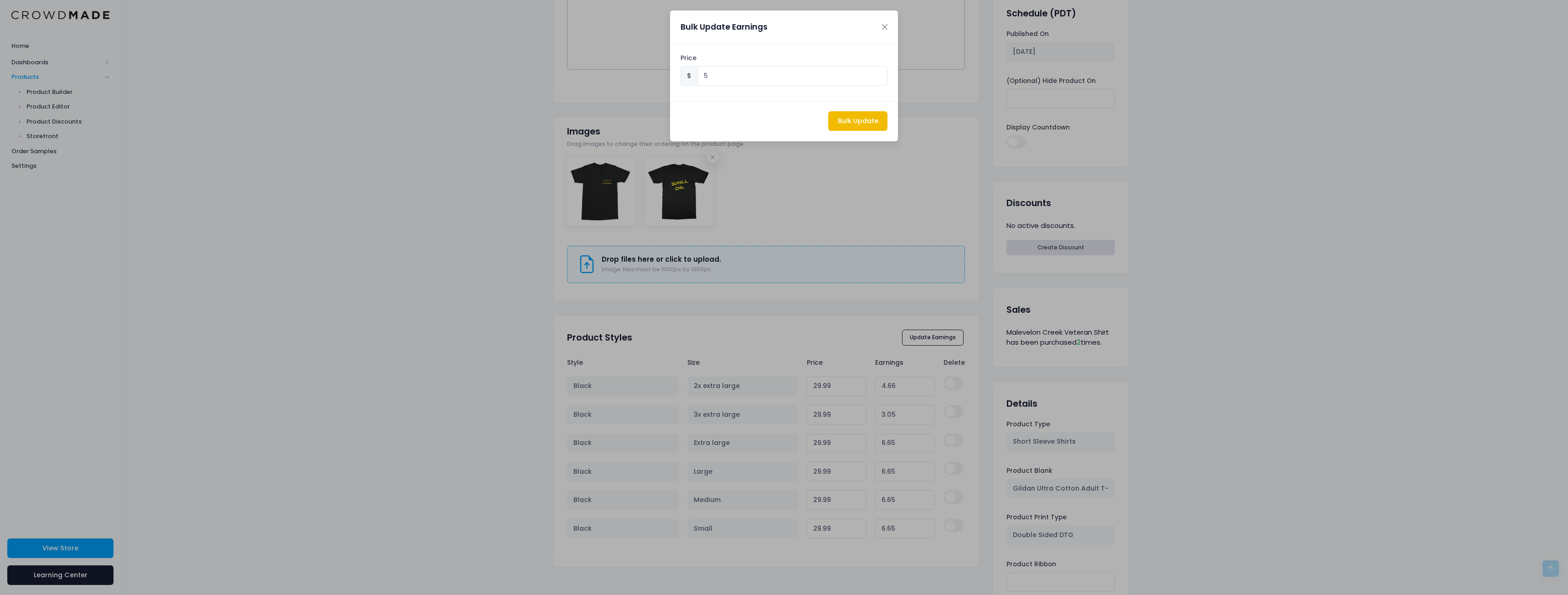
type input "28.34"
type input "5.00"
type input "28.34"
type input "5.00"
type input "28.34"
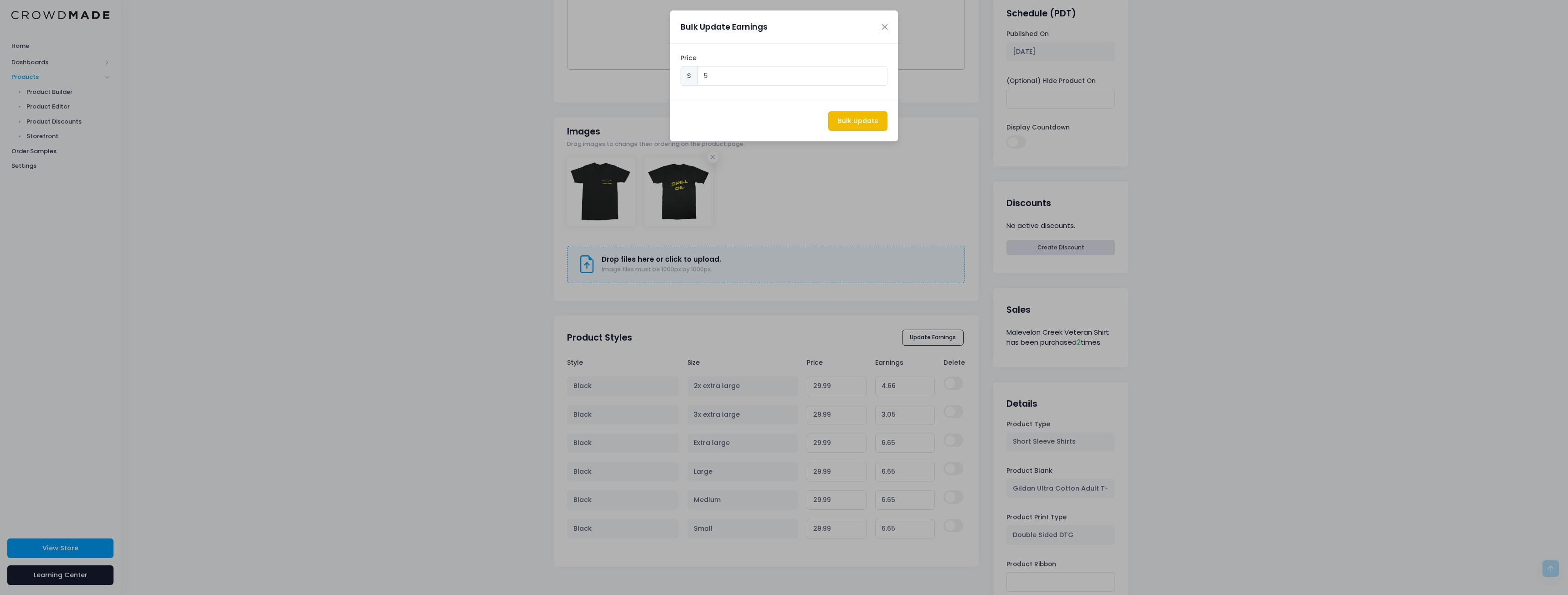
type input "5.00"
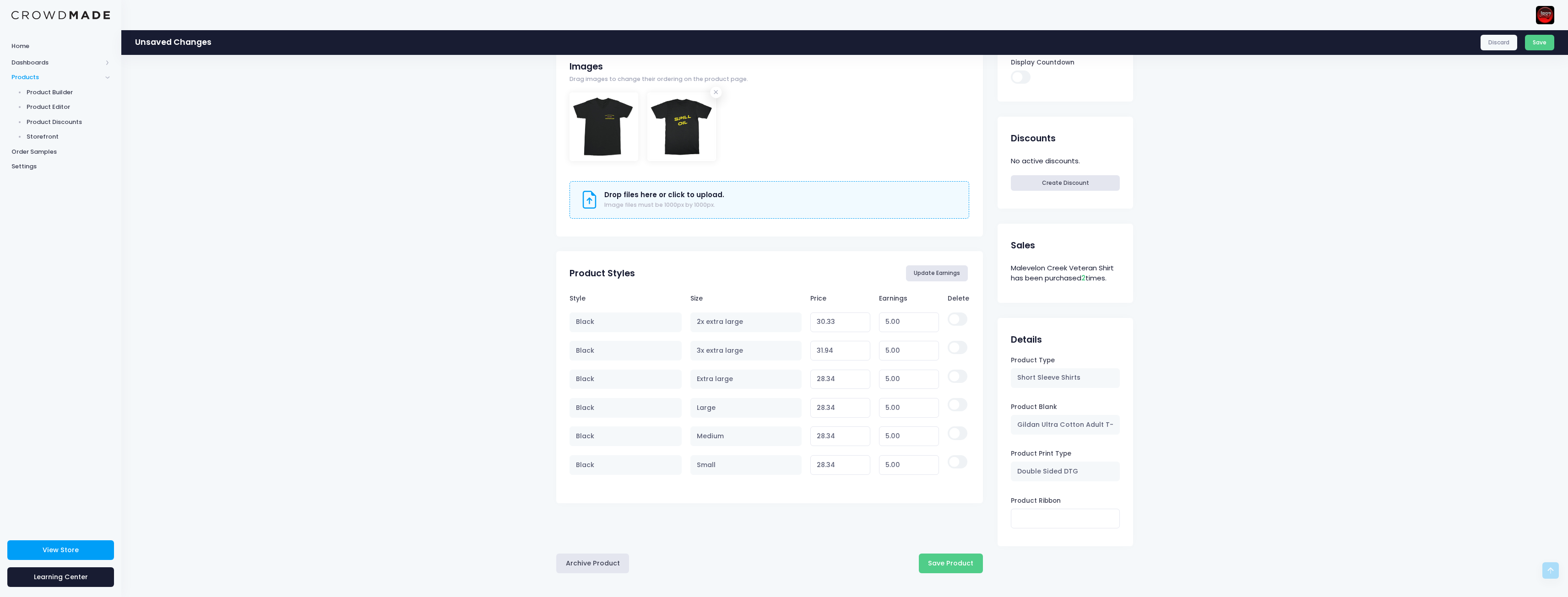
scroll to position [274, 0]
click at [953, 566] on button "Save Product" at bounding box center [951, 563] width 64 height 20
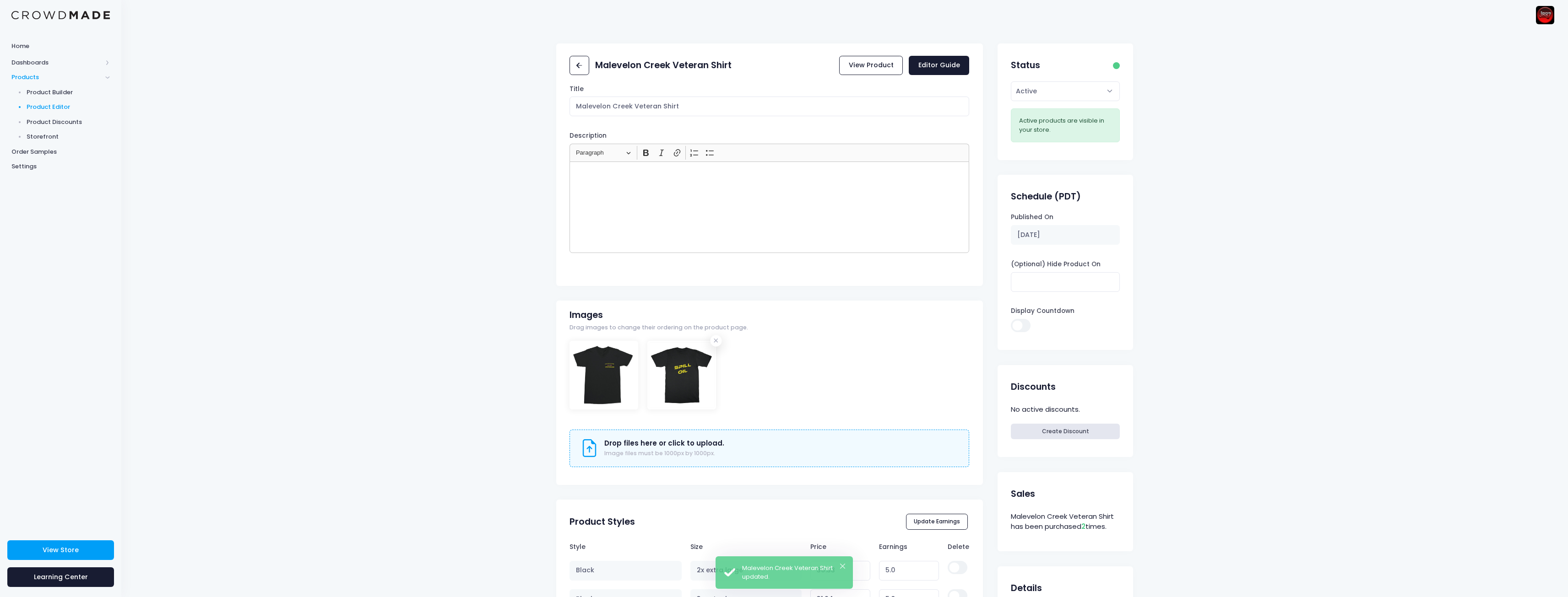
click at [53, 106] on span "Product Editor" at bounding box center [68, 107] width 84 height 9
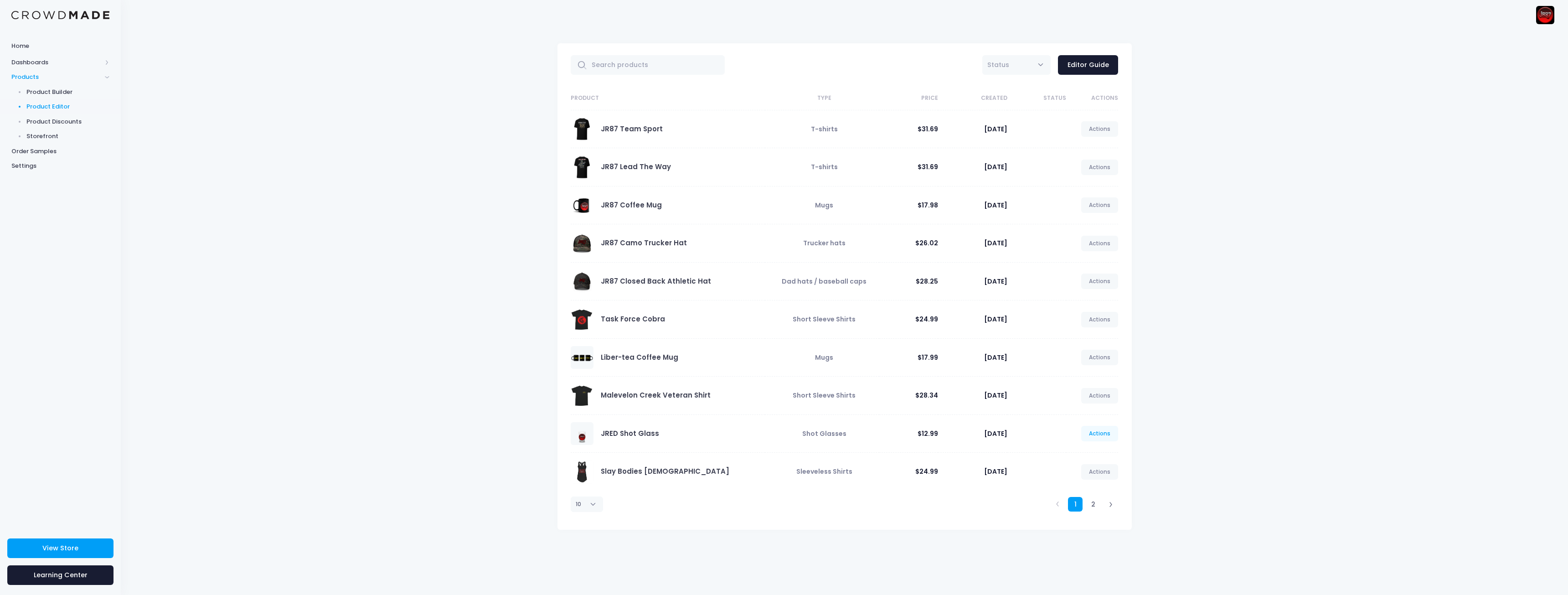
click at [1113, 436] on link "Actions" at bounding box center [1099, 433] width 37 height 15
click at [1084, 454] on link "Edit" at bounding box center [1090, 456] width 48 height 16
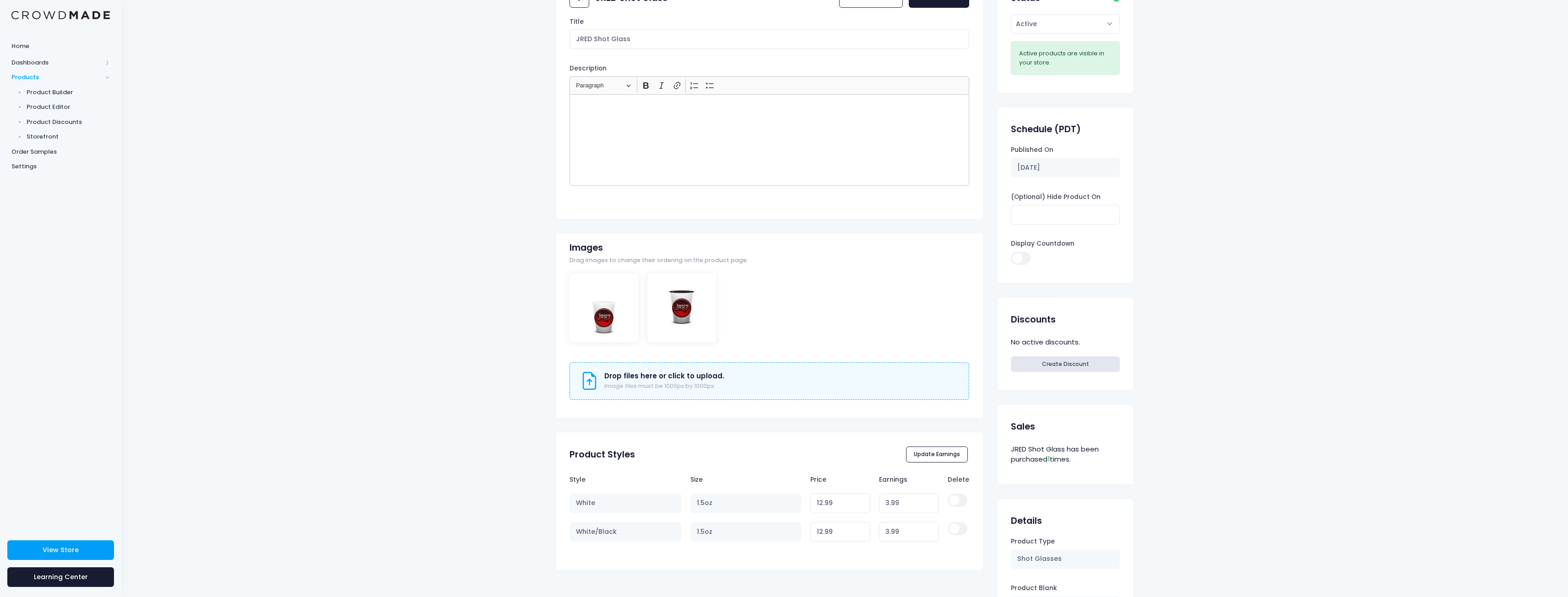
scroll to position [137, 0]
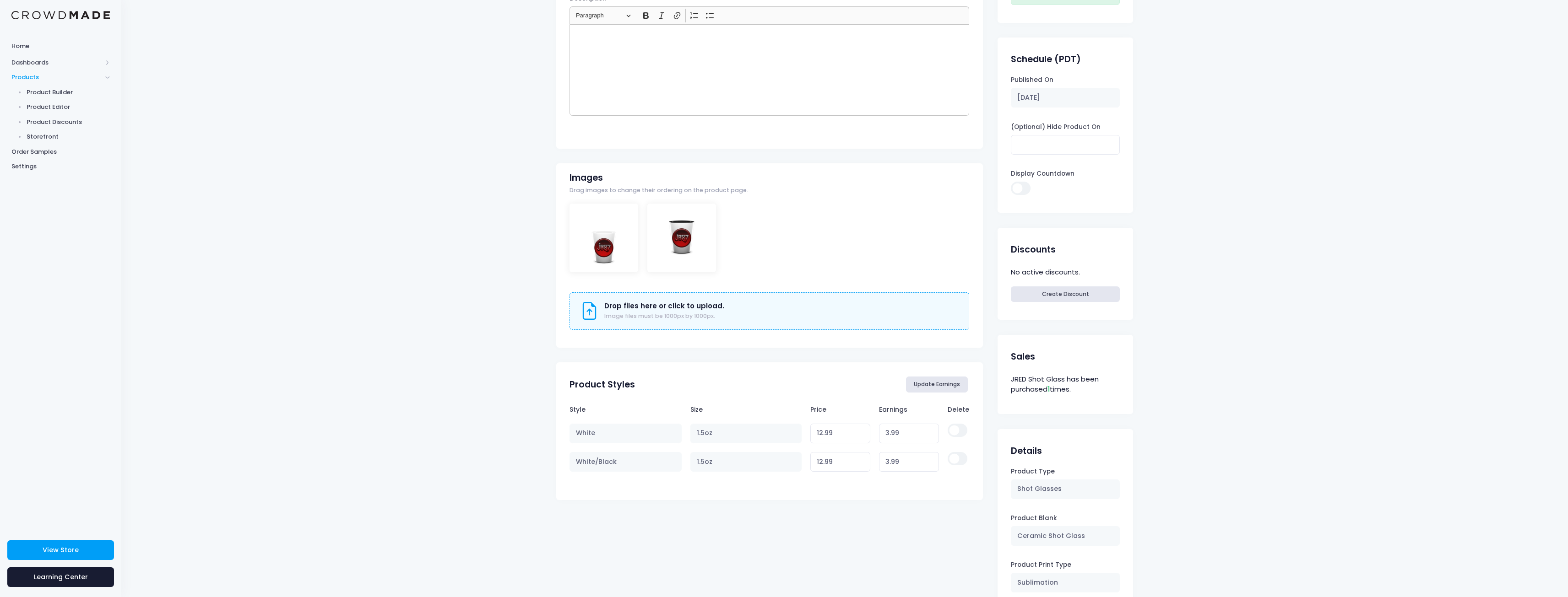
click at [927, 379] on button "Update Earnings" at bounding box center [937, 384] width 62 height 15
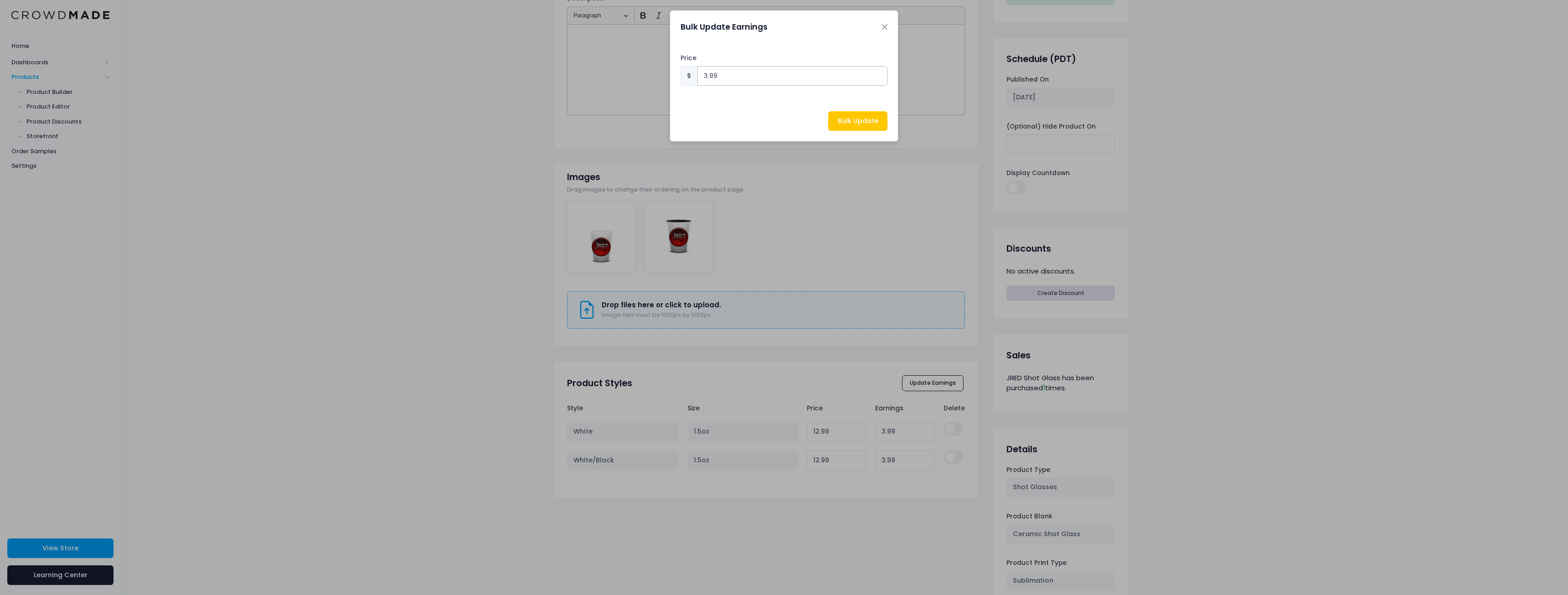
drag, startPoint x: 754, startPoint y: 81, endPoint x: 585, endPoint y: 78, distance: 169.0
click at [597, 78] on div "Bulk Update Earnings Price $ 3.99 Bulk Update" at bounding box center [784, 297] width 1568 height 595
type input "5"
click at [861, 128] on button "Bulk Update" at bounding box center [858, 121] width 59 height 19
type input "14"
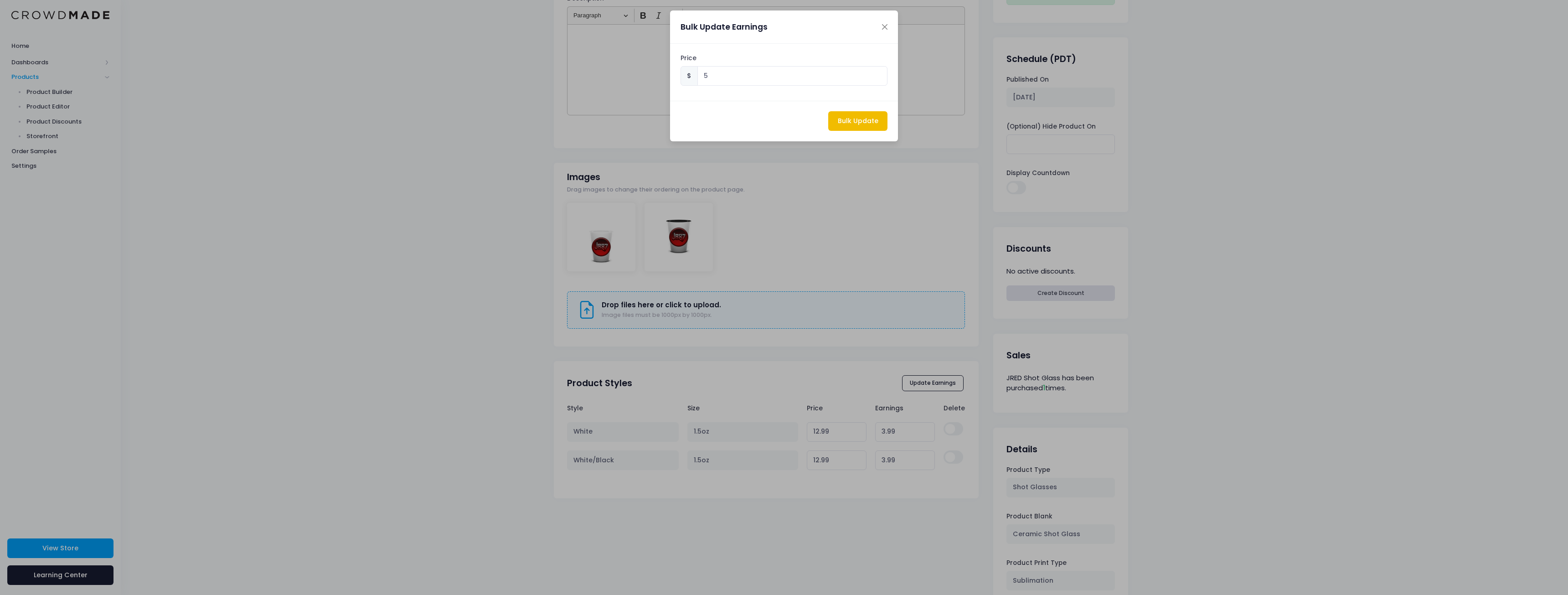
type input "5.00"
type input "14"
type input "5.00"
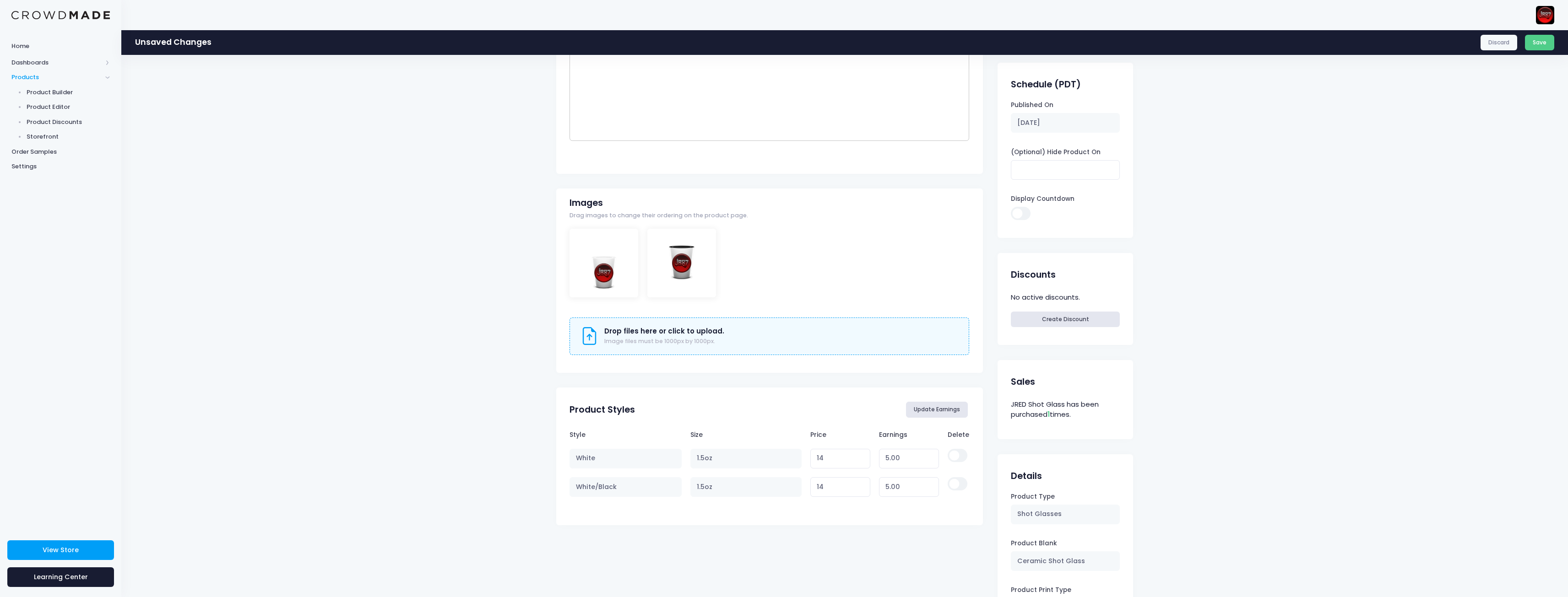
scroll to position [274, 0]
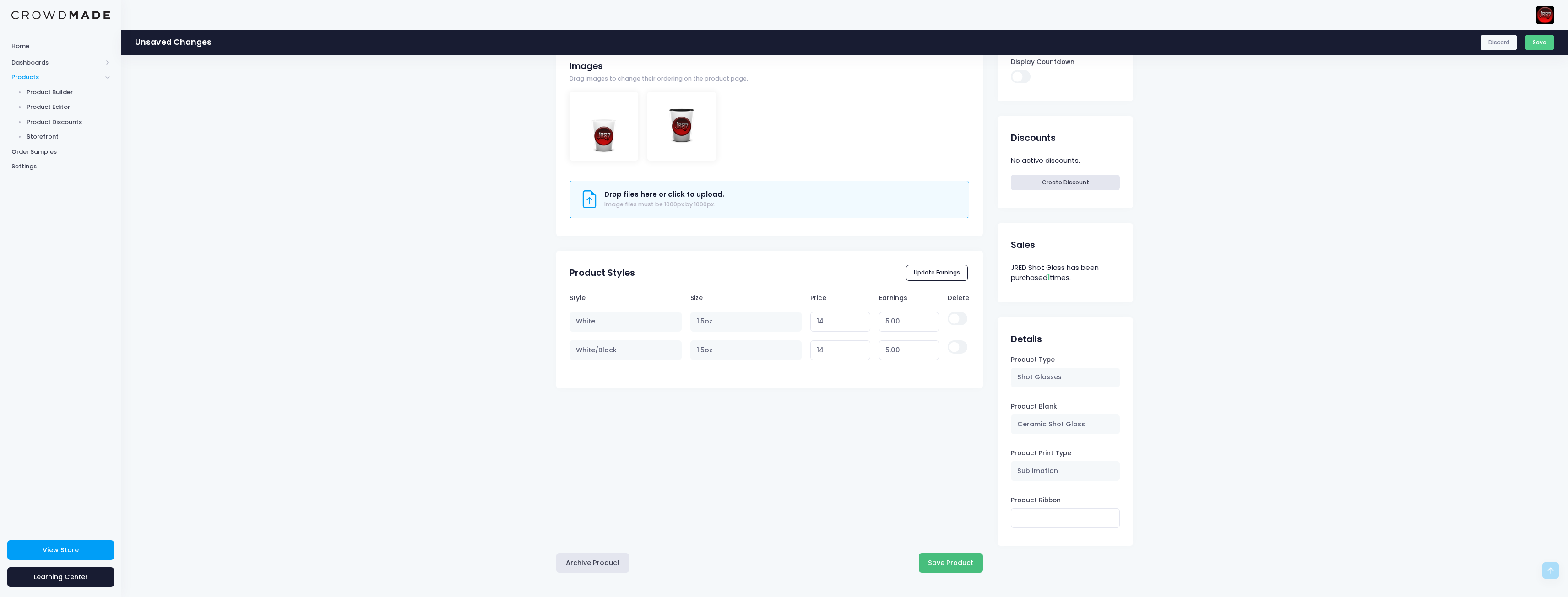
click at [949, 562] on button "Save Product" at bounding box center [951, 563] width 64 height 20
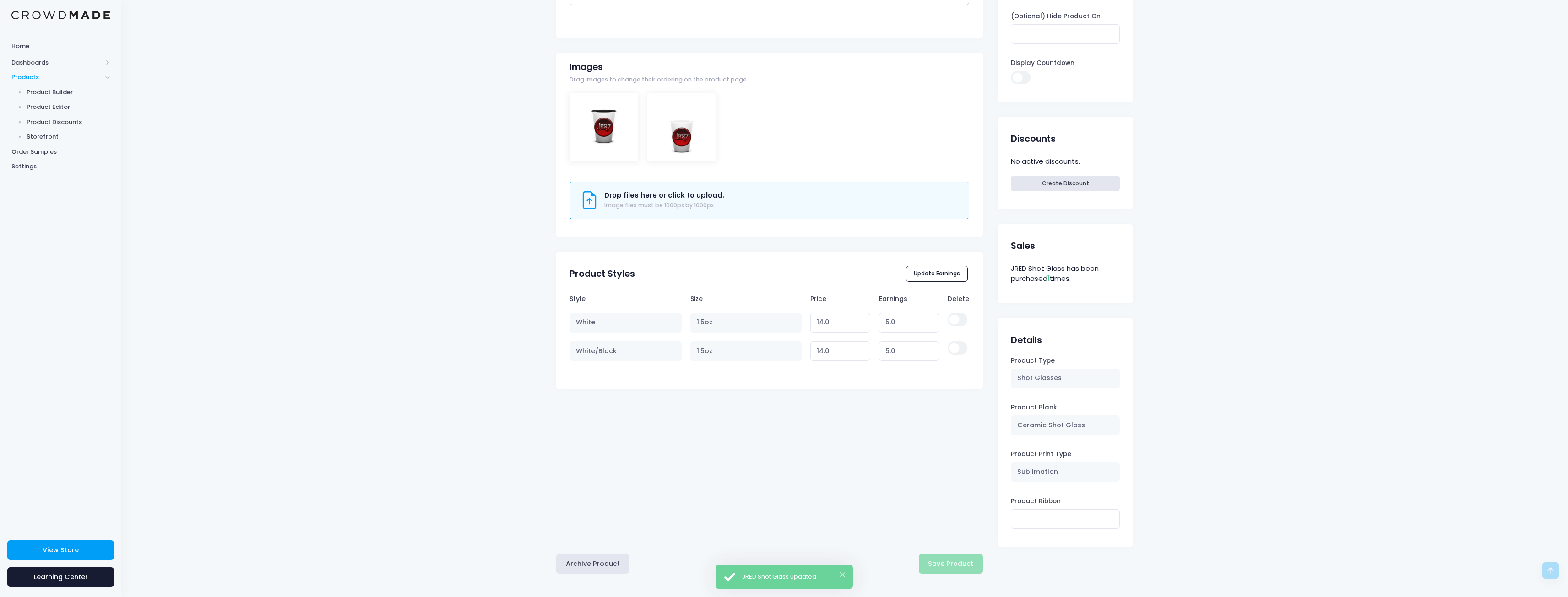
scroll to position [249, 0]
click at [67, 106] on span "Product Editor" at bounding box center [68, 107] width 84 height 9
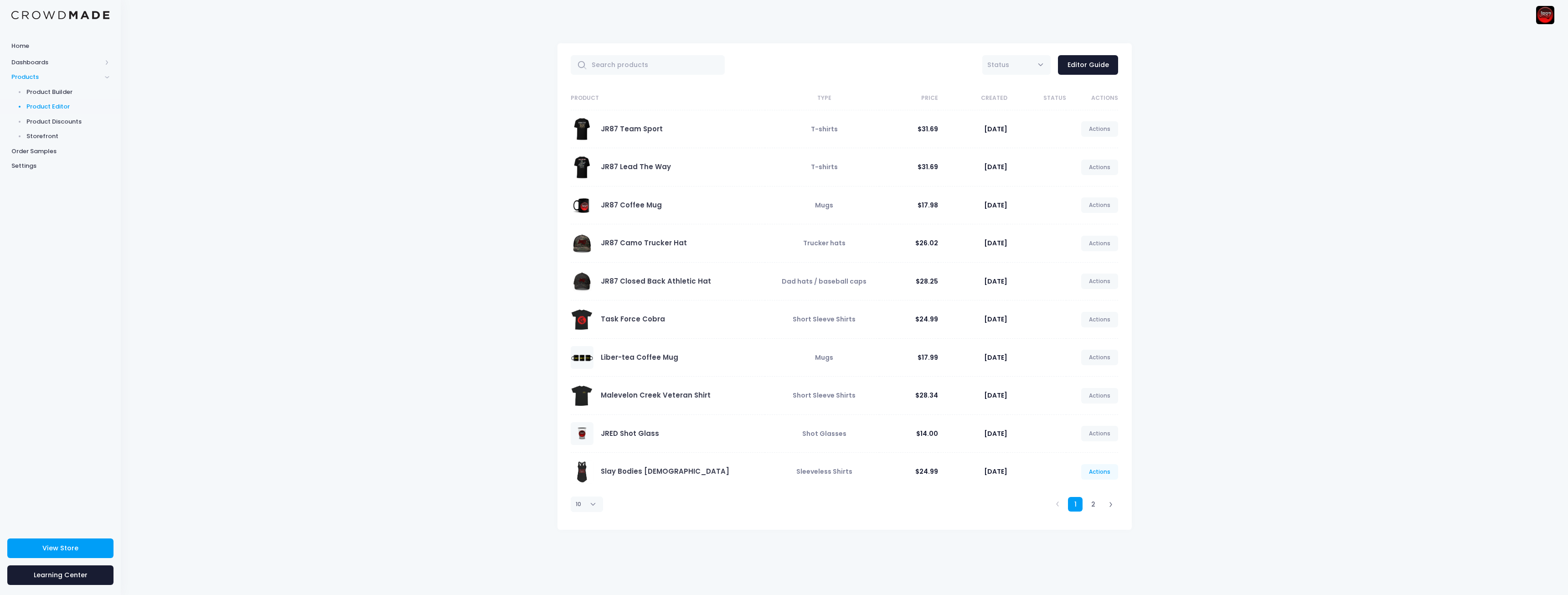
click at [1097, 473] on link "Actions" at bounding box center [1099, 471] width 37 height 15
click at [1074, 490] on link "Edit" at bounding box center [1090, 494] width 48 height 16
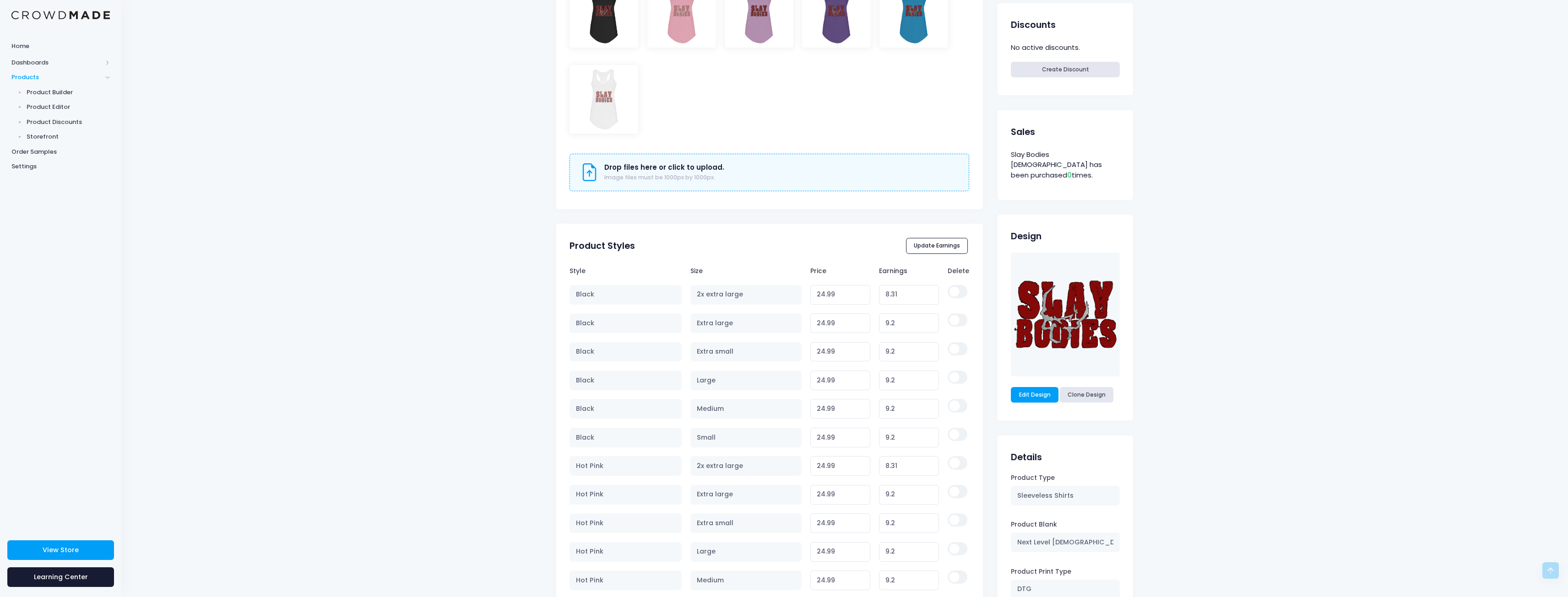
scroll to position [366, 0]
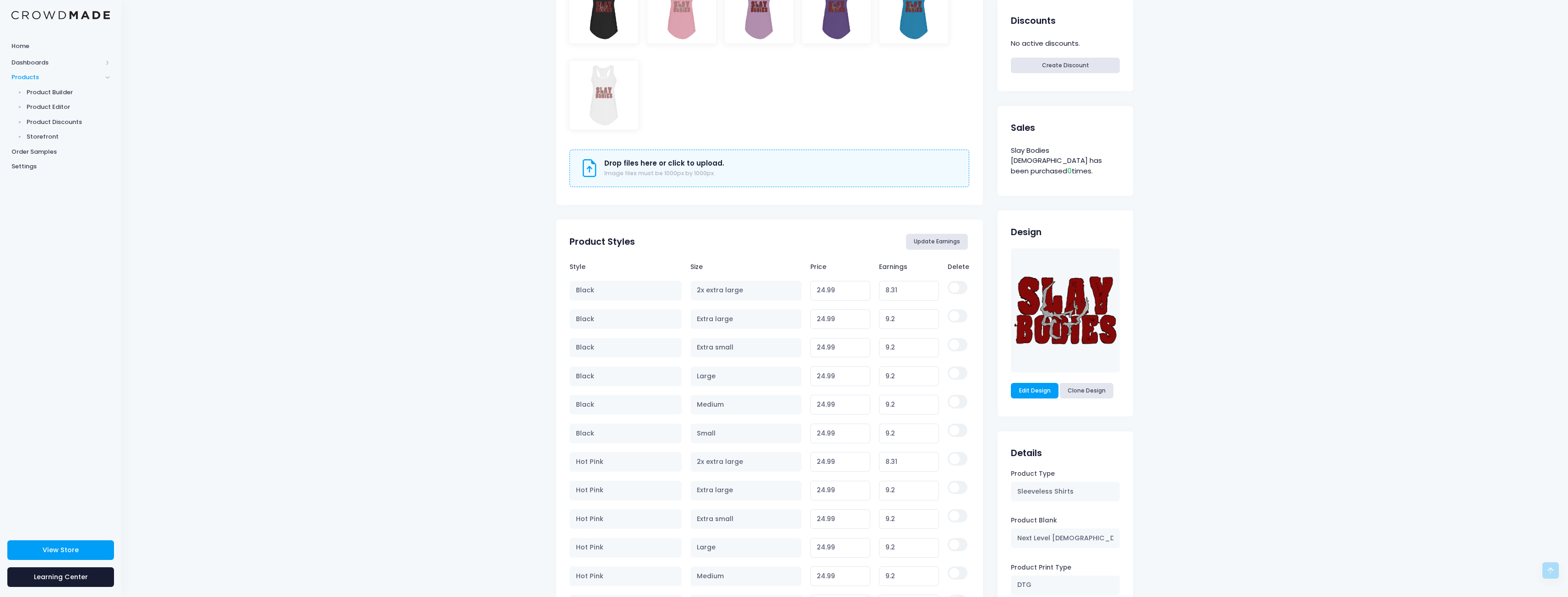
click at [931, 234] on button "Update Earnings" at bounding box center [937, 241] width 62 height 15
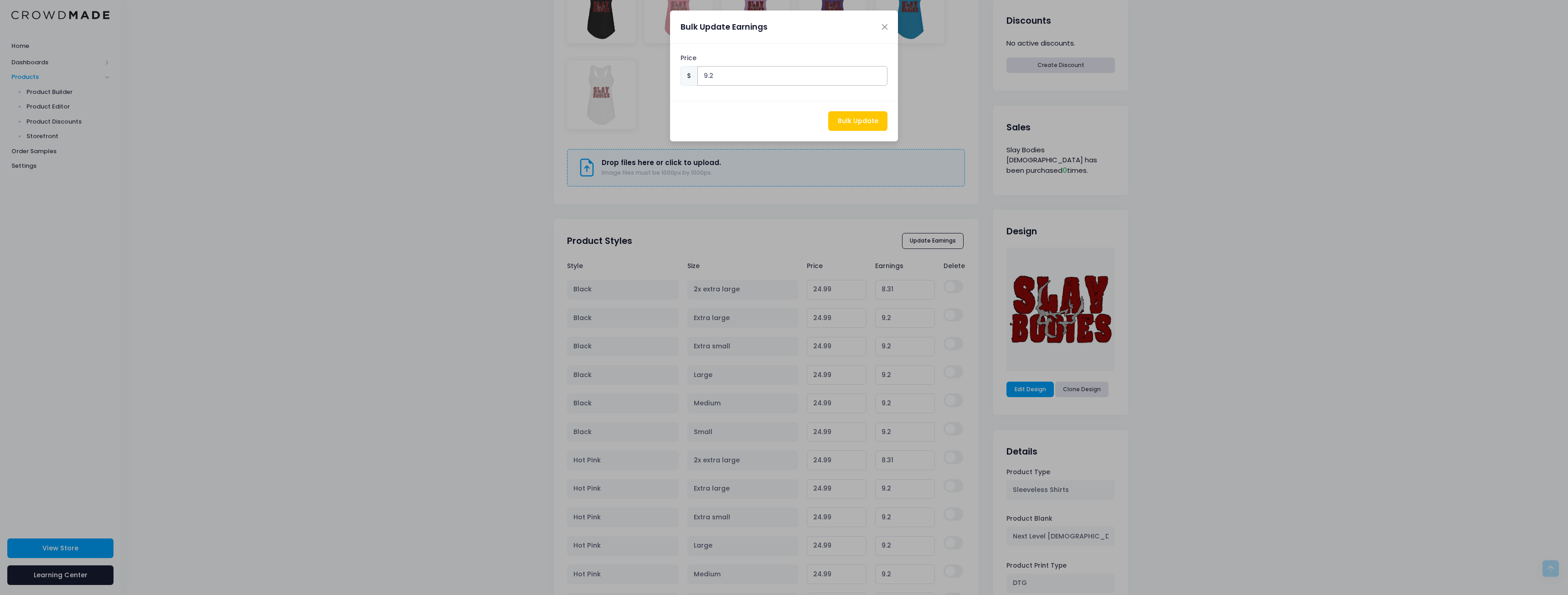
drag, startPoint x: 749, startPoint y: 81, endPoint x: 561, endPoint y: 68, distance: 188.4
click at [580, 71] on div "Bulk Update Earnings Price $ 9.2 Bulk Update" at bounding box center [784, 297] width 1568 height 595
type input "5"
click at [854, 121] on button "Bulk Update" at bounding box center [858, 121] width 59 height 19
type input "21.68"
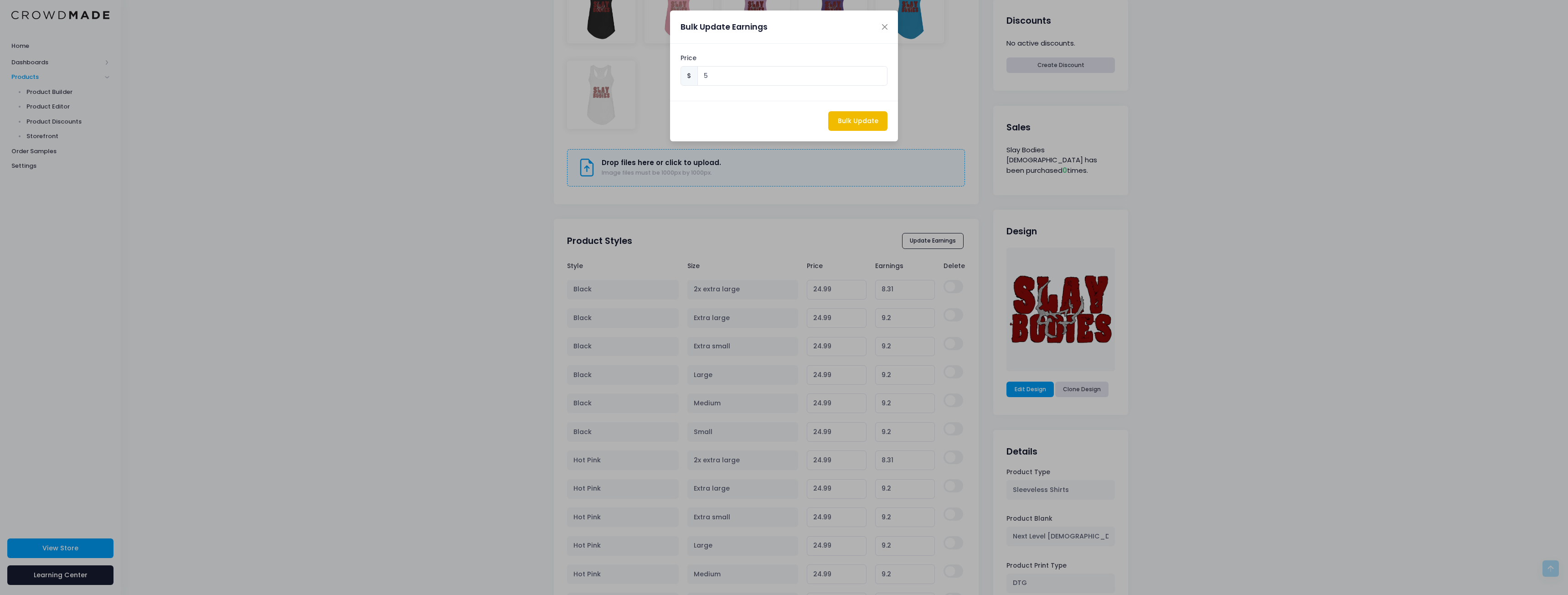
type input "5.00"
type input "20.79"
type input "5.00"
type input "20.79"
type input "5.00"
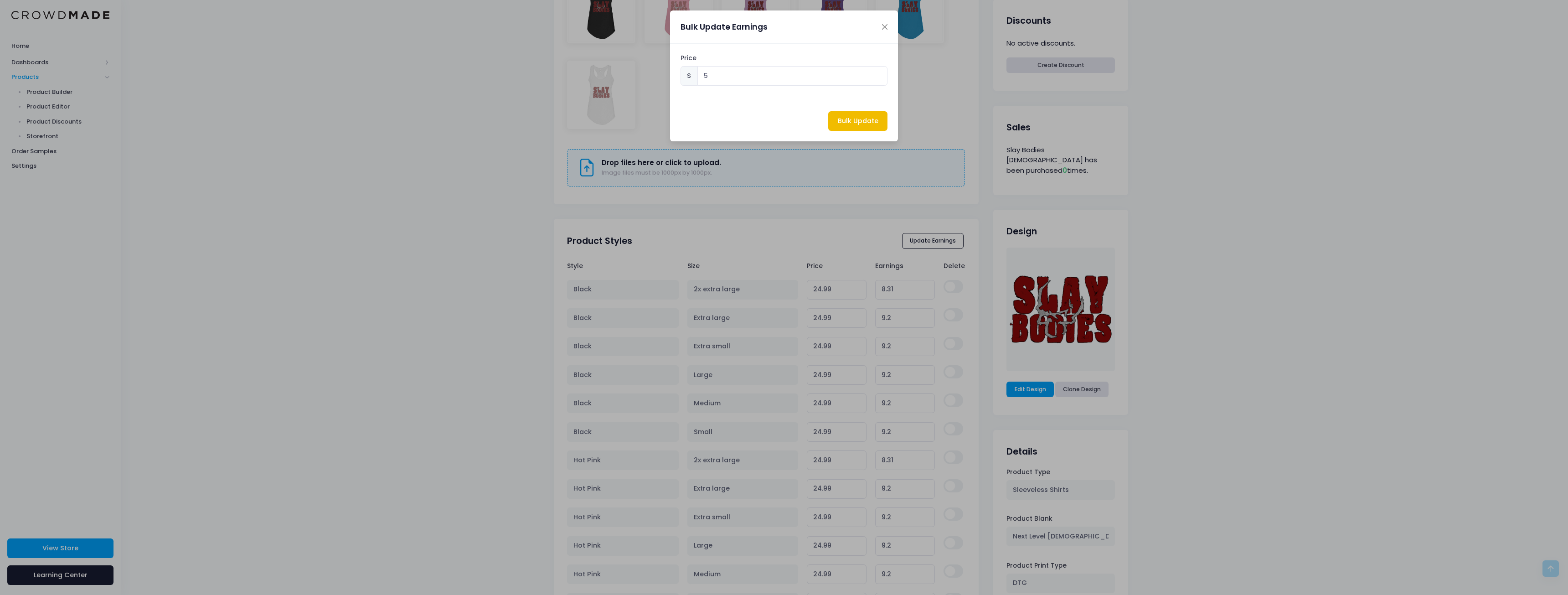
type input "20.79"
type input "5.00"
type input "20.79"
type input "5.00"
type input "20.79"
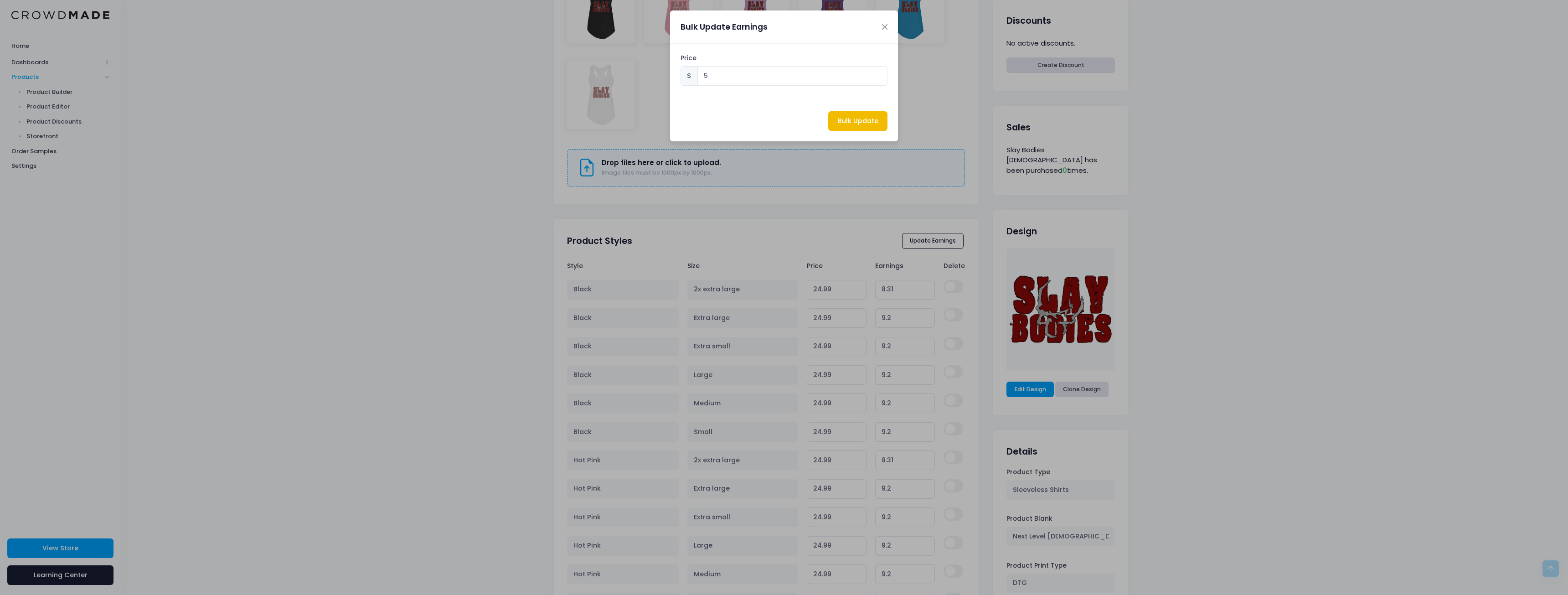
type input "5.00"
type input "21.68"
type input "5.00"
type input "20.79"
type input "5.00"
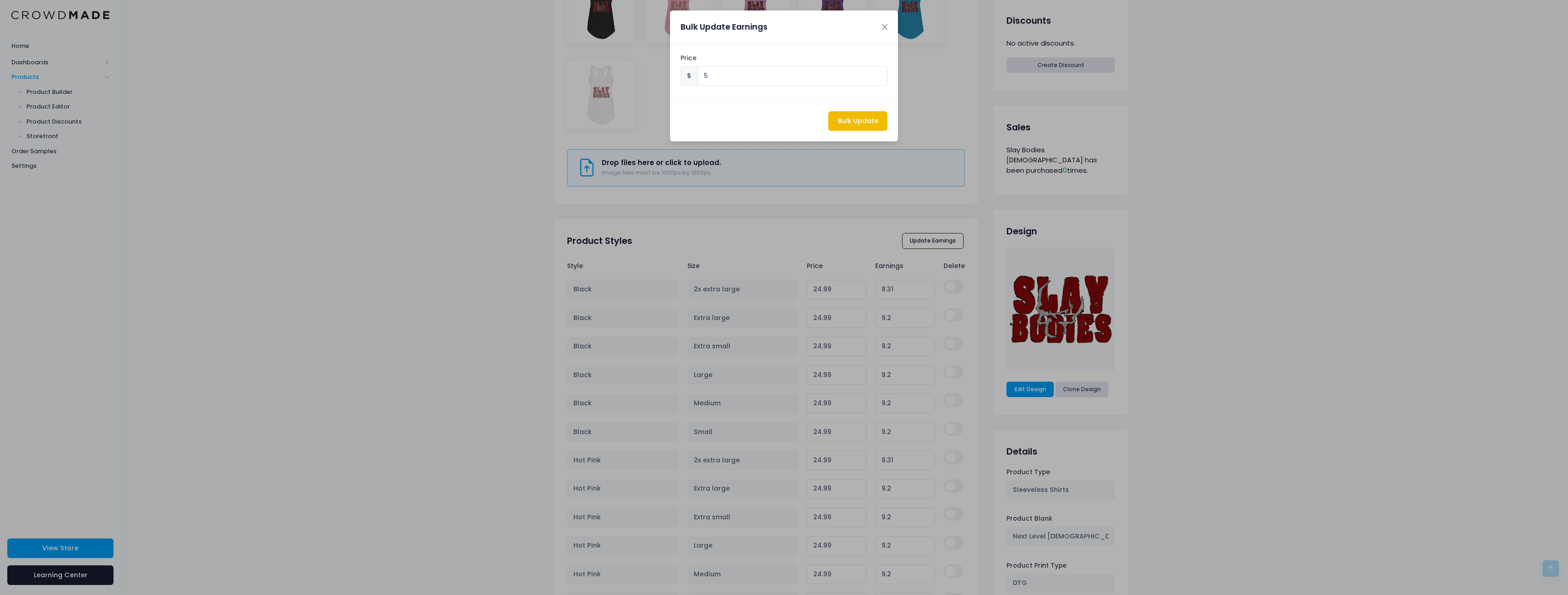
type input "20.79"
type input "5.00"
type input "20.79"
type input "5.00"
type input "20.79"
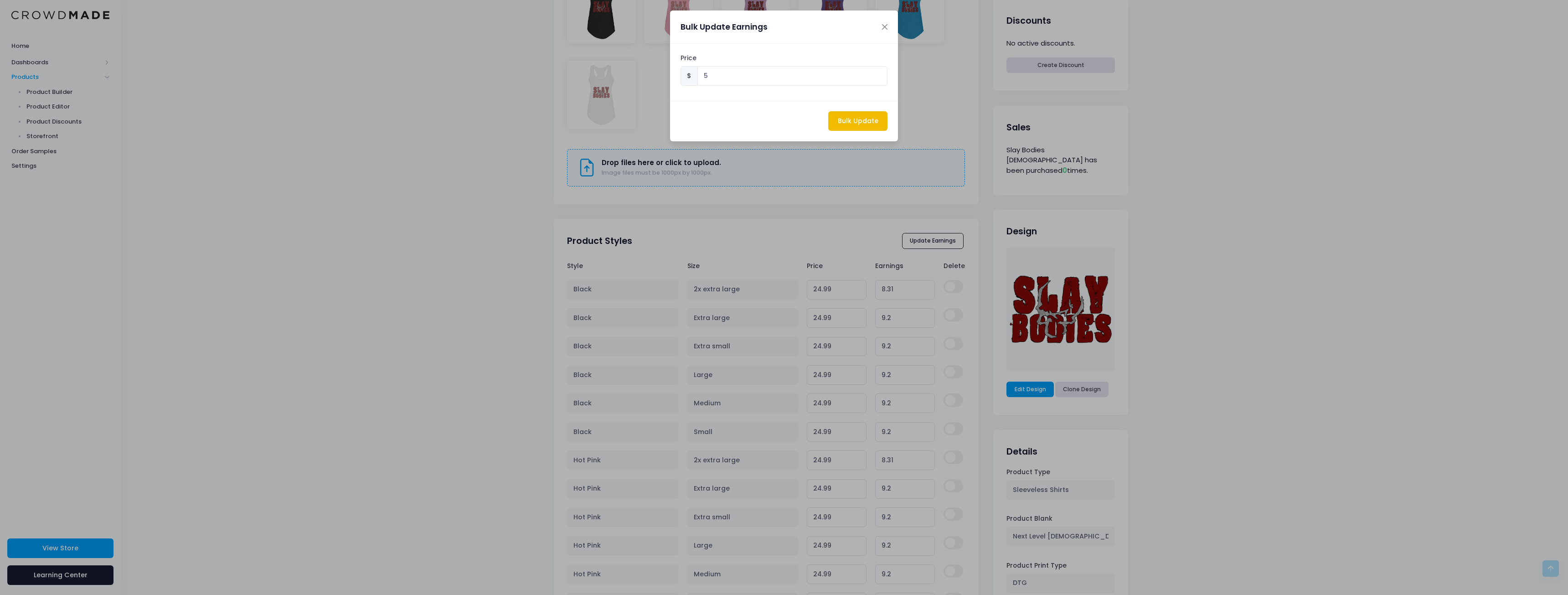
type input "5.00"
type input "20.79"
type input "5.00"
type input "21.68"
type input "5.00"
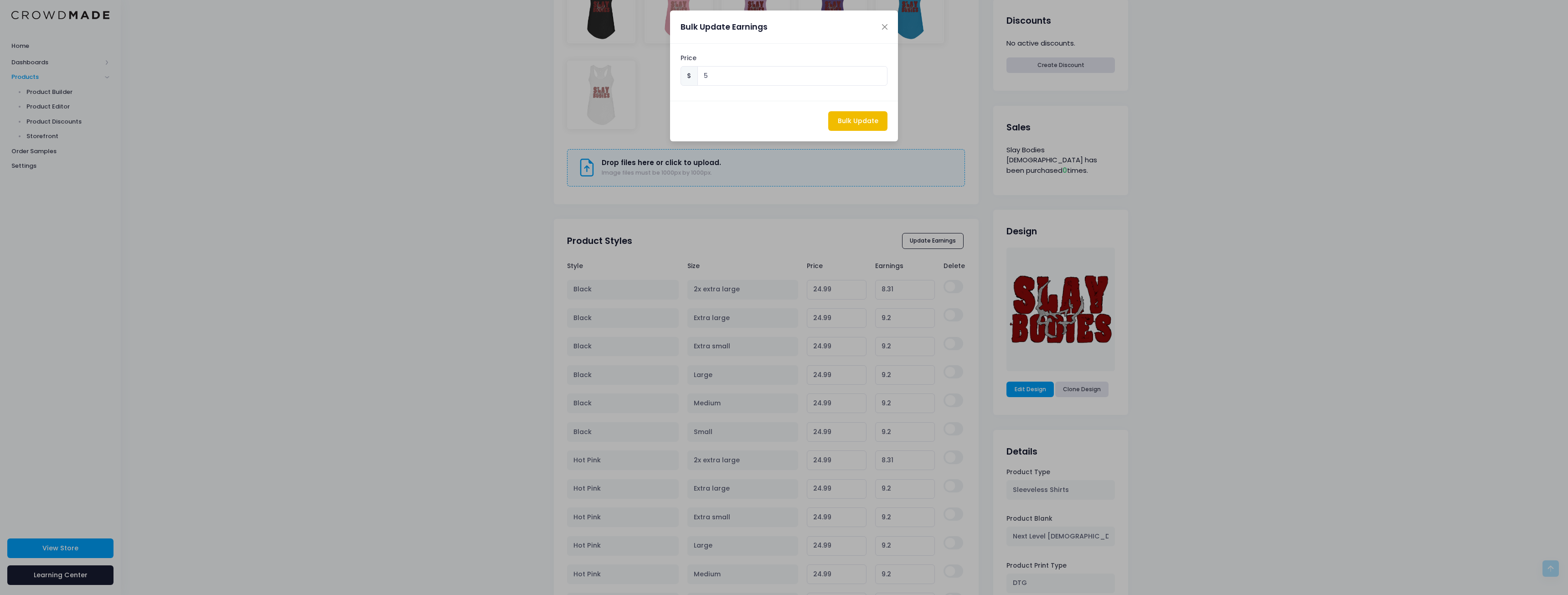
type input "20.79"
type input "5.00"
type input "20.79"
type input "5.00"
type input "20.79"
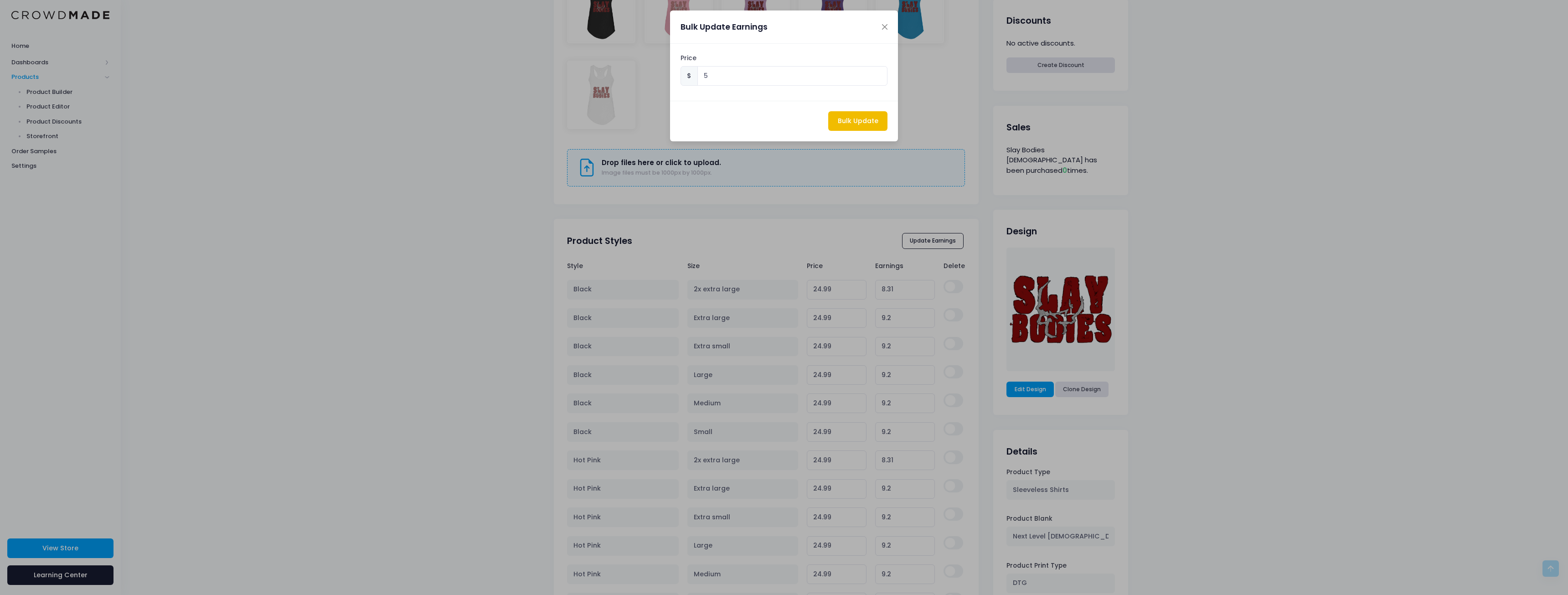
type input "5.00"
type input "20.79"
type input "5.00"
type input "20.79"
type input "5.00"
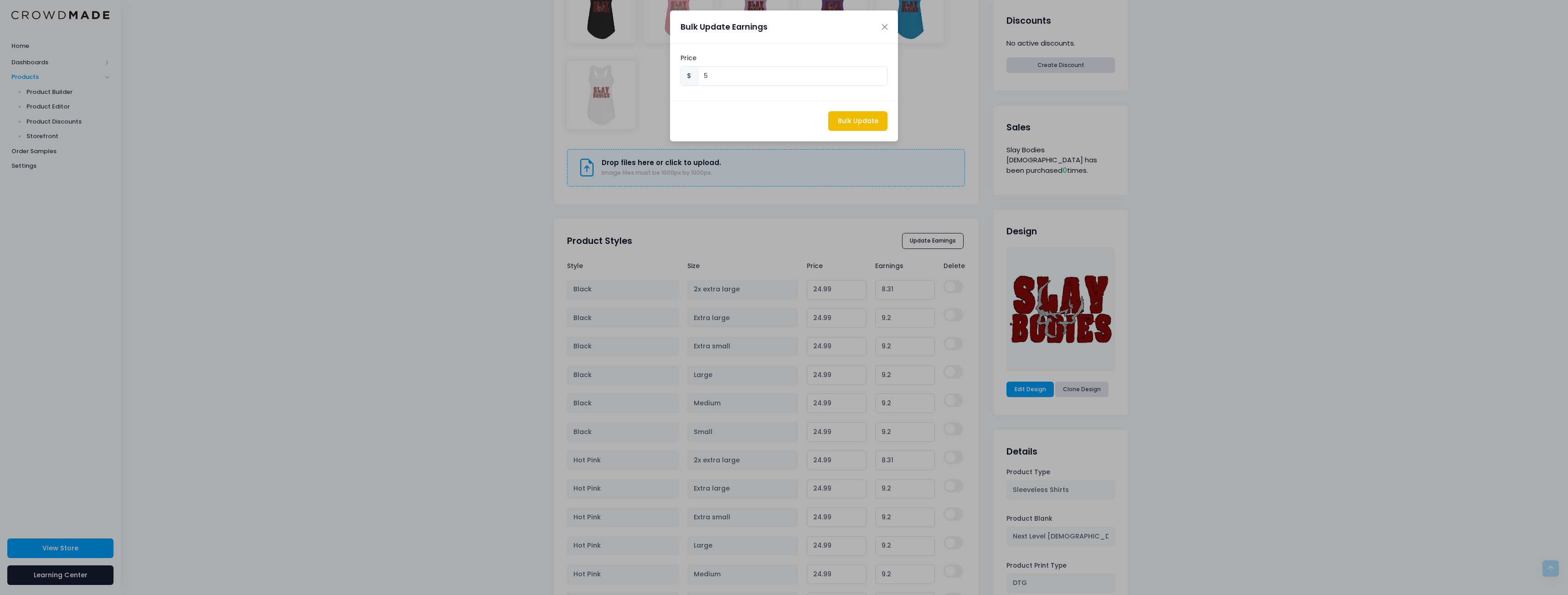
type input "21.68"
type input "5.00"
type input "20.79"
type input "5.00"
type input "20.79"
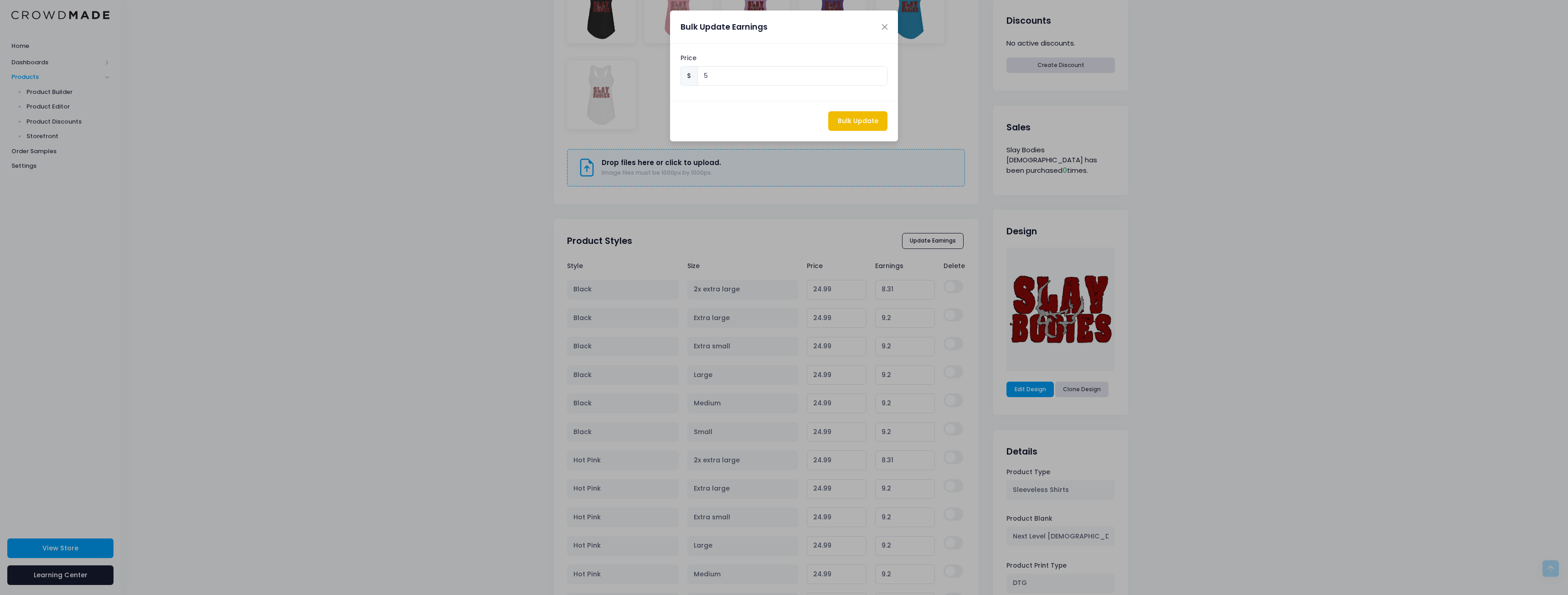
type input "5.00"
type input "20.79"
type input "5.00"
type input "20.79"
type input "5.00"
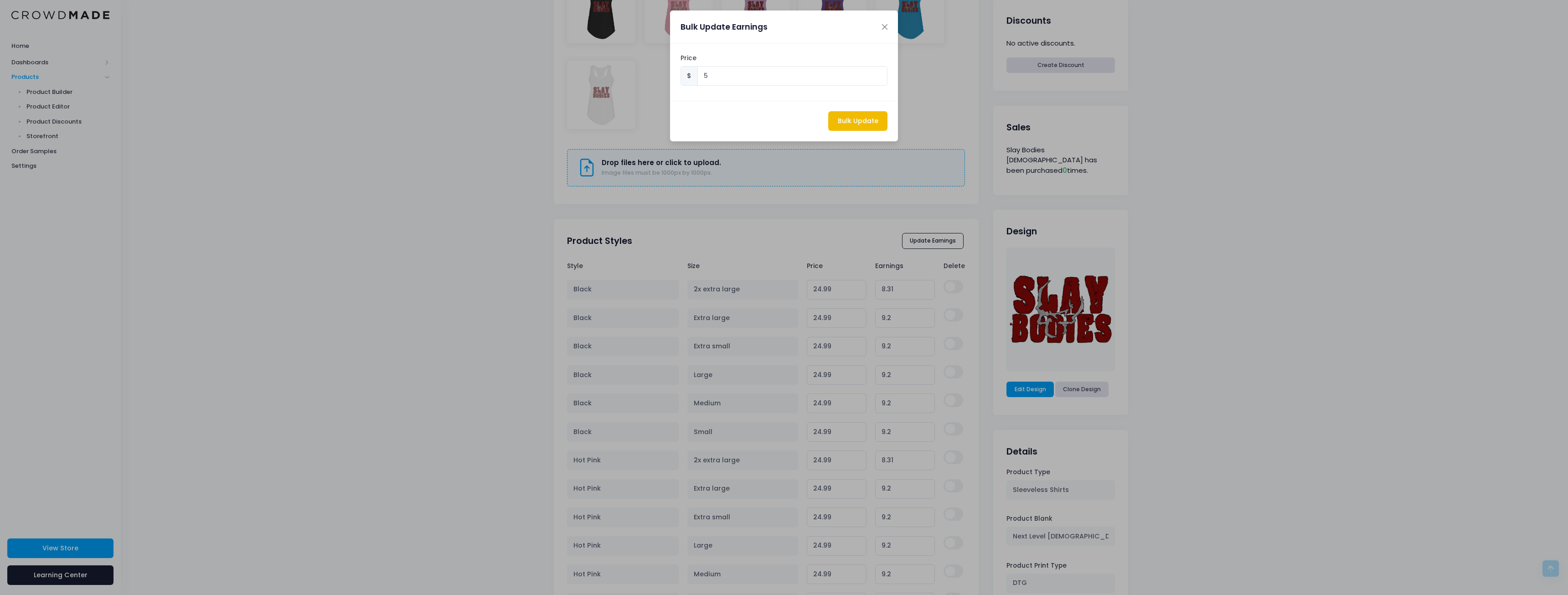
type input "20.79"
type input "5.00"
type input "21.68"
type input "5.00"
type input "20.79"
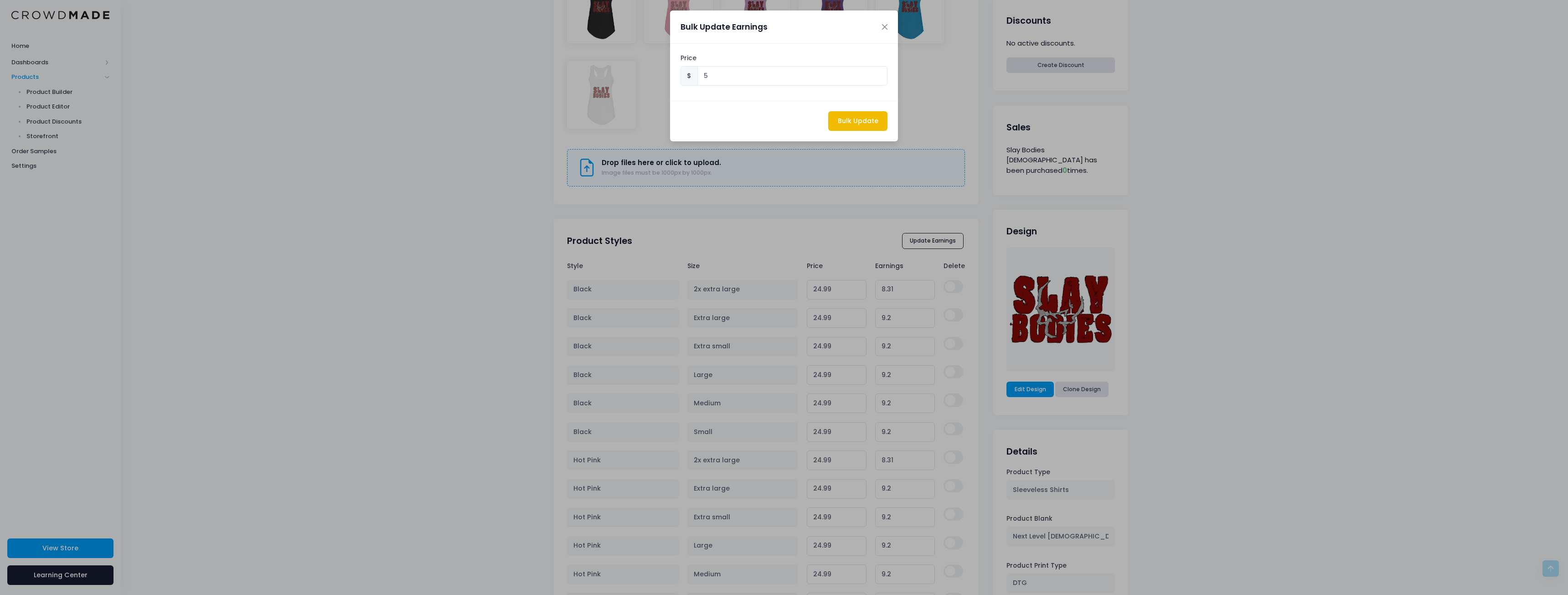
type input "5.00"
type input "20.79"
type input "5.00"
type input "20.79"
type input "5.00"
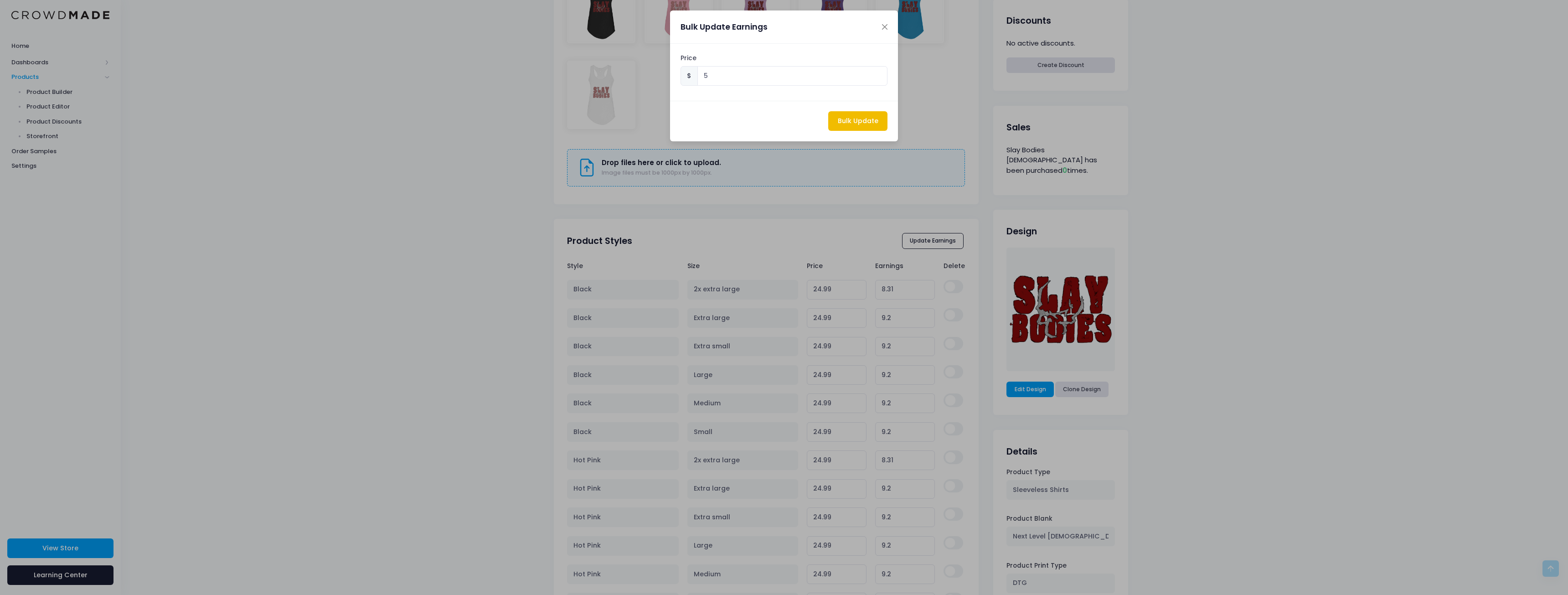
type input "20.79"
type input "5.00"
type input "20.79"
type input "5.00"
type input "21.68"
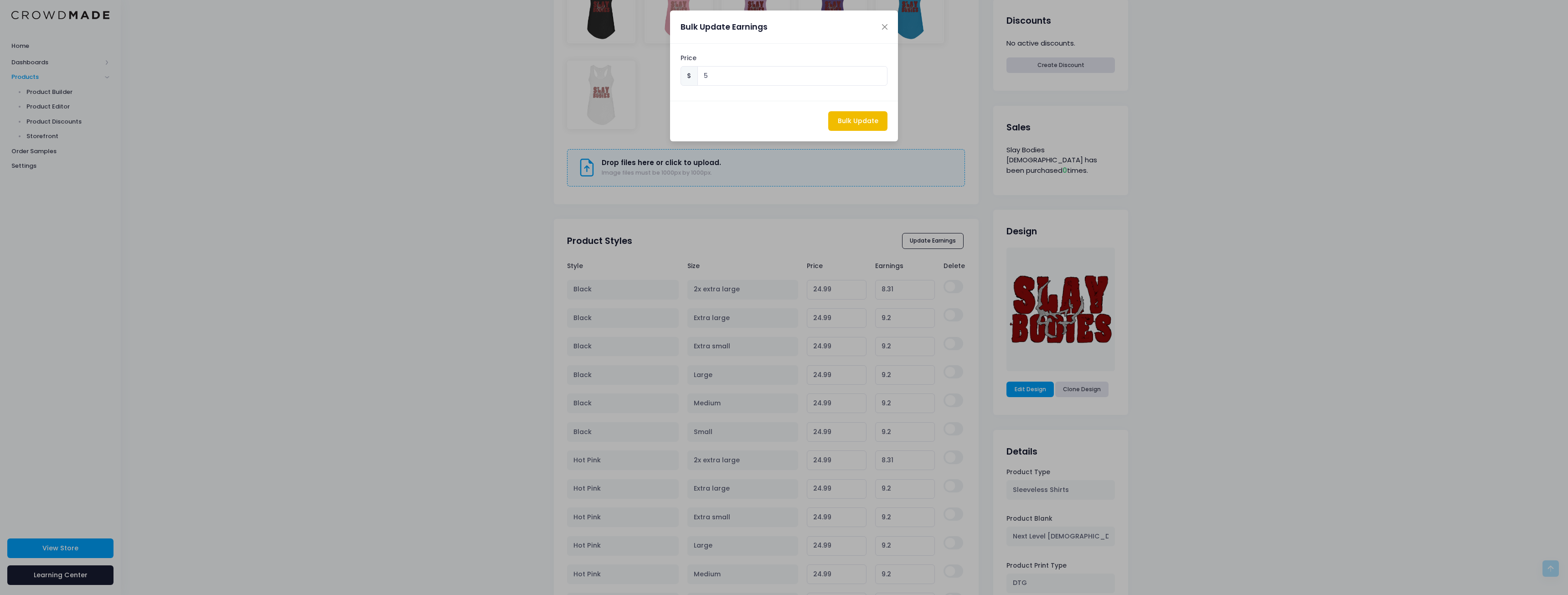
type input "5.00"
type input "20.79"
type input "5.00"
type input "20.79"
type input "5.00"
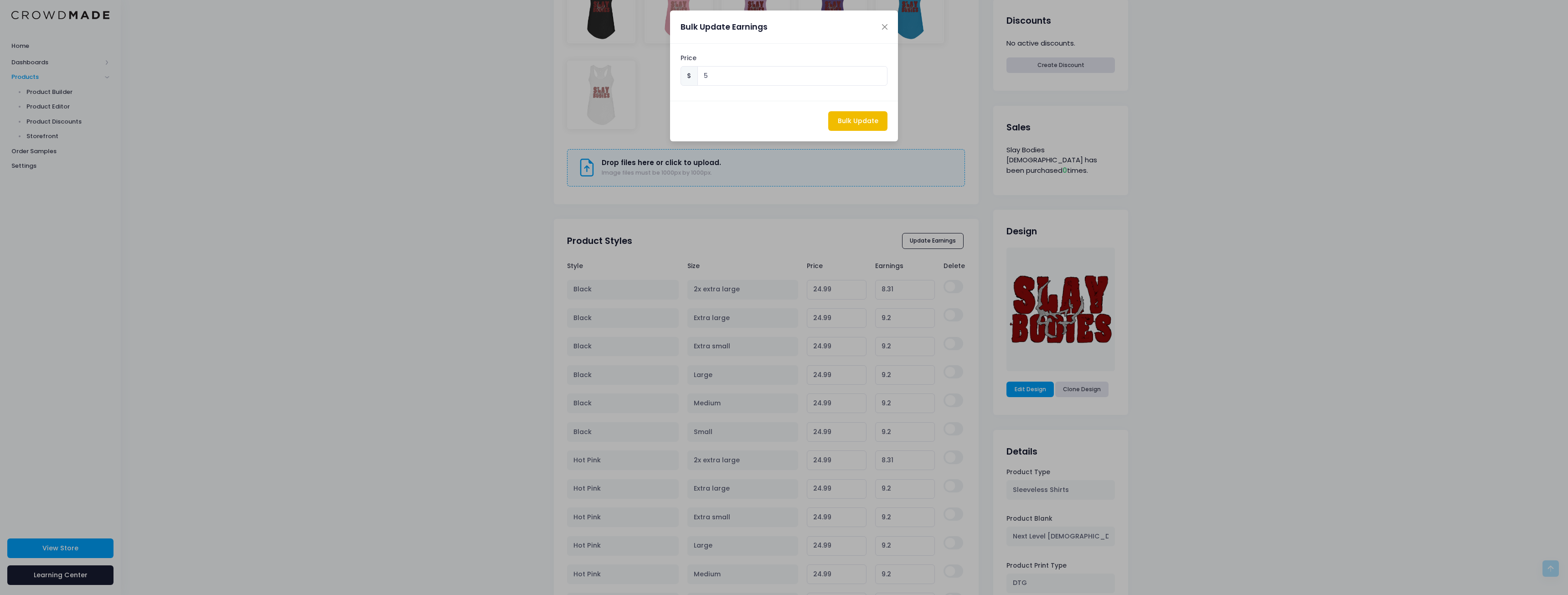
type input "20.79"
type input "5.00"
type input "20.79"
type input "5.00"
type input "20.79"
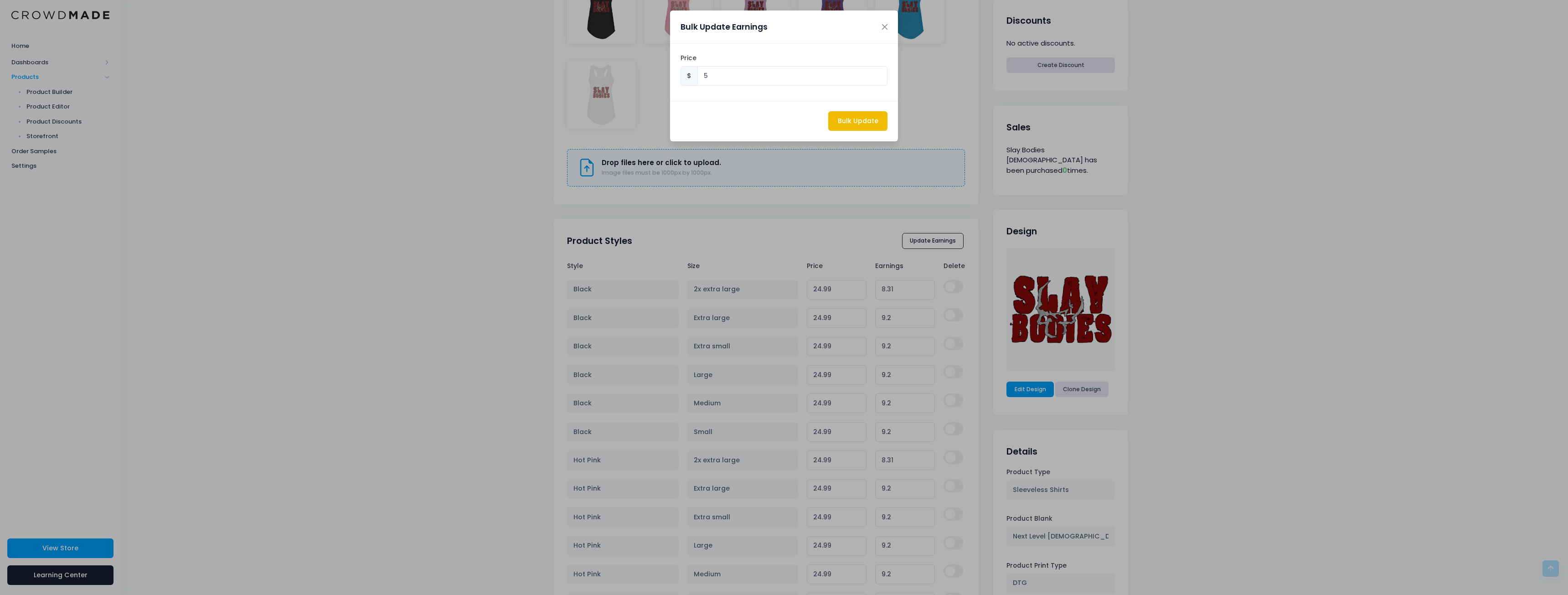
type input "5.00"
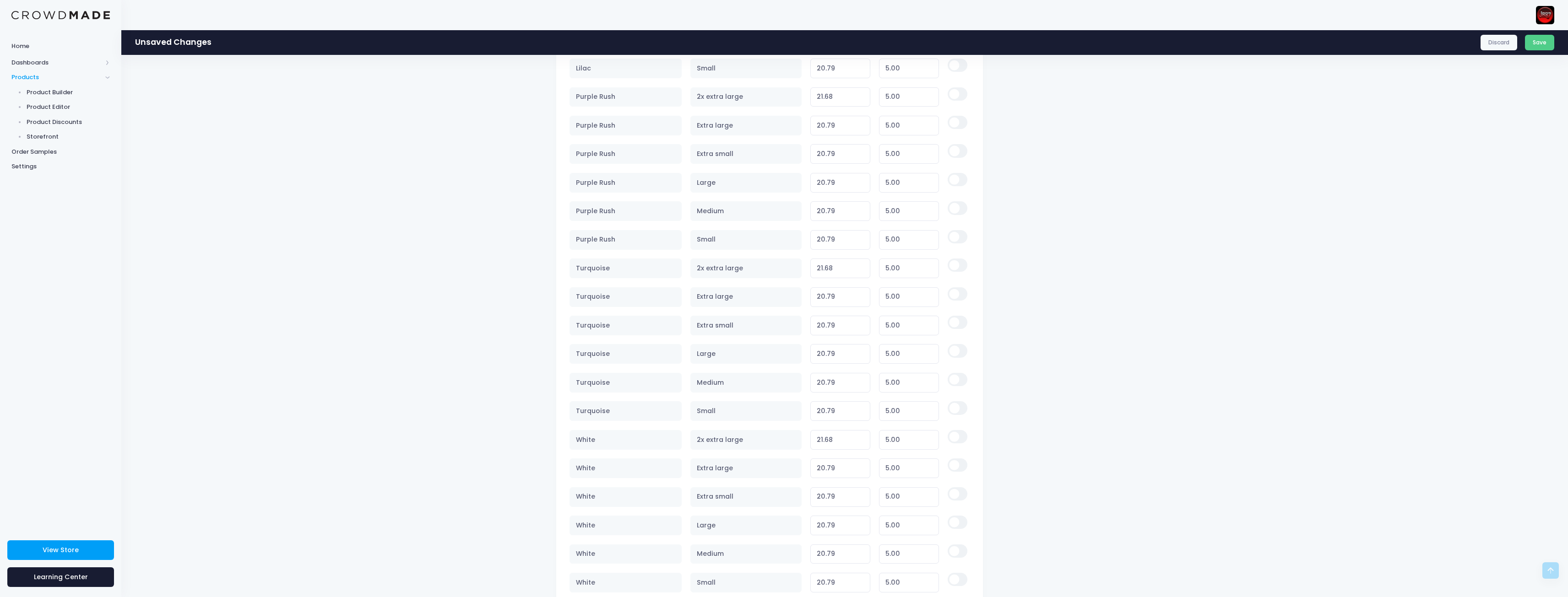
scroll to position [1184, 0]
click at [964, 563] on button "Save Product" at bounding box center [951, 563] width 64 height 20
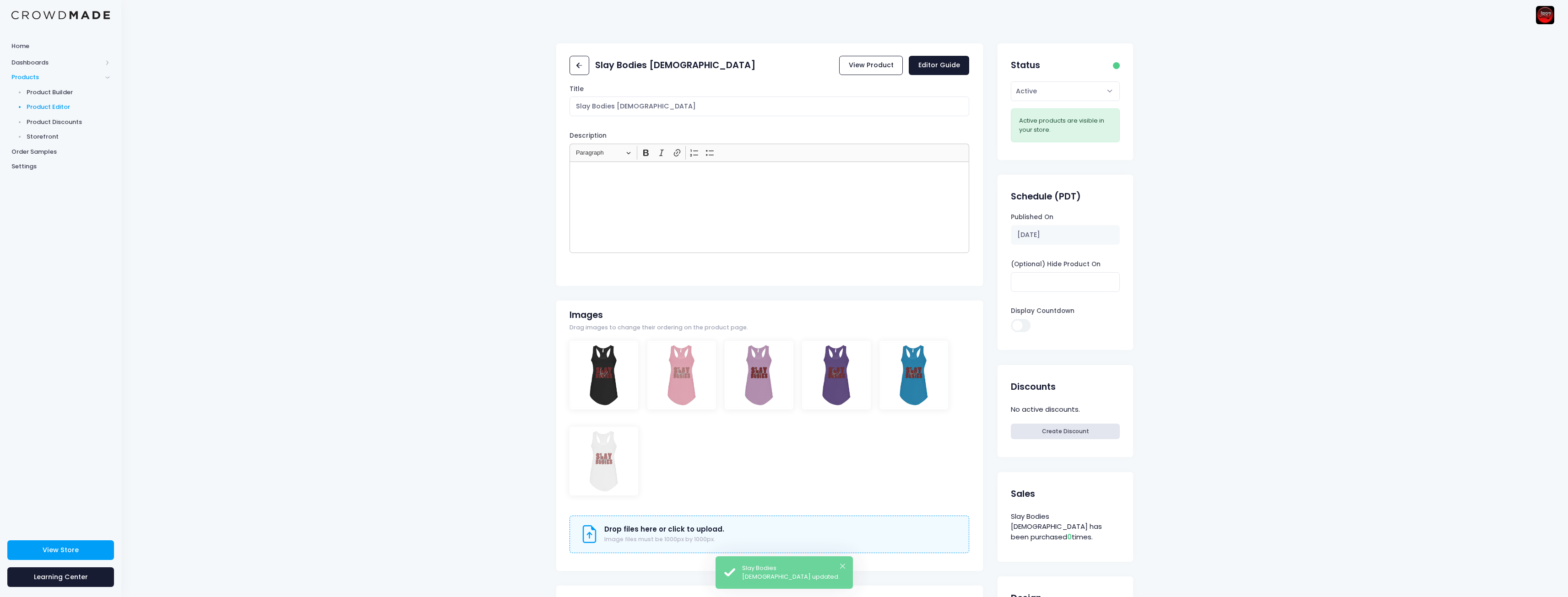
click at [59, 106] on span "Product Editor" at bounding box center [68, 107] width 84 height 9
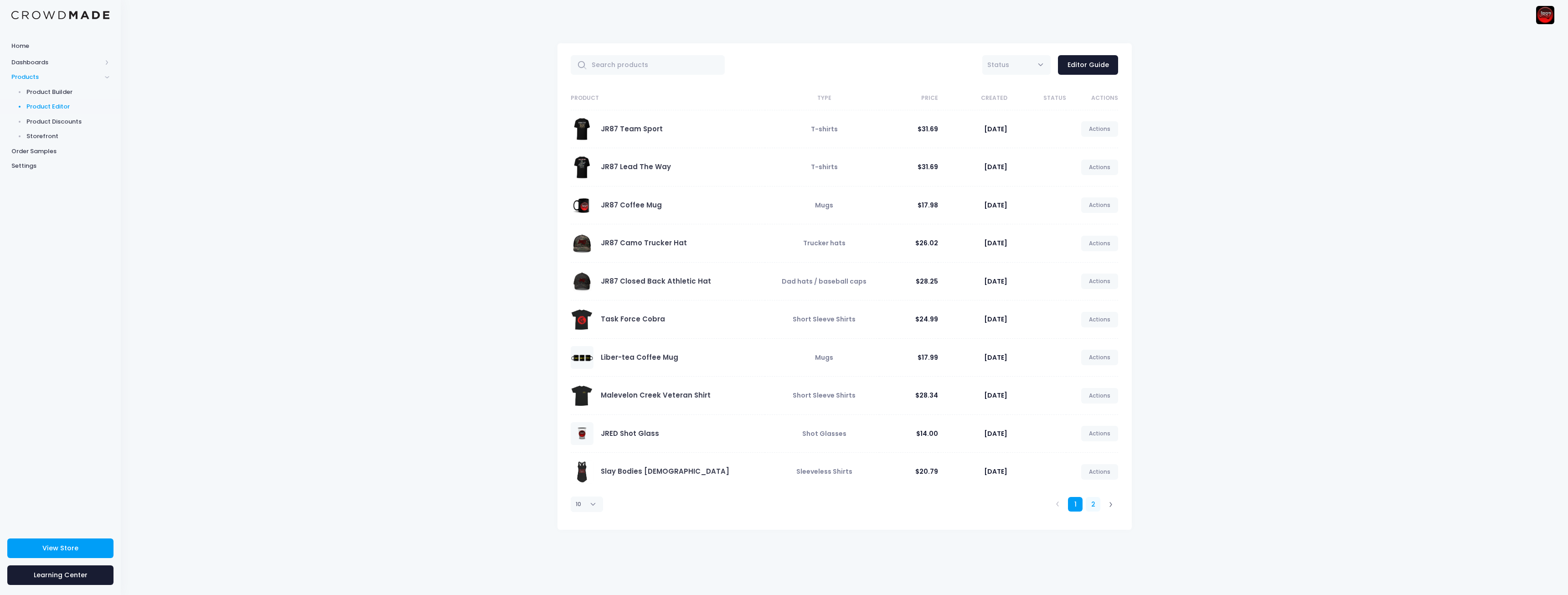
click at [1095, 506] on link "2" at bounding box center [1093, 504] width 15 height 15
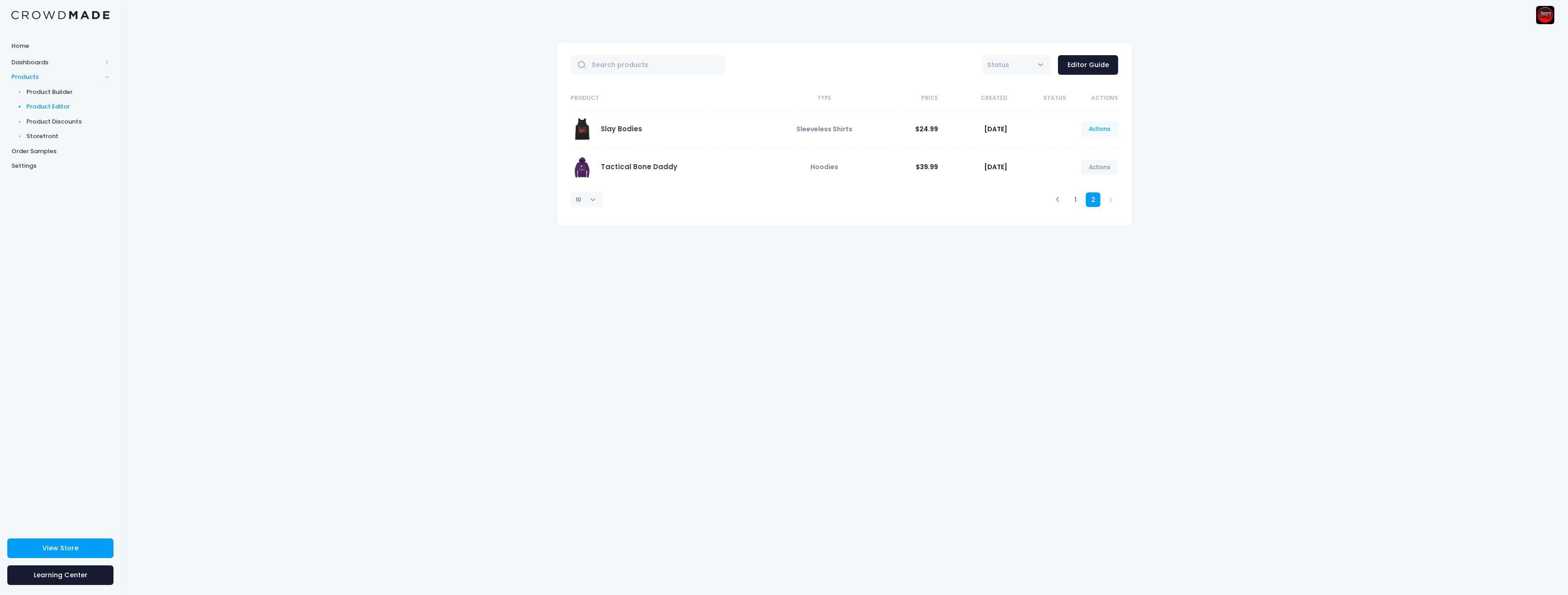
click at [1099, 130] on link "Actions" at bounding box center [1099, 129] width 37 height 15
click at [1080, 151] on link "Edit" at bounding box center [1090, 150] width 48 height 16
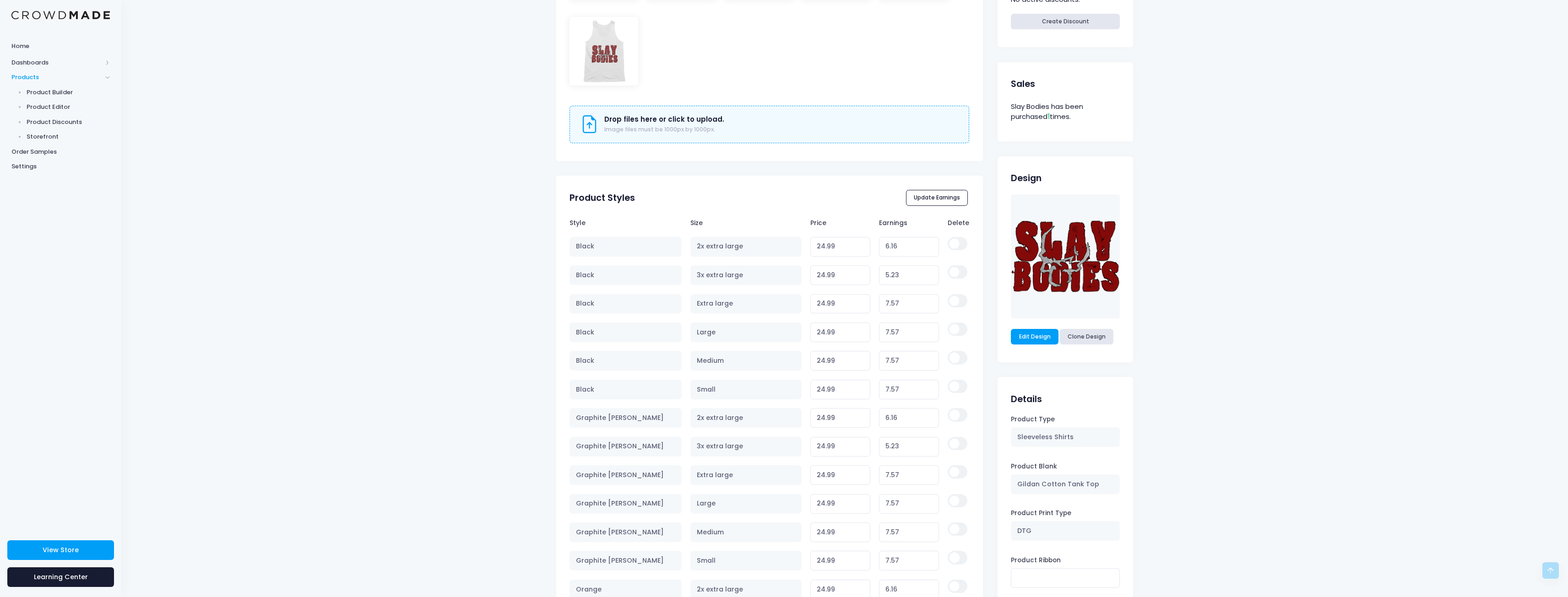
scroll to position [412, 0]
click at [935, 199] on button "Update Earnings" at bounding box center [937, 196] width 62 height 15
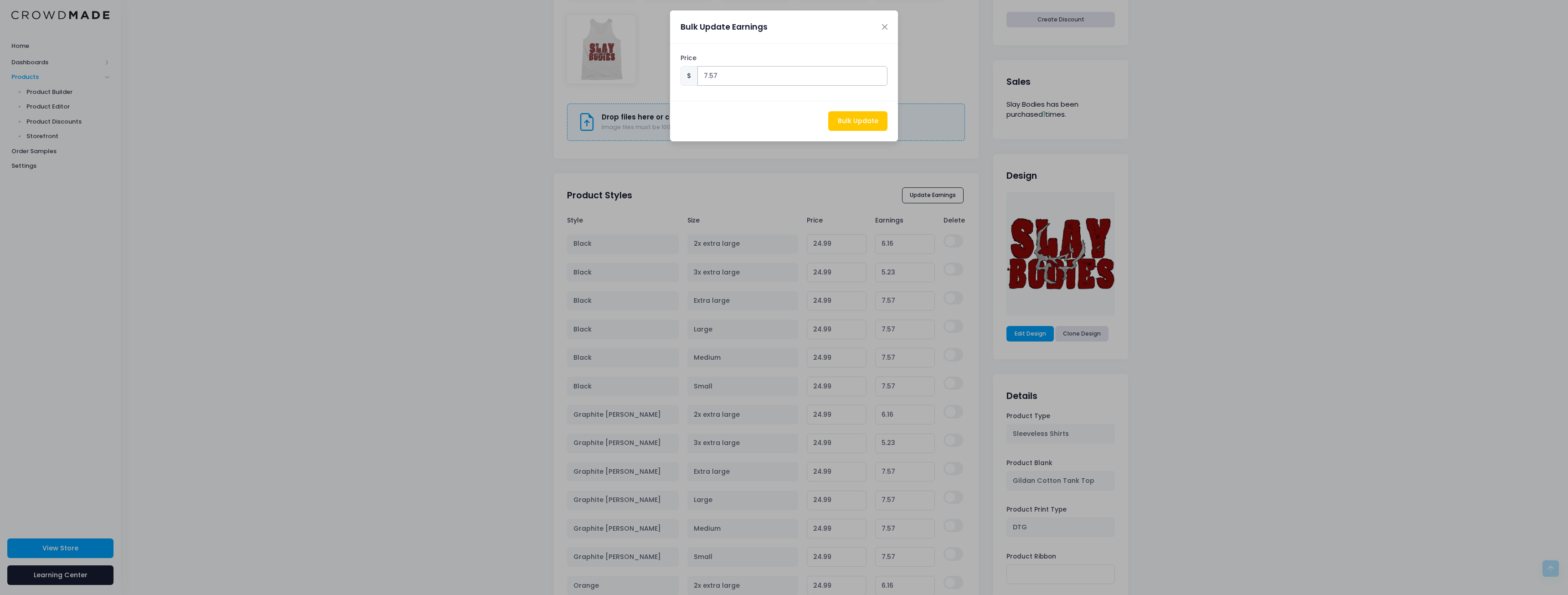
drag, startPoint x: 603, startPoint y: 74, endPoint x: 595, endPoint y: 72, distance: 8.2
click at [596, 73] on div "Bulk Update Earnings Price $ 7.57 Bulk Update" at bounding box center [784, 297] width 1568 height 595
type input "5"
click at [845, 121] on button "Bulk Update" at bounding box center [858, 121] width 59 height 19
type input "23.83"
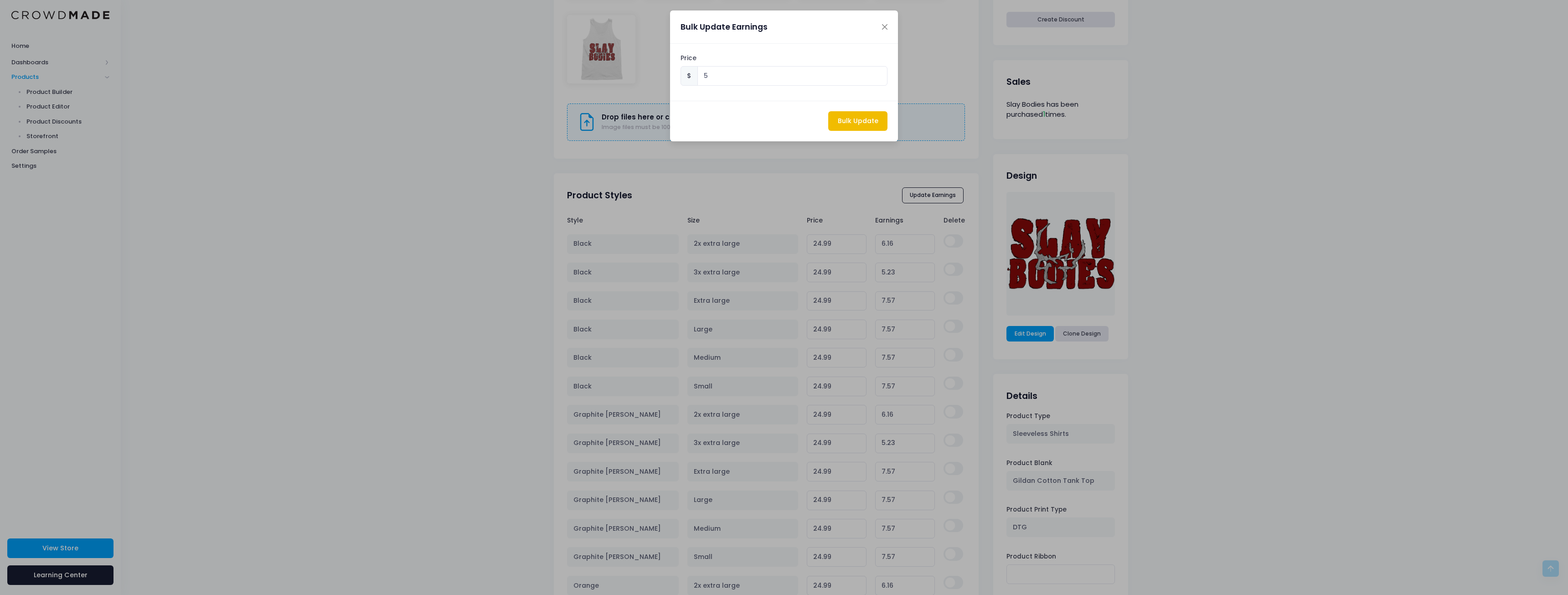
type input "5.00"
type input "24.76"
type input "5.00"
type input "22.42"
type input "5.00"
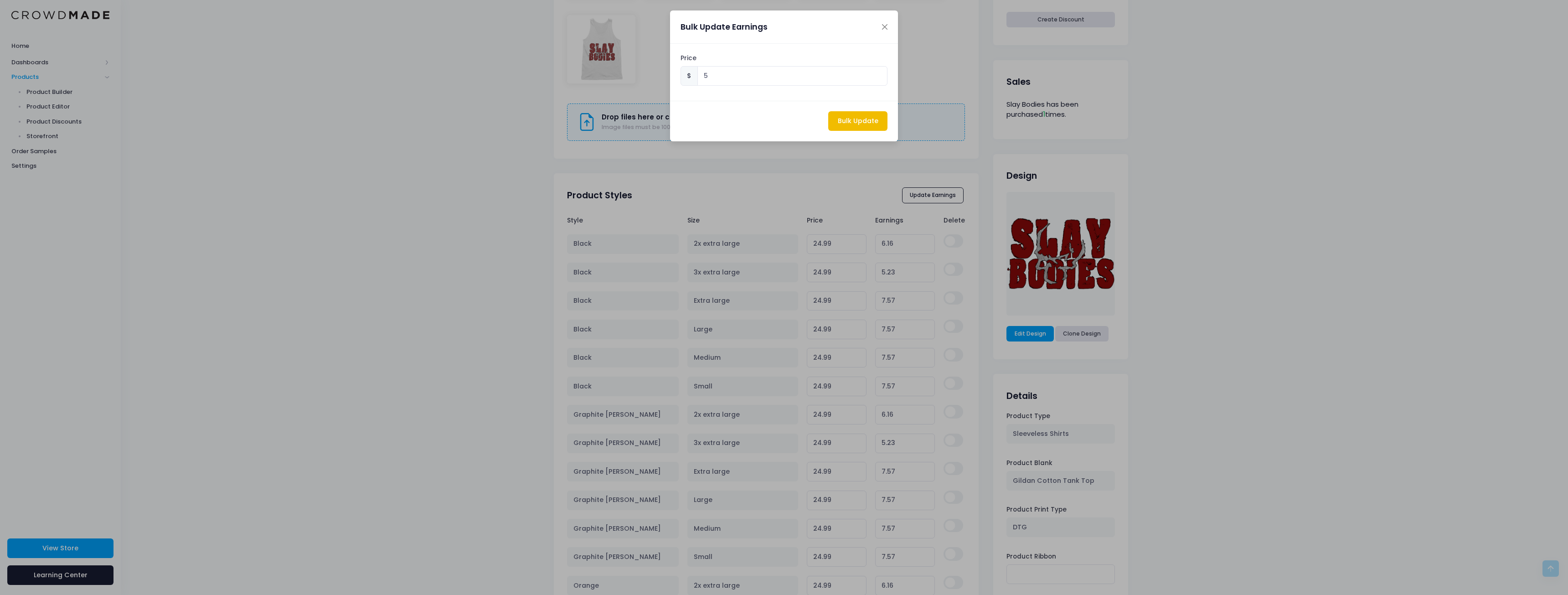
type input "22.42"
type input "5.00"
type input "22.42"
type input "5.00"
type input "22.42"
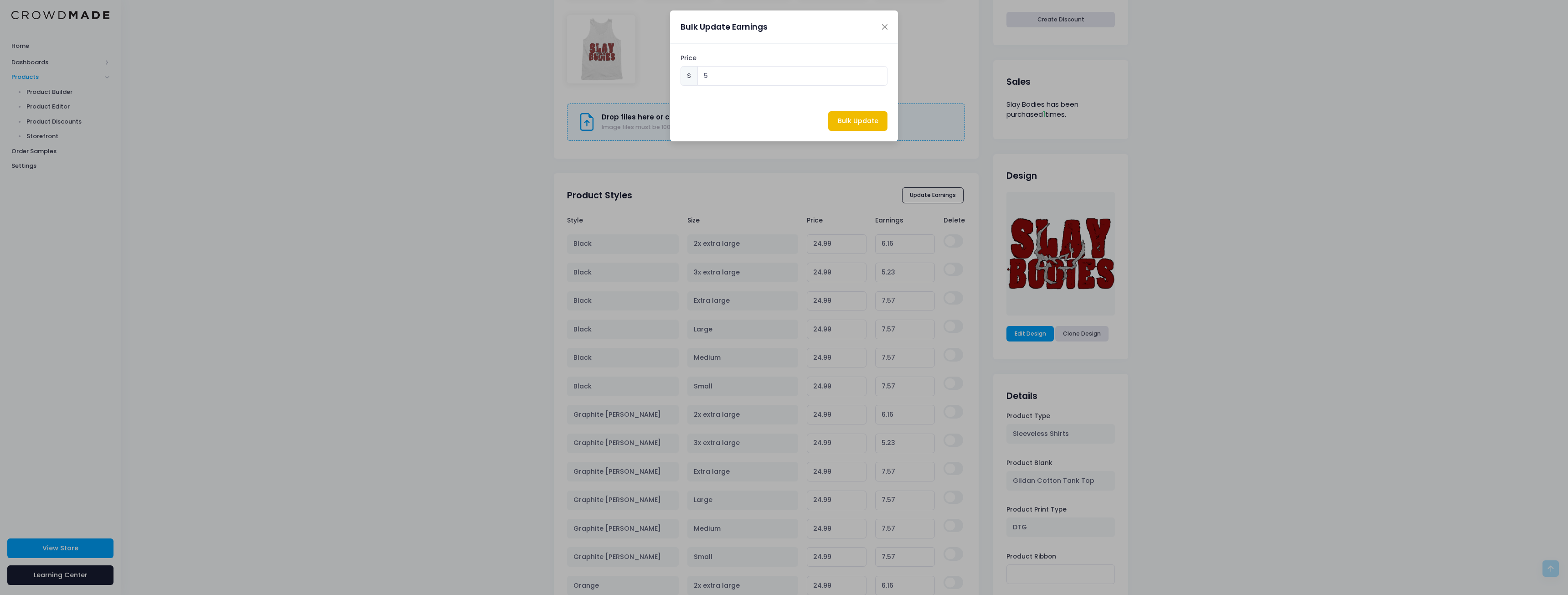
type input "5.00"
type input "23.83"
type input "5.00"
type input "24.76"
type input "5.00"
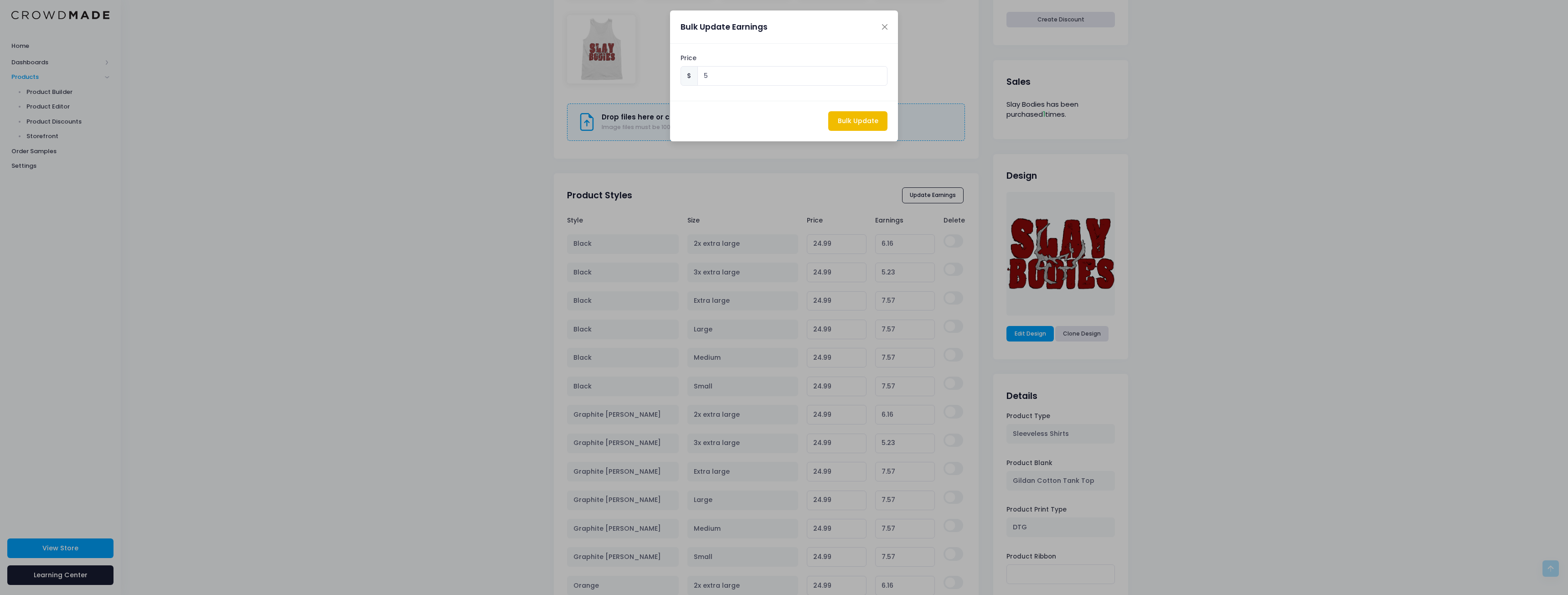
type input "22.42"
type input "5.00"
type input "22.42"
type input "5.00"
type input "22.42"
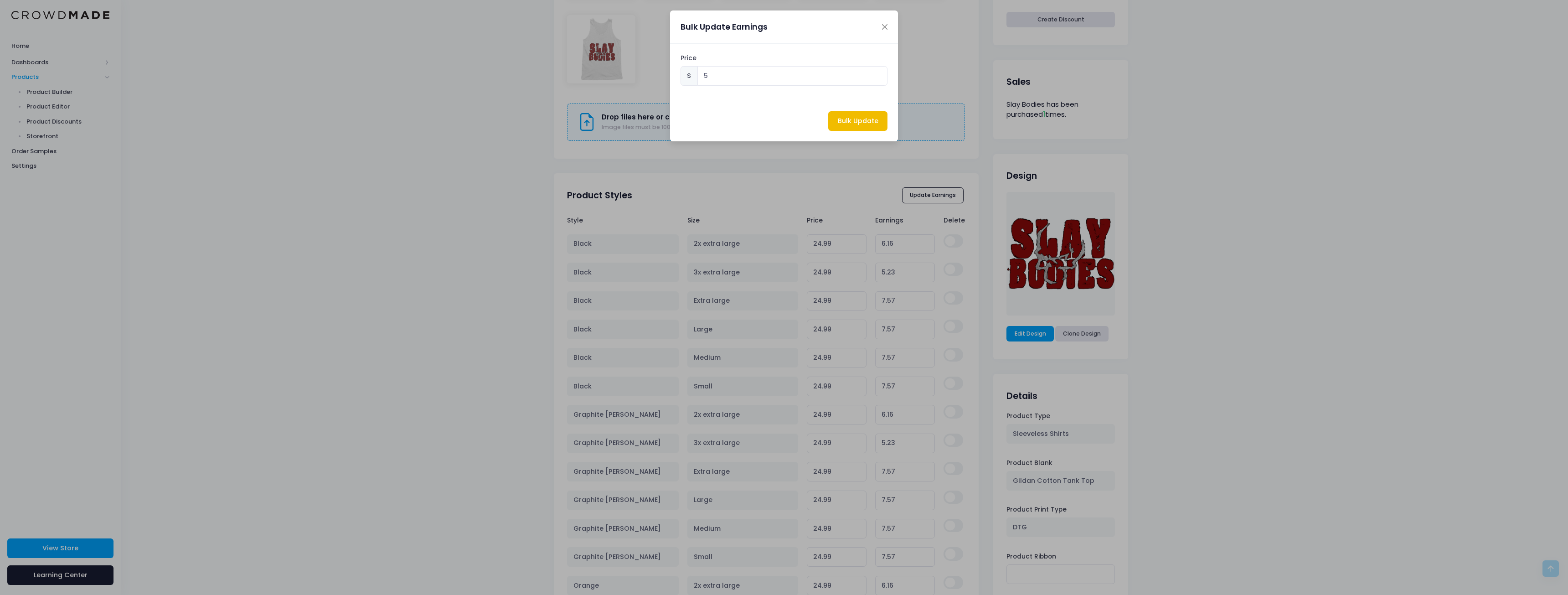
type input "5.00"
type input "22.42"
type input "5.00"
type input "23.83"
type input "5.00"
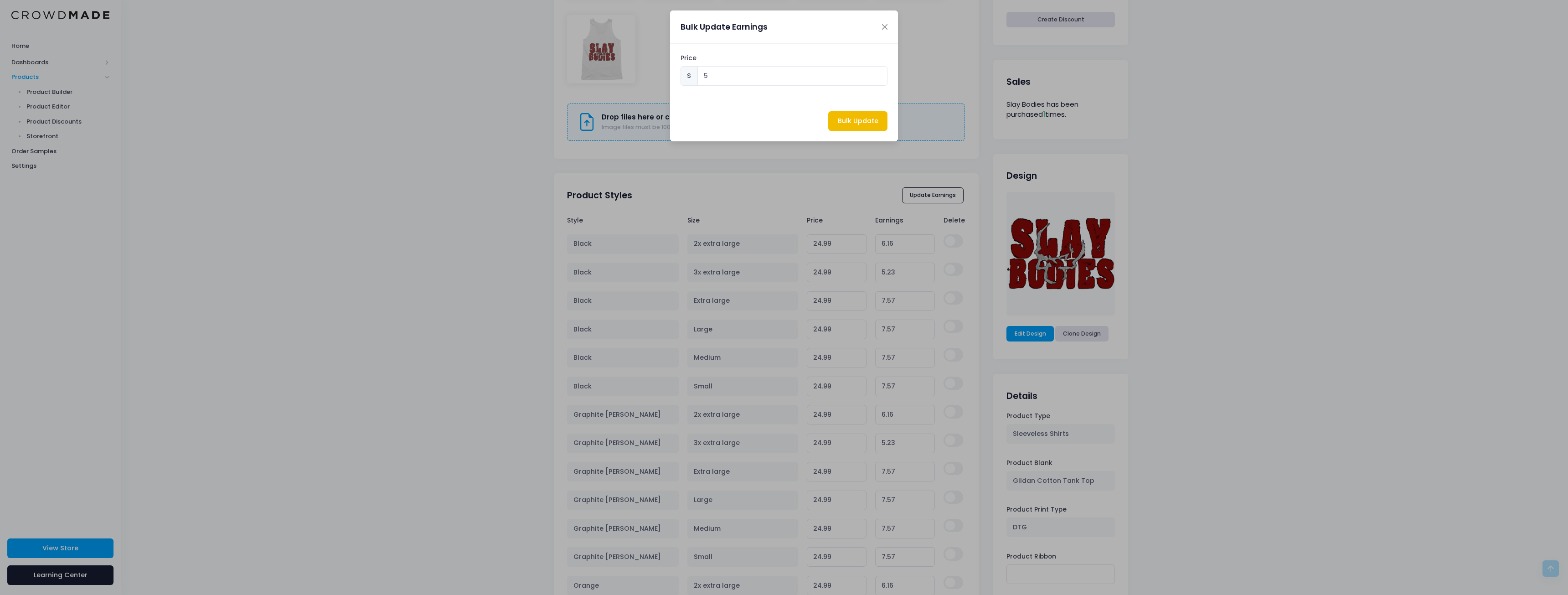
type input "24.76"
type input "5.00"
type input "22.42"
type input "5.00"
type input "22.42"
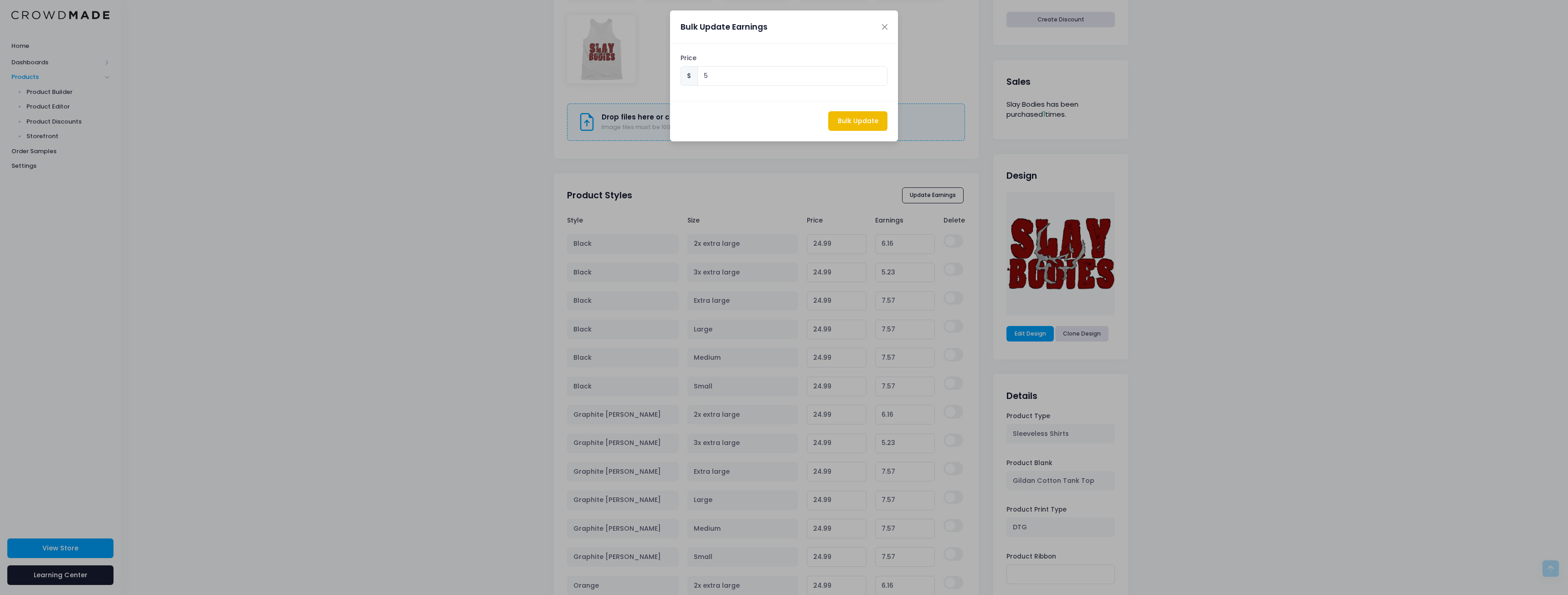
type input "5.00"
type input "22.42"
type input "5.00"
type input "22.42"
type input "5.00"
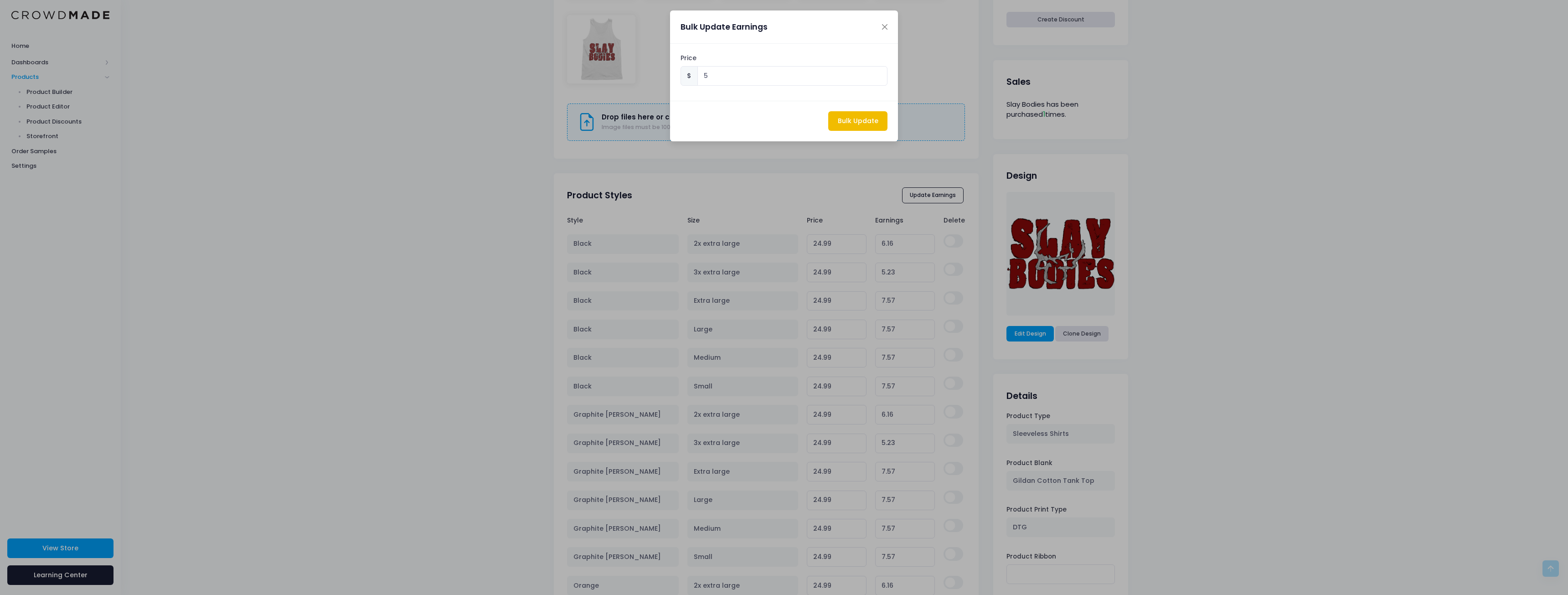
type input "23.83"
type input "5.00"
type input "24.76"
type input "5.00"
type input "22.42"
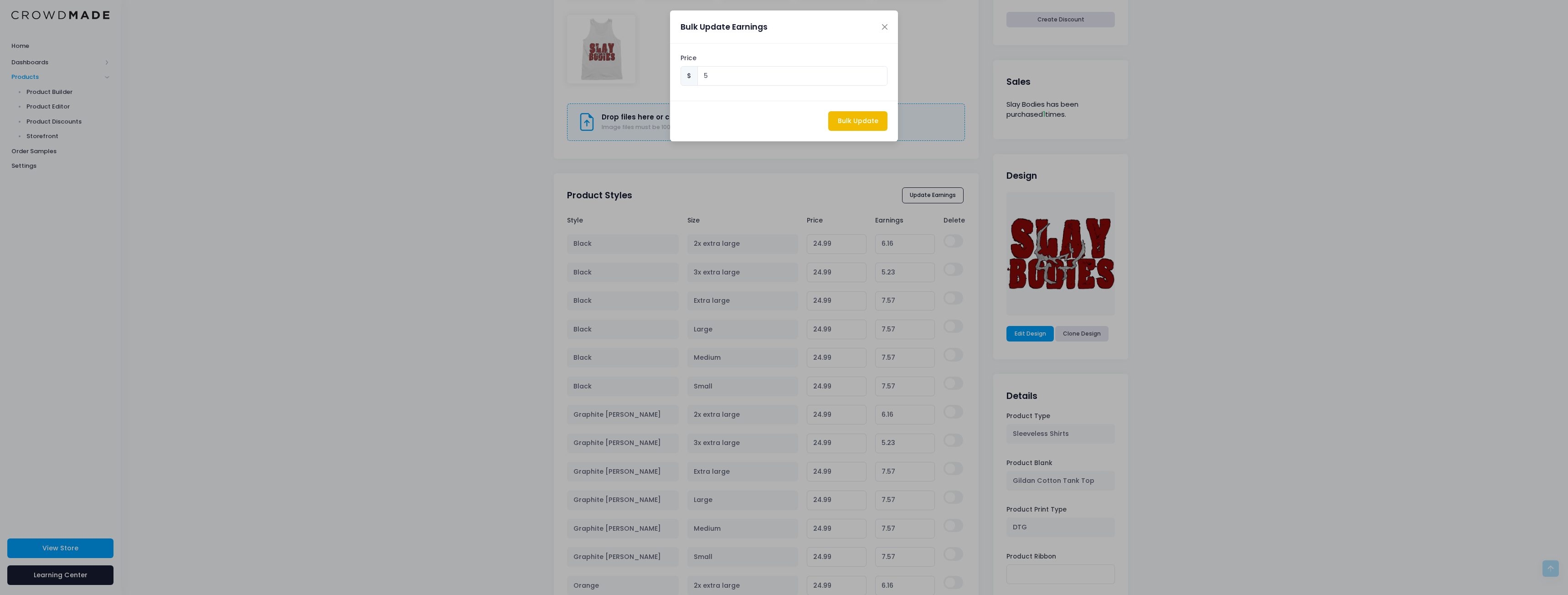
type input "5.00"
type input "22.42"
type input "5.00"
type input "22.42"
type input "5.00"
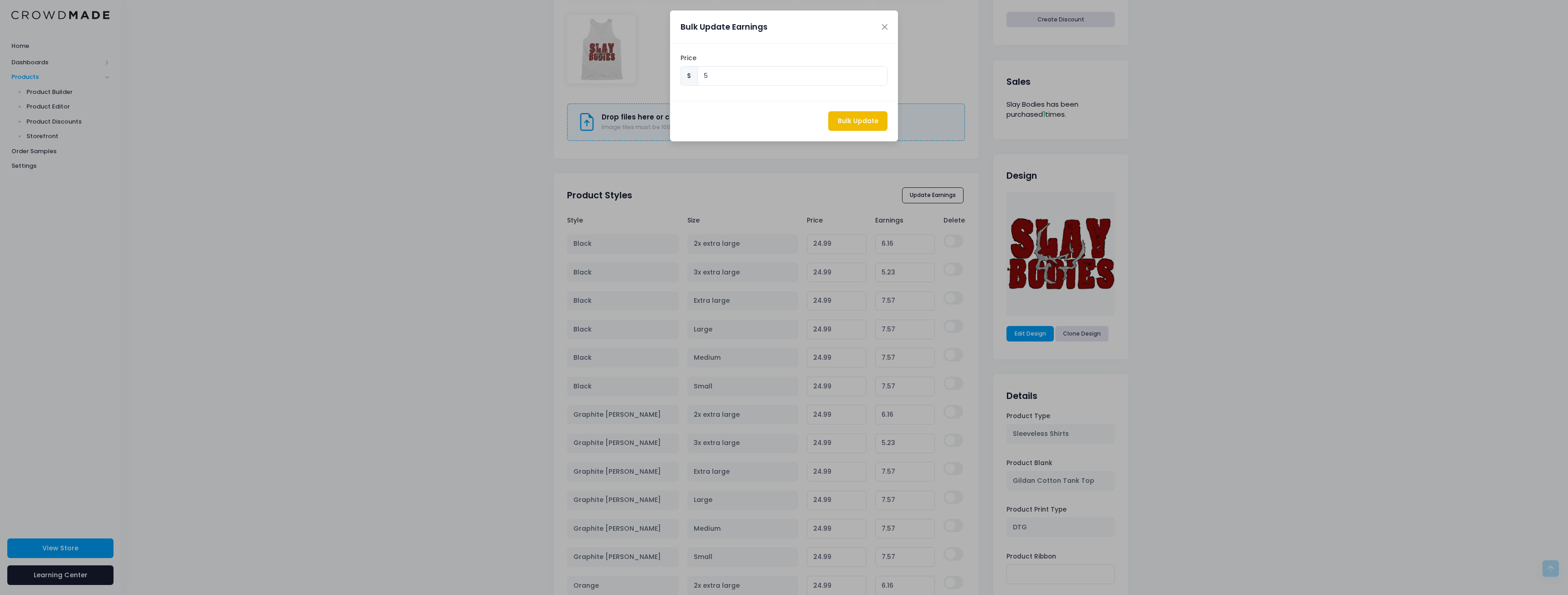
type input "22.42"
type input "5.00"
type input "23.83"
type input "5.00"
type input "24.76"
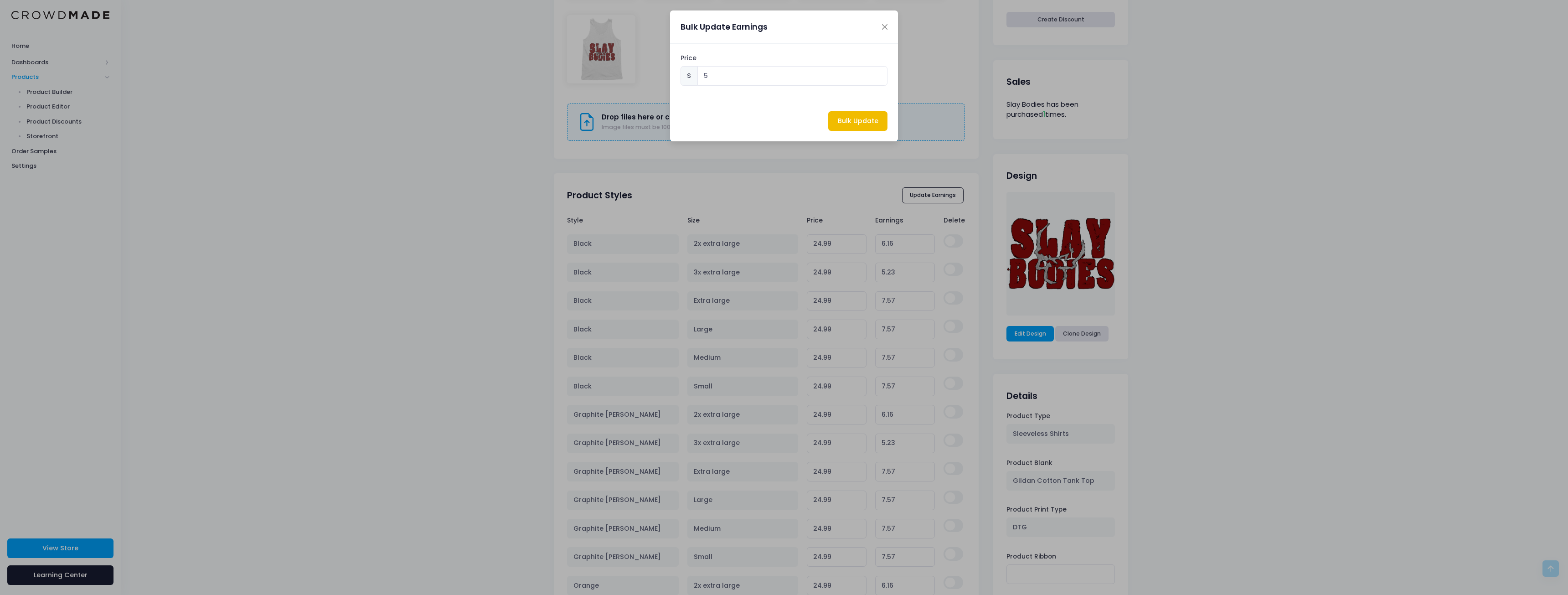
type input "5.00"
type input "22.42"
type input "5.00"
type input "22.42"
type input "5.00"
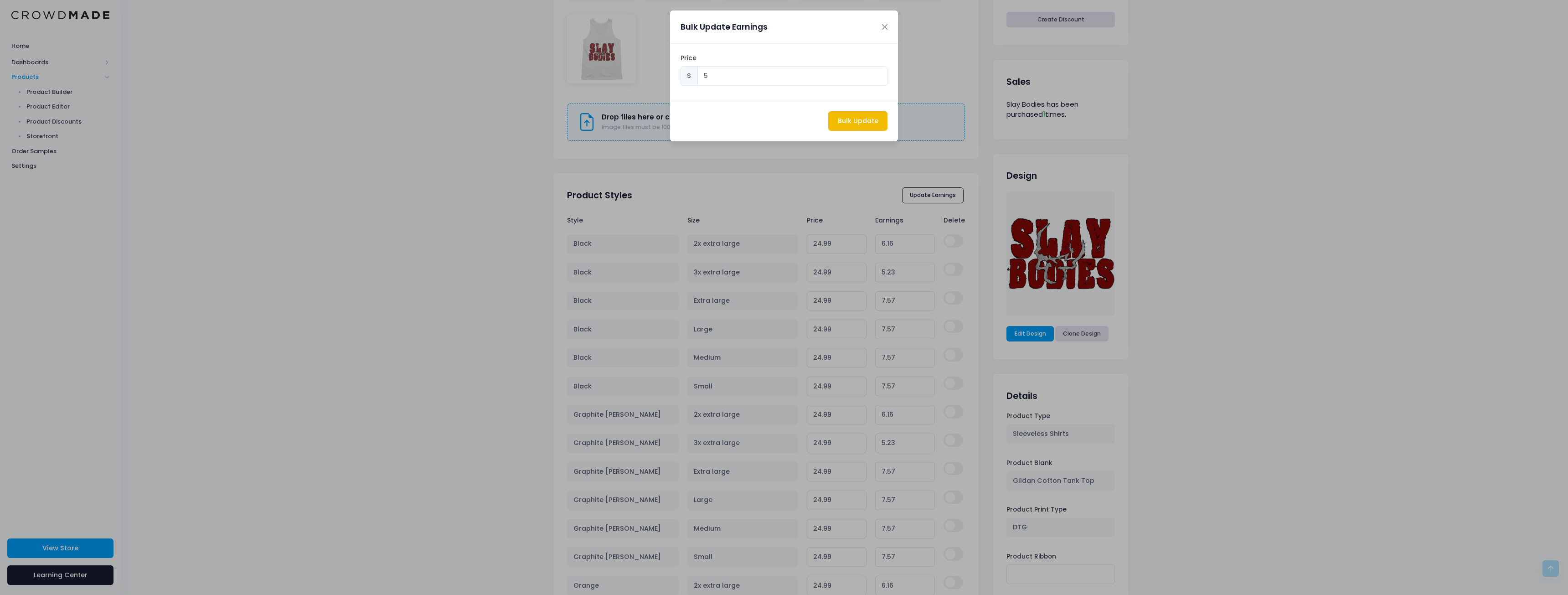
type input "22.42"
type input "5.00"
type input "22.42"
type input "5.00"
type input "23.83"
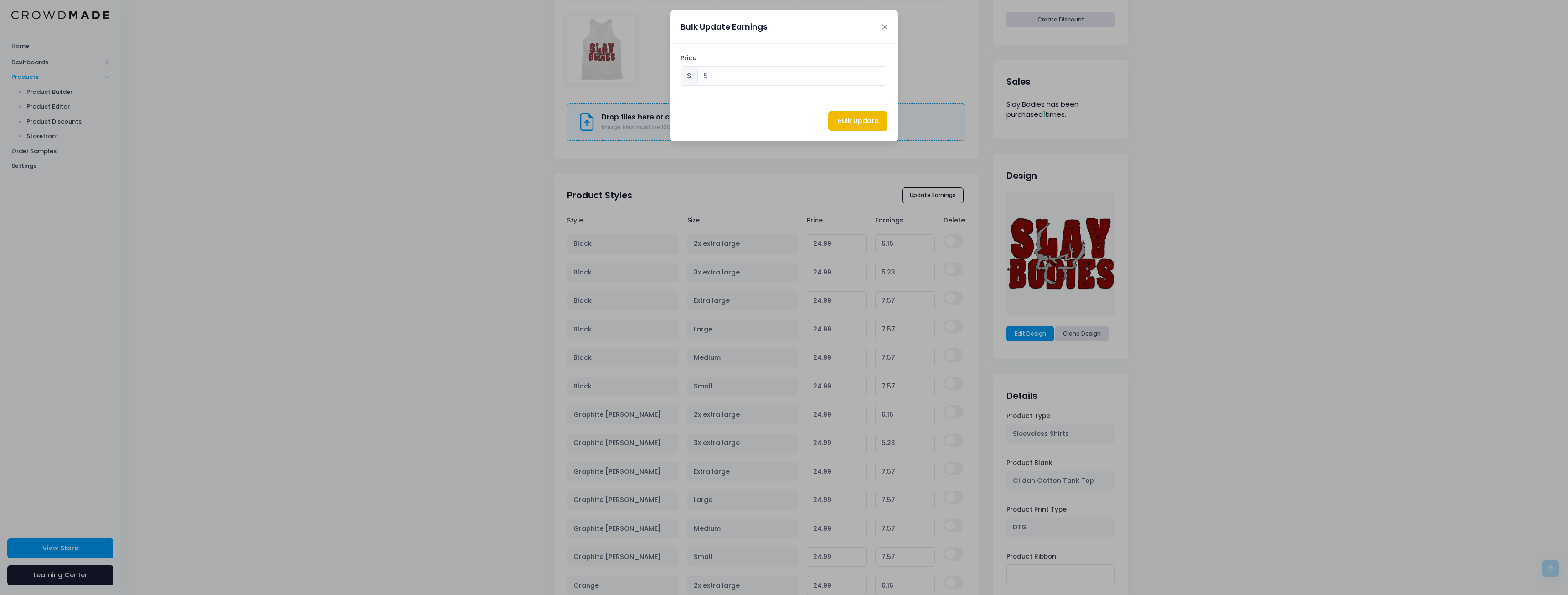
type input "5.00"
type input "24.76"
type input "5.00"
type input "22.42"
type input "5.00"
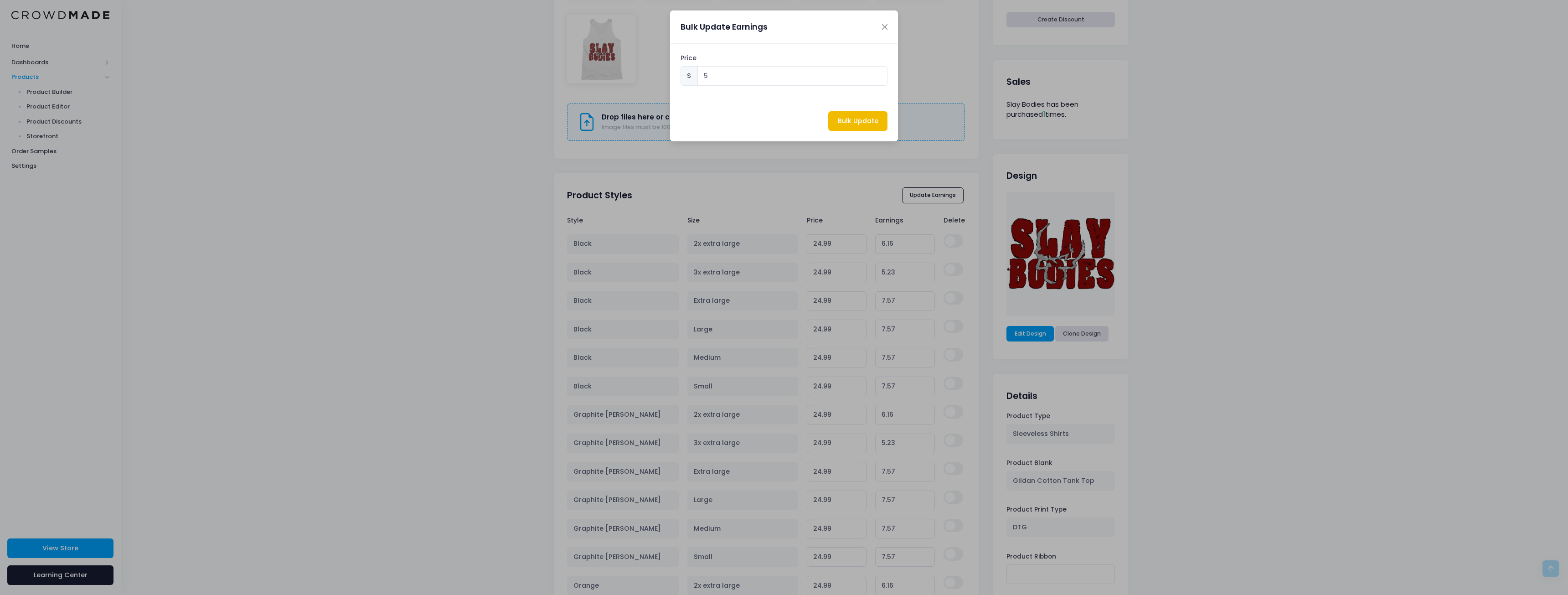
type input "22.42"
type input "5.00"
type input "22.42"
type input "5.00"
type input "22.42"
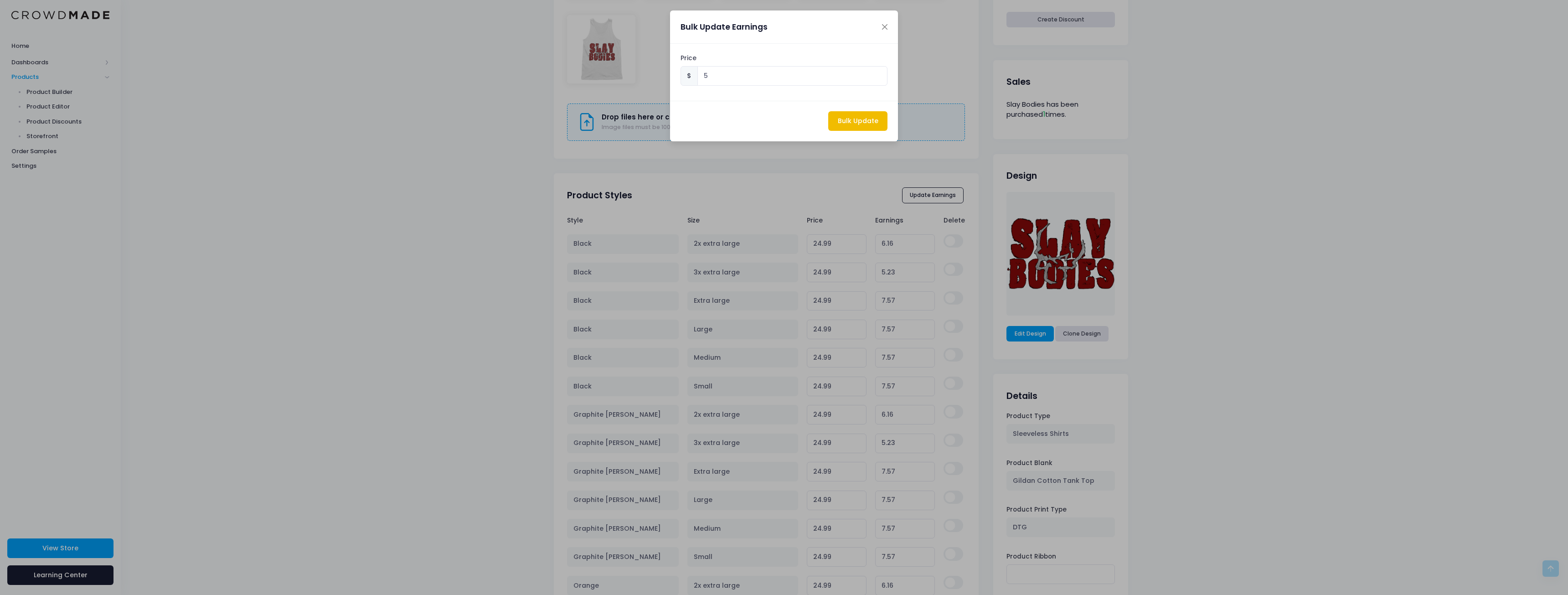
type input "5.00"
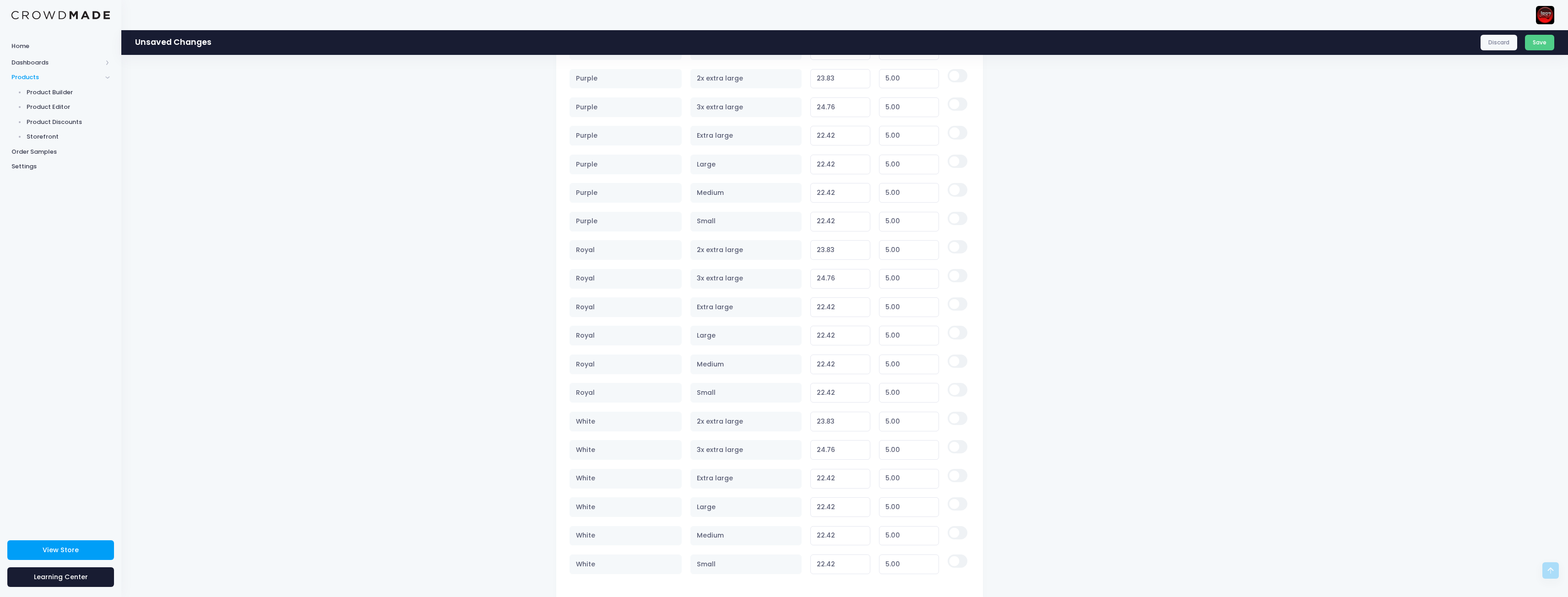
scroll to position [1184, 0]
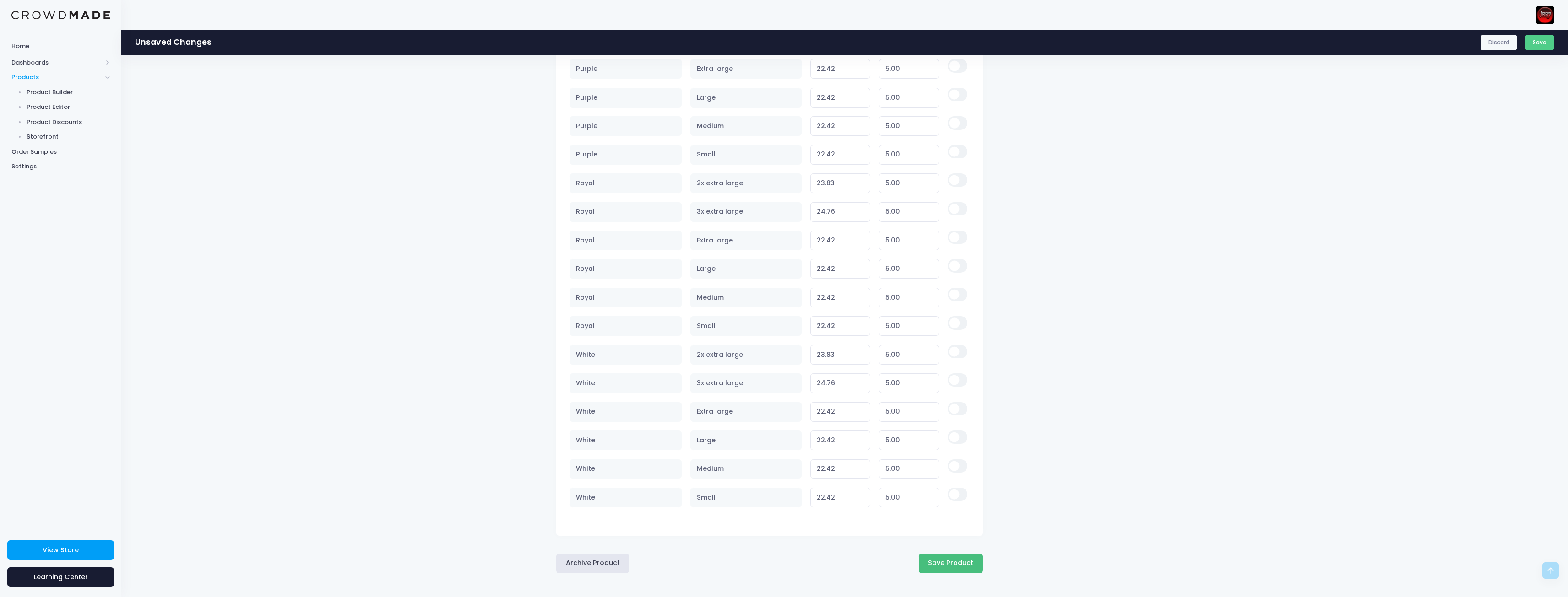
click at [973, 563] on button "Save Product" at bounding box center [951, 563] width 64 height 20
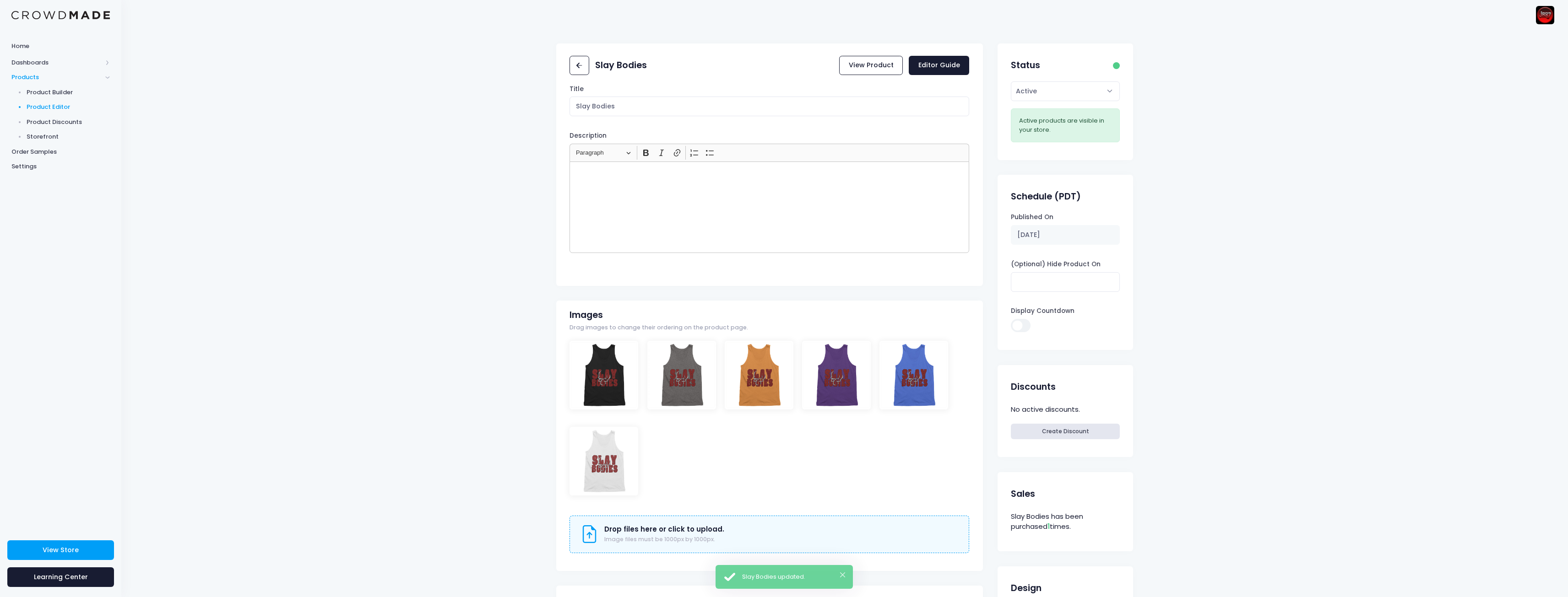
click at [58, 104] on span "Product Editor" at bounding box center [68, 107] width 84 height 9
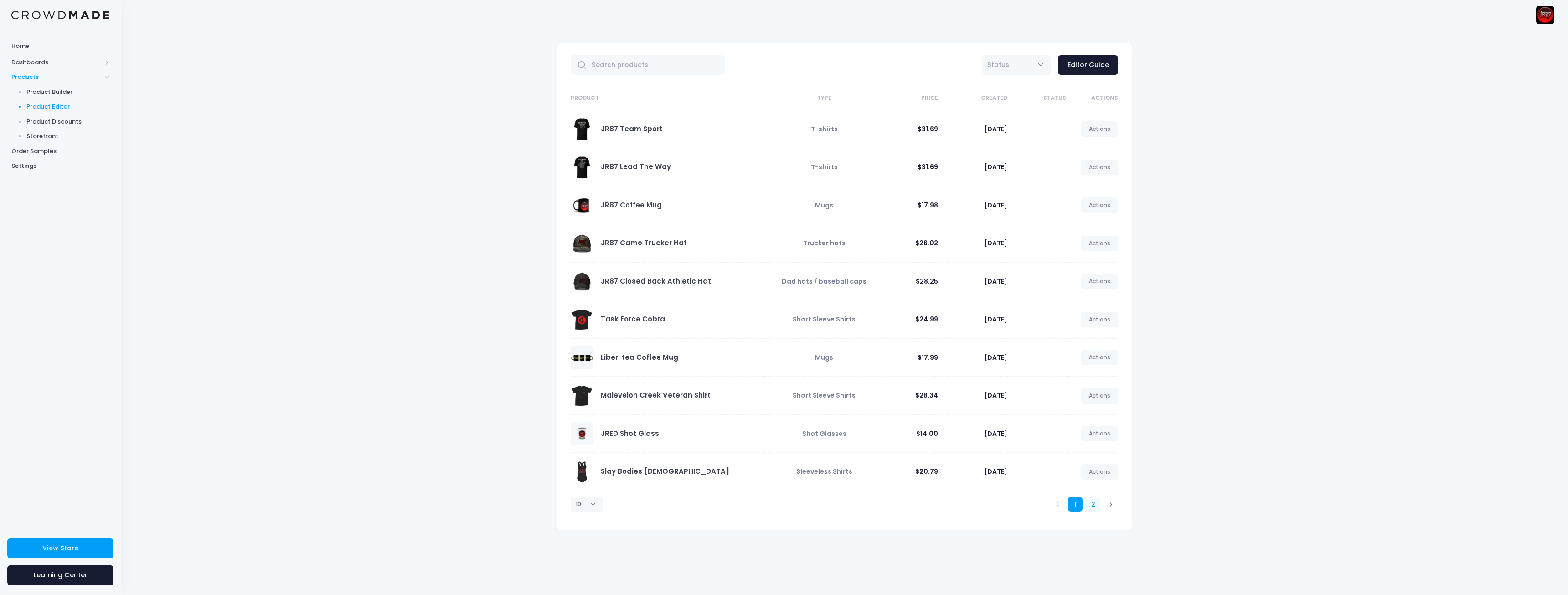
click at [1093, 508] on link "2" at bounding box center [1093, 504] width 15 height 15
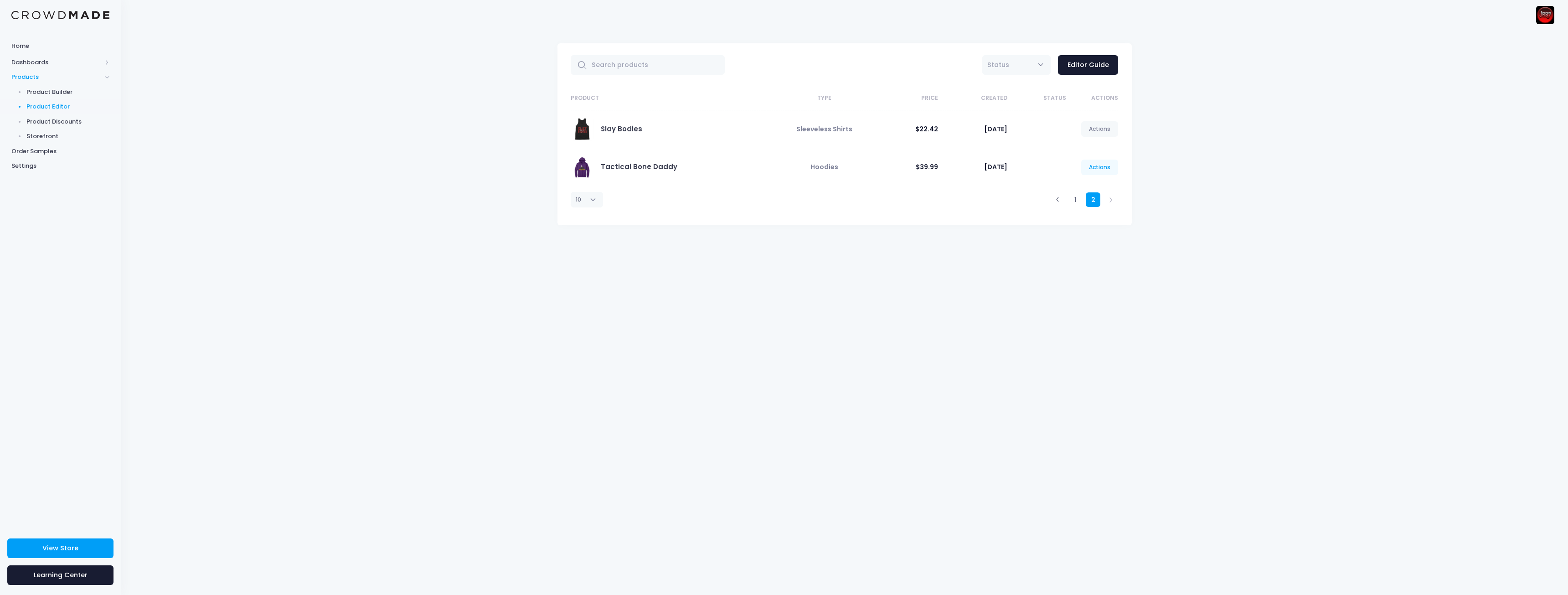
click at [1112, 167] on link "Actions" at bounding box center [1099, 167] width 37 height 15
click at [1082, 191] on link "Edit" at bounding box center [1090, 189] width 48 height 16
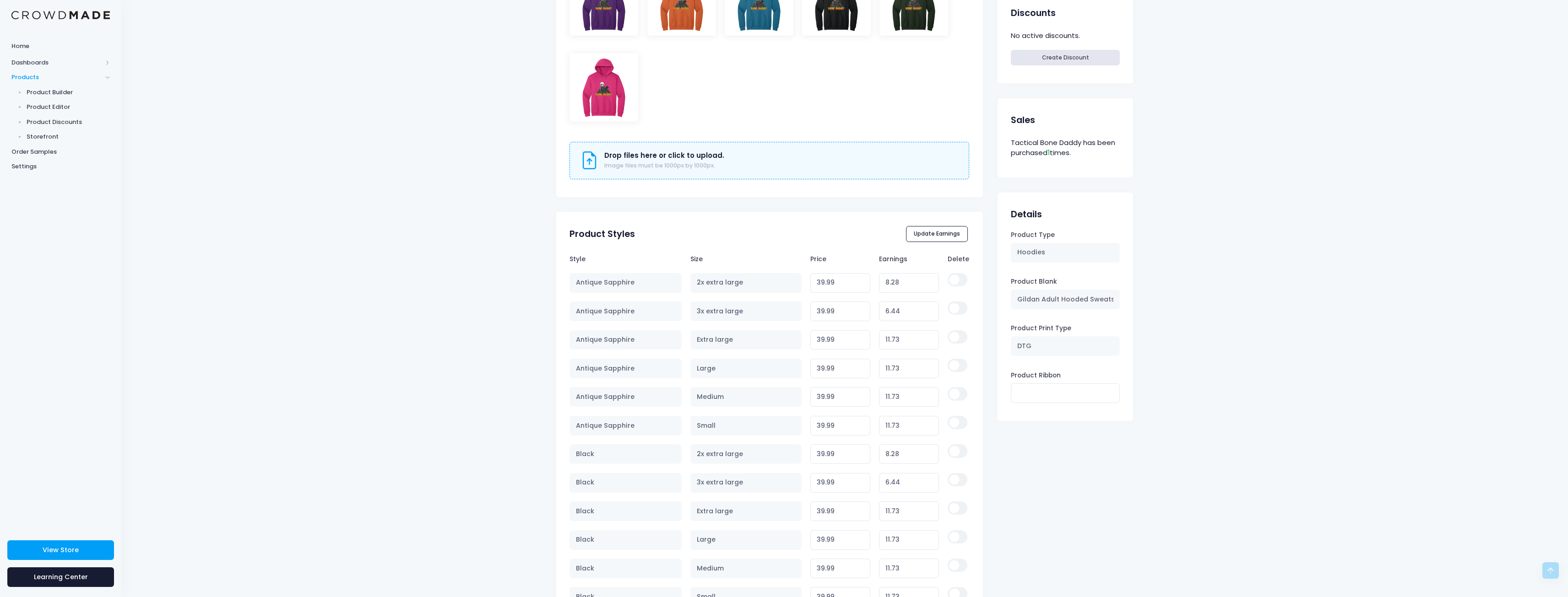
scroll to position [320, 0]
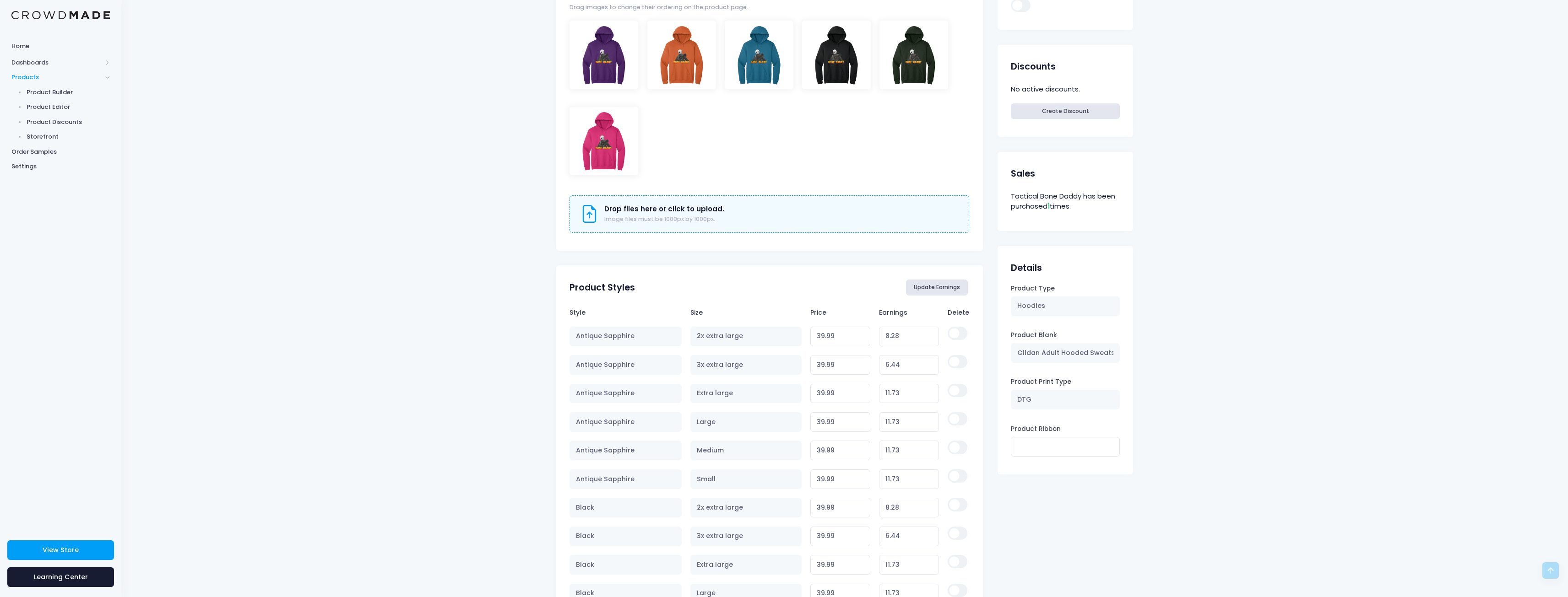
click at [931, 282] on button "Update Earnings" at bounding box center [937, 287] width 62 height 15
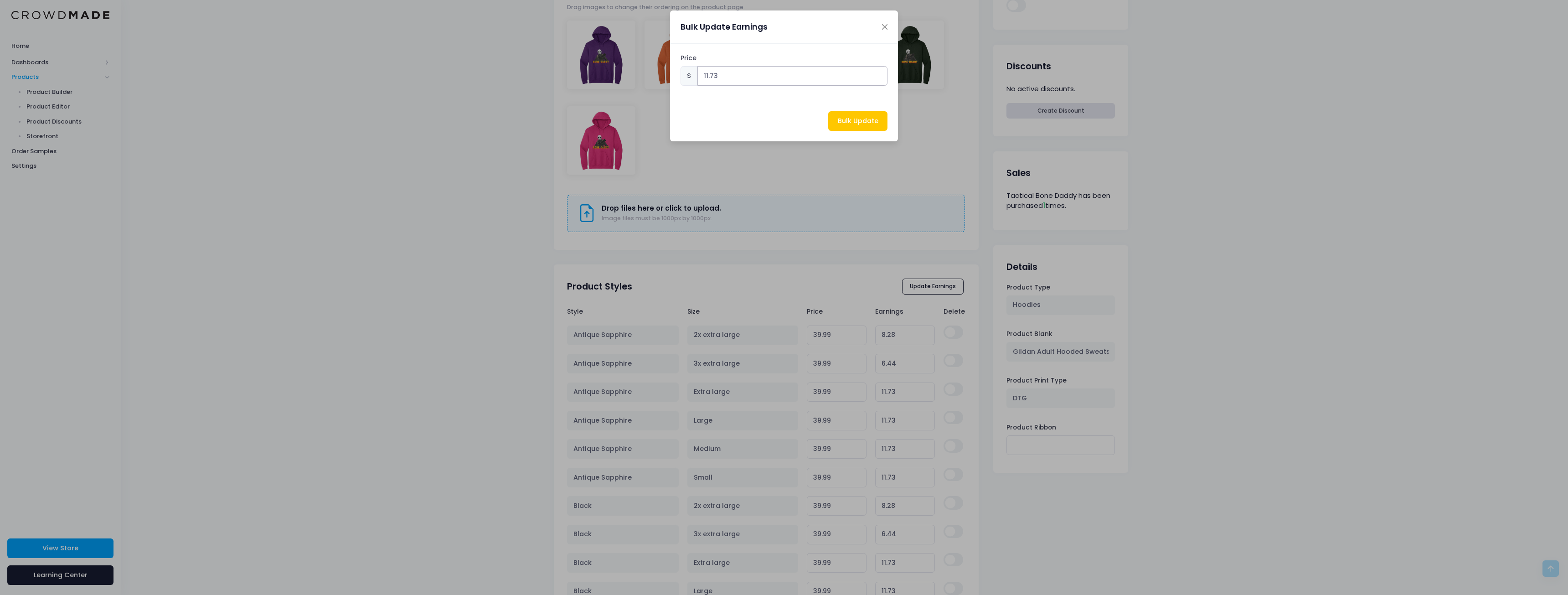
drag, startPoint x: 788, startPoint y: 81, endPoint x: 607, endPoint y: 74, distance: 181.1
click at [612, 75] on div "Bulk Update Earnings Price $ 11.73 Bulk Update" at bounding box center [784, 297] width 1568 height 595
type input "5"
click at [867, 123] on button "Bulk Update" at bounding box center [858, 121] width 59 height 19
type input "36.71"
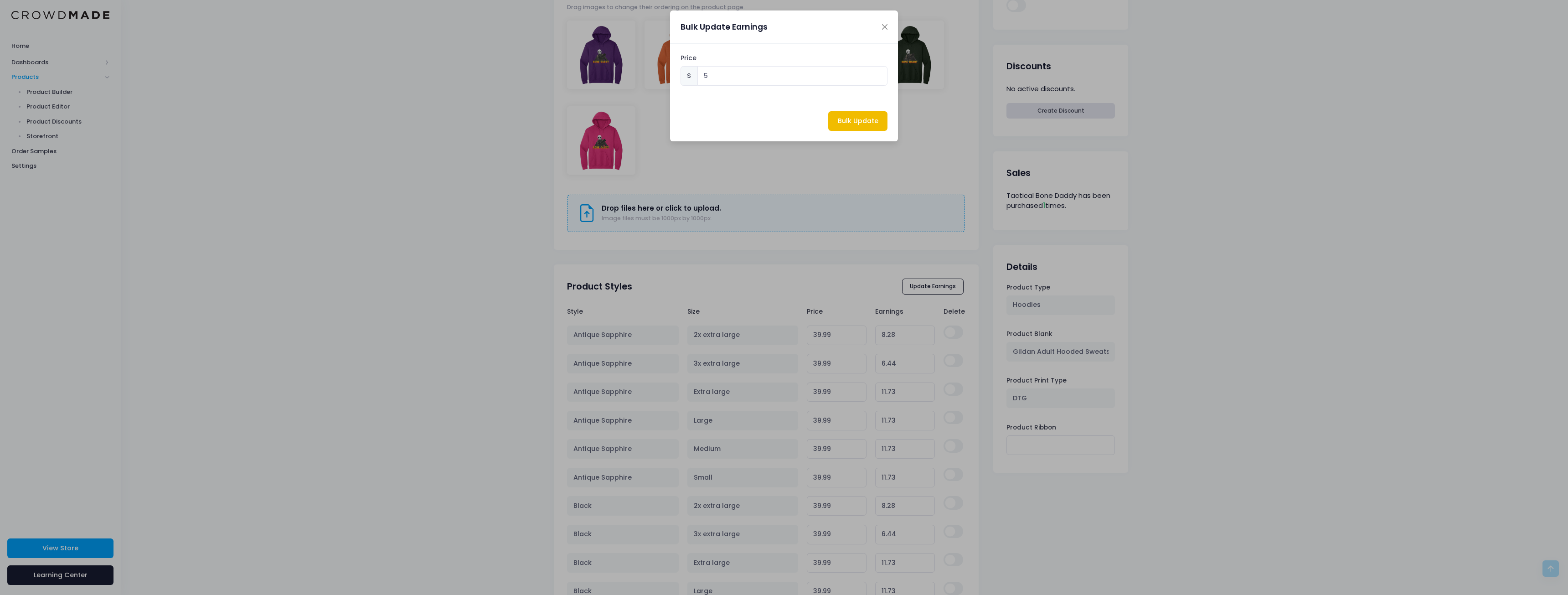
type input "5.00"
type input "38.55"
type input "5.00"
type input "33.260000000000005"
type input "5.00"
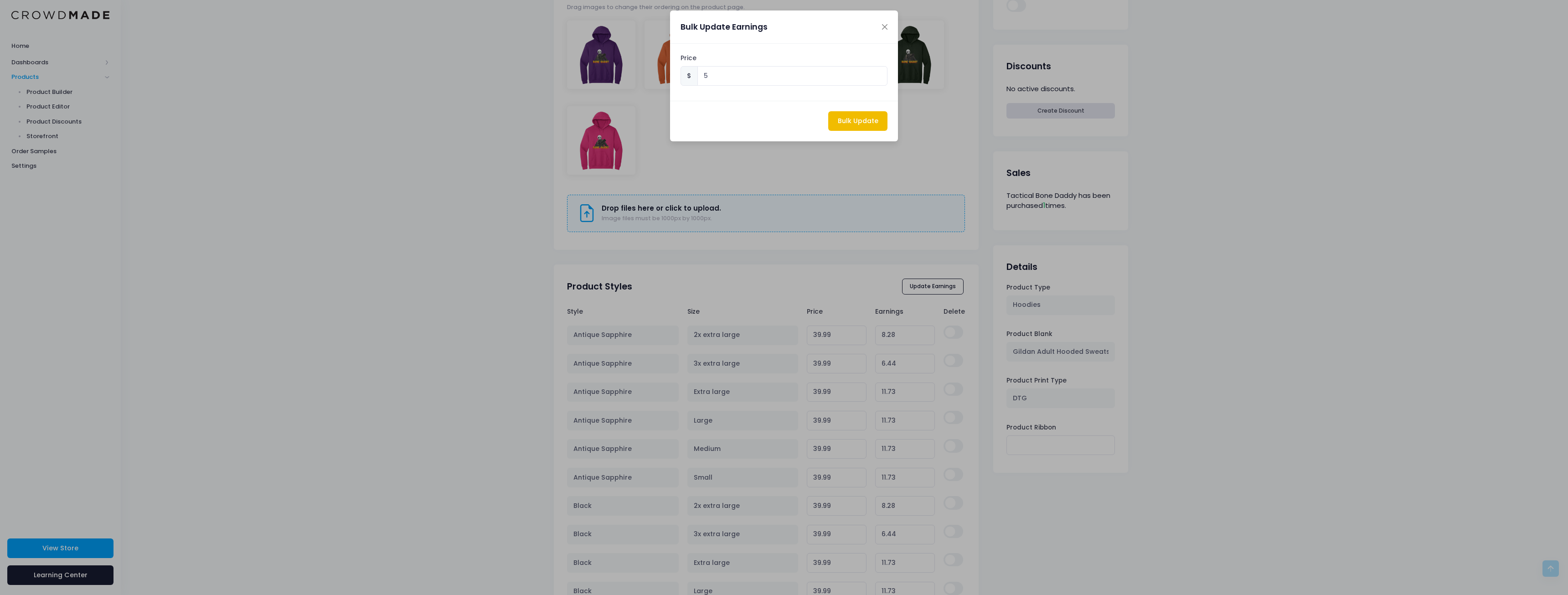
type input "33.260000000000005"
type input "5.00"
type input "33.260000000000005"
type input "5.00"
type input "33.260000000000005"
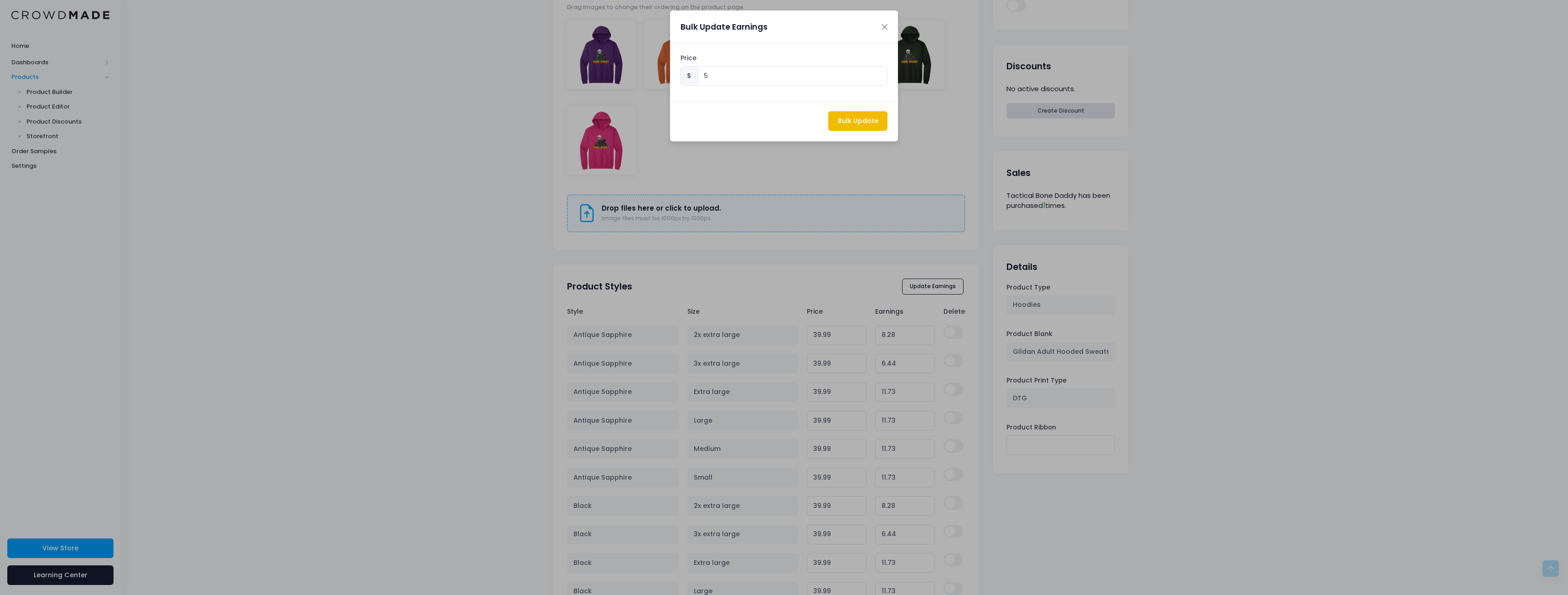
type input "5.00"
type input "36.71"
type input "5.00"
type input "38.55"
type input "5.00"
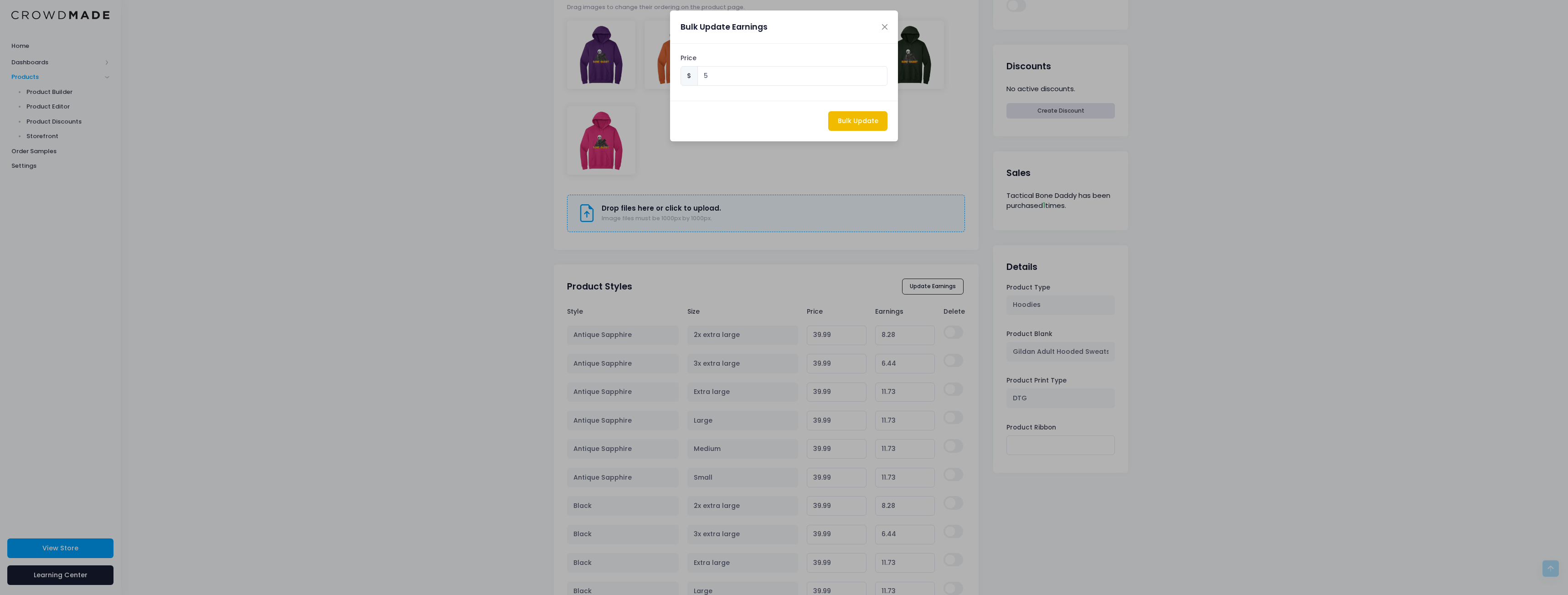
type input "33.260000000000005"
type input "5.00"
type input "33.260000000000005"
type input "5.00"
type input "33.260000000000005"
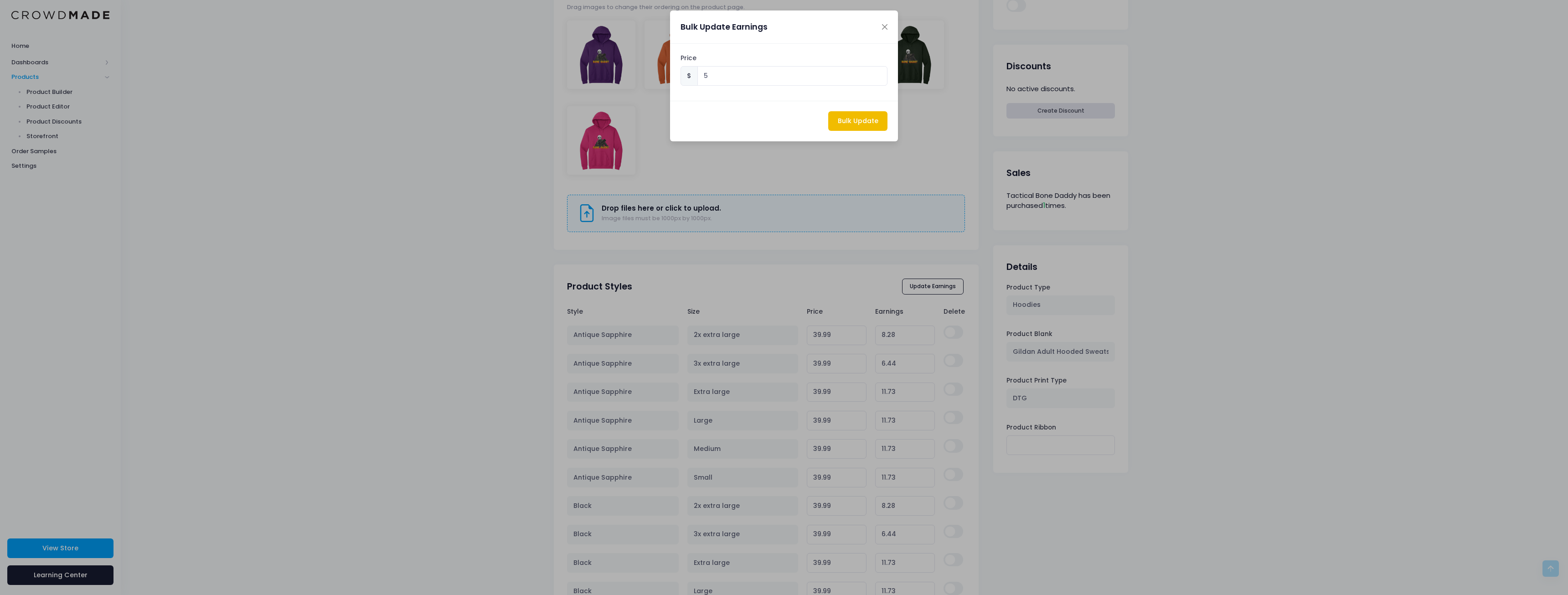
type input "5.00"
type input "33.260000000000005"
type input "5.00"
type input "36.71"
type input "5.00"
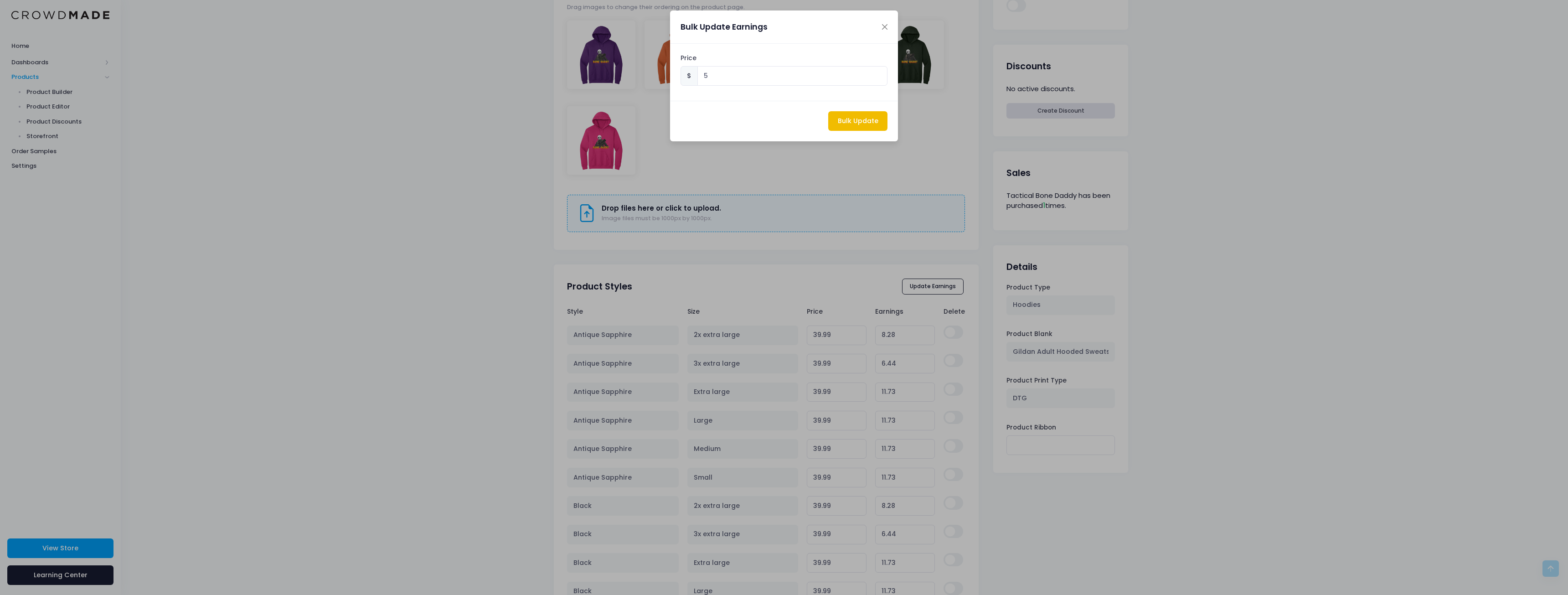
type input "38.55"
type input "5.00"
type input "33.260000000000005"
type input "5.00"
type input "33.260000000000005"
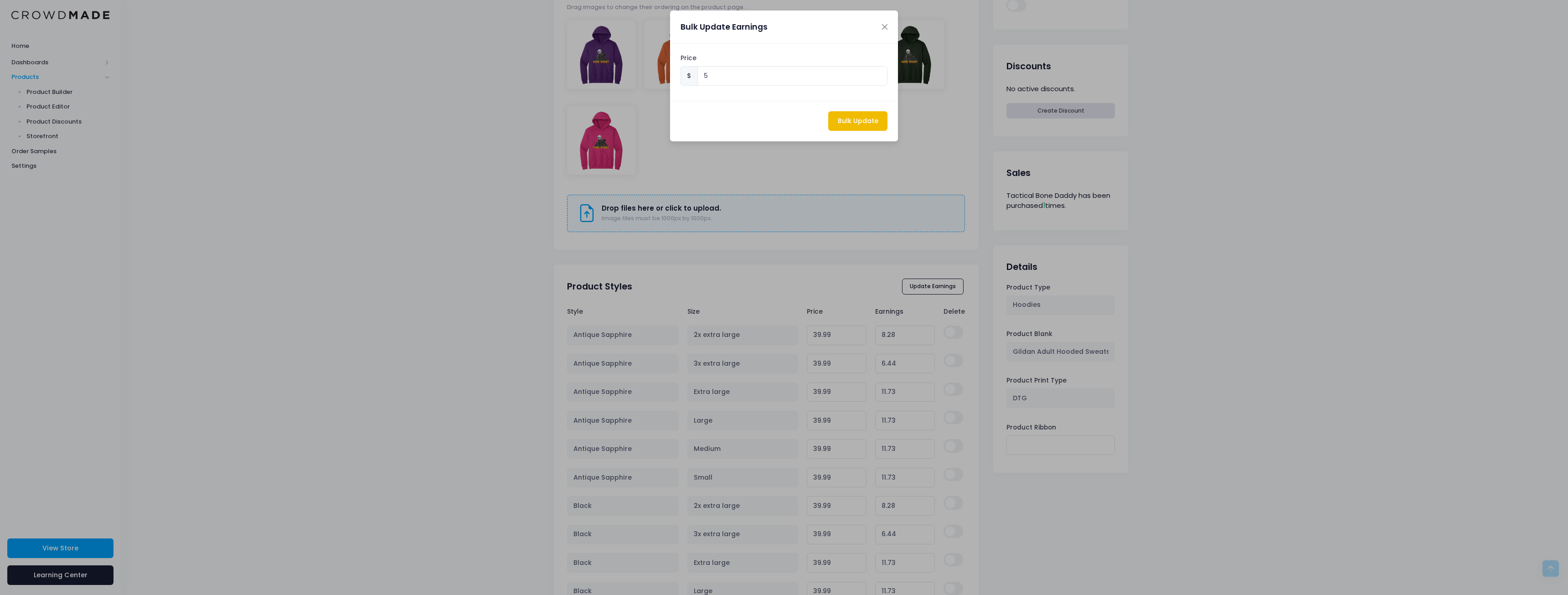
type input "5.00"
type input "33.260000000000005"
type input "5.00"
type input "33.260000000000005"
type input "5.00"
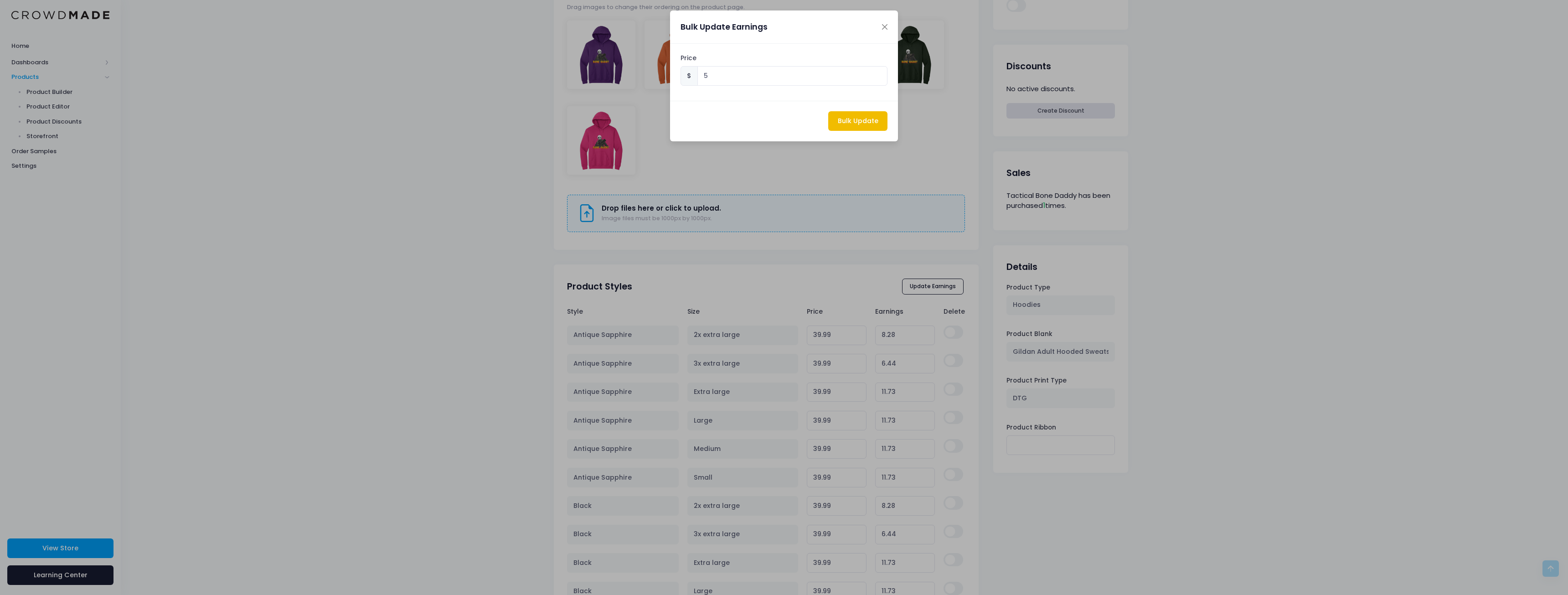
type input "36.71"
type input "5.00"
type input "38.55"
type input "5.00"
type input "33.260000000000005"
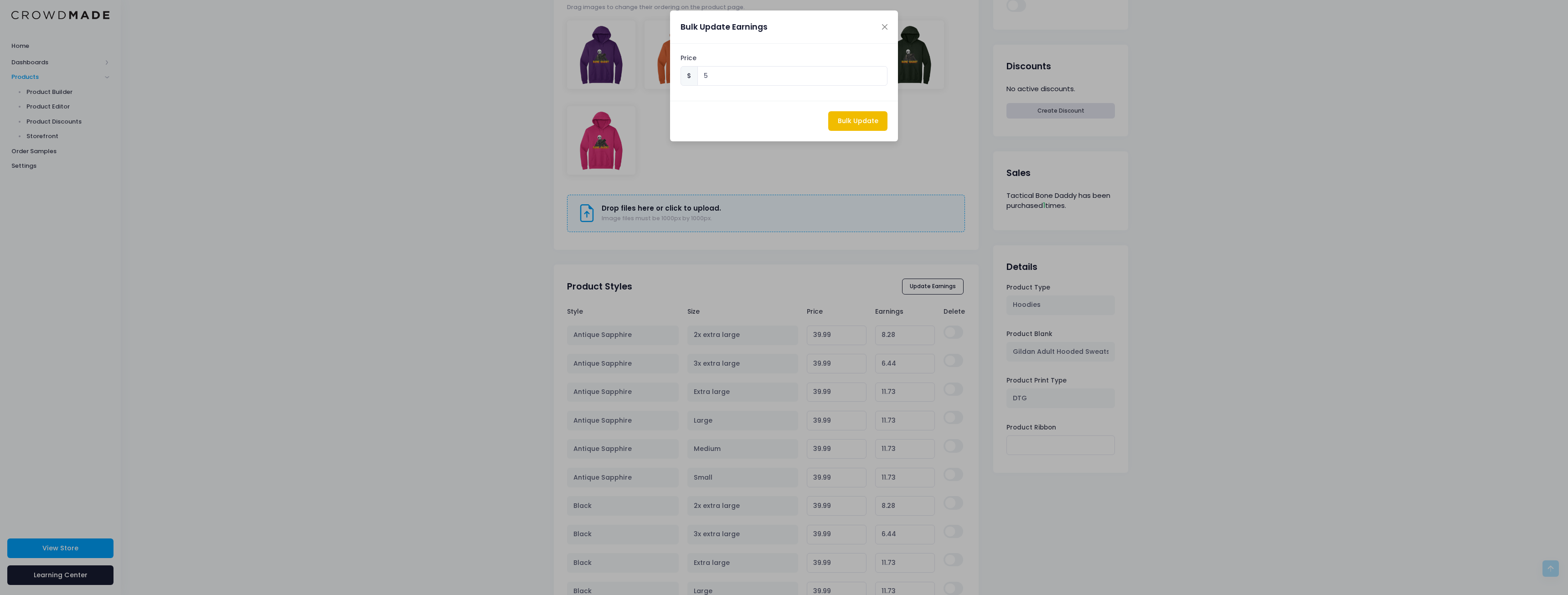
type input "5.00"
type input "33.260000000000005"
type input "5.00"
type input "33.260000000000005"
type input "5.00"
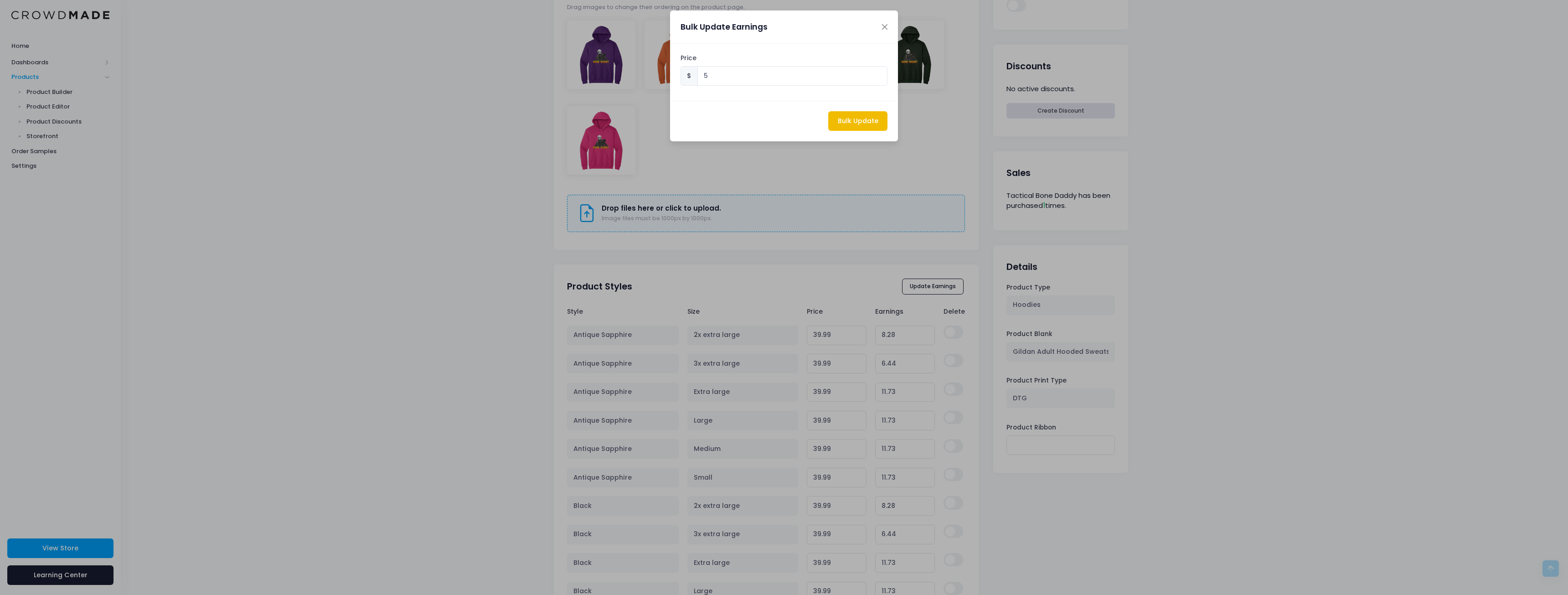
type input "33.260000000000005"
type input "5.00"
type input "36.71"
type input "5.00"
type input "38.55"
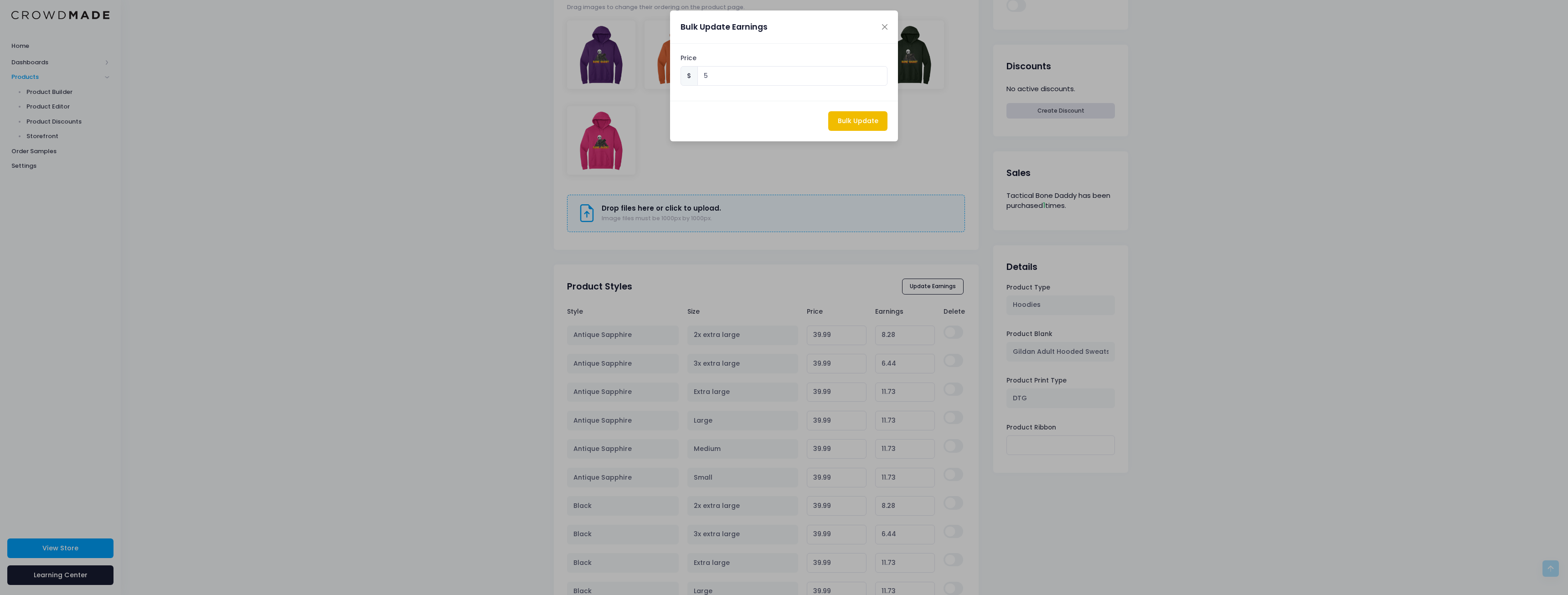
type input "5.00"
type input "33.260000000000005"
type input "5.00"
type input "33.260000000000005"
type input "5.00"
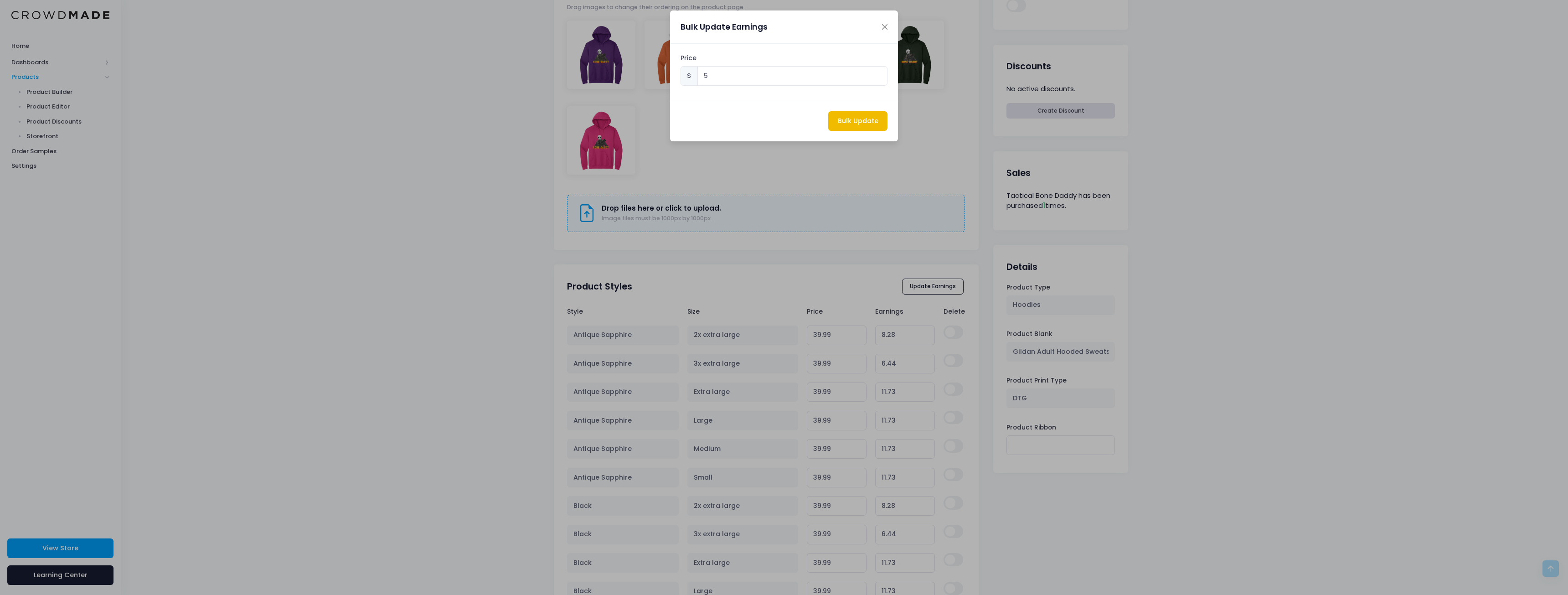
type input "33.260000000000005"
type input "5.00"
type input "33.260000000000005"
type input "5.00"
type input "36.71"
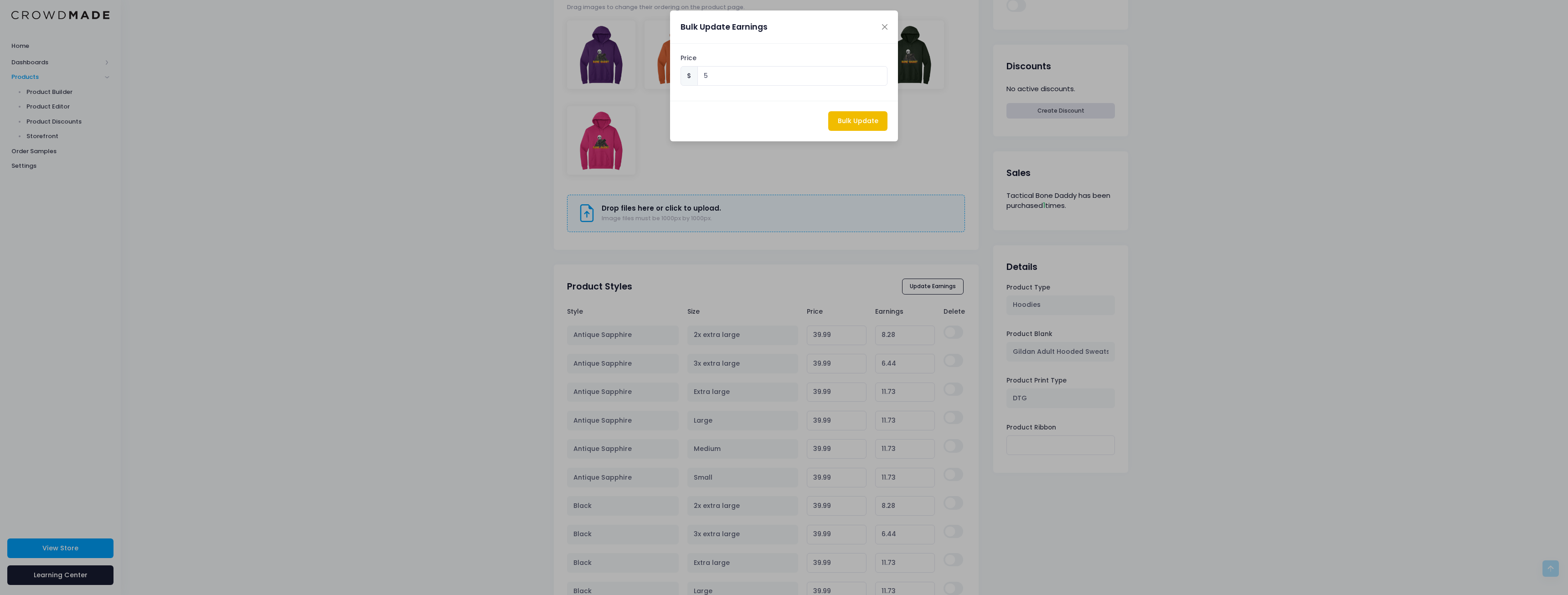
type input "5.00"
type input "38.55"
type input "5.00"
type input "33.260000000000005"
type input "5.00"
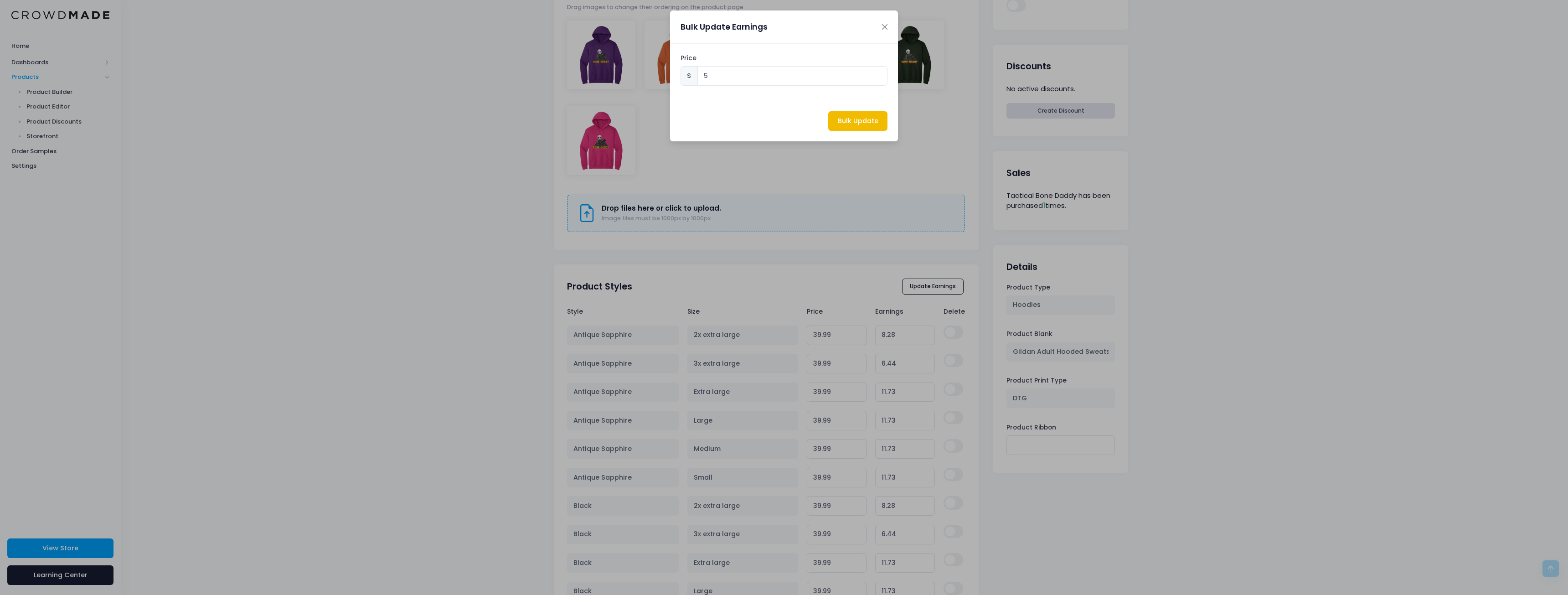
type input "33.260000000000005"
type input "5.00"
type input "33.260000000000005"
type input "5.00"
type input "33.260000000000005"
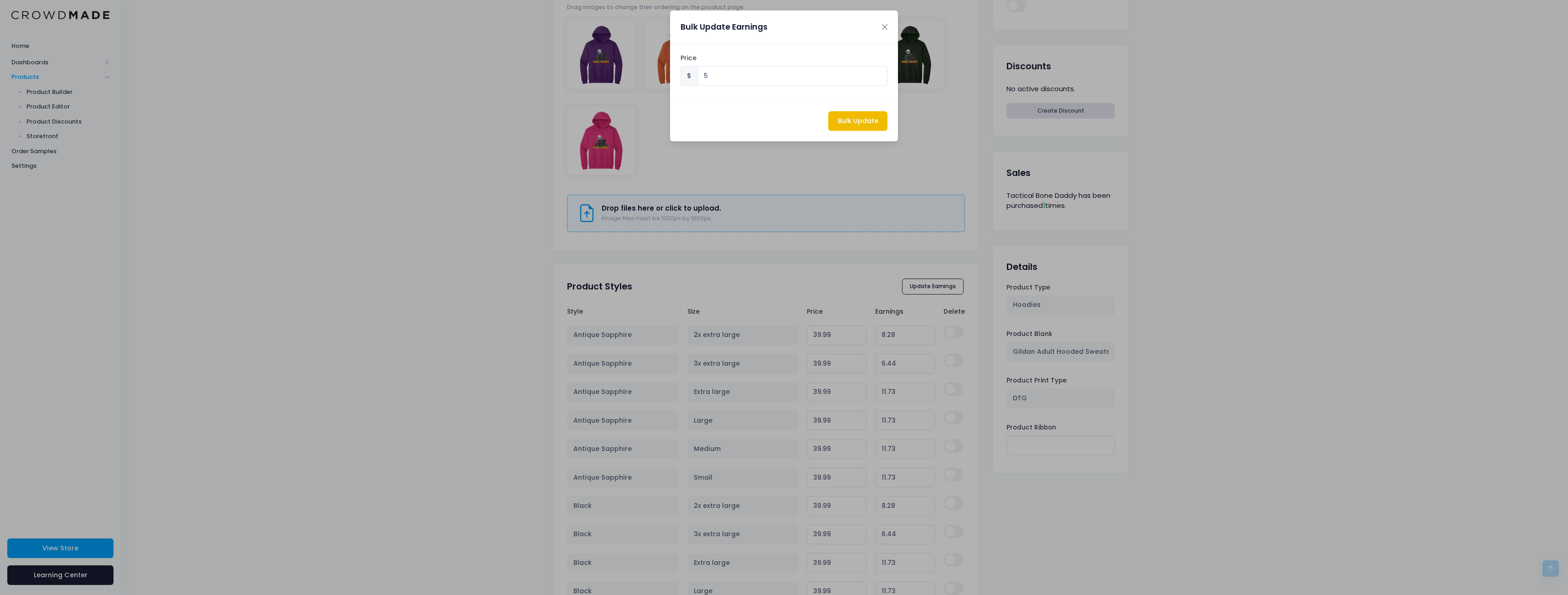
type input "5.00"
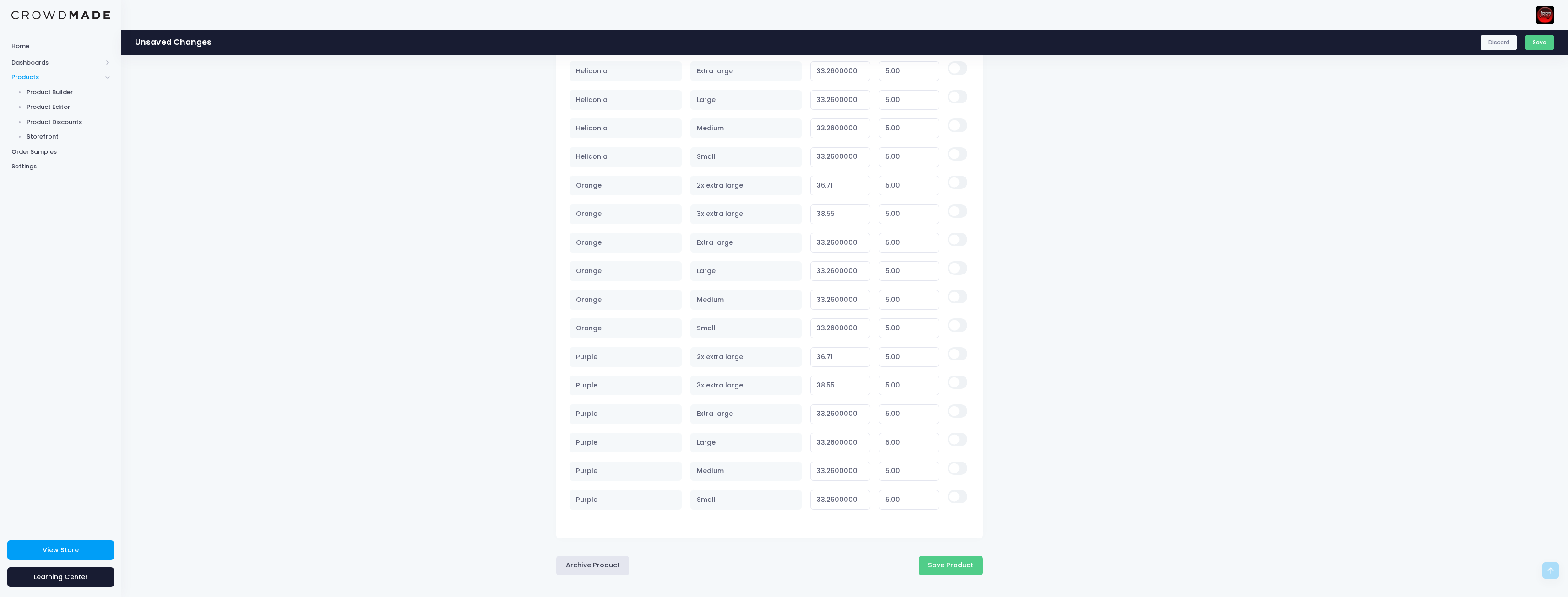
scroll to position [1184, 0]
click at [955, 563] on button "Save Product" at bounding box center [951, 563] width 64 height 20
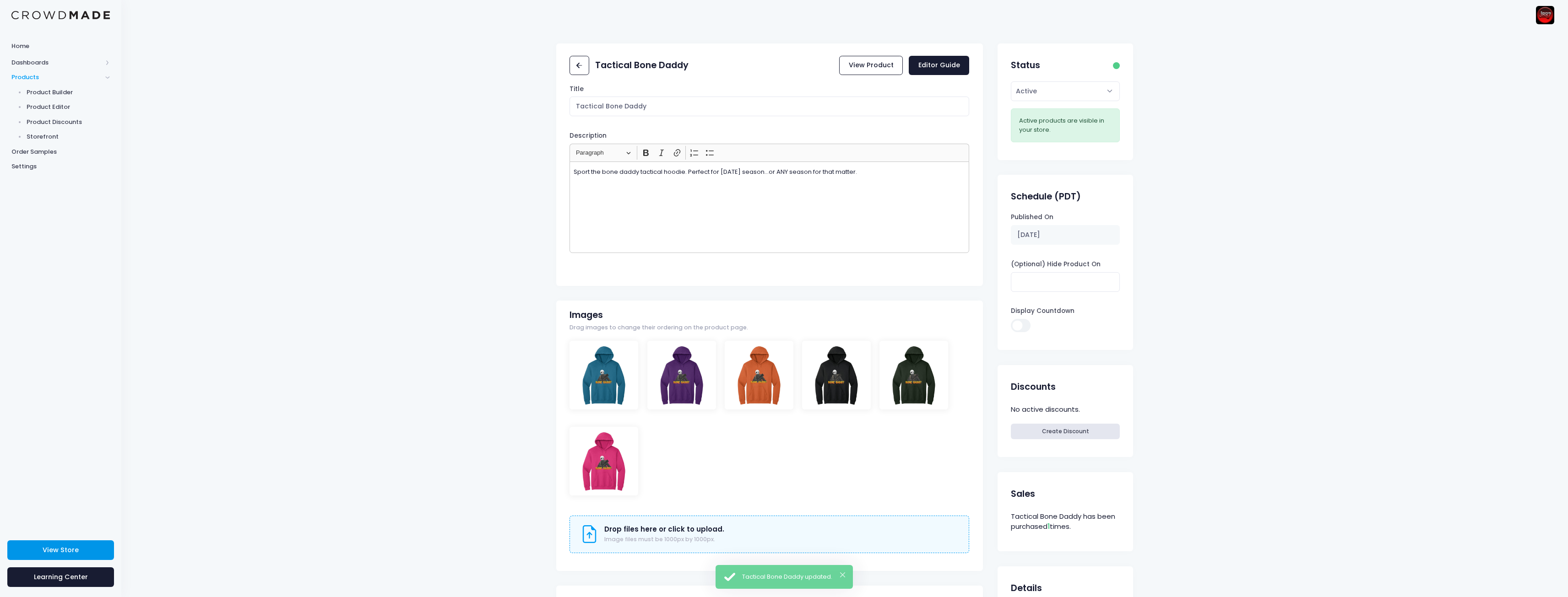
click at [79, 538] on div "View Store [GEOGRAPHIC_DATA]" at bounding box center [61, 565] width 121 height 65
click at [76, 543] on link "View Store" at bounding box center [61, 550] width 106 height 20
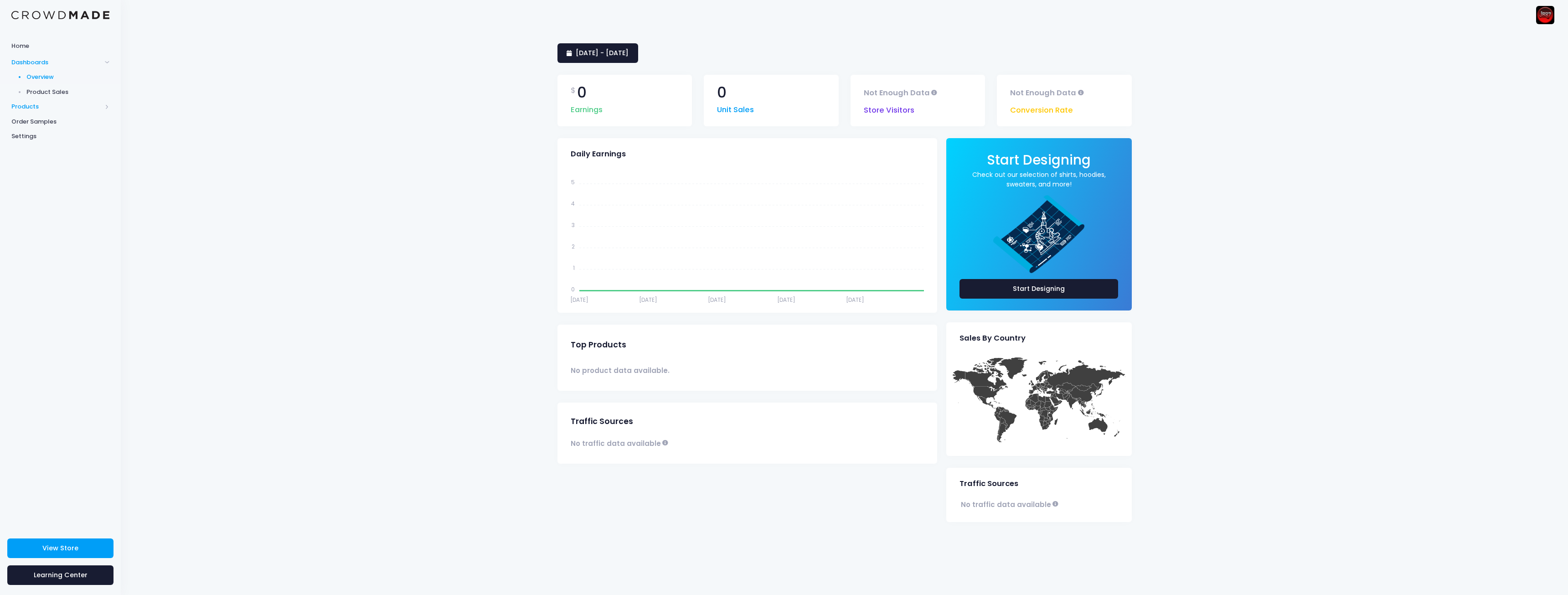
click at [61, 104] on span "Products" at bounding box center [57, 107] width 90 height 9
click at [58, 110] on span "Product Editor" at bounding box center [68, 107] width 83 height 9
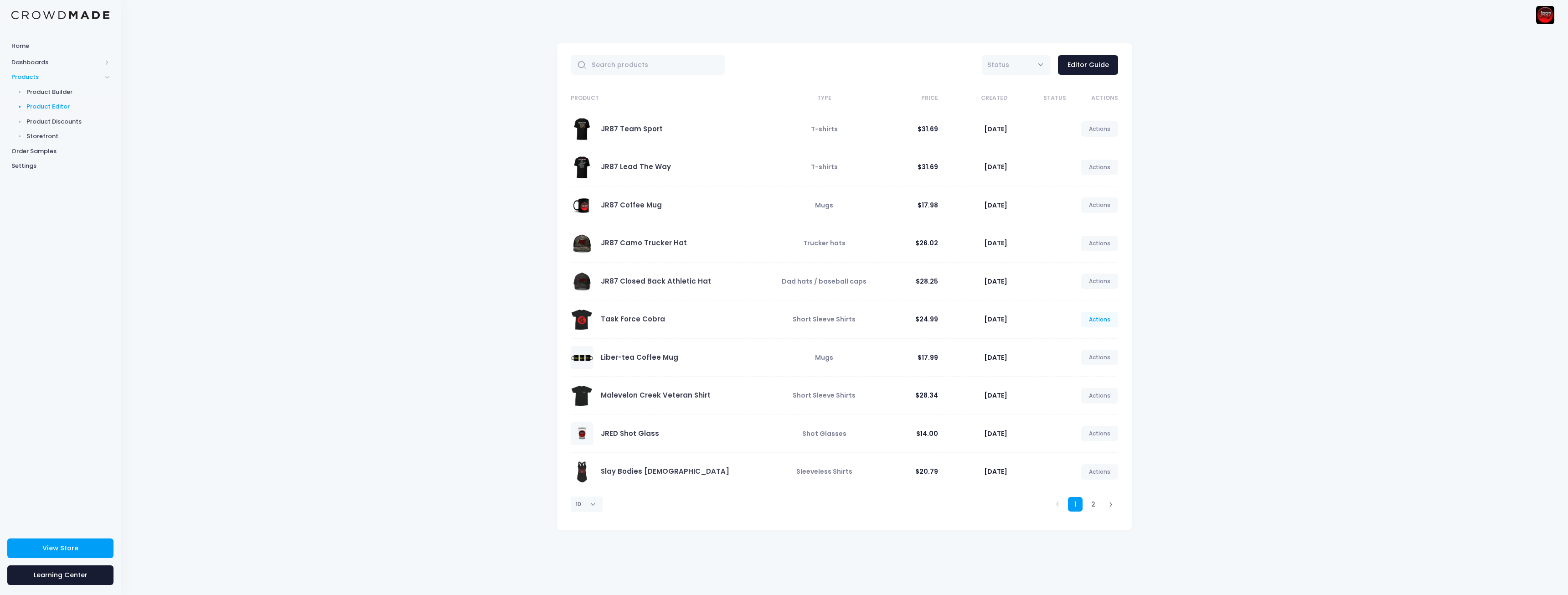
click at [1102, 325] on link "Actions" at bounding box center [1099, 319] width 37 height 15
click at [1088, 342] on link "Edit" at bounding box center [1090, 341] width 48 height 16
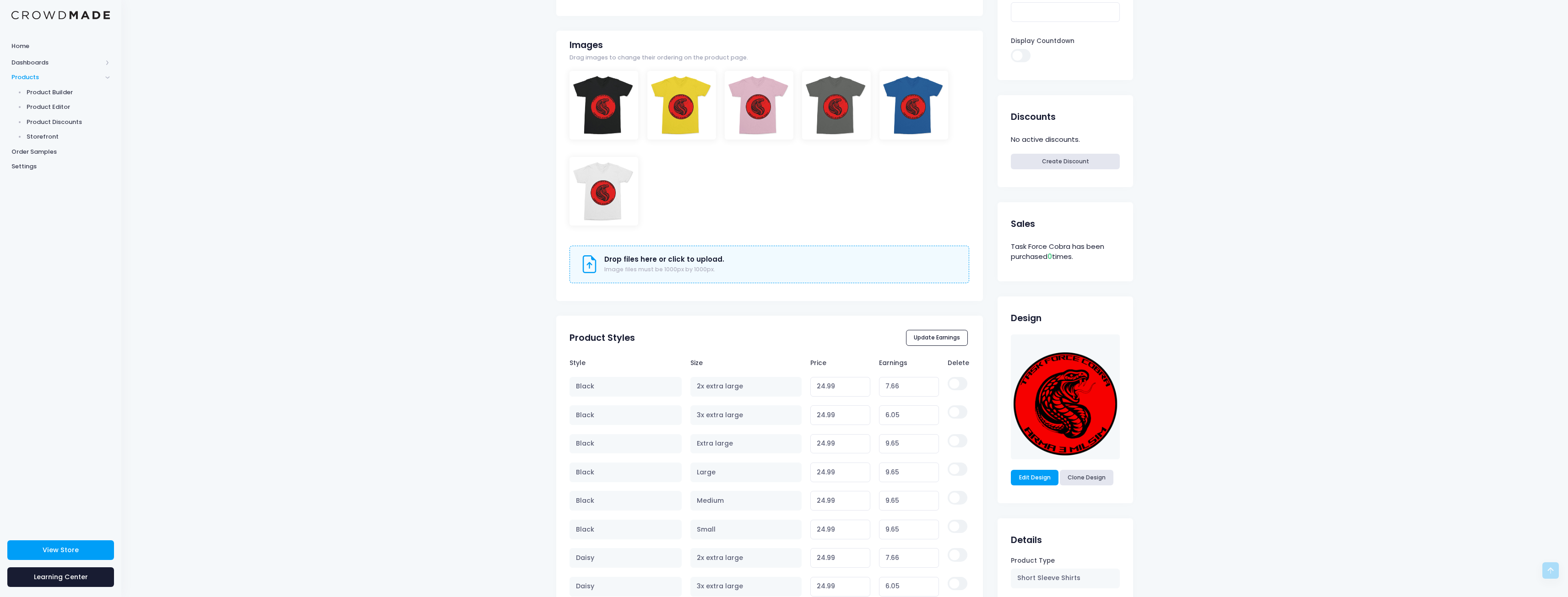
scroll to position [366, 0]
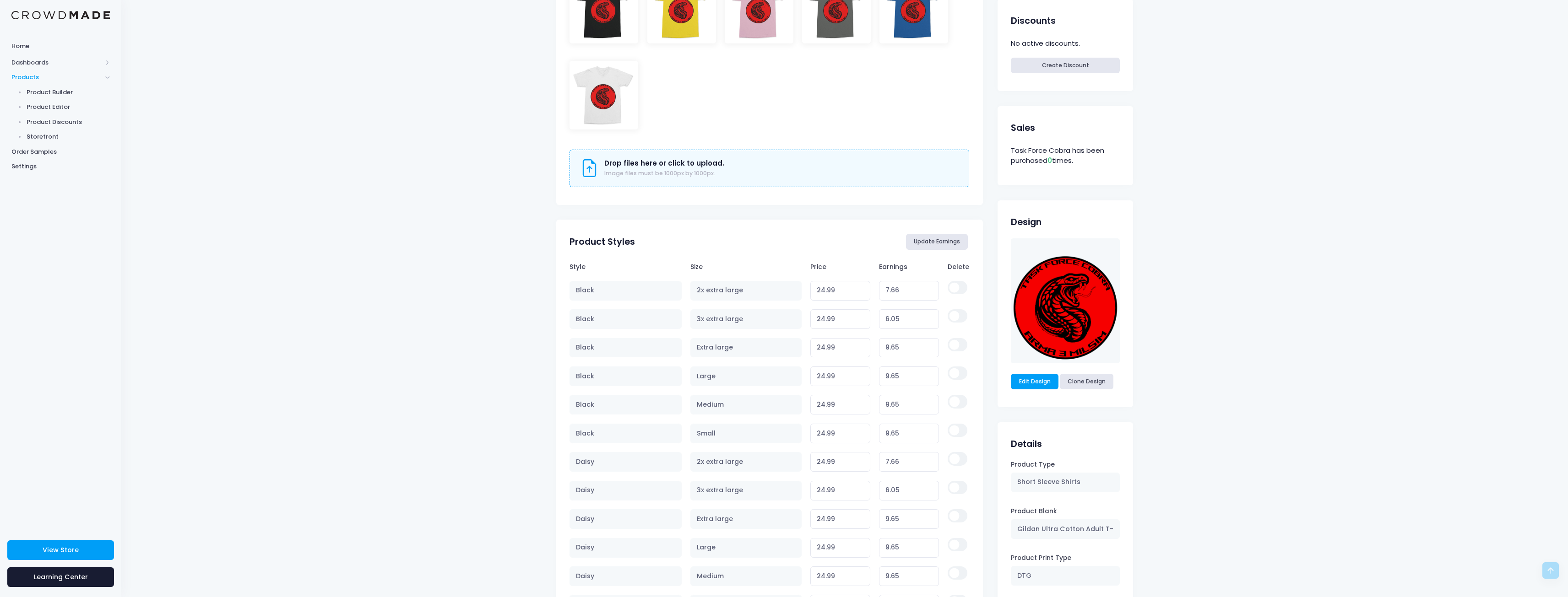
click at [940, 245] on button "Update Earnings" at bounding box center [937, 241] width 62 height 15
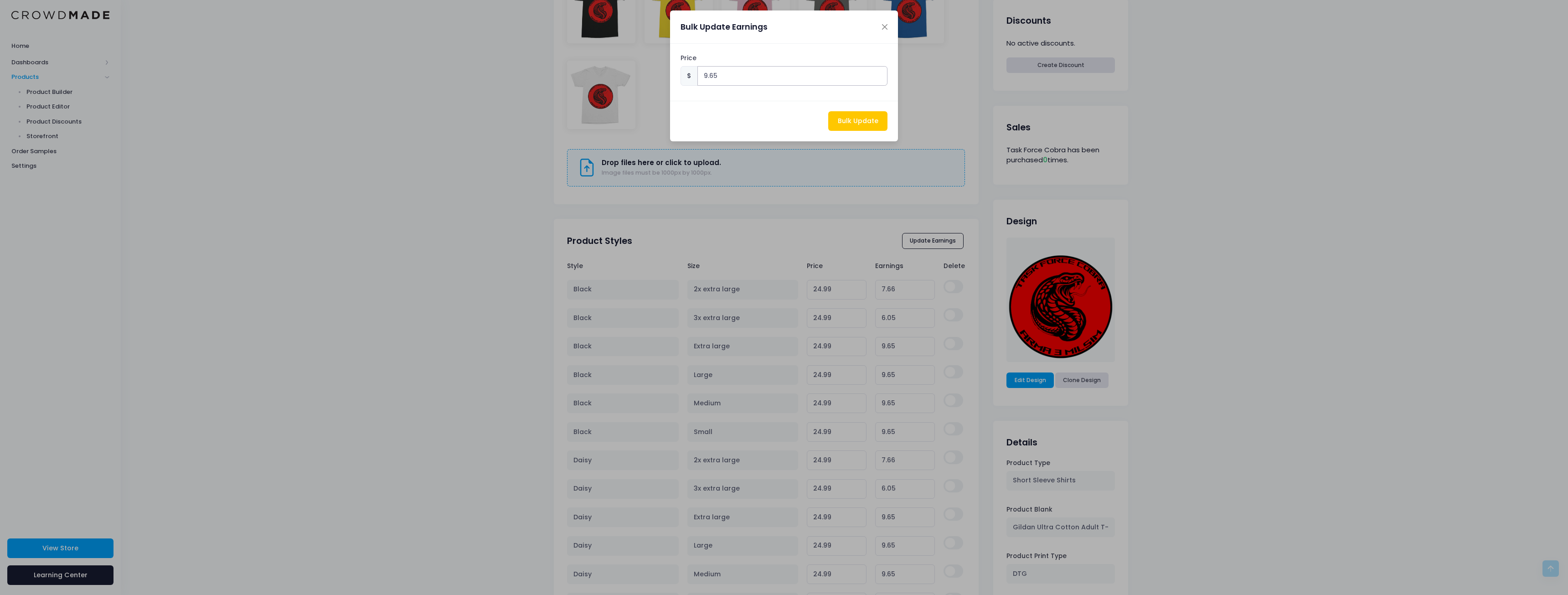
drag, startPoint x: 751, startPoint y: 82, endPoint x: 597, endPoint y: 74, distance: 154.2
click at [598, 75] on div "Bulk Update Earnings Price $ 9.65 Bulk Update" at bounding box center [784, 297] width 1568 height 595
type input "5"
click at [859, 127] on button "Bulk Update" at bounding box center [858, 121] width 59 height 19
type input "22.33"
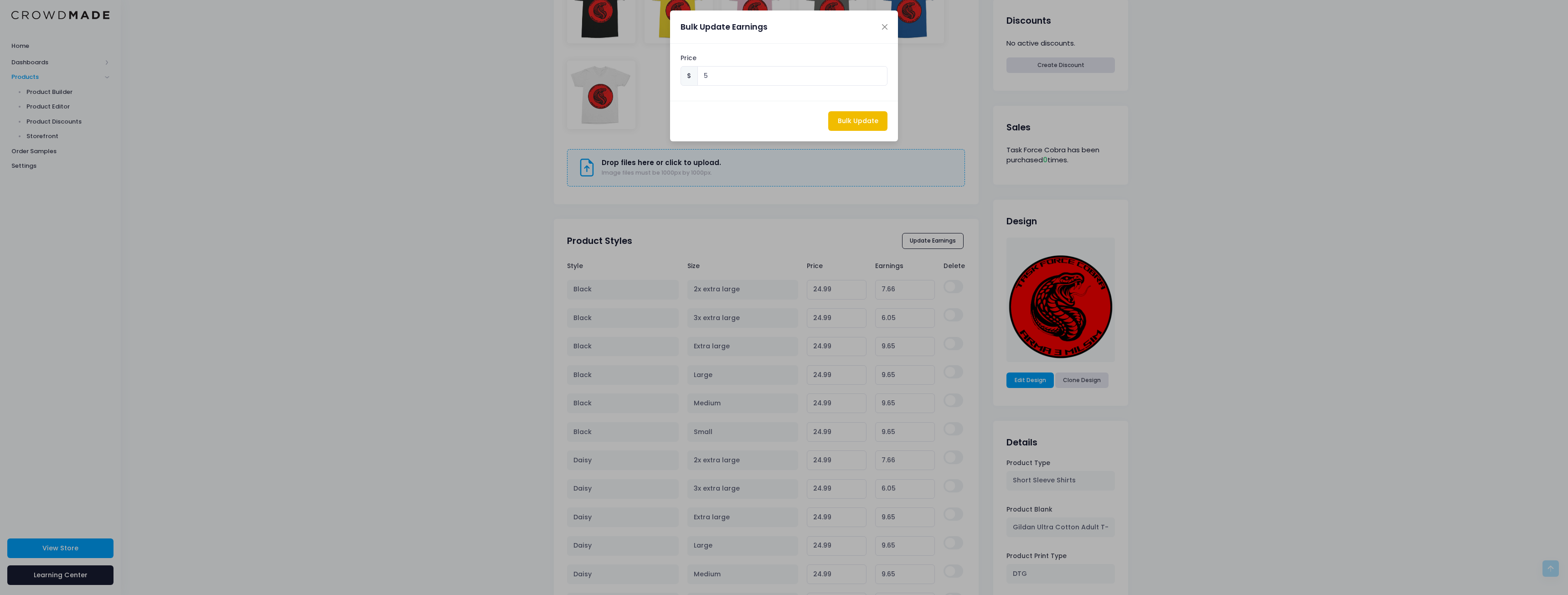
type input "5.00"
type input "23.94"
type input "5.00"
type input "20.34"
type input "5.00"
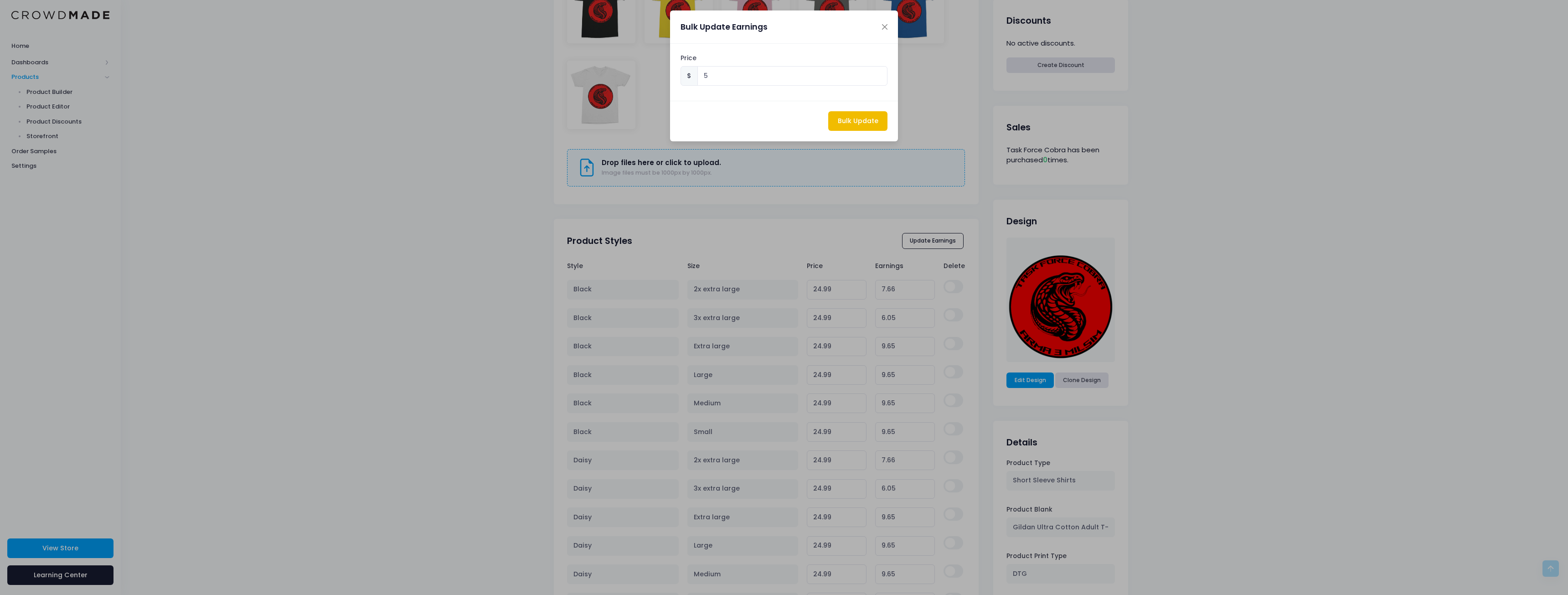
type input "20.34"
type input "5.00"
type input "20.34"
type input "5.00"
type input "20.34"
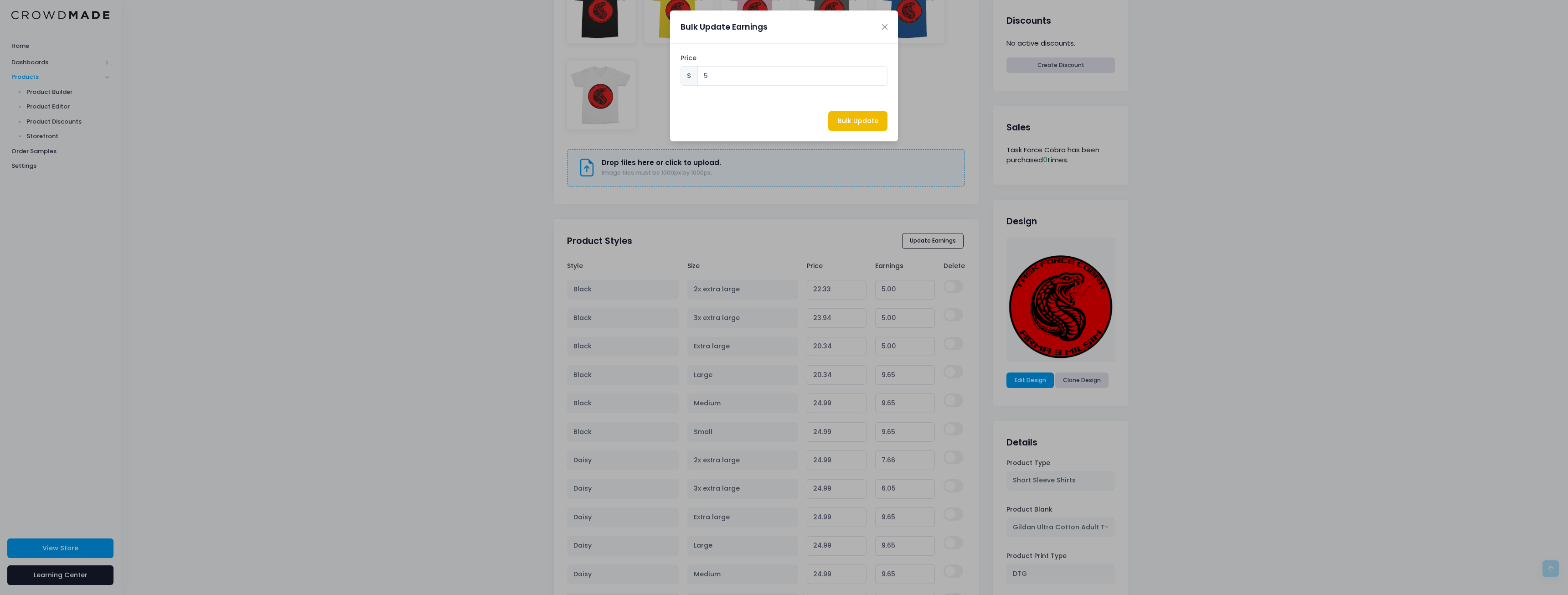
type input "5.00"
type input "22.33"
type input "5.00"
type input "23.94"
type input "5.00"
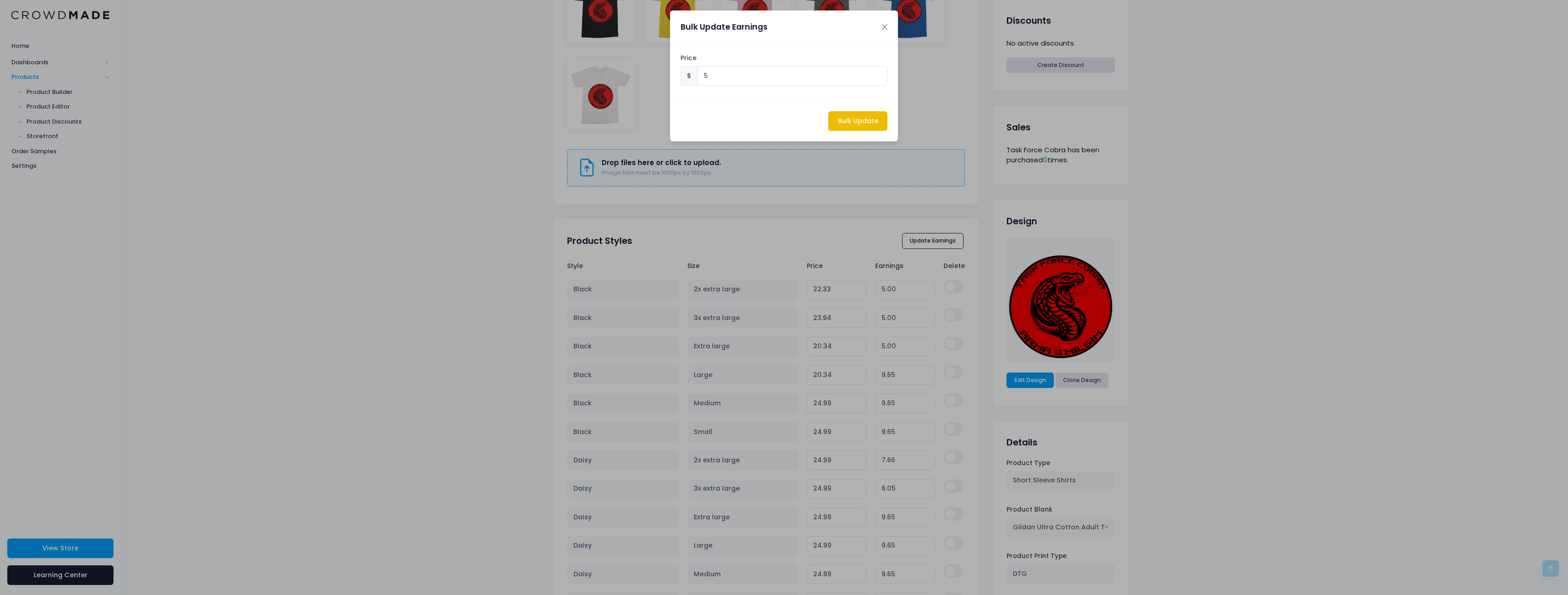
type input "20.34"
type input "5.00"
type input "20.34"
type input "5.00"
type input "20.34"
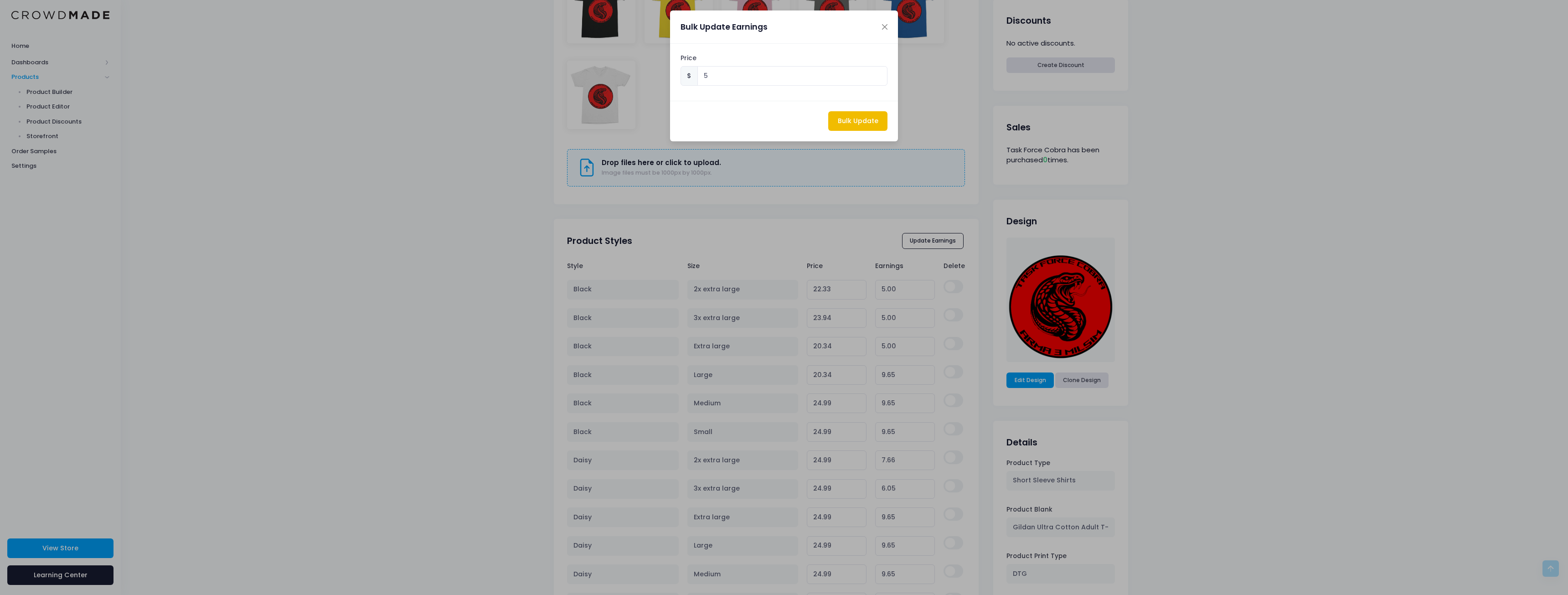
type input "5.00"
type input "20.34"
type input "5.00"
type input "22.33"
type input "5.00"
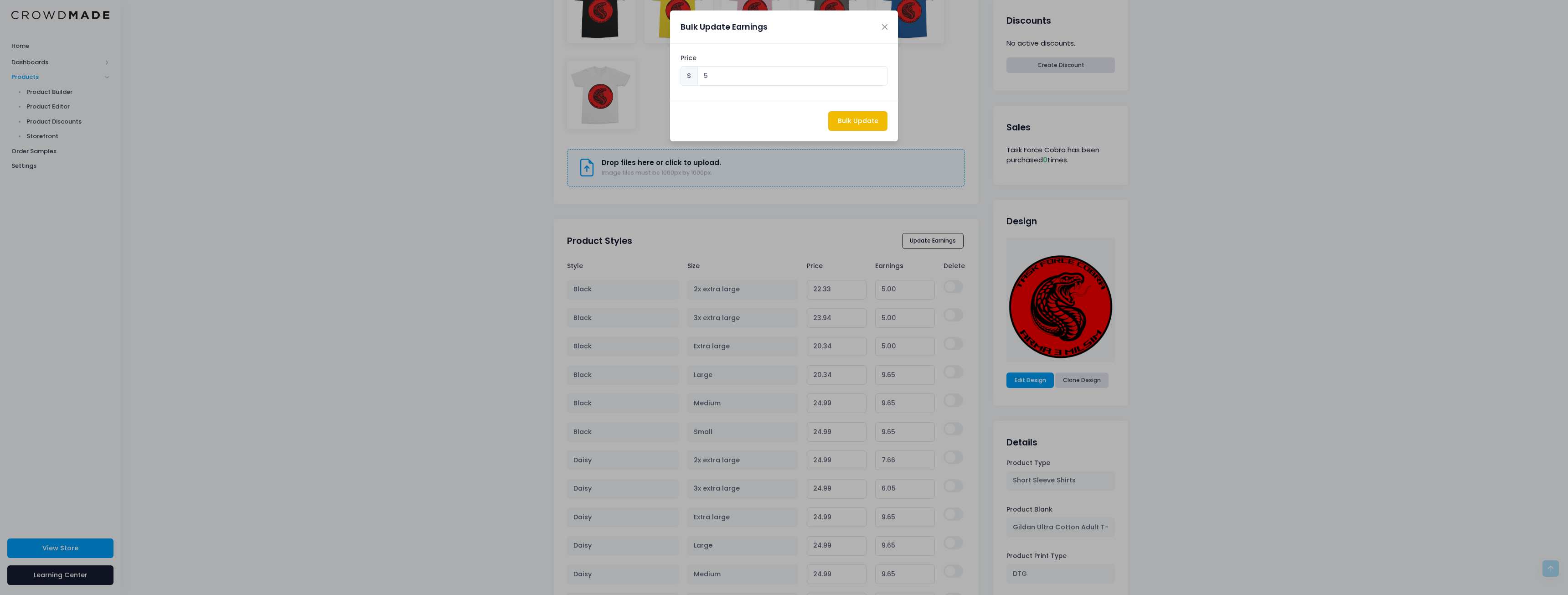
type input "23.94"
type input "5.00"
type input "20.34"
type input "5.00"
type input "20.34"
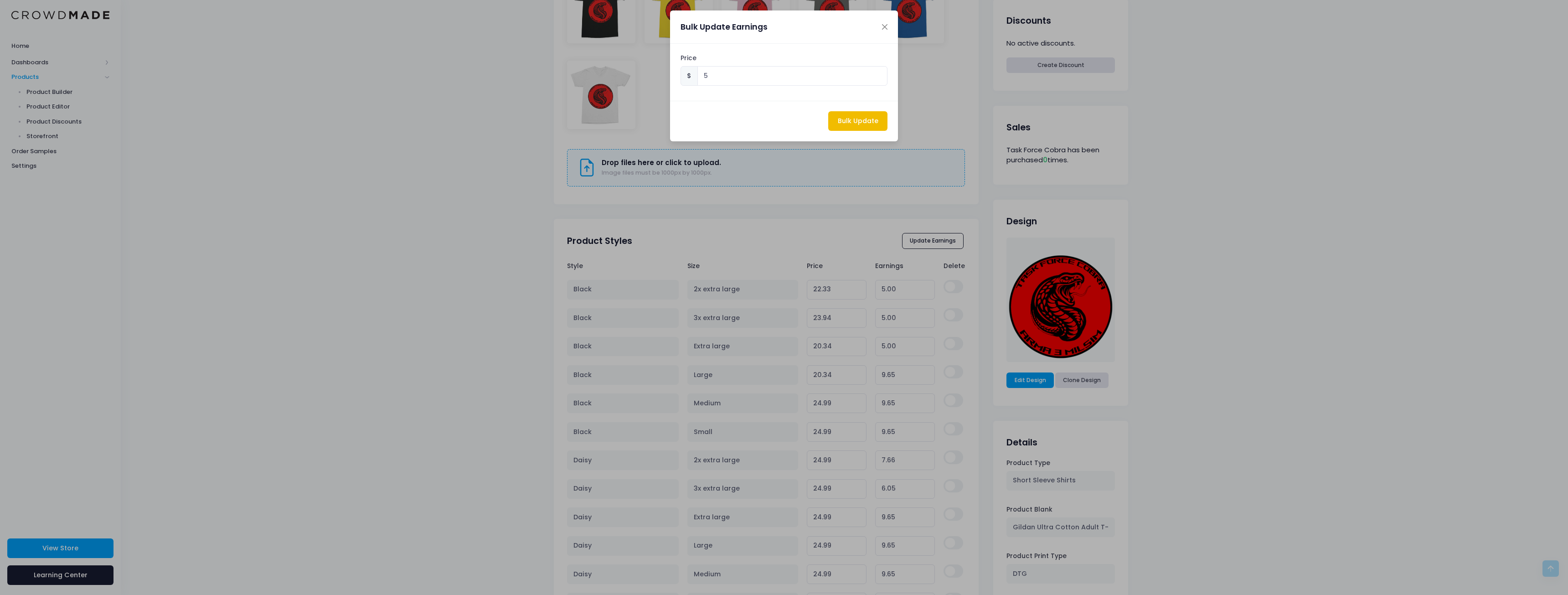
type input "5.00"
type input "20.34"
type input "5.00"
type input "20.34"
type input "5.00"
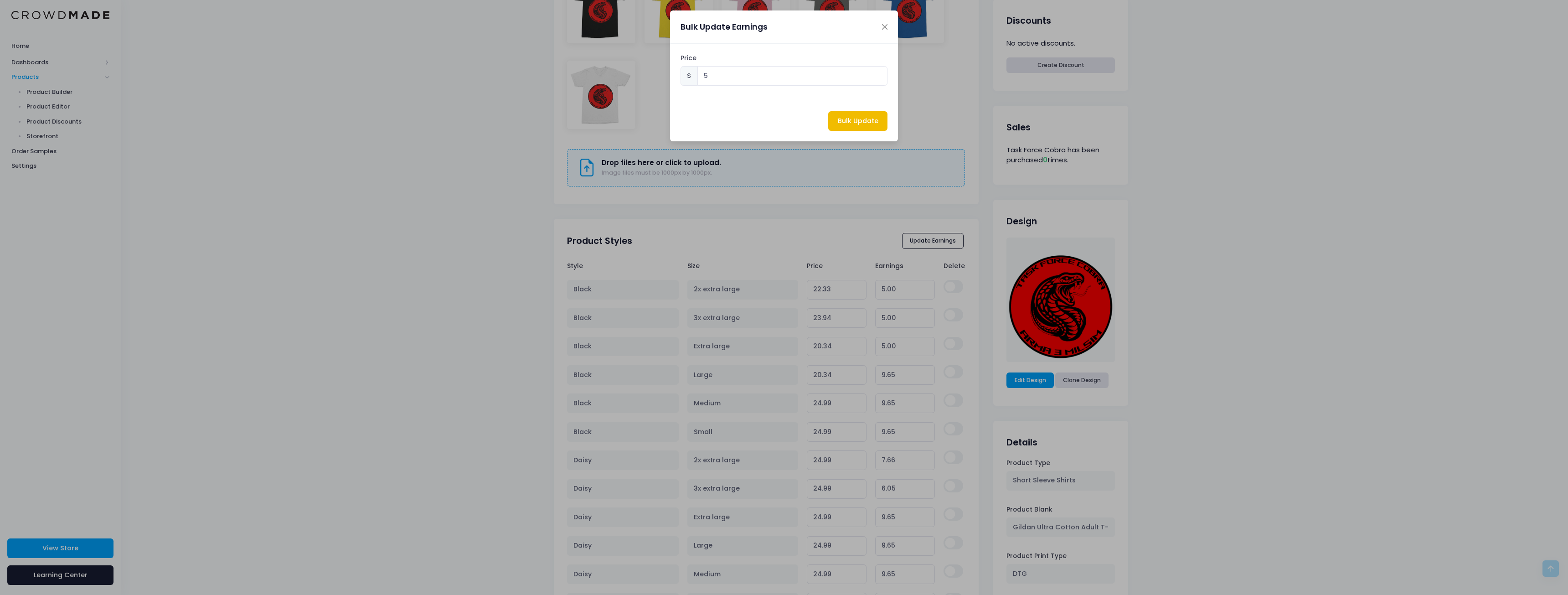
type input "22.33"
type input "5.00"
type input "23.94"
type input "5.00"
type input "20.34"
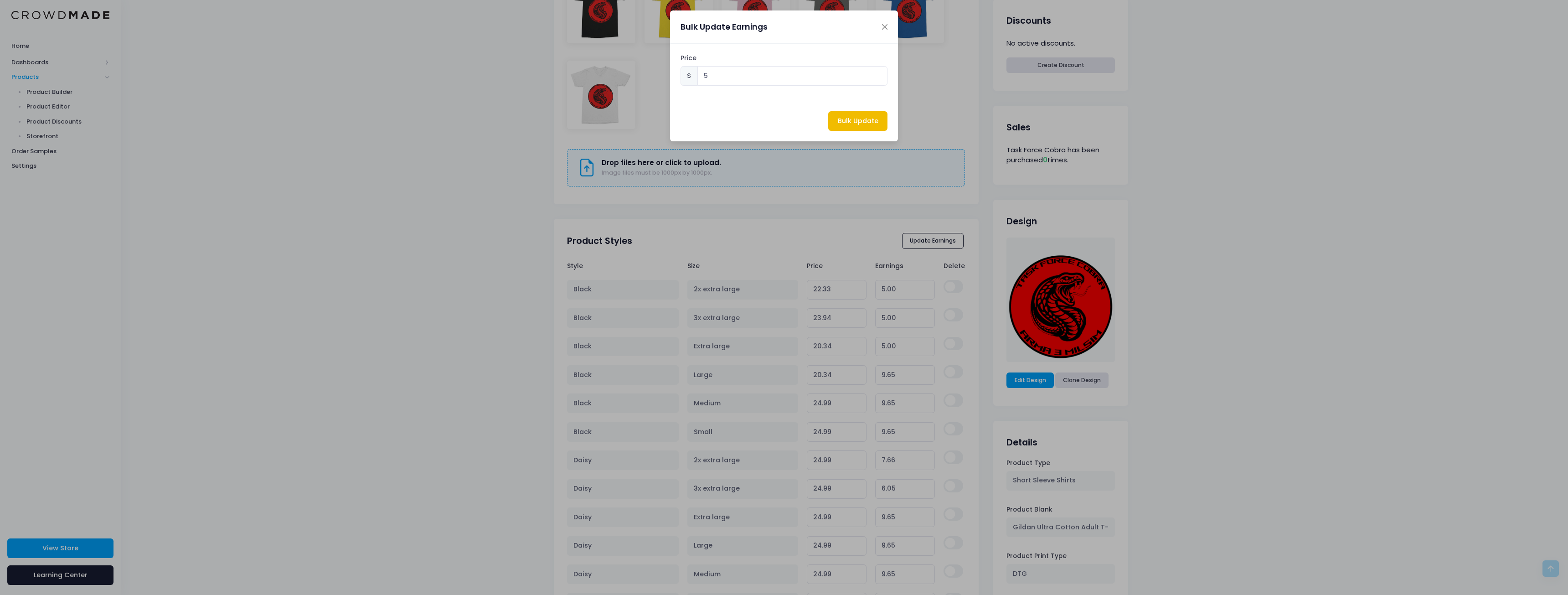
type input "5.00"
type input "20.34"
type input "5.00"
type input "20.34"
type input "5.00"
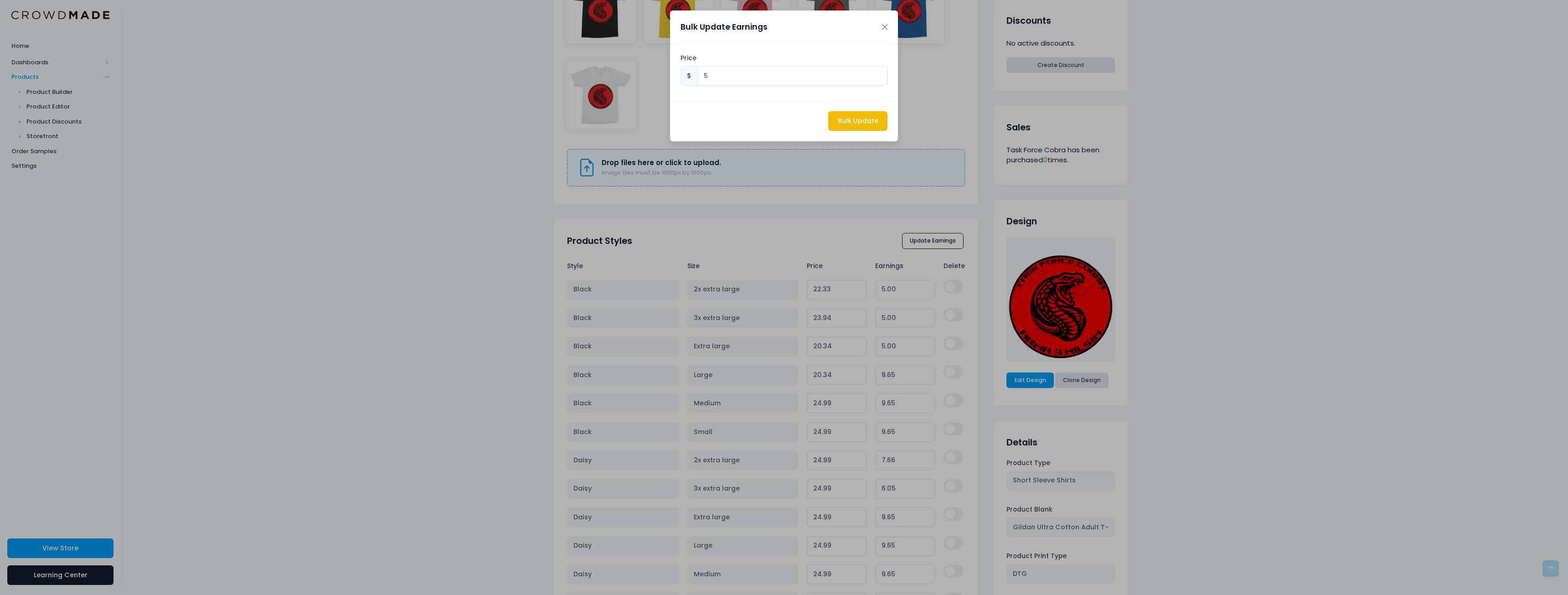
type input "20.34"
type input "5.00"
type input "22.33"
type input "5.00"
type input "23.94"
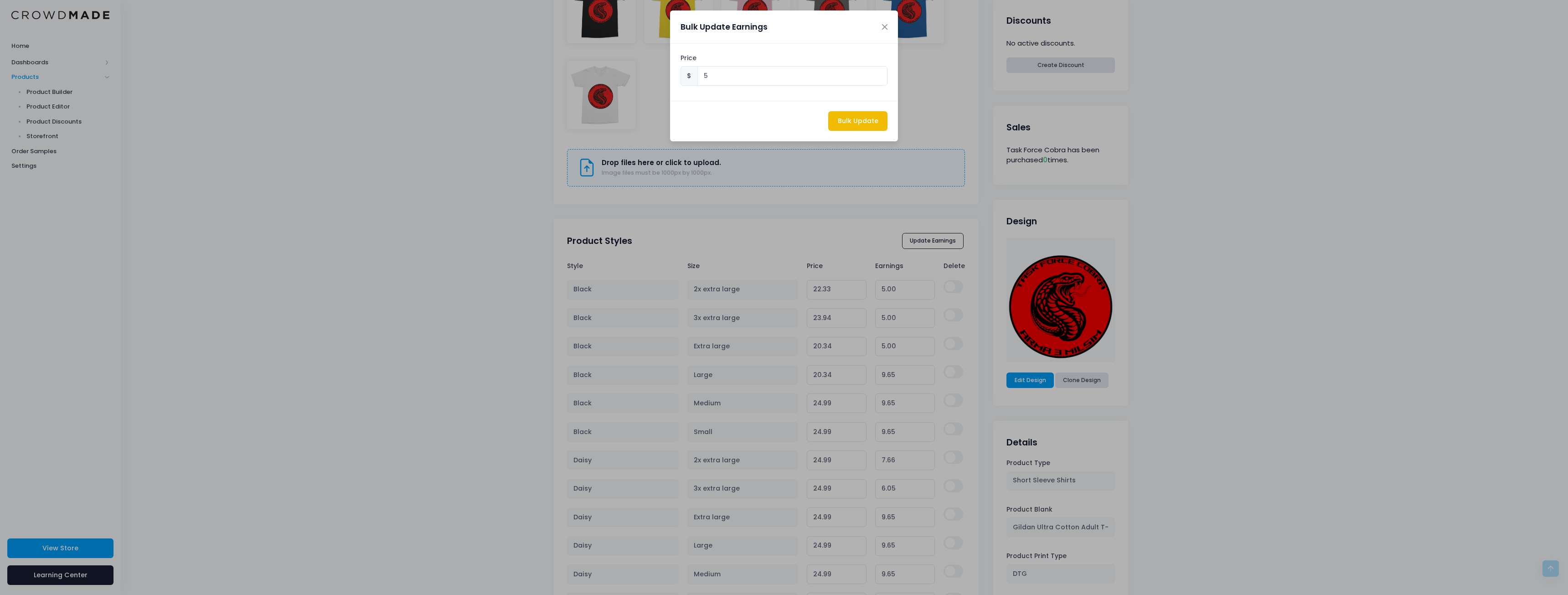
type input "5.00"
type input "20.34"
type input "5.00"
type input "20.34"
type input "5.00"
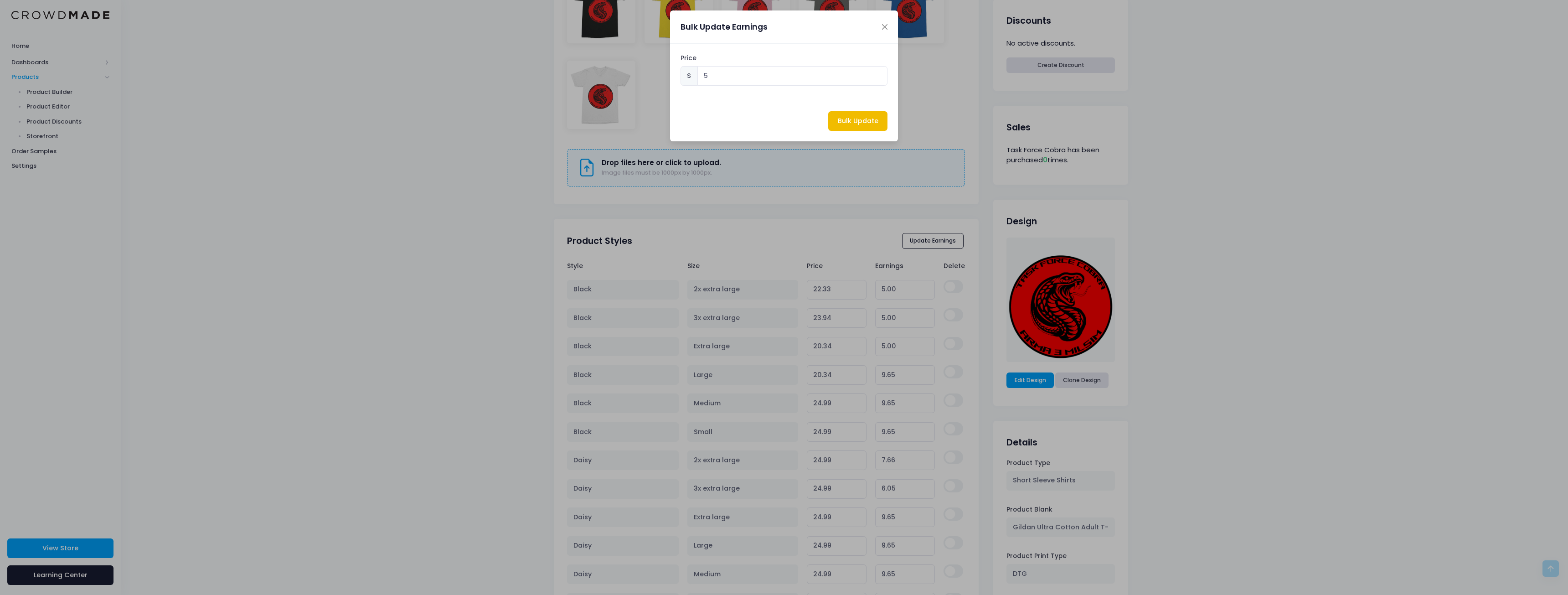
type input "20.34"
type input "5.00"
type input "20.34"
type input "5.00"
type input "22.33"
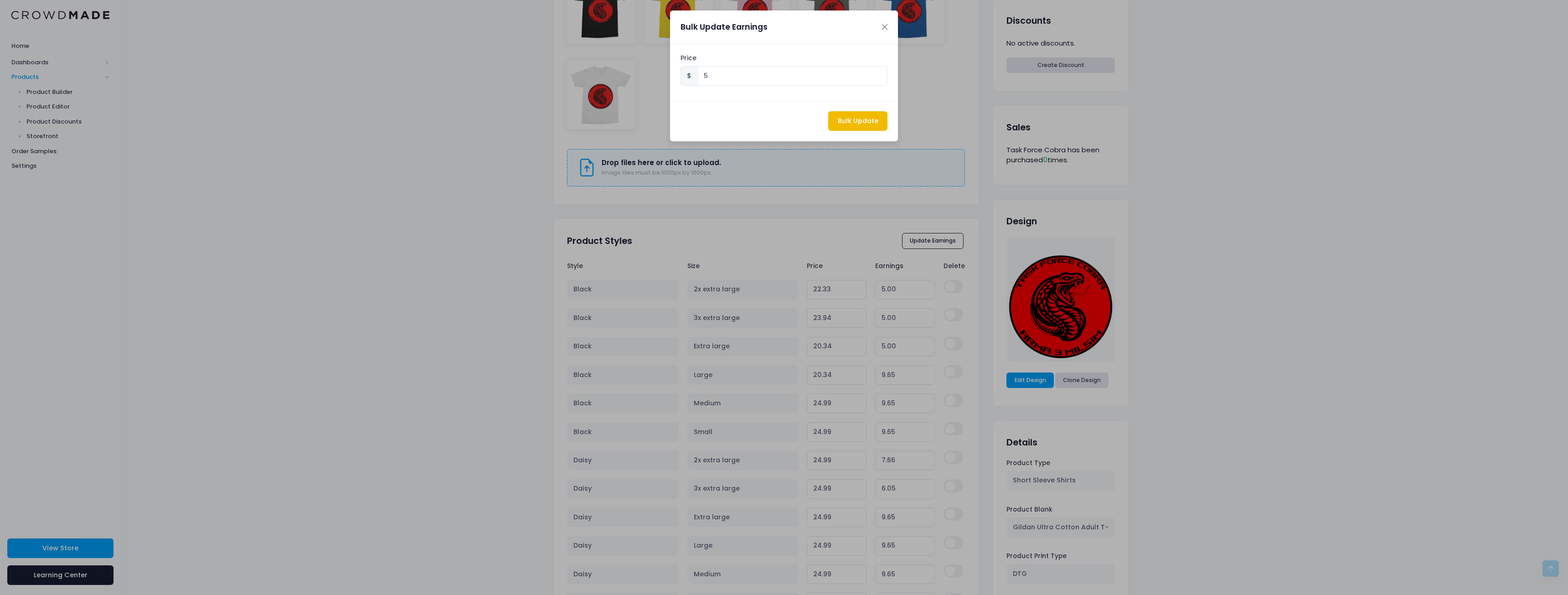
type input "5.00"
type input "23.94"
type input "5.00"
type input "20.34"
type input "5.00"
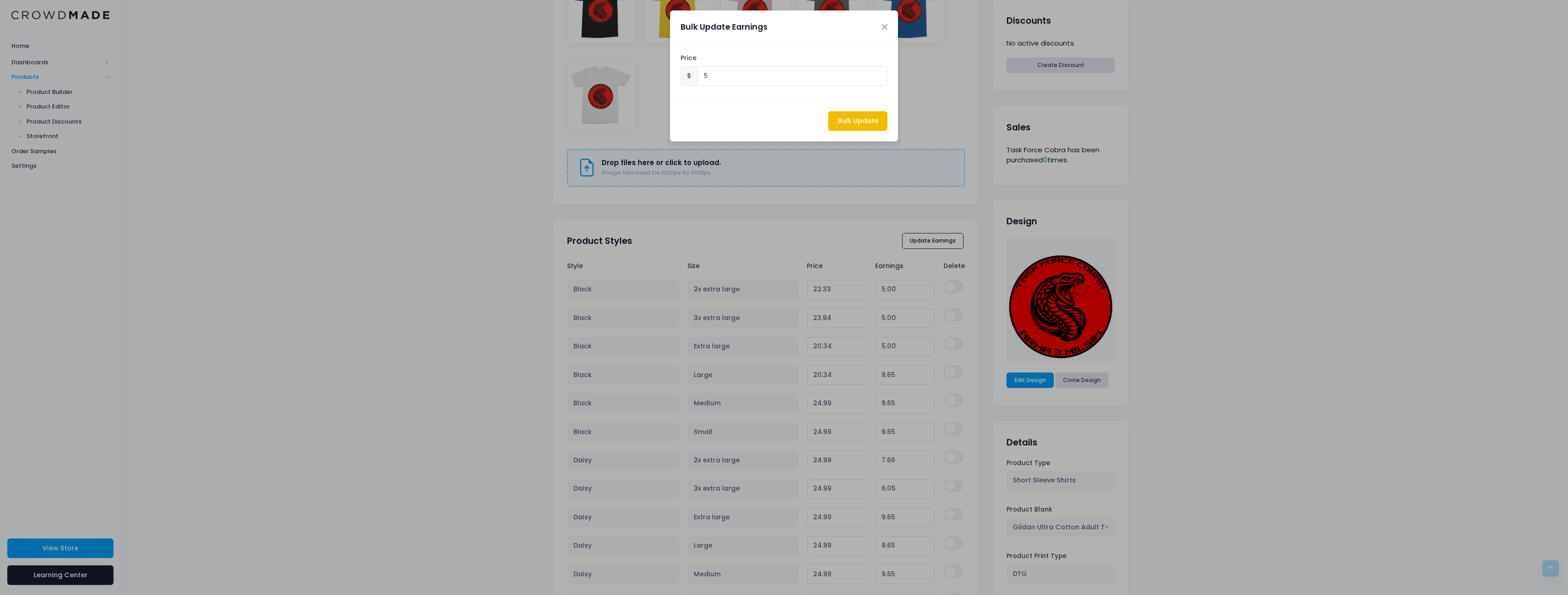
type input "20.34"
type input "5.00"
type input "20.34"
type input "5.00"
type input "20.34"
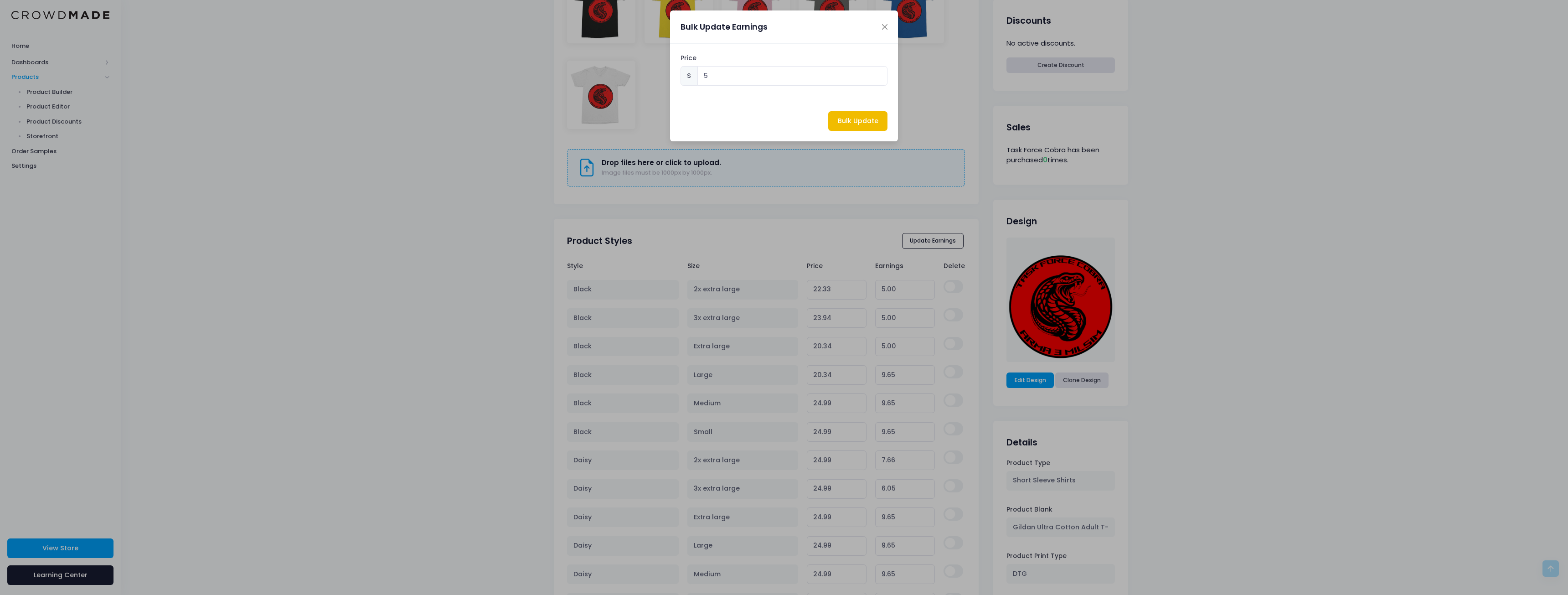
type input "5.00"
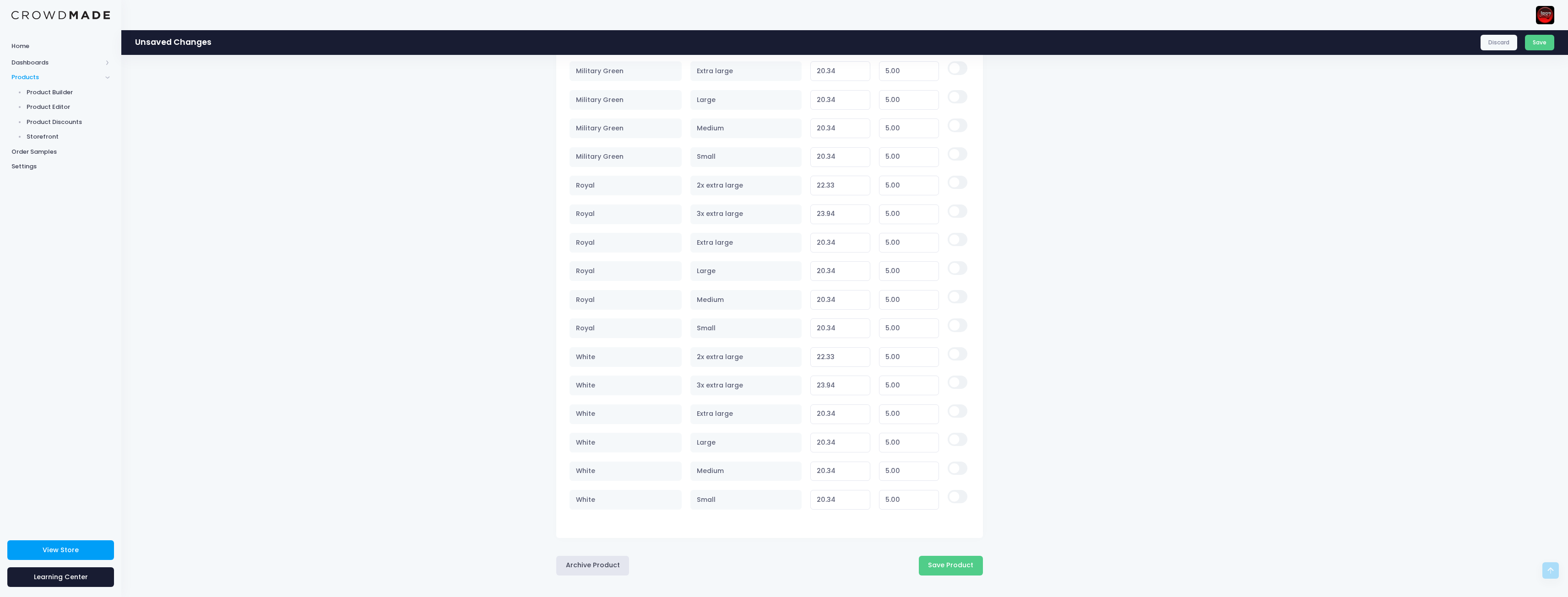
scroll to position [1184, 0]
click at [952, 567] on button "Save Product" at bounding box center [951, 563] width 64 height 20
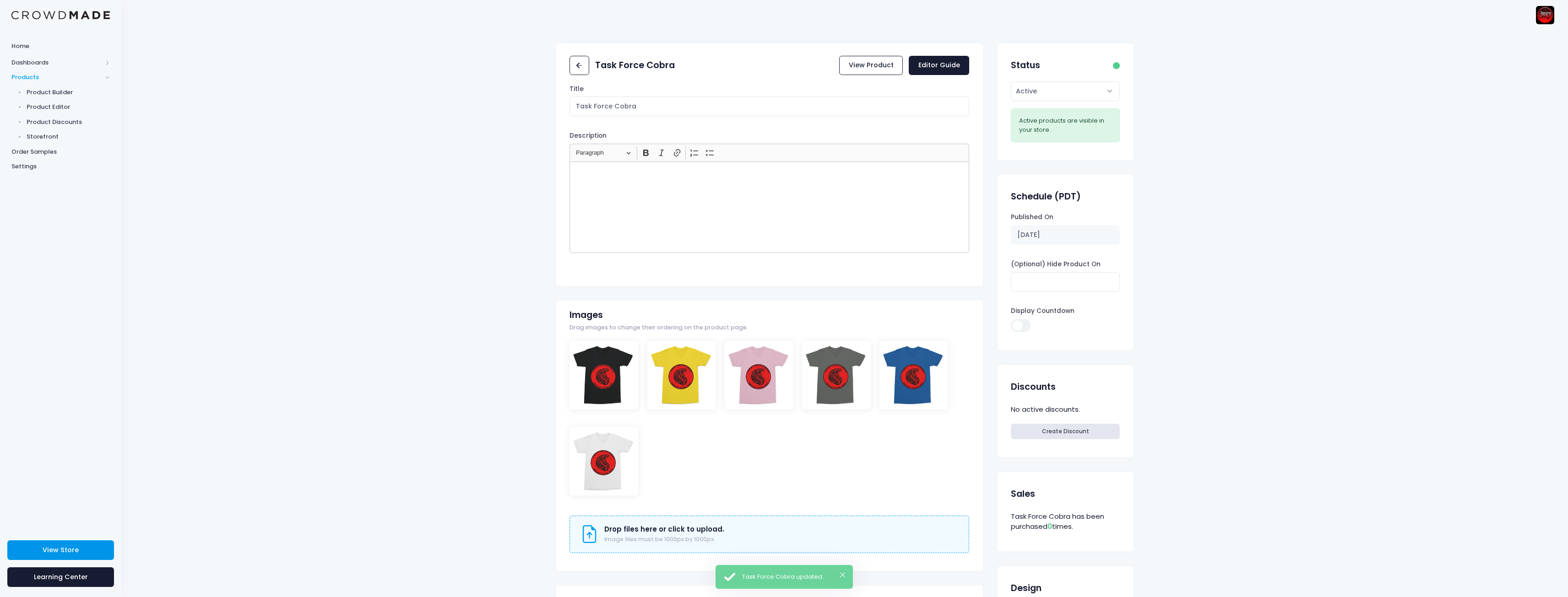
click at [81, 549] on link "View Store" at bounding box center [61, 550] width 106 height 20
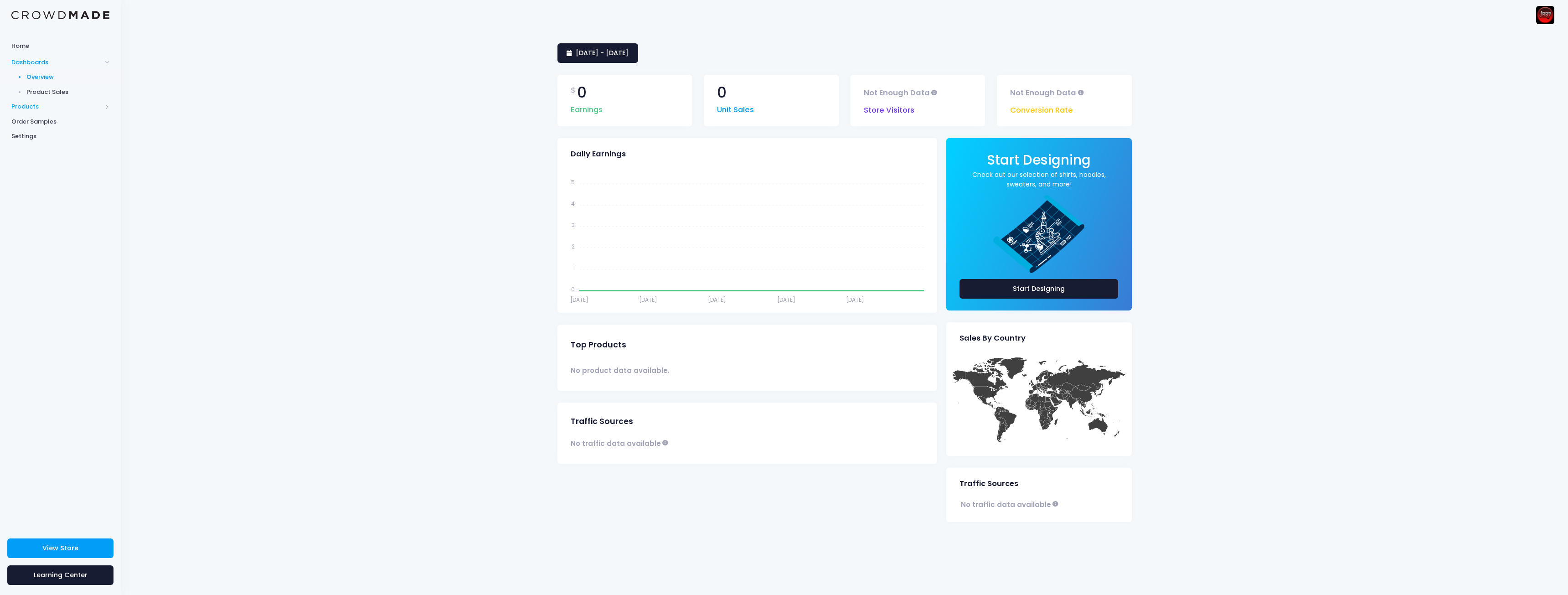
click at [87, 103] on span "Products" at bounding box center [57, 107] width 90 height 9
click at [55, 105] on span "Product Editor" at bounding box center [68, 107] width 83 height 9
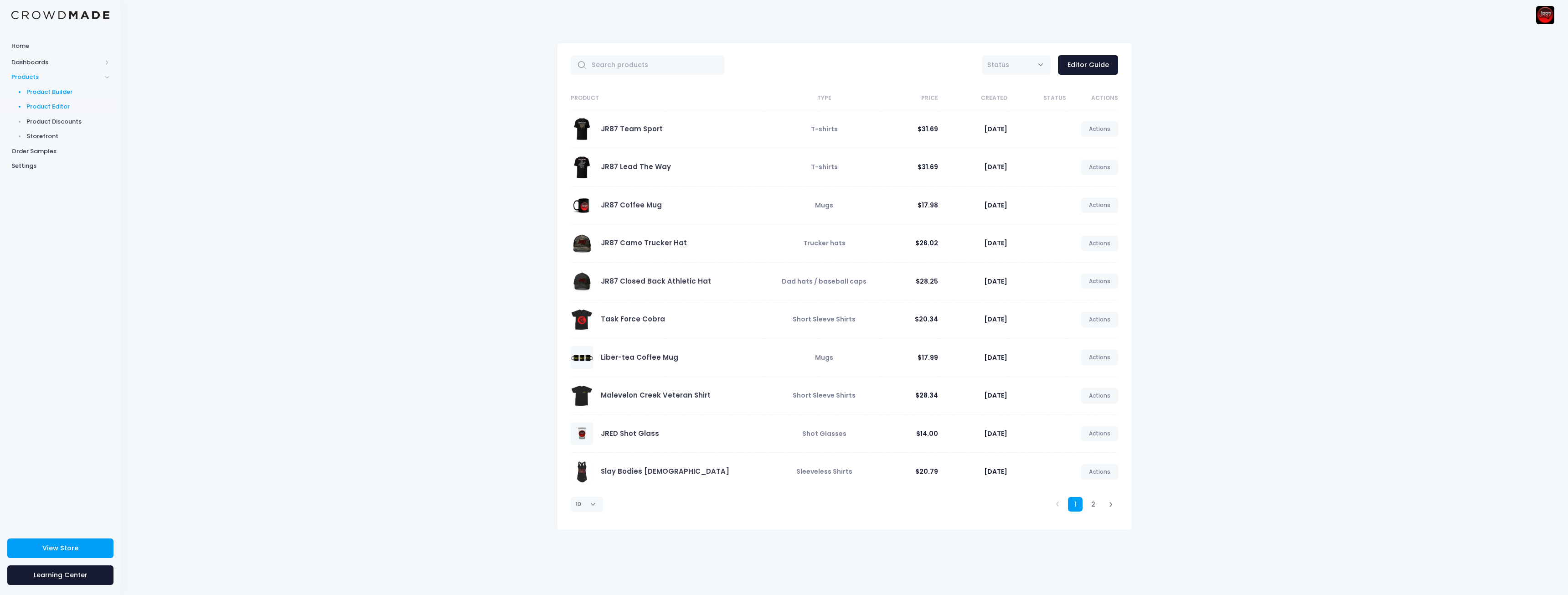
click at [37, 91] on span "Product Builder" at bounding box center [68, 92] width 83 height 9
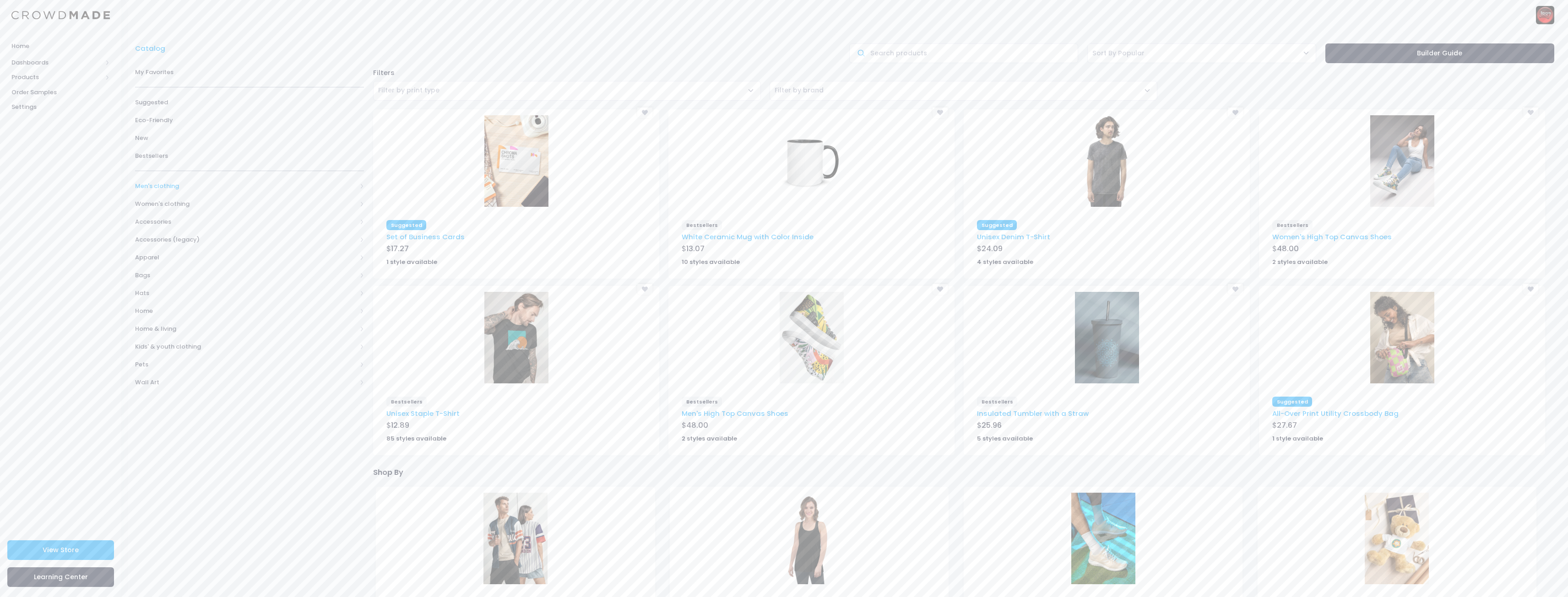
click at [167, 187] on span "Men's clothing" at bounding box center [246, 186] width 221 height 9
click at [188, 205] on span "All Men's clothing" at bounding box center [251, 203] width 203 height 9
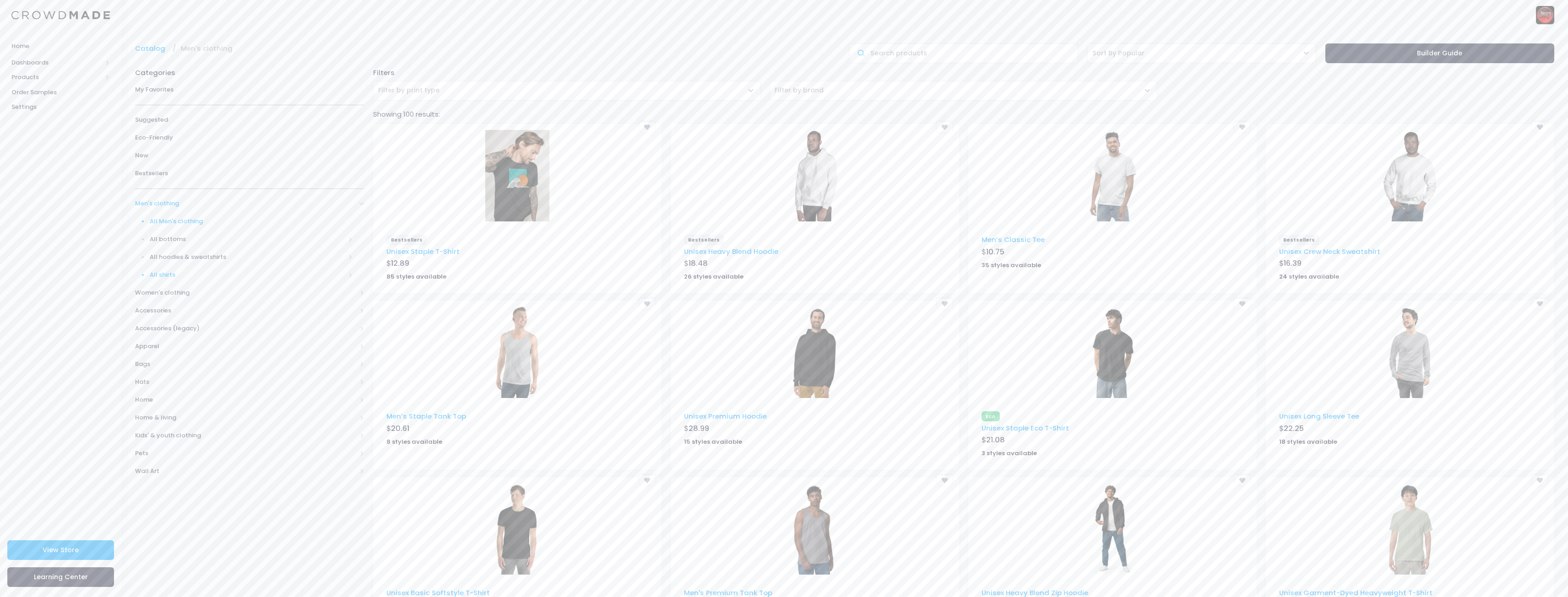
click at [166, 273] on span "All shirts" at bounding box center [248, 275] width 196 height 9
click at [171, 325] on span "T-shirts" at bounding box center [253, 328] width 199 height 9
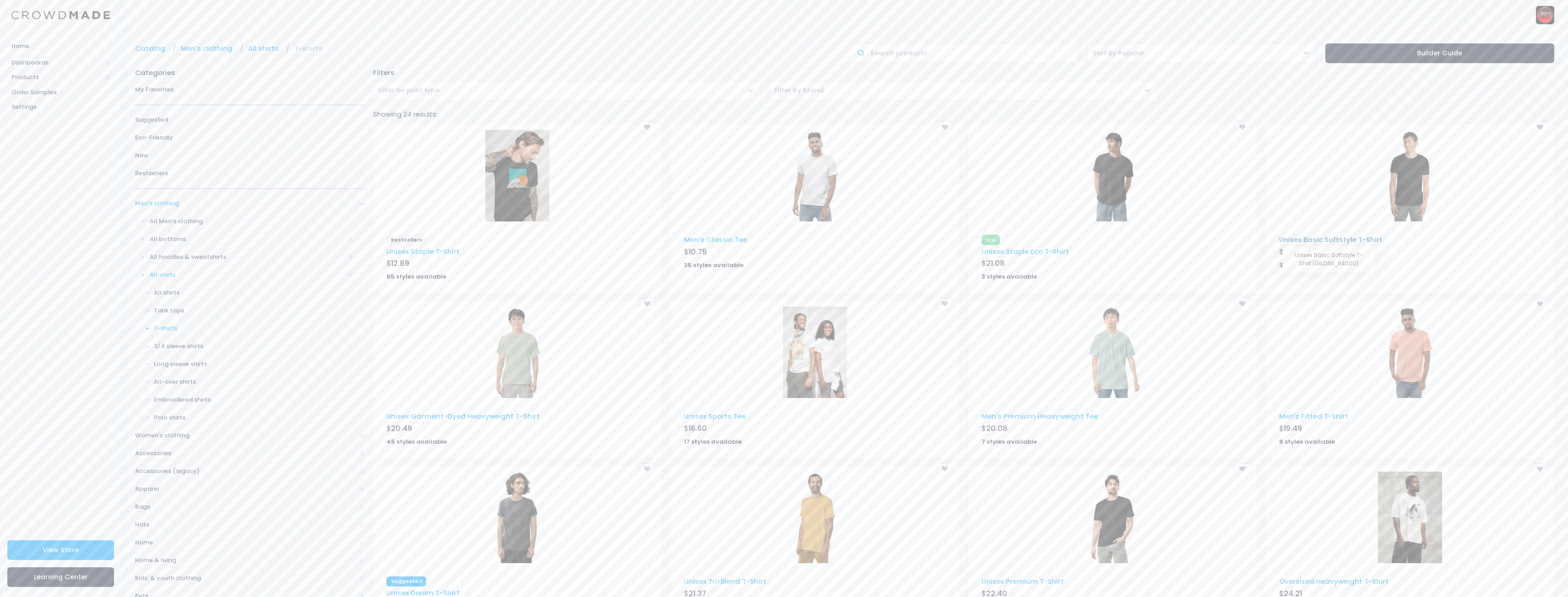
click at [1340, 241] on link "Unisex Basic Softstyle T-Shirt" at bounding box center [1330, 240] width 103 height 10
click at [1061, 251] on link "Unisex Staple Eco T-Shirt" at bounding box center [1025, 252] width 87 height 10
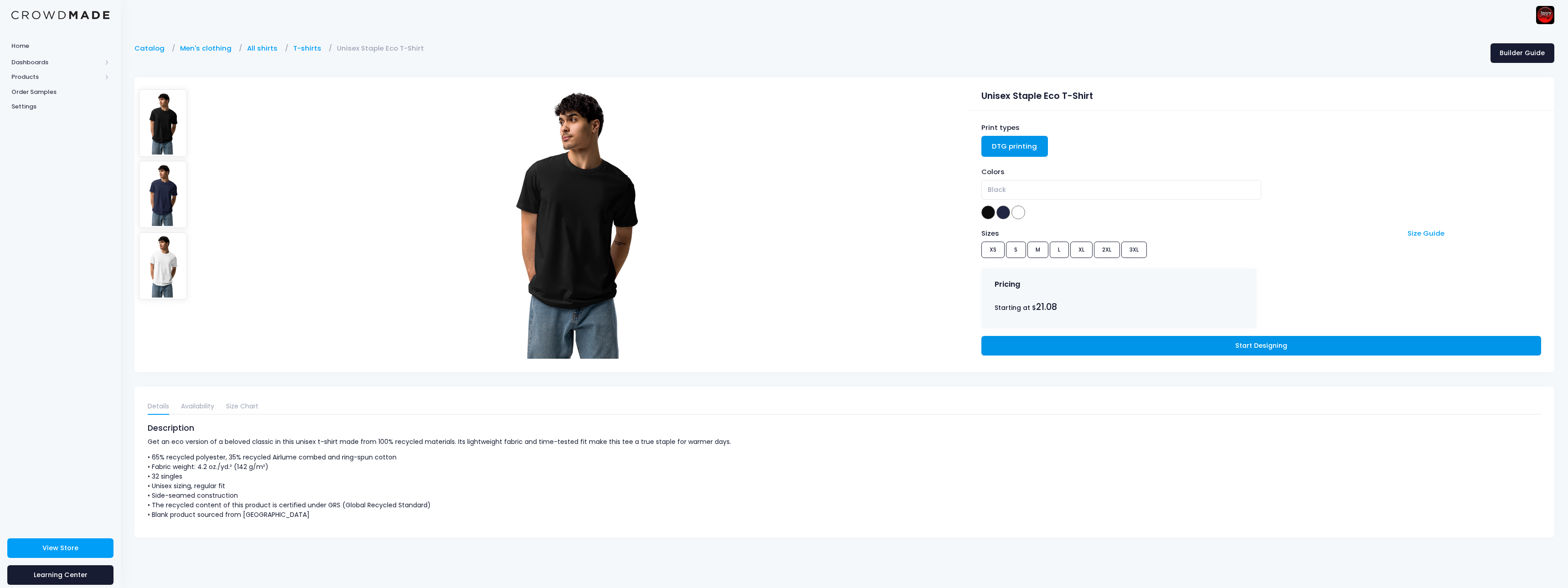
click at [1237, 348] on link "Start Designing" at bounding box center [1261, 346] width 560 height 19
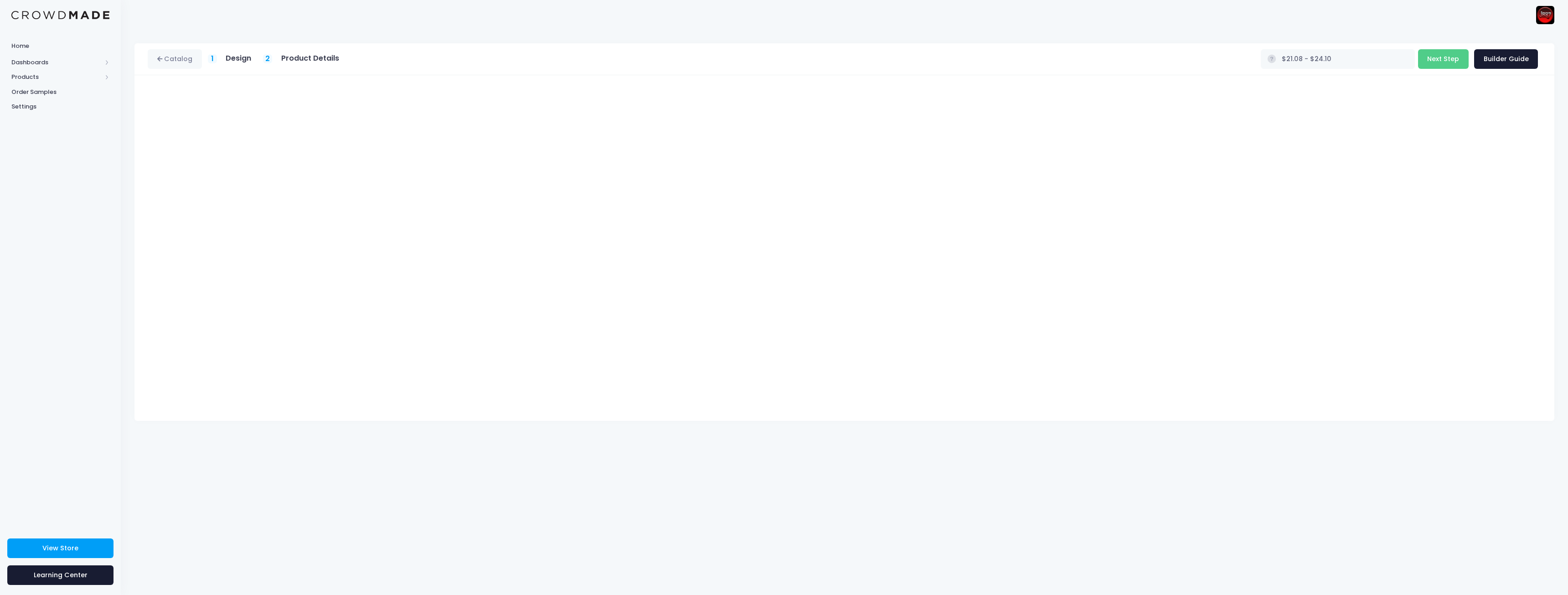
type input "$26.69 - $29.71"
click at [1453, 63] on button "Next Step" at bounding box center [1443, 59] width 51 height 19
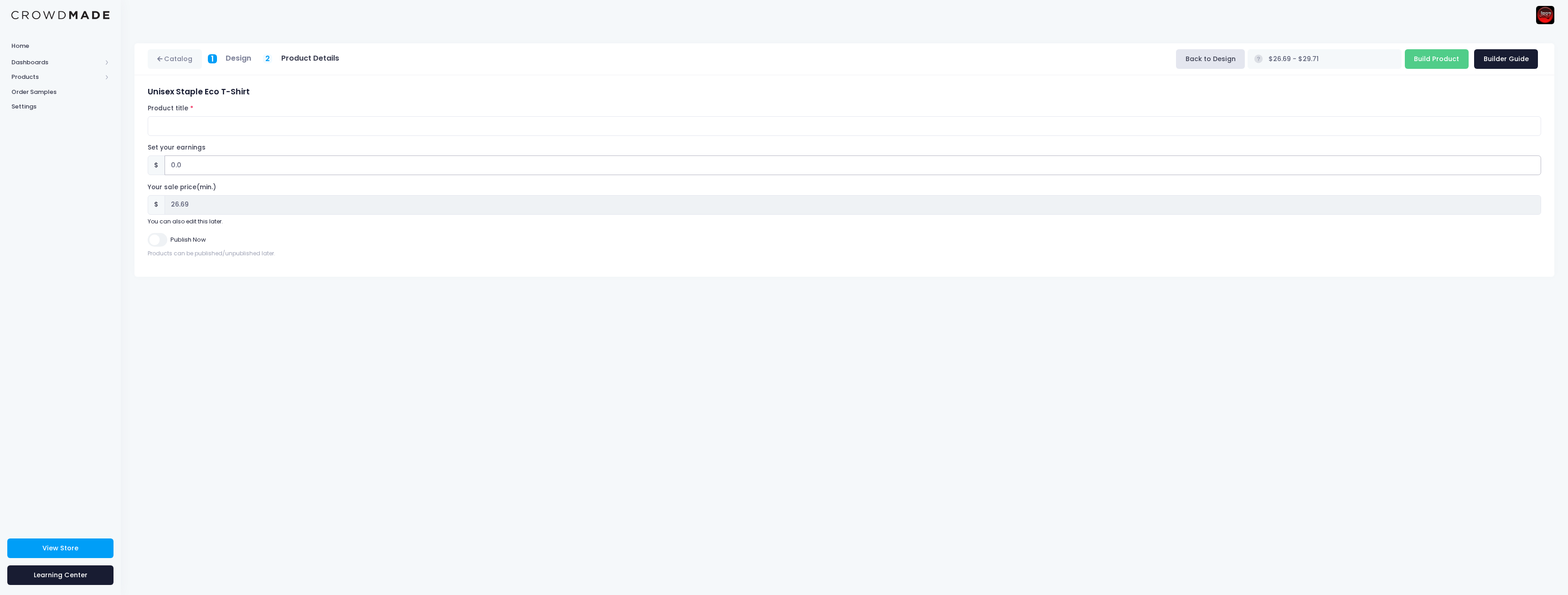
drag, startPoint x: 206, startPoint y: 166, endPoint x: 96, endPoint y: 166, distance: 110.0
click at [96, 166] on div "Home Dashboards Overview Product Sales Products Product Builder Product Editor …" at bounding box center [784, 297] width 1568 height 595
type input "5"
type input "$31.69 - $34.71"
type input "31.69"
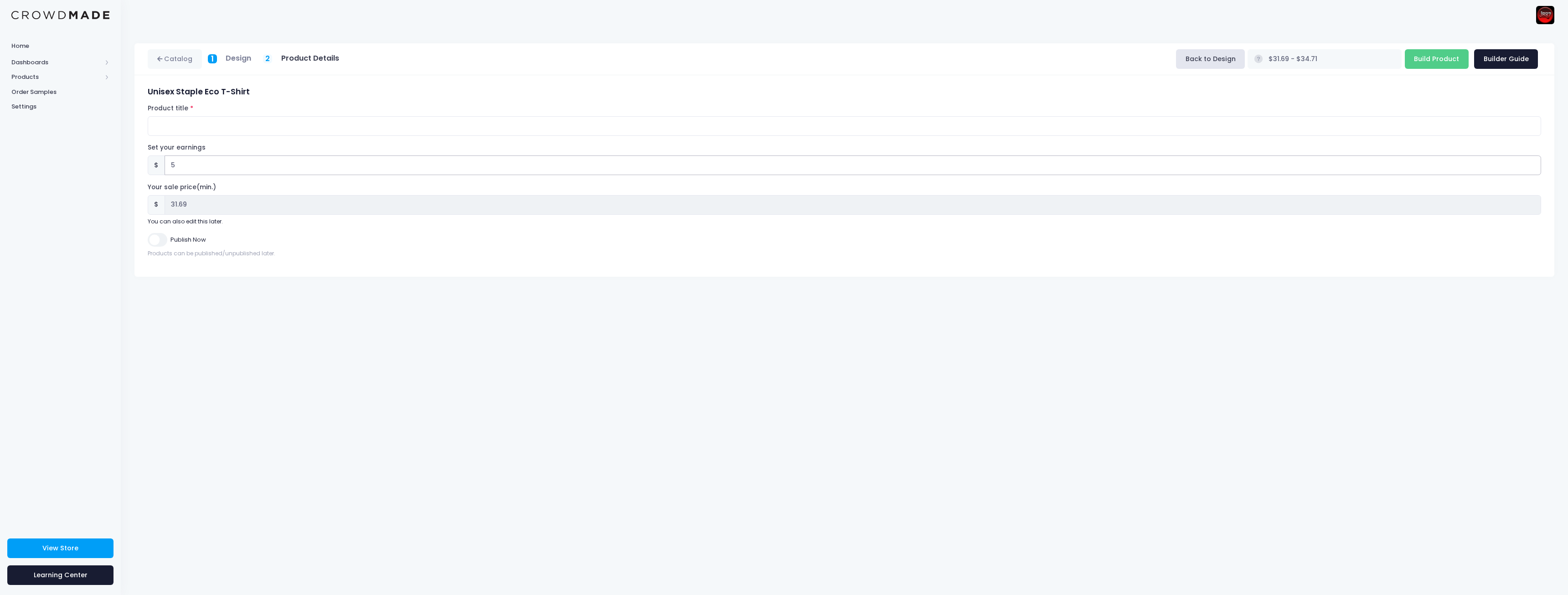
type input "5"
click at [235, 122] on input "Product title" at bounding box center [844, 126] width 1393 height 19
type input "JR87 Suffer Patiently"
click at [1432, 64] on input "Build Product" at bounding box center [1437, 59] width 64 height 19
type input "Building product..."
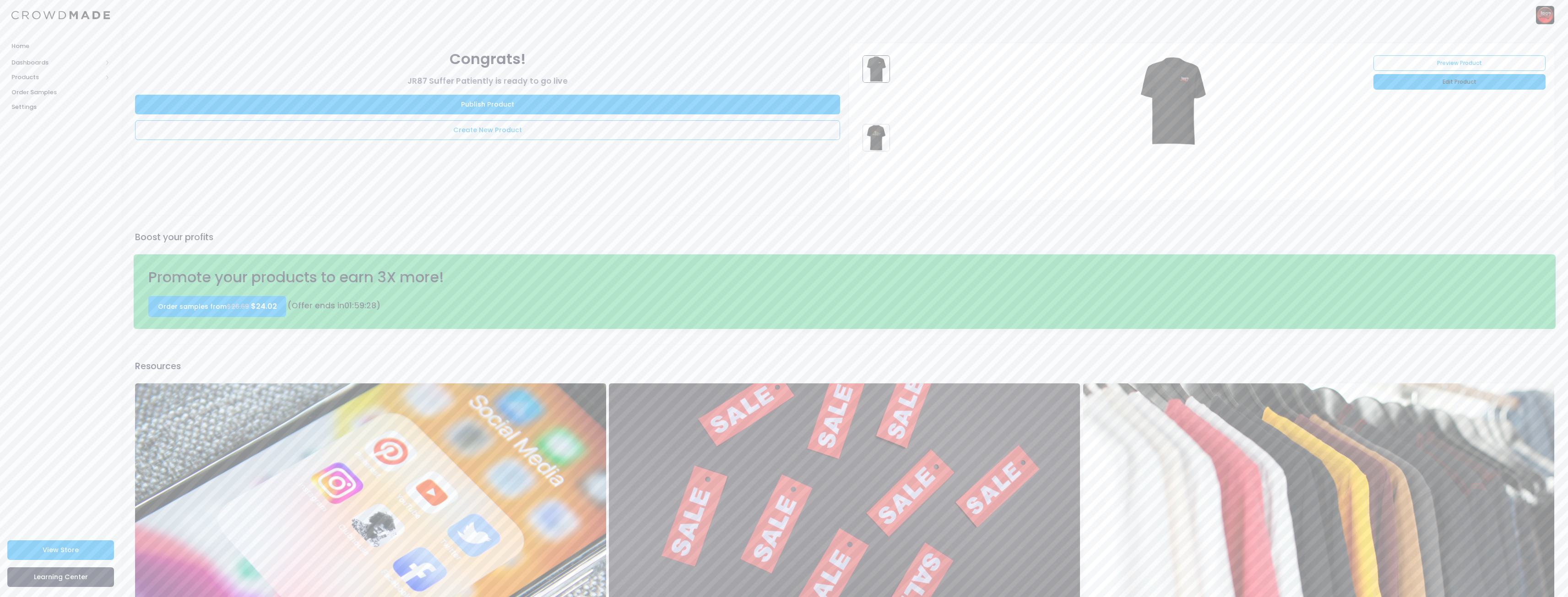
click at [1454, 88] on link "Edit Product" at bounding box center [1459, 81] width 172 height 15
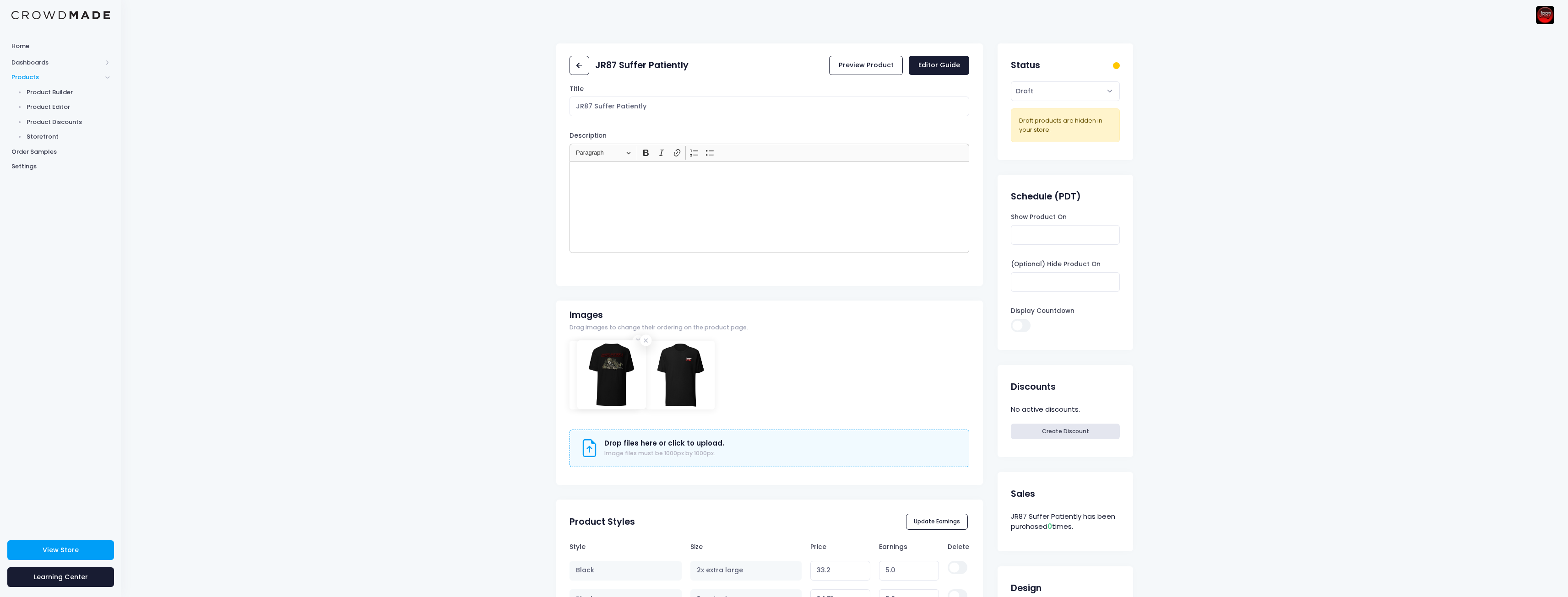
drag, startPoint x: 682, startPoint y: 383, endPoint x: 604, endPoint y: 386, distance: 78.1
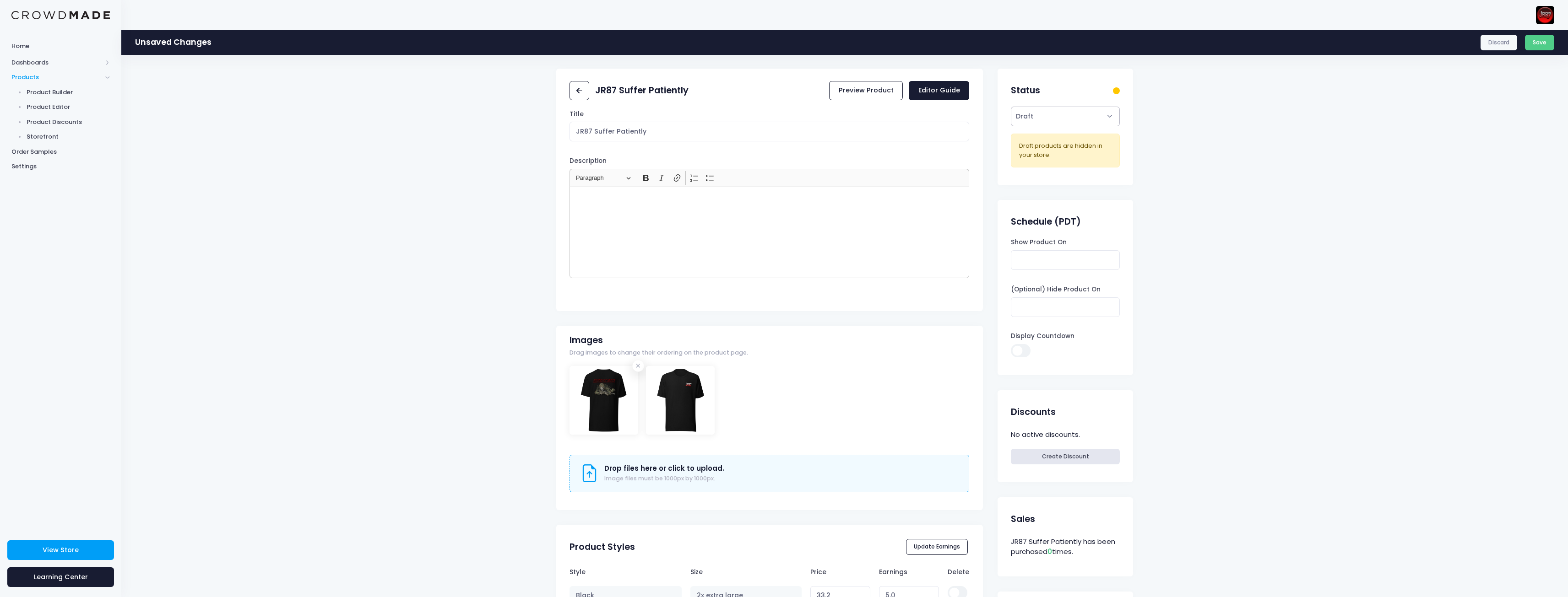
click at [1083, 114] on select "Active Draft" at bounding box center [1064, 116] width 108 height 20
select select "active"
click at [1010, 106] on select "Active Draft" at bounding box center [1064, 116] width 108 height 20
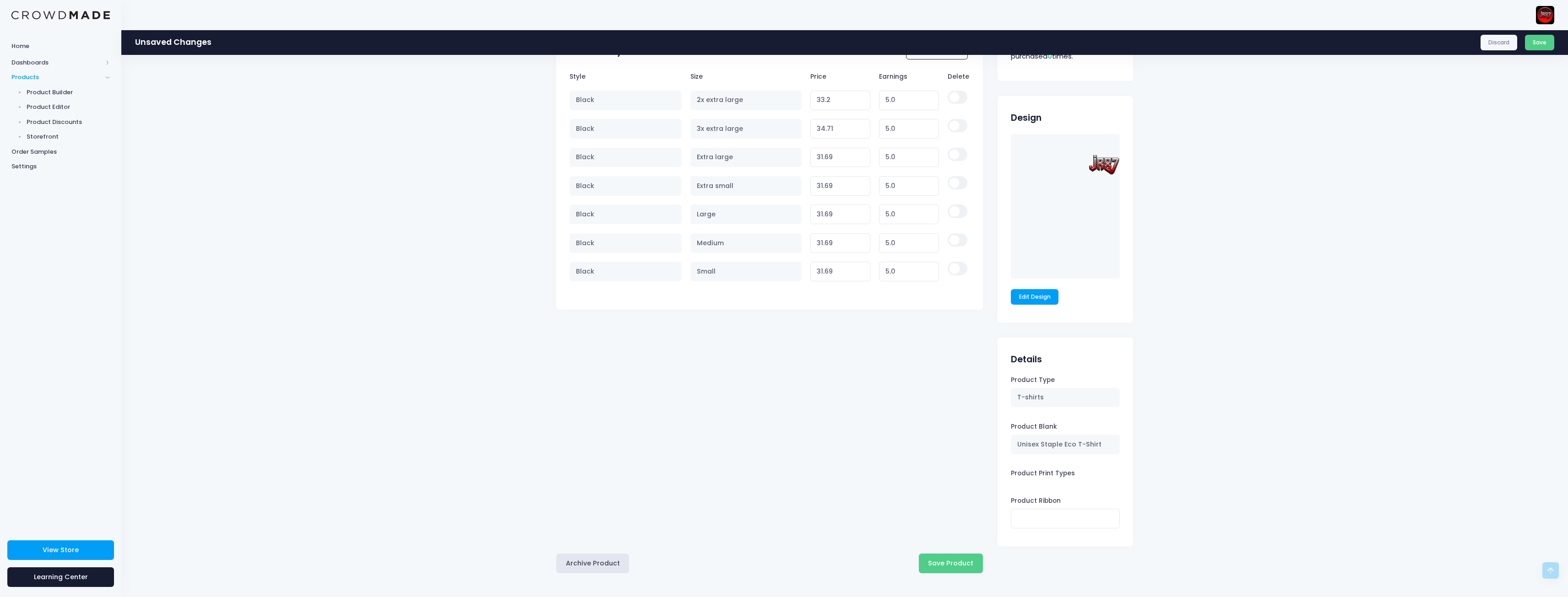
scroll to position [496, 0]
click at [952, 560] on button "Save Product" at bounding box center [951, 563] width 64 height 20
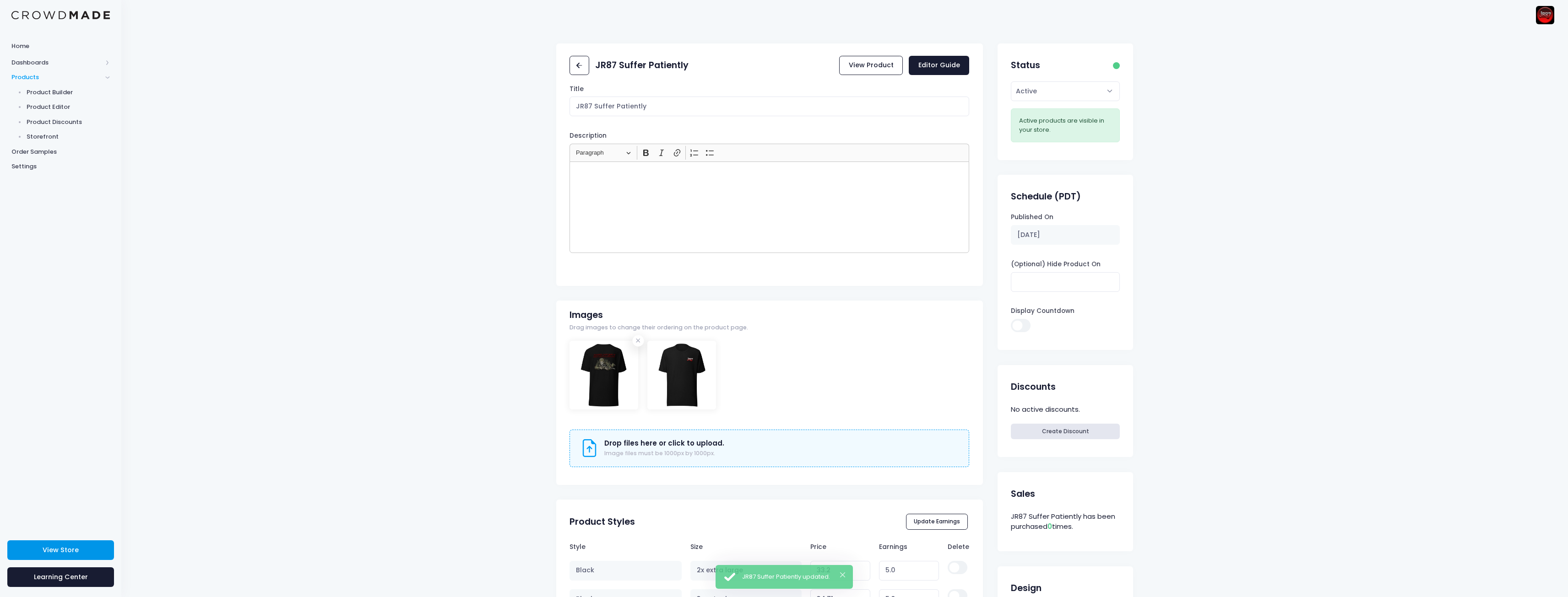
click at [76, 553] on span "View Store" at bounding box center [61, 550] width 36 height 9
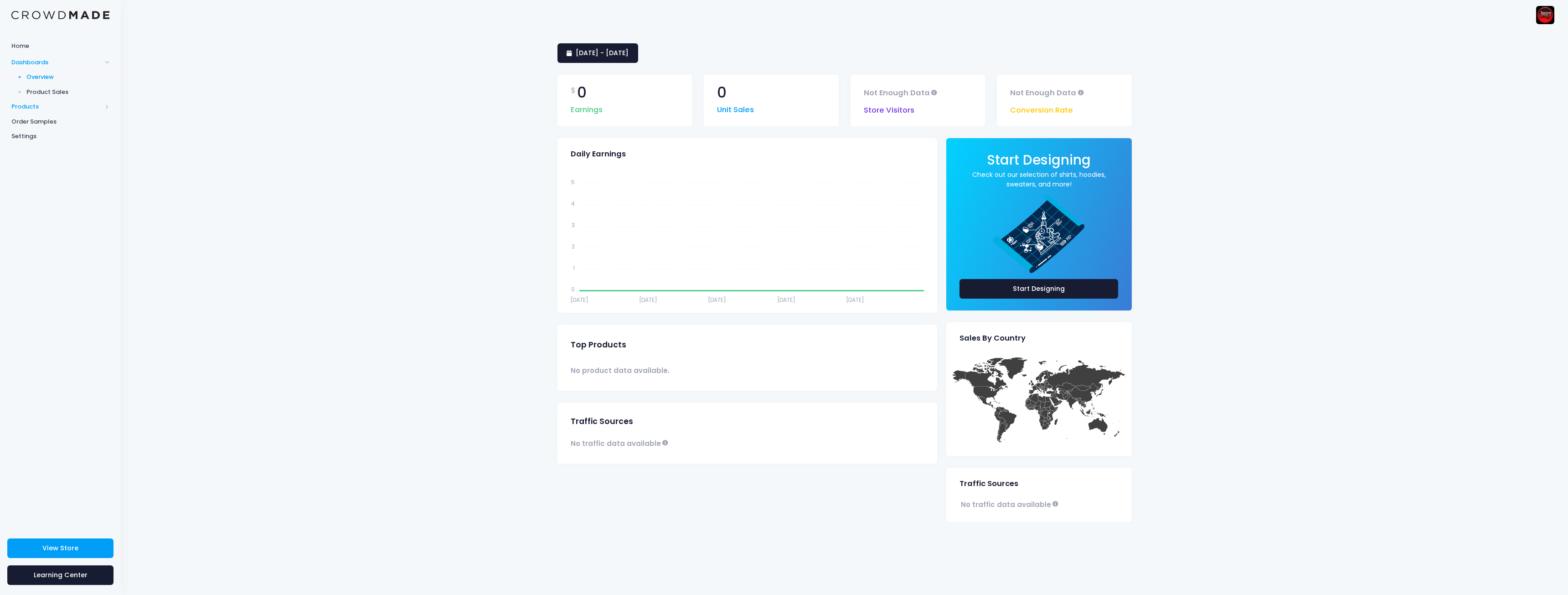
click at [44, 108] on span "Products" at bounding box center [57, 107] width 90 height 9
click at [52, 108] on span "Product Editor" at bounding box center [68, 107] width 83 height 9
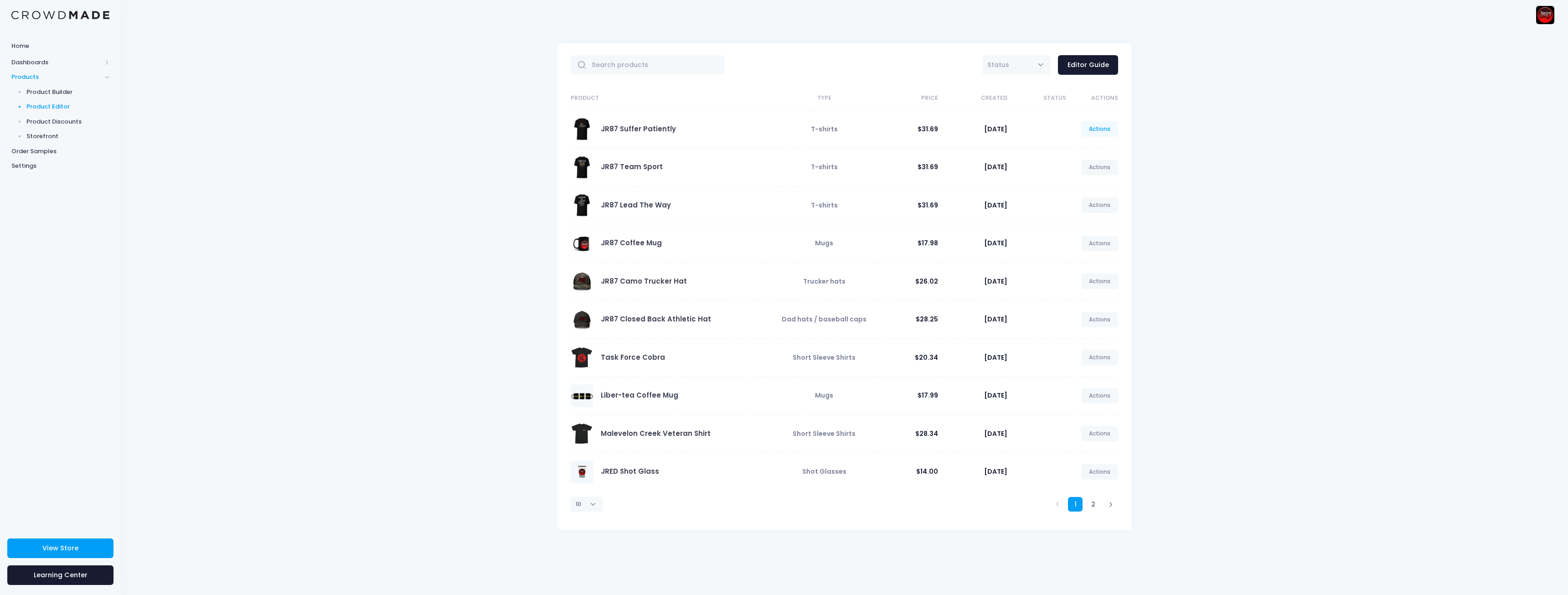
click at [1097, 124] on link "Actions" at bounding box center [1099, 129] width 37 height 15
click at [1076, 150] on link "Edit" at bounding box center [1090, 150] width 48 height 16
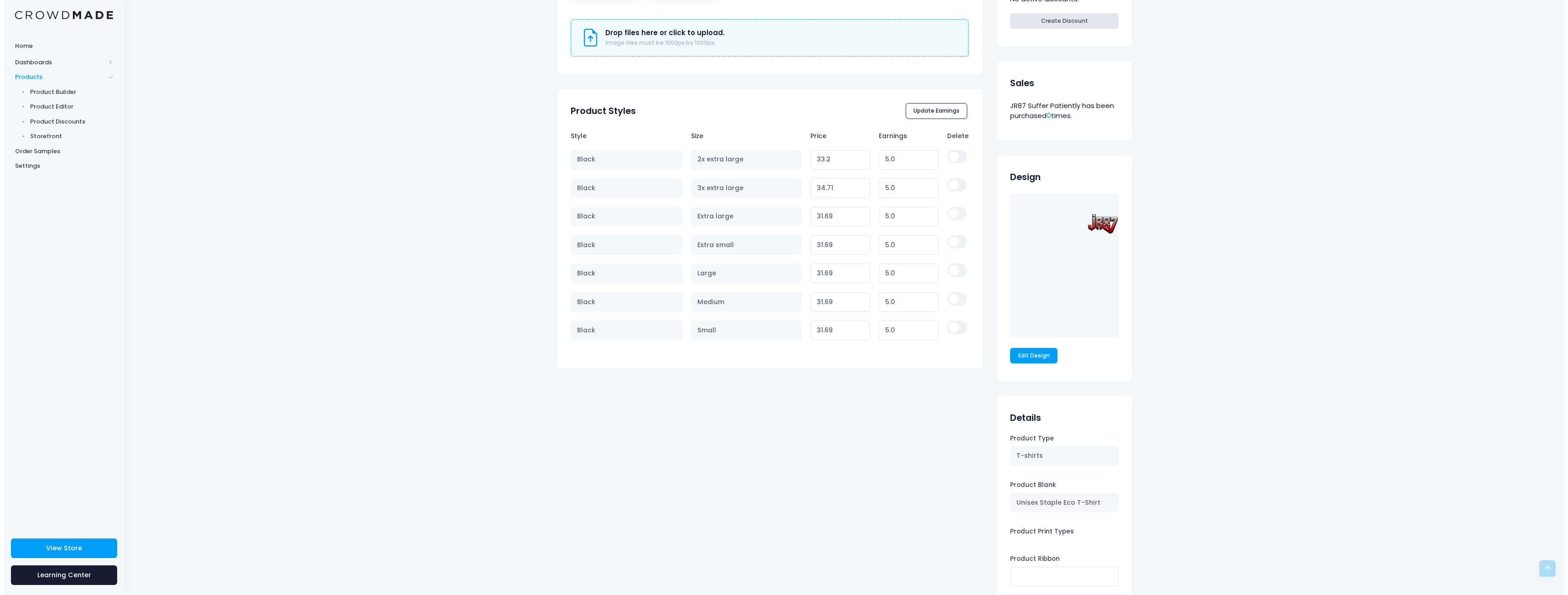
scroll to position [470, 0]
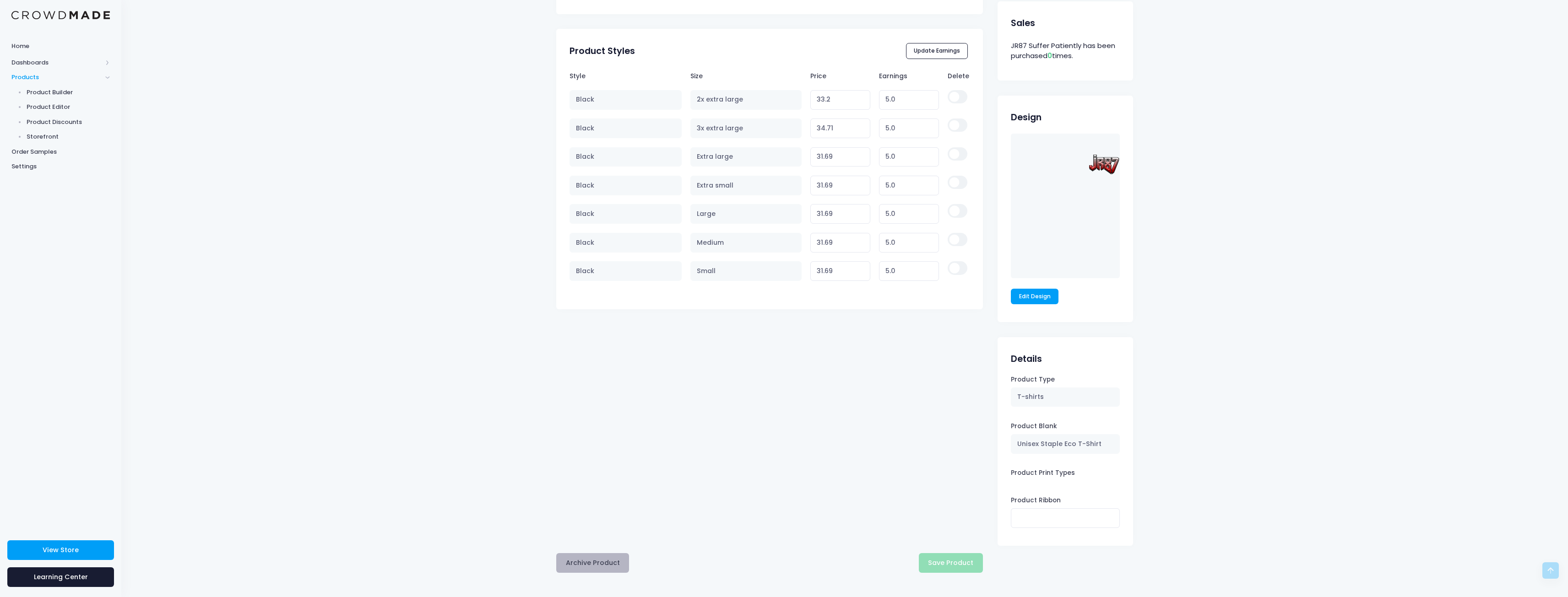
click at [602, 560] on button "Archive Product" at bounding box center [592, 563] width 73 height 20
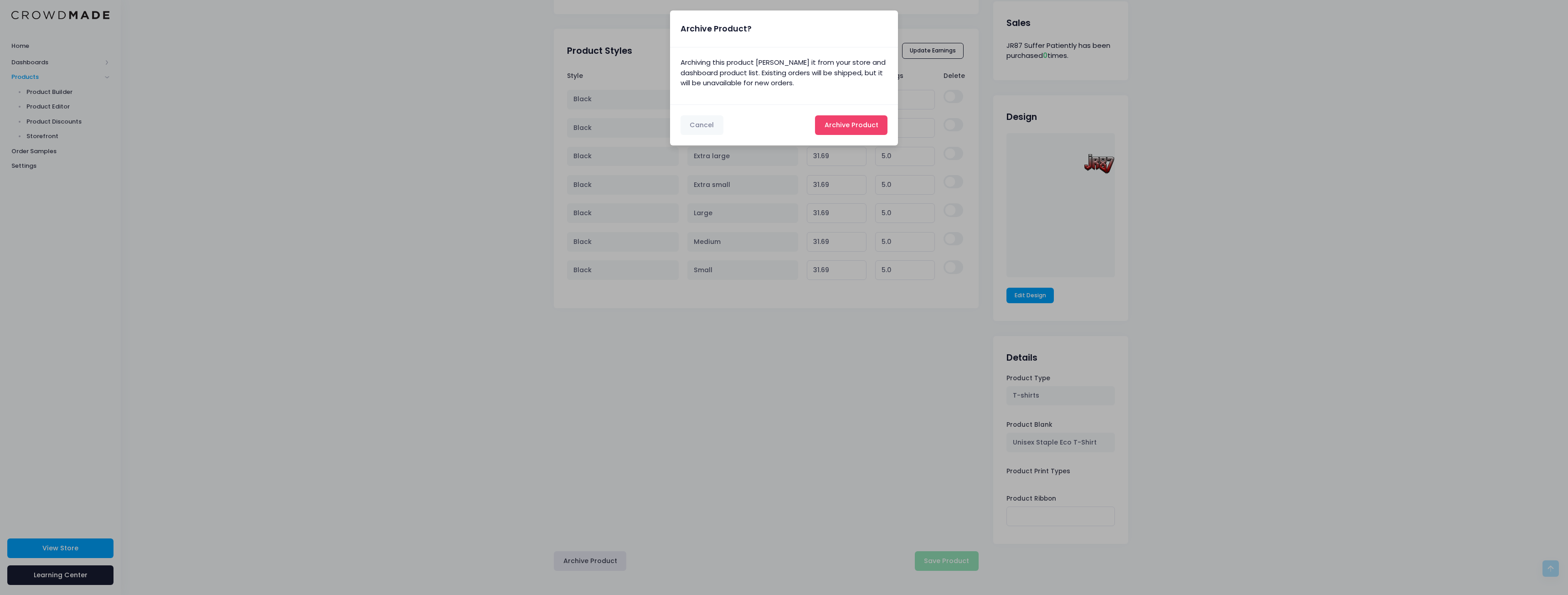
click at [849, 124] on span "Archive Product" at bounding box center [852, 125] width 54 height 9
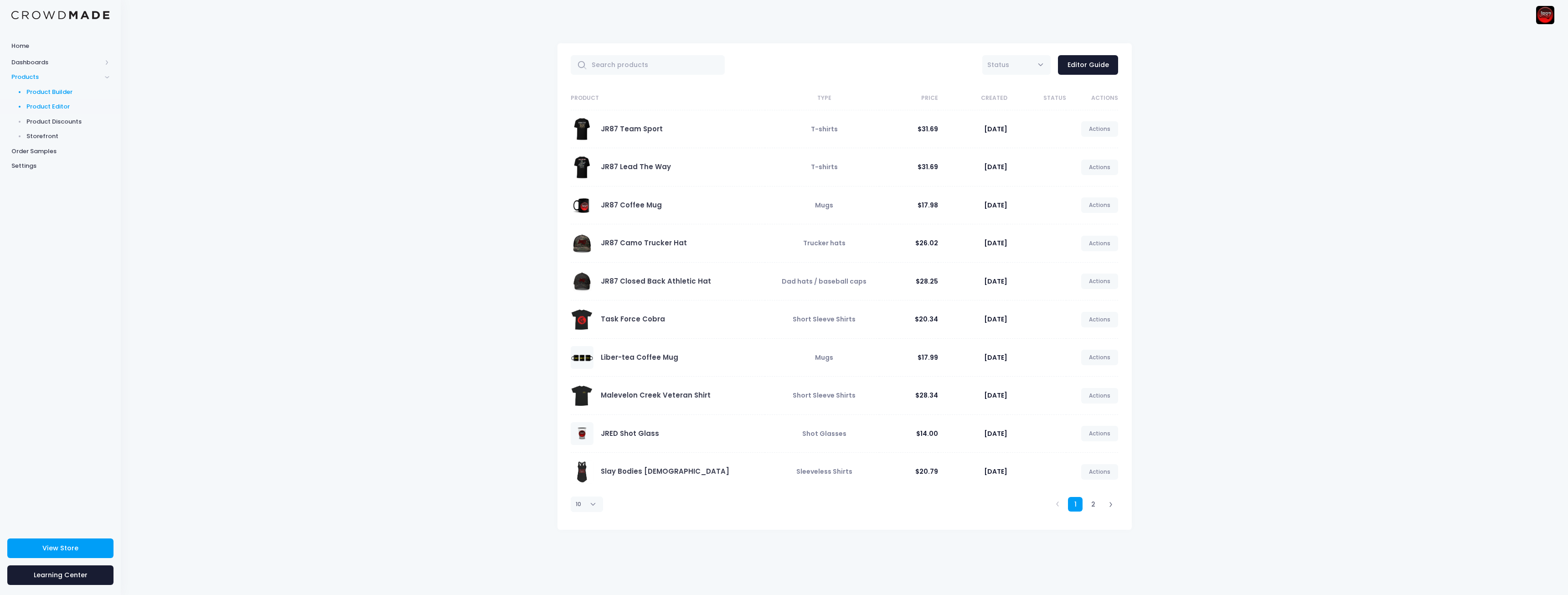
click at [49, 90] on span "Product Builder" at bounding box center [68, 92] width 83 height 9
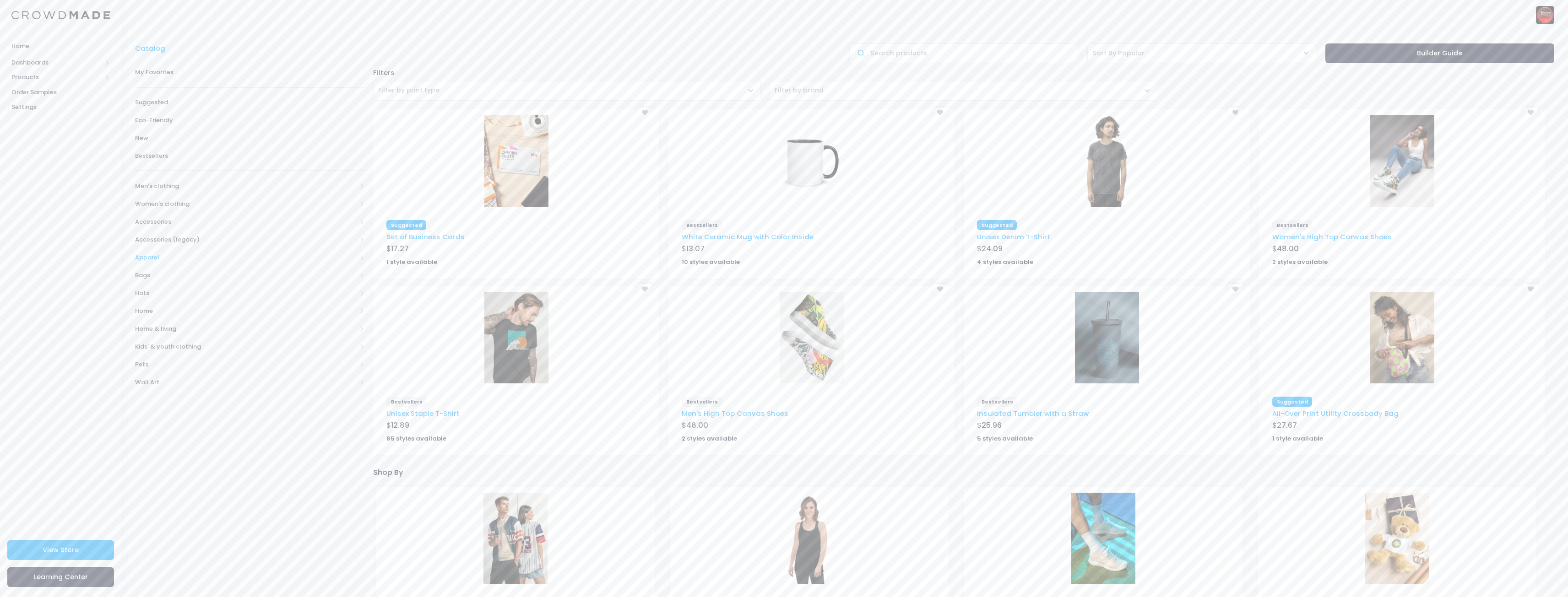
click at [153, 257] on span "Apparel" at bounding box center [246, 257] width 221 height 9
click at [157, 187] on span "Men's clothing" at bounding box center [246, 186] width 221 height 9
click at [174, 203] on span "All Men's clothing" at bounding box center [251, 203] width 203 height 9
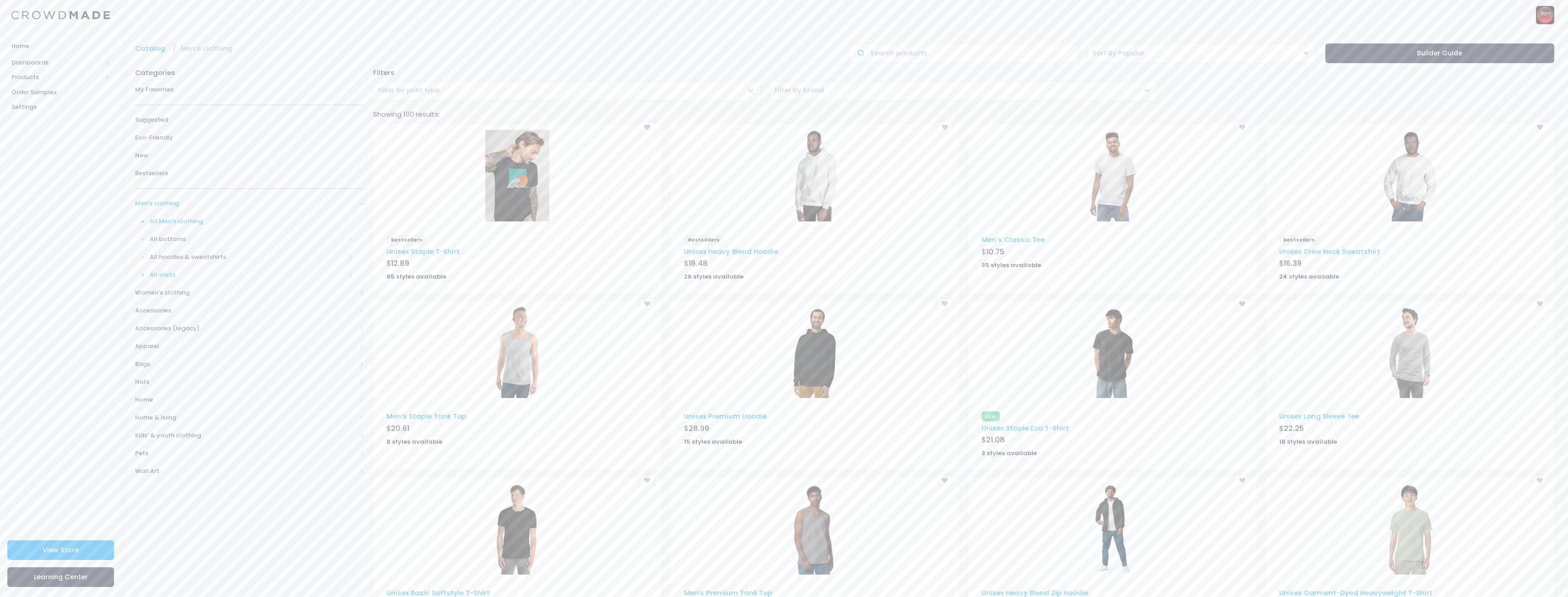
click at [161, 275] on span "All shirts" at bounding box center [248, 275] width 196 height 9
click at [168, 328] on span "T-shirts" at bounding box center [253, 328] width 199 height 9
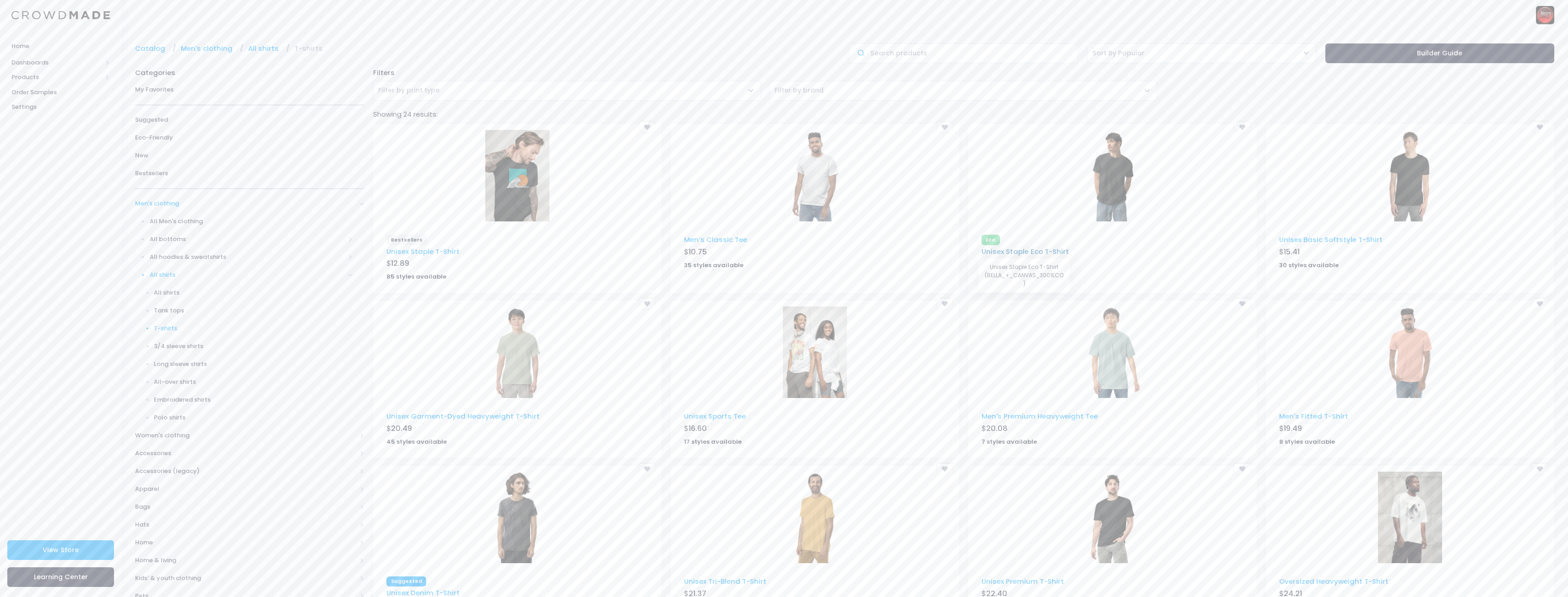
click at [1034, 252] on link "Unisex Staple Eco T-Shirt" at bounding box center [1025, 252] width 87 height 10
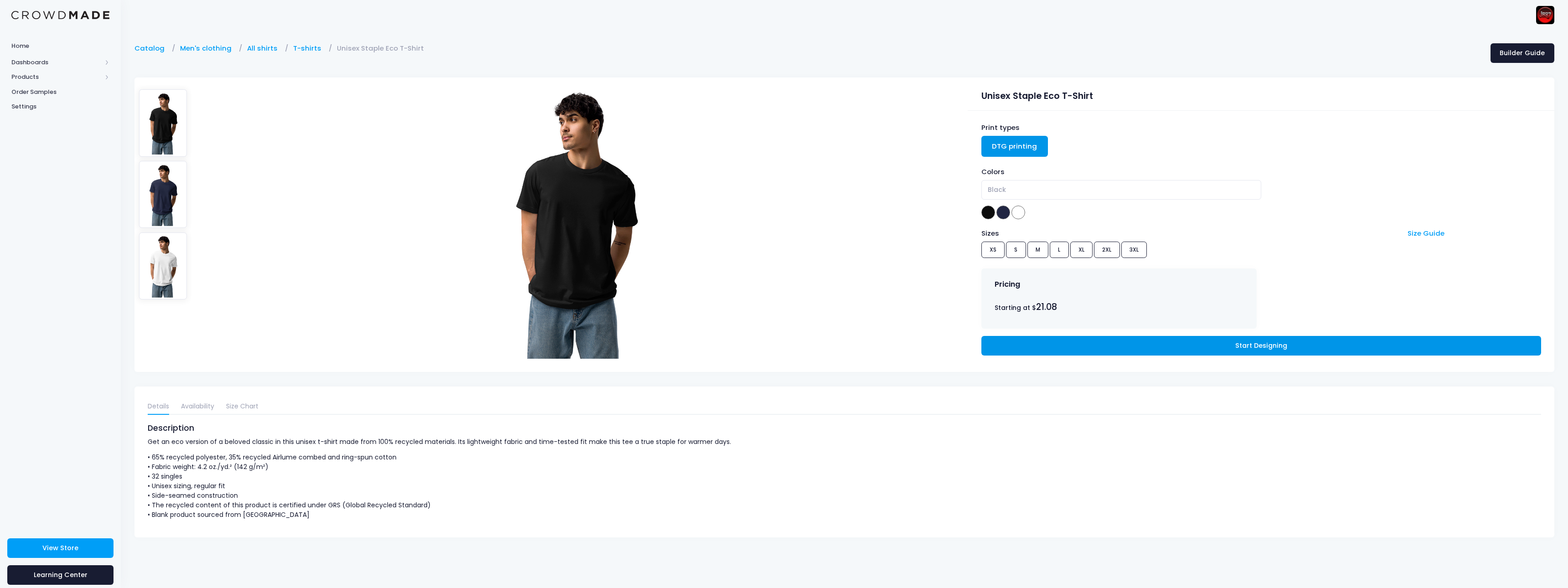
click at [1253, 344] on link "Start Designing" at bounding box center [1261, 346] width 560 height 19
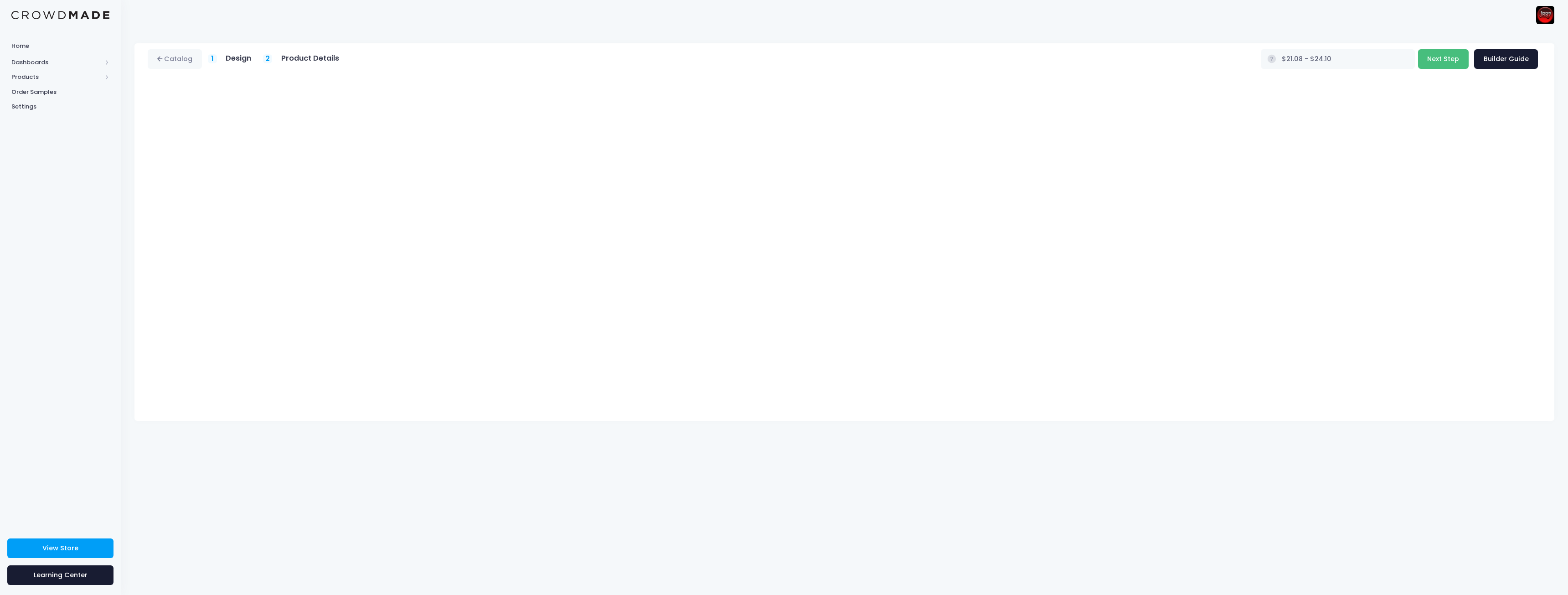
click at [1444, 59] on button "Next Step" at bounding box center [1443, 59] width 51 height 19
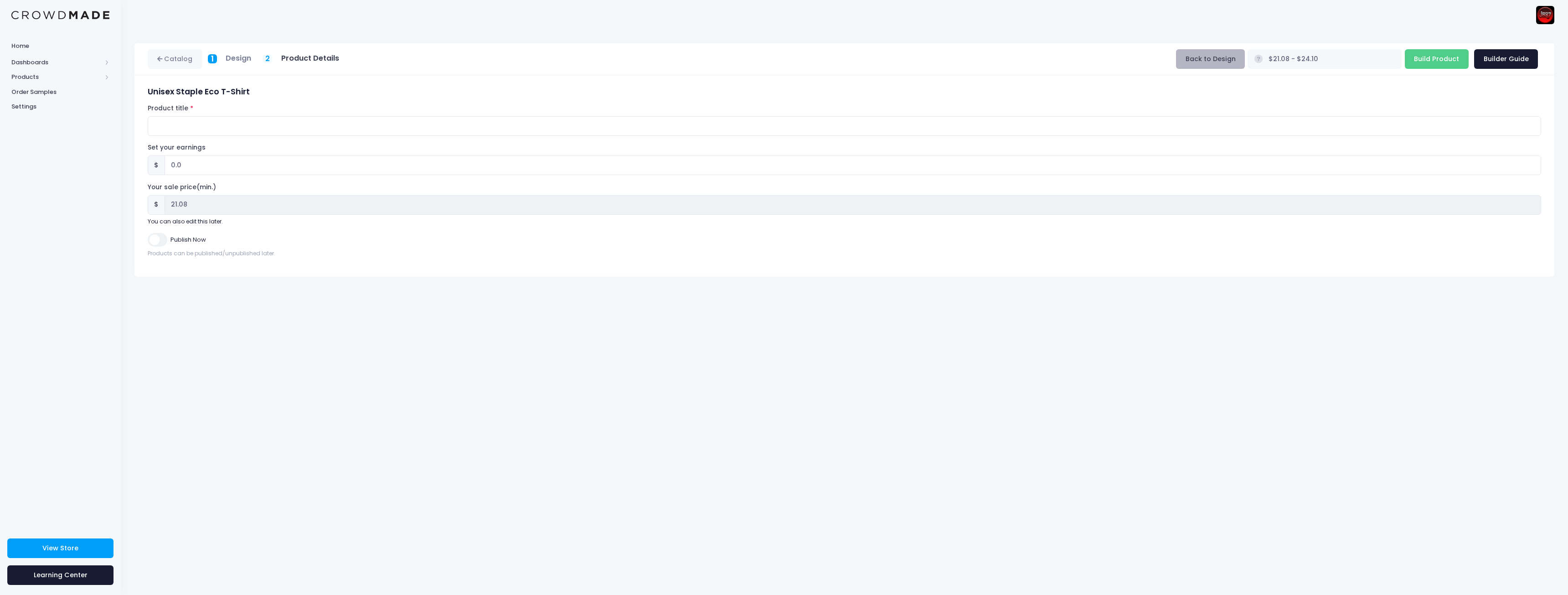
click at [1245, 62] on button "Back to Design" at bounding box center [1210, 59] width 69 height 19
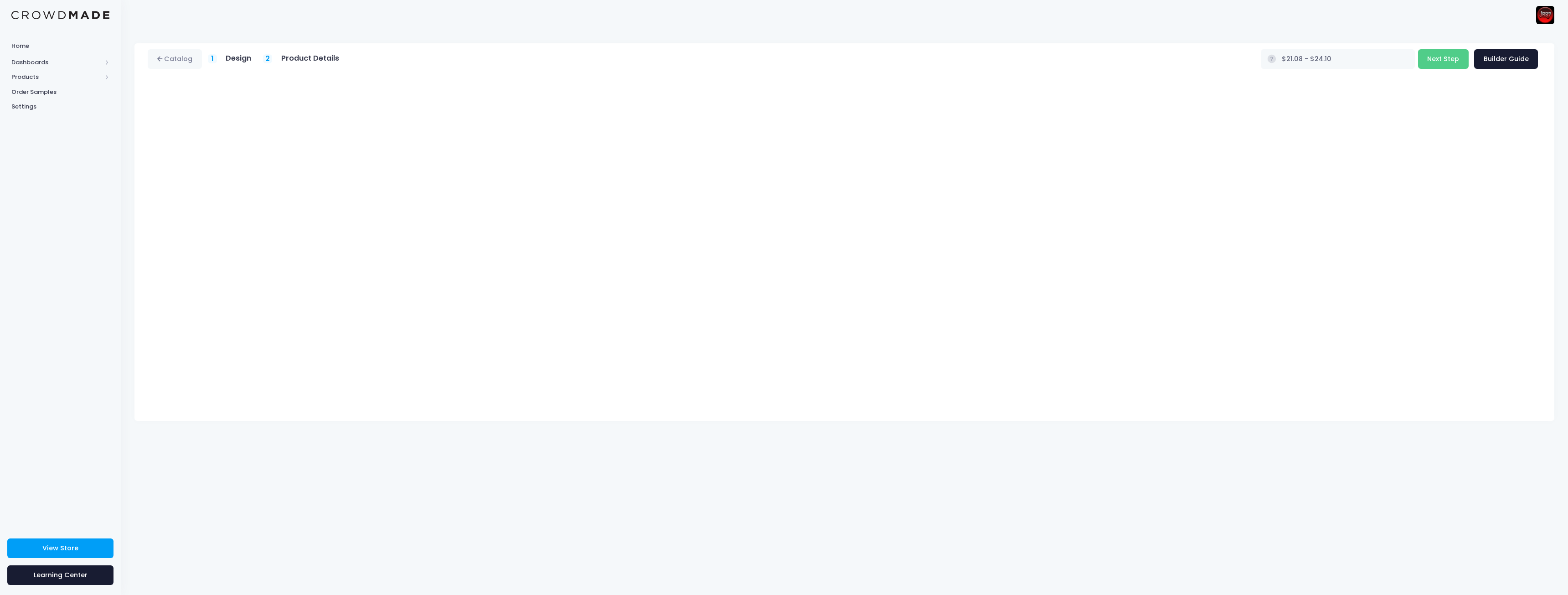
type input "$26.69 - $29.71"
click at [1457, 58] on button "Next Step" at bounding box center [1443, 59] width 51 height 19
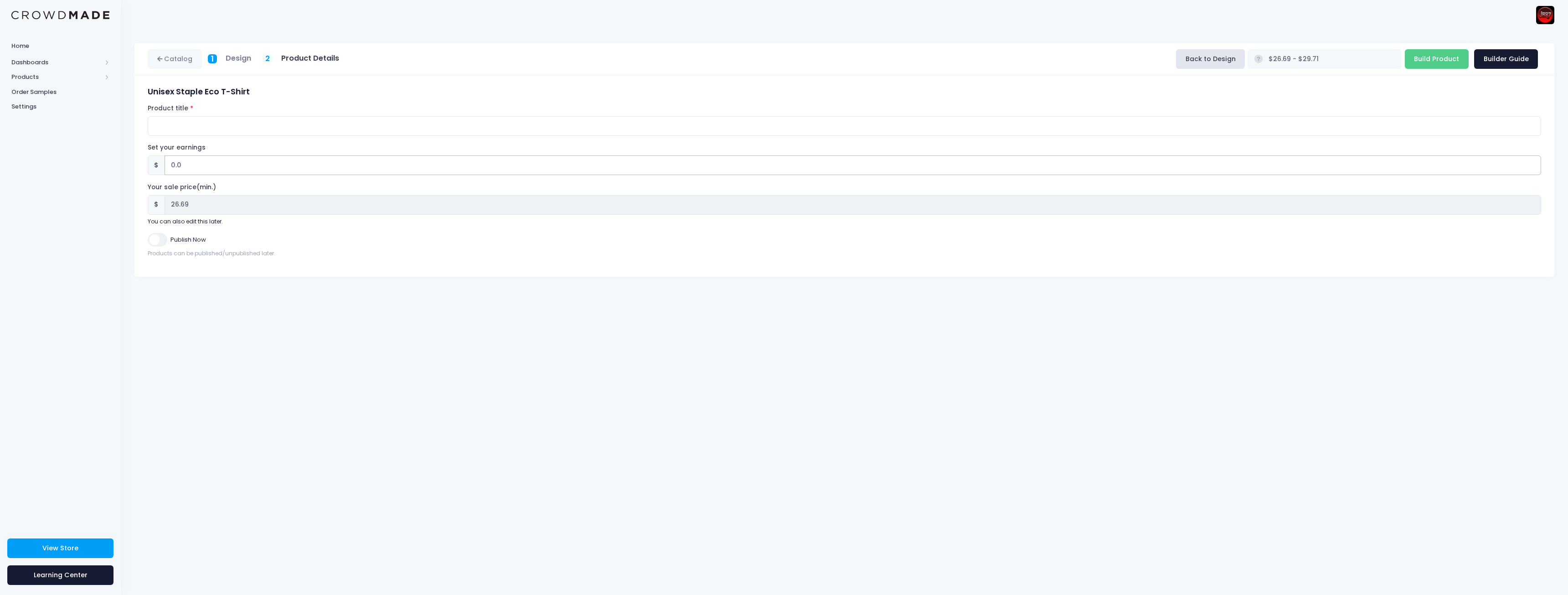
drag, startPoint x: 178, startPoint y: 158, endPoint x: 90, endPoint y: 149, distance: 88.5
click at [92, 151] on div "Home Dashboards Overview Product Sales Products Product Builder Product Editor …" at bounding box center [784, 297] width 1568 height 595
type input "5"
type input "$31.69 - $34.71"
type input "31.69"
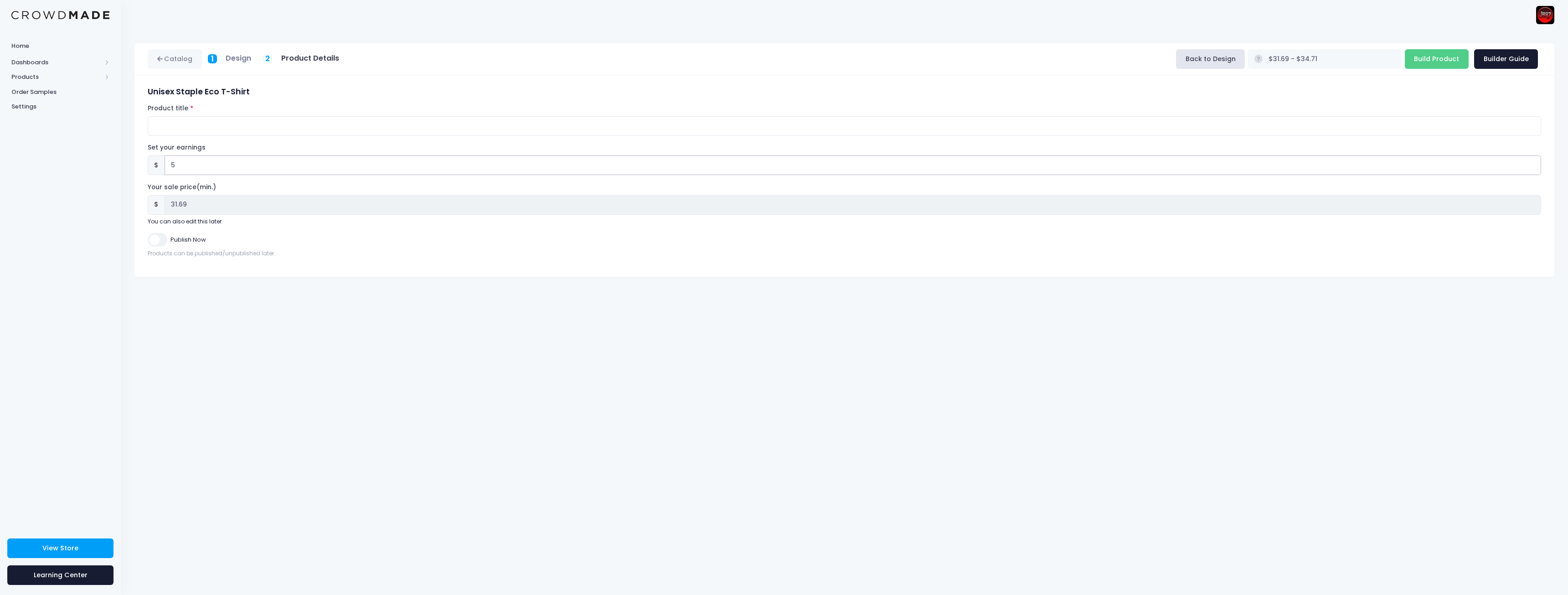
type input "5"
click at [441, 392] on div "Catalog 1 Design 2 Product Details" at bounding box center [844, 312] width 1447 height 566
click at [204, 126] on input "Product title" at bounding box center [844, 126] width 1393 height 19
type input "JR87 Suffer Patiently"
drag, startPoint x: 1455, startPoint y: 63, endPoint x: 1451, endPoint y: 73, distance: 10.8
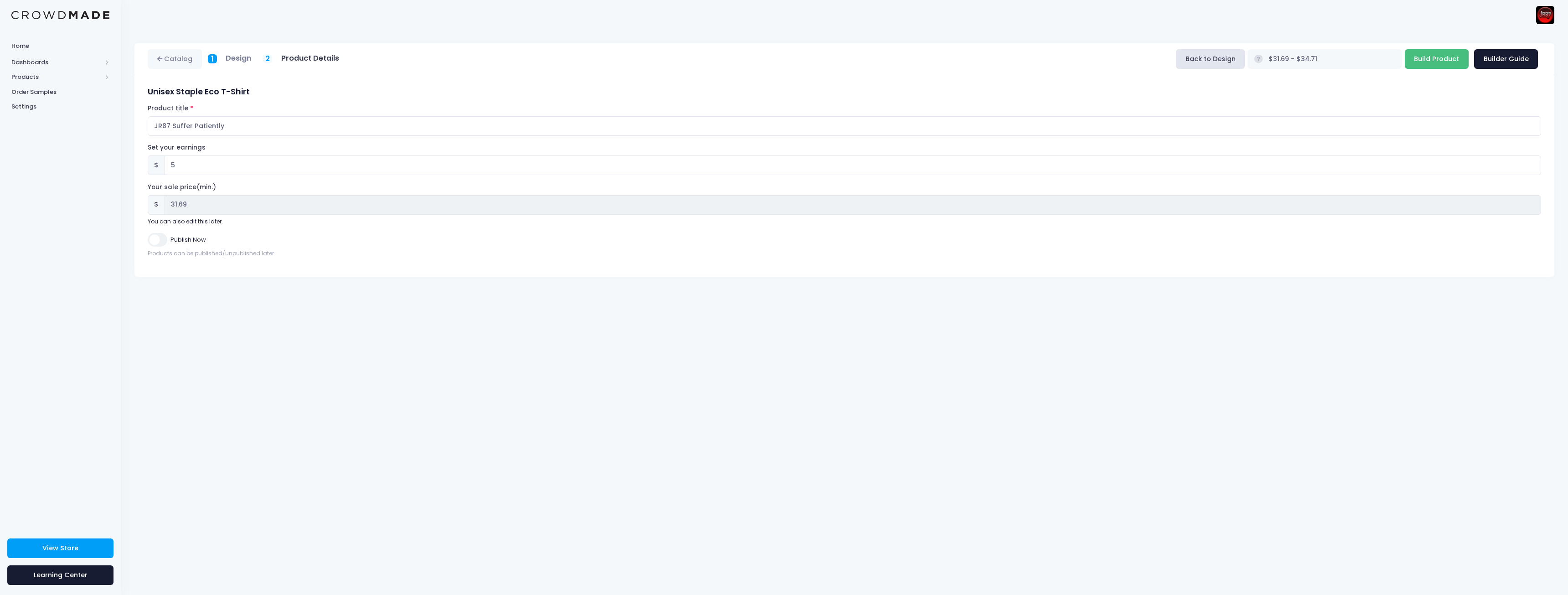
click at [1455, 63] on input "Build Product" at bounding box center [1437, 59] width 64 height 19
type input "Building product..."
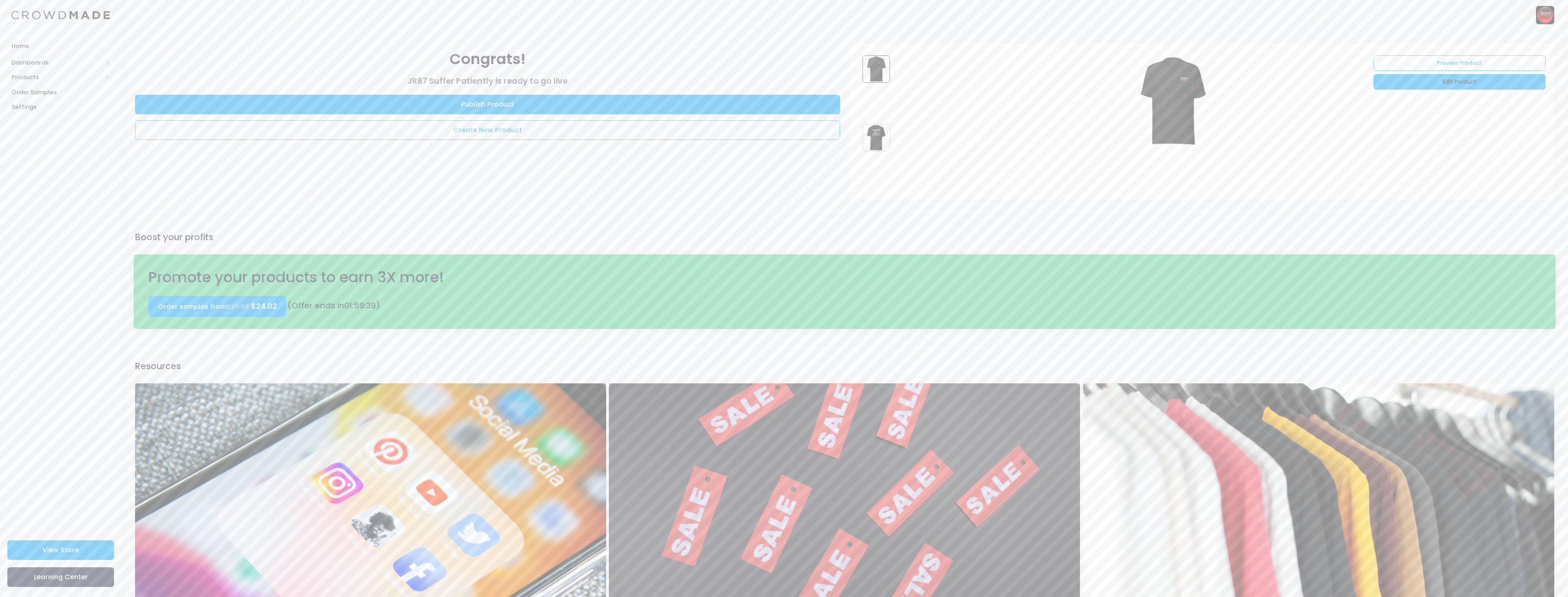
click at [1432, 84] on link "Edit Product" at bounding box center [1459, 81] width 172 height 15
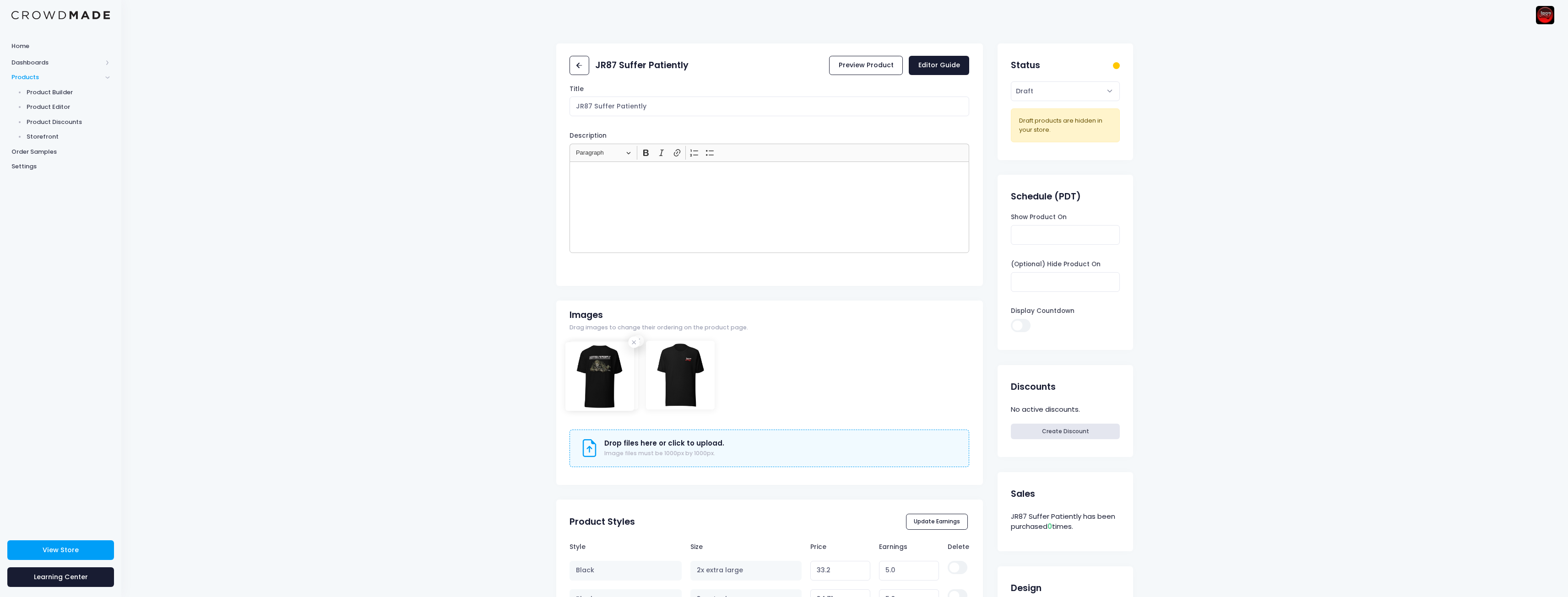
drag, startPoint x: 682, startPoint y: 368, endPoint x: 600, endPoint y: 370, distance: 82.0
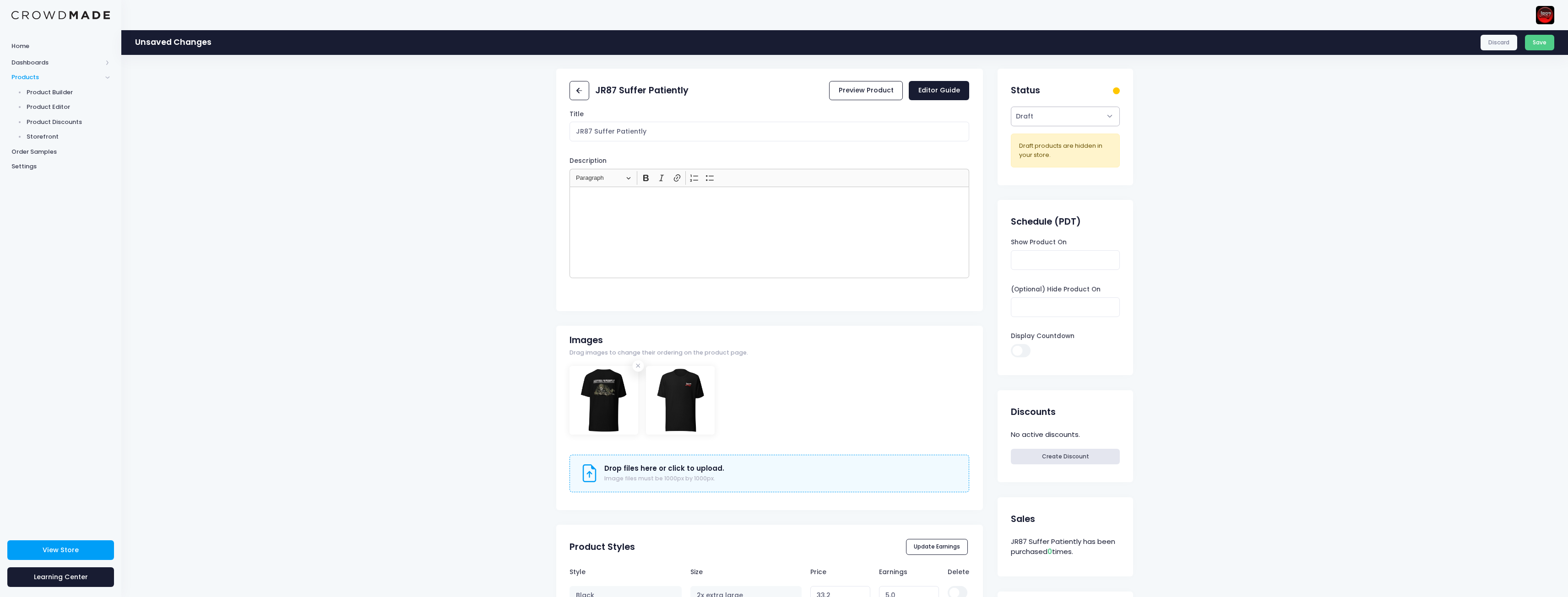
click at [1078, 114] on select "Active Draft" at bounding box center [1064, 116] width 108 height 20
select select "active"
click at [1010, 106] on select "Active Draft" at bounding box center [1064, 116] width 108 height 20
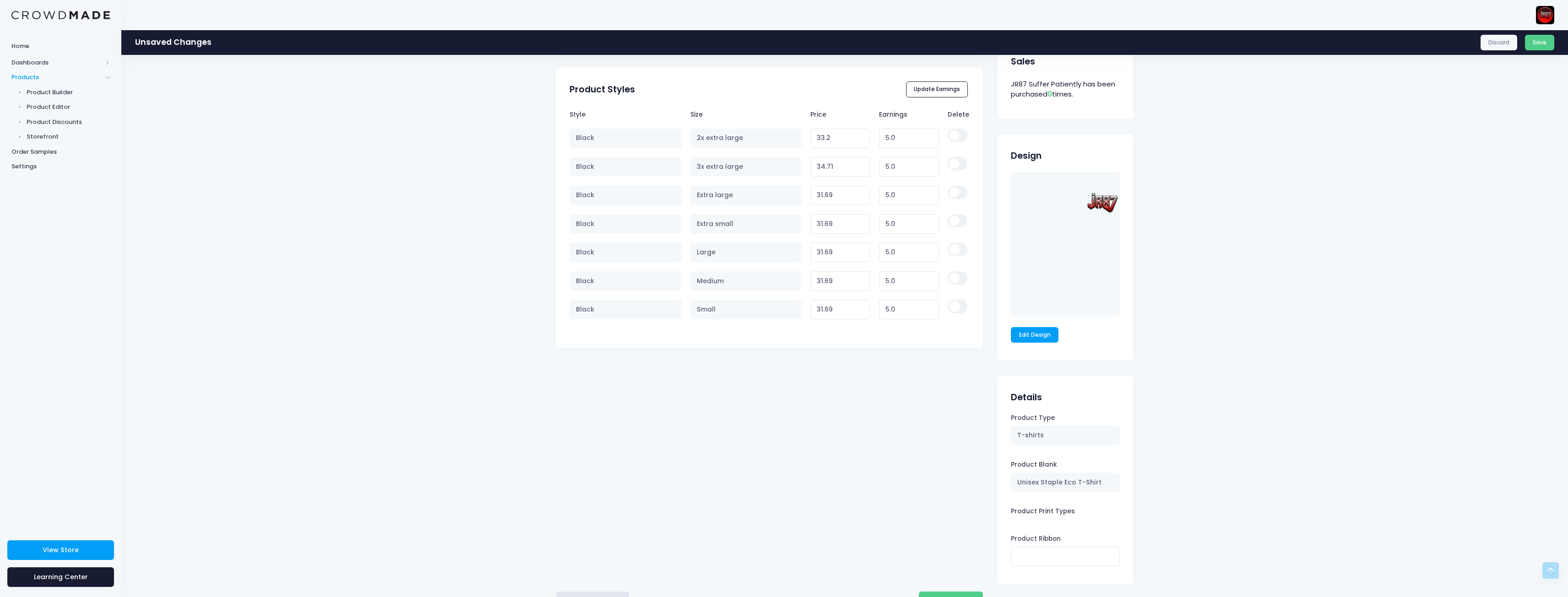
scroll to position [496, 0]
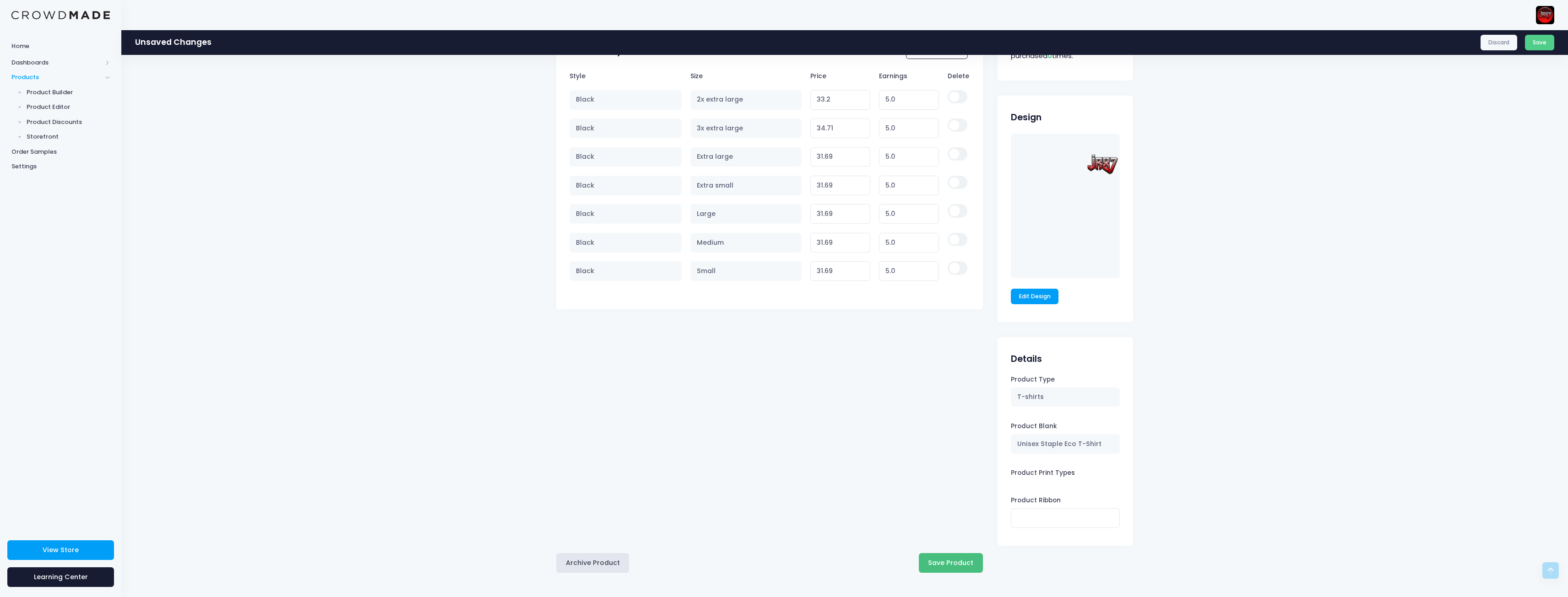
click at [944, 556] on button "Save Product" at bounding box center [951, 563] width 64 height 20
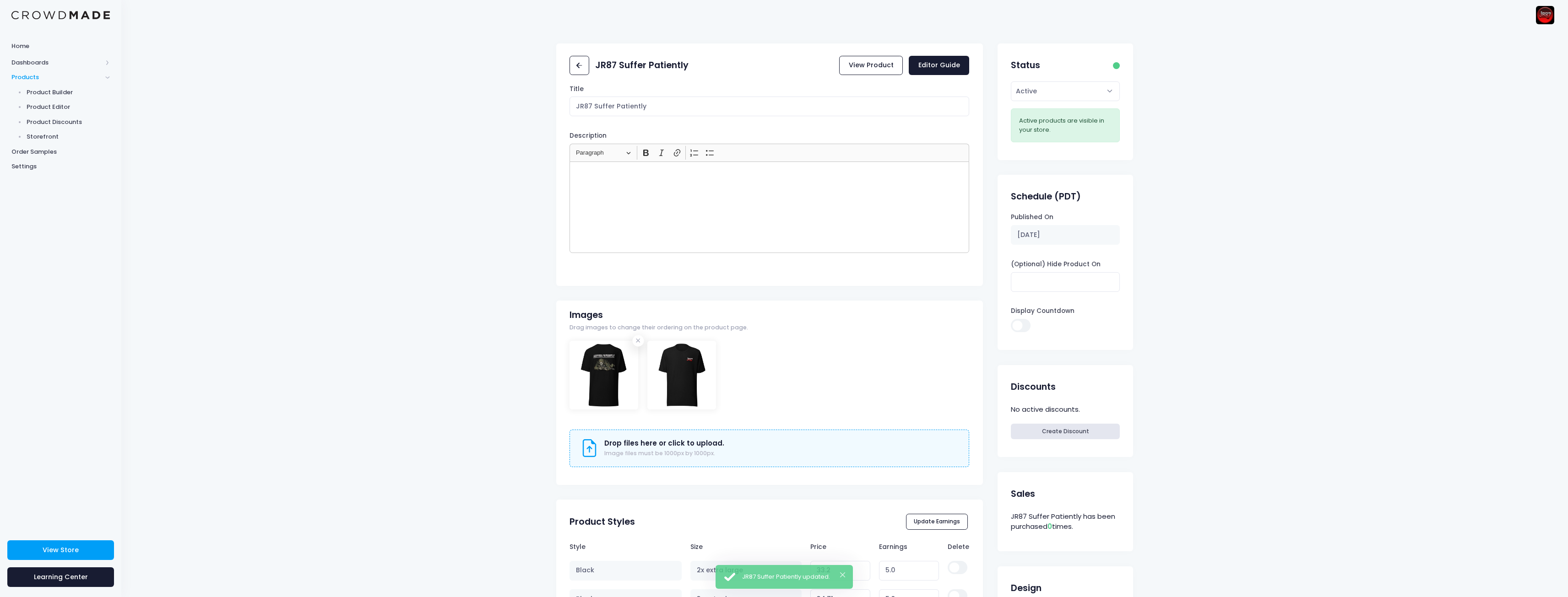
drag, startPoint x: 196, startPoint y: 334, endPoint x: 224, endPoint y: 348, distance: 31.3
click at [196, 334] on div "JR87 Suffer Patiently View Product Editor Guide Title JR87 Suffer Patiently Des…" at bounding box center [844, 549] width 1446 height 1011
click at [70, 543] on link "View Store" at bounding box center [61, 550] width 106 height 20
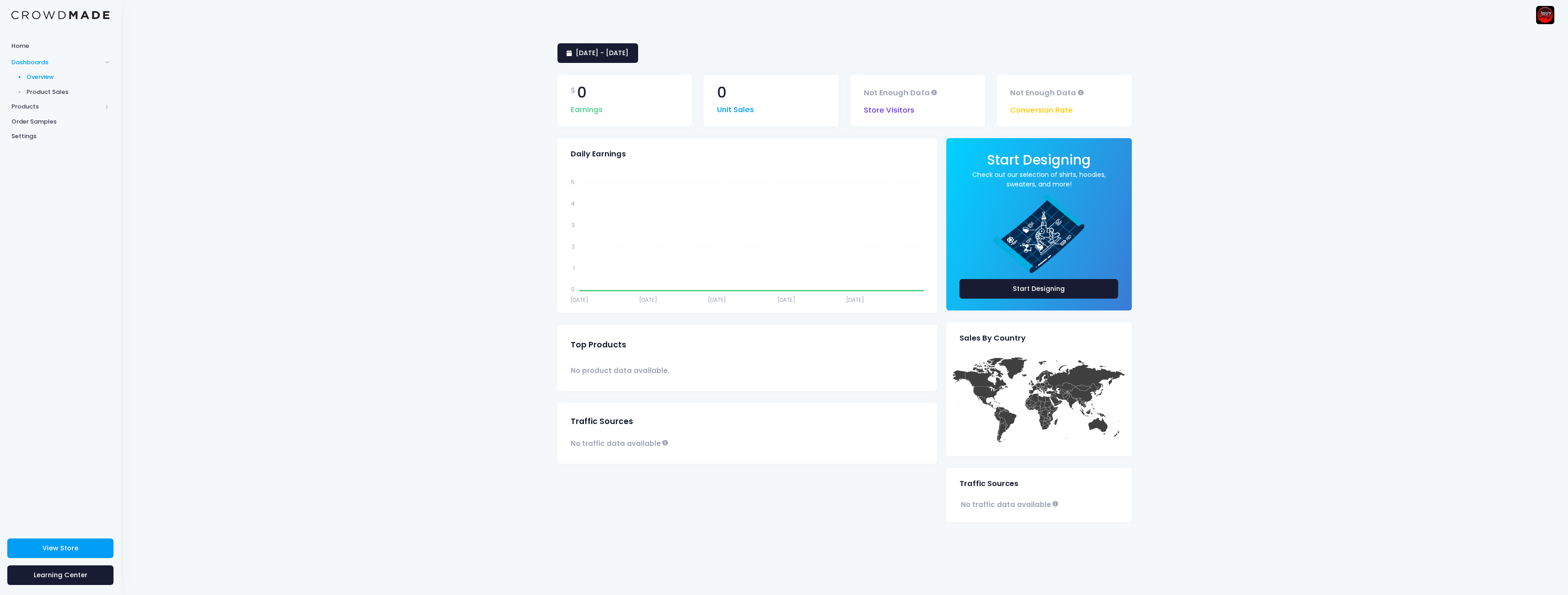
drag, startPoint x: 1192, startPoint y: 319, endPoint x: 1188, endPoint y: 323, distance: 5.7
click at [1192, 319] on div "[DATE] - [DATE] $ 0 Earnings 0 Unit Sales Not Enough Data Store Visitors Not En…" at bounding box center [844, 312] width 1447 height 566
click at [63, 553] on link "View Store" at bounding box center [60, 548] width 106 height 19
